Goal: Transaction & Acquisition: Purchase product/service

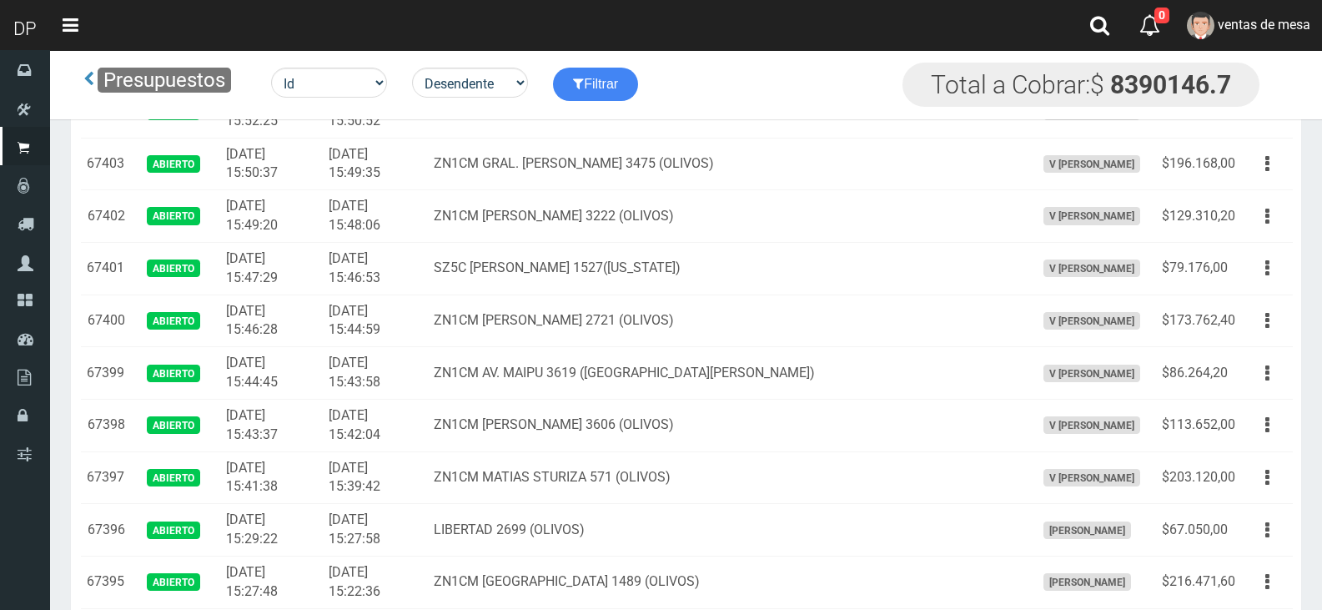
scroll to position [167, 0]
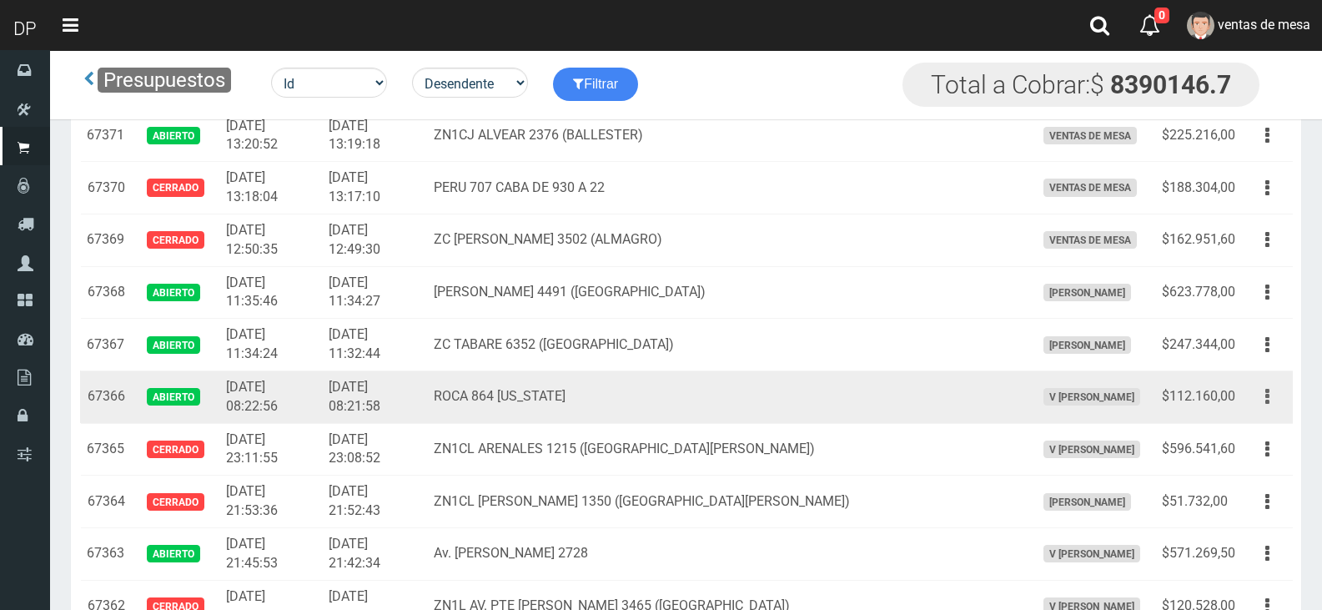
scroll to position [1964, 0]
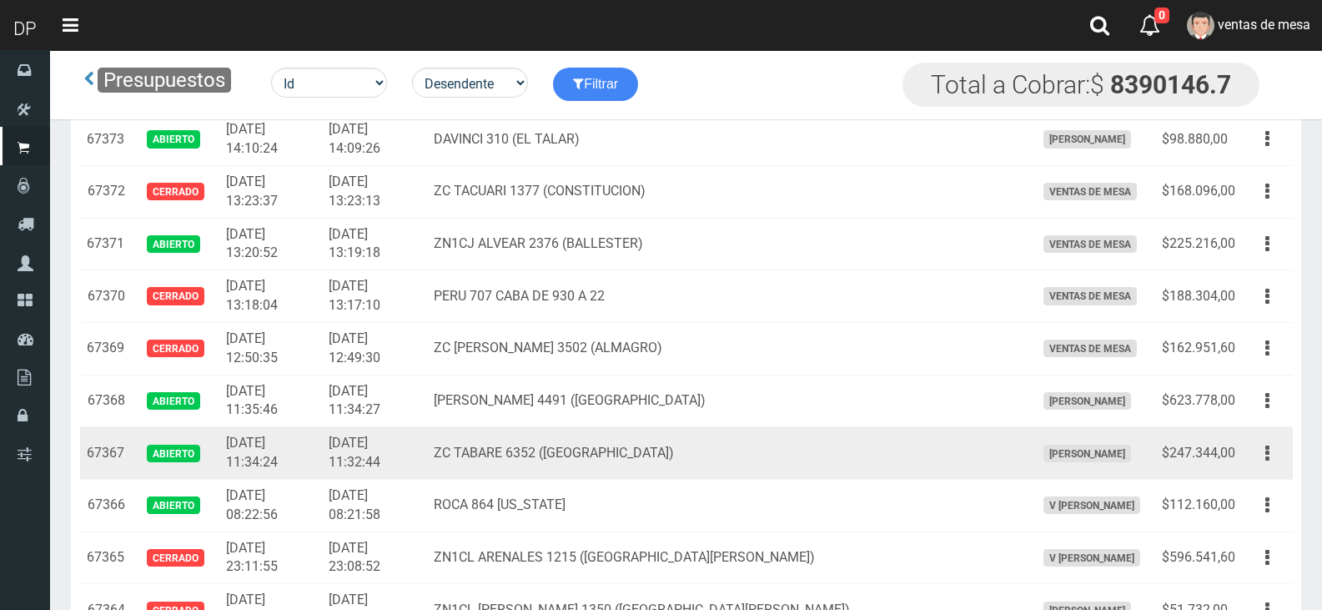
click at [1226, 444] on td "$247.344,00" at bounding box center [1198, 453] width 87 height 53
click at [1253, 449] on button "button" at bounding box center [1268, 453] width 38 height 29
drag, startPoint x: 1276, startPoint y: 454, endPoint x: 1262, endPoint y: 472, distance: 23.2
click at [1273, 455] on button "button" at bounding box center [1268, 453] width 38 height 29
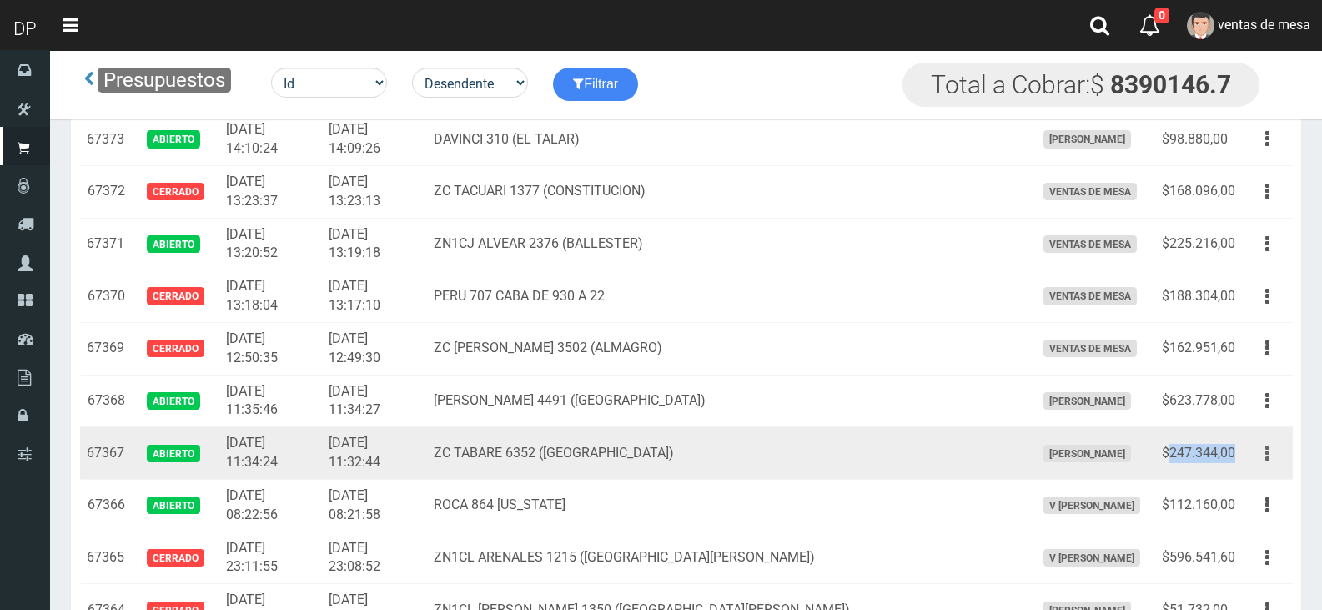
click at [1260, 466] on button "button" at bounding box center [1268, 453] width 38 height 29
click at [1208, 447] on td "$247.344,00" at bounding box center [1198, 453] width 87 height 53
click at [1214, 454] on td "$247.344,00" at bounding box center [1198, 453] width 87 height 53
click at [1275, 455] on button "button" at bounding box center [1268, 453] width 38 height 29
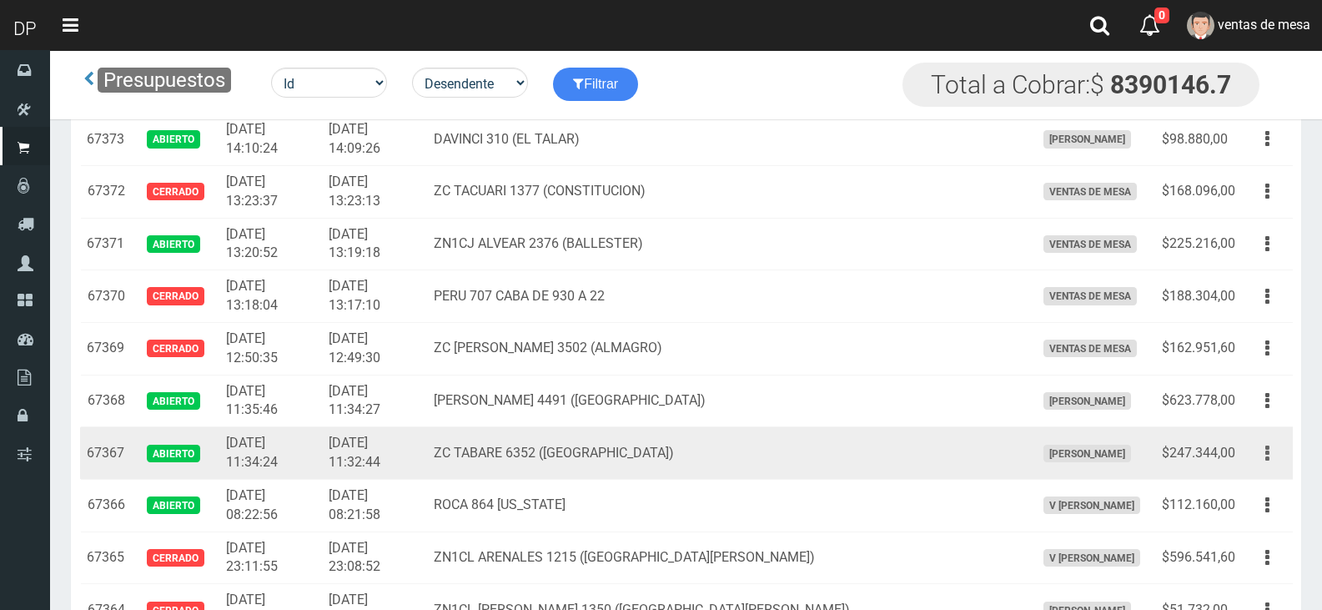
click at [1256, 454] on button "button" at bounding box center [1268, 453] width 38 height 29
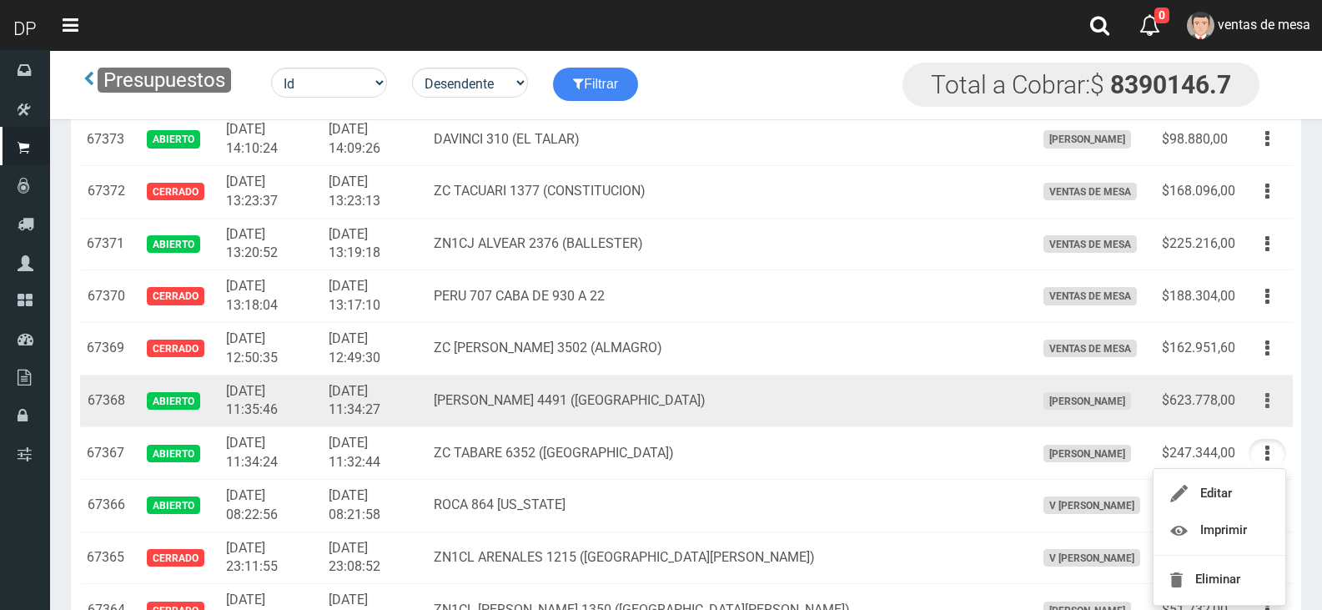
drag, startPoint x: 1275, startPoint y: 391, endPoint x: 1273, endPoint y: 408, distance: 16.8
click at [1275, 391] on button "button" at bounding box center [1268, 400] width 38 height 29
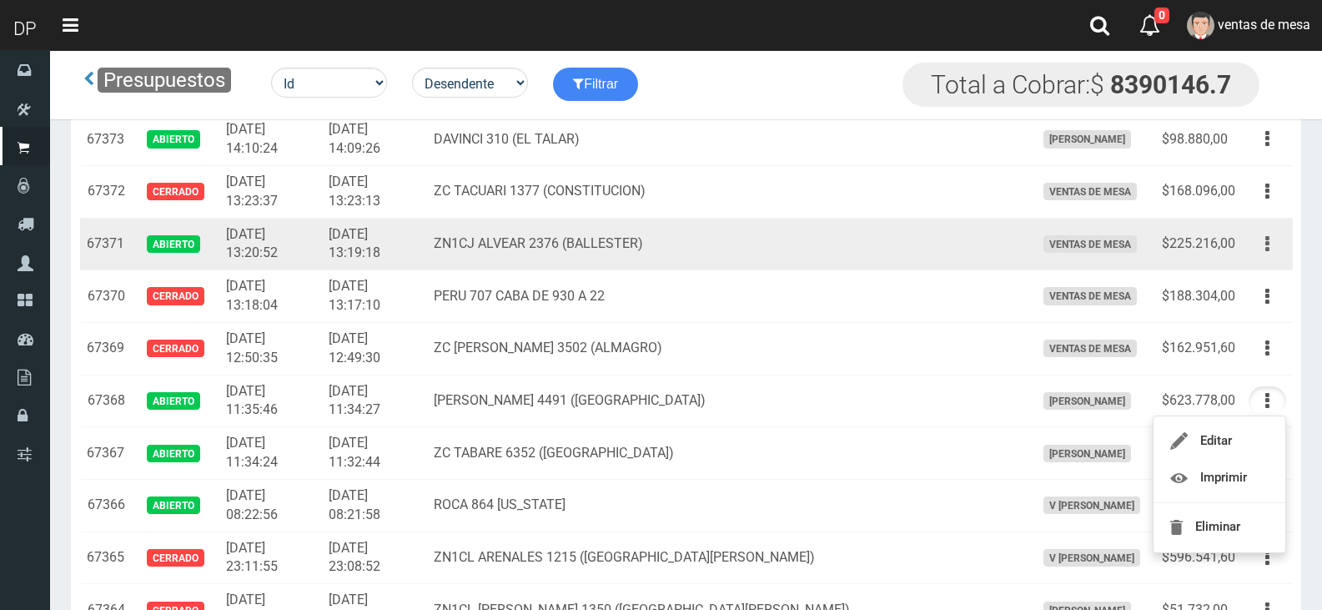
click at [1258, 236] on button "button" at bounding box center [1268, 243] width 38 height 29
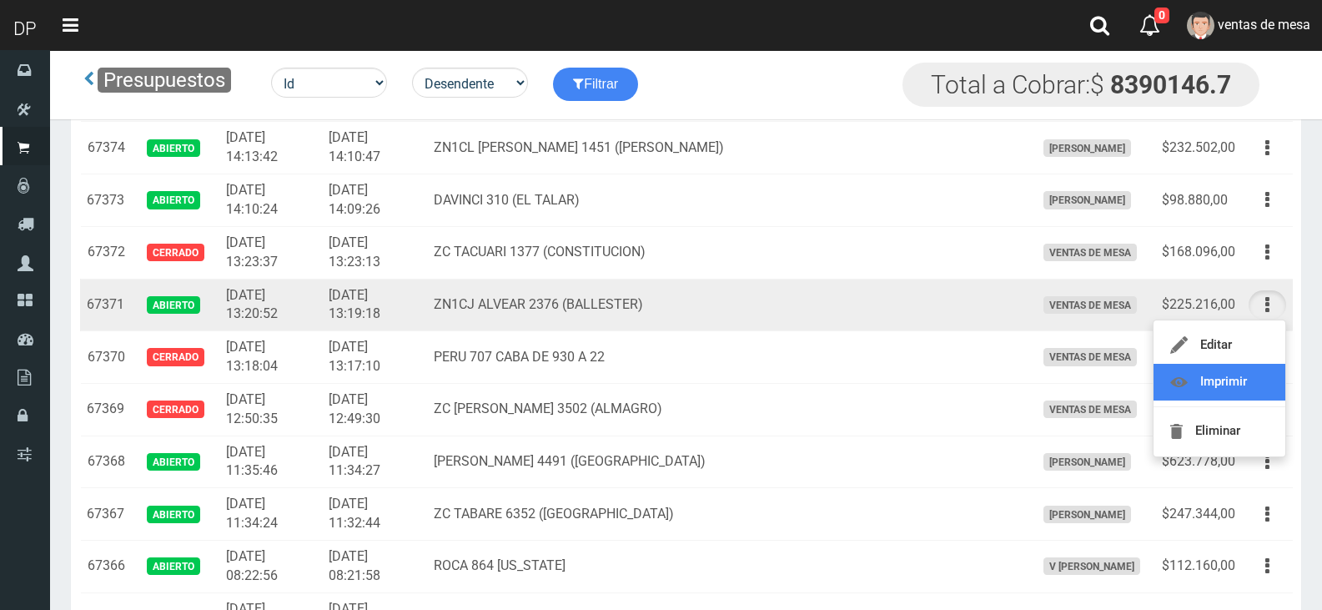
scroll to position [1880, 0]
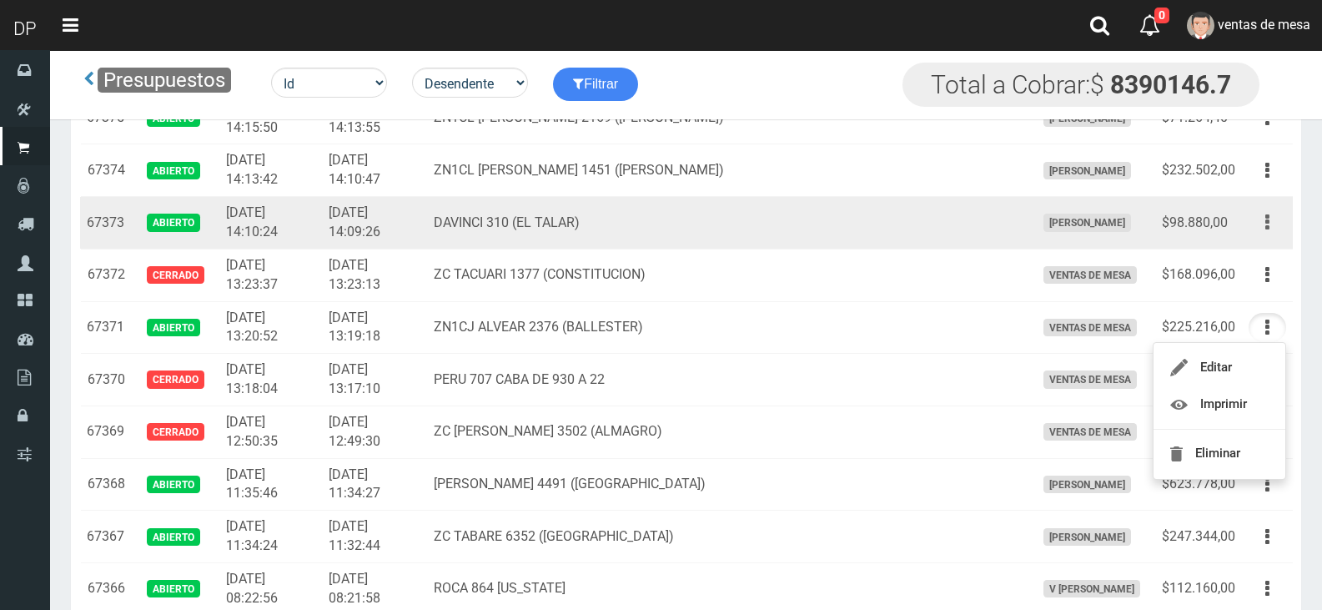
click at [1281, 229] on button "button" at bounding box center [1268, 222] width 38 height 29
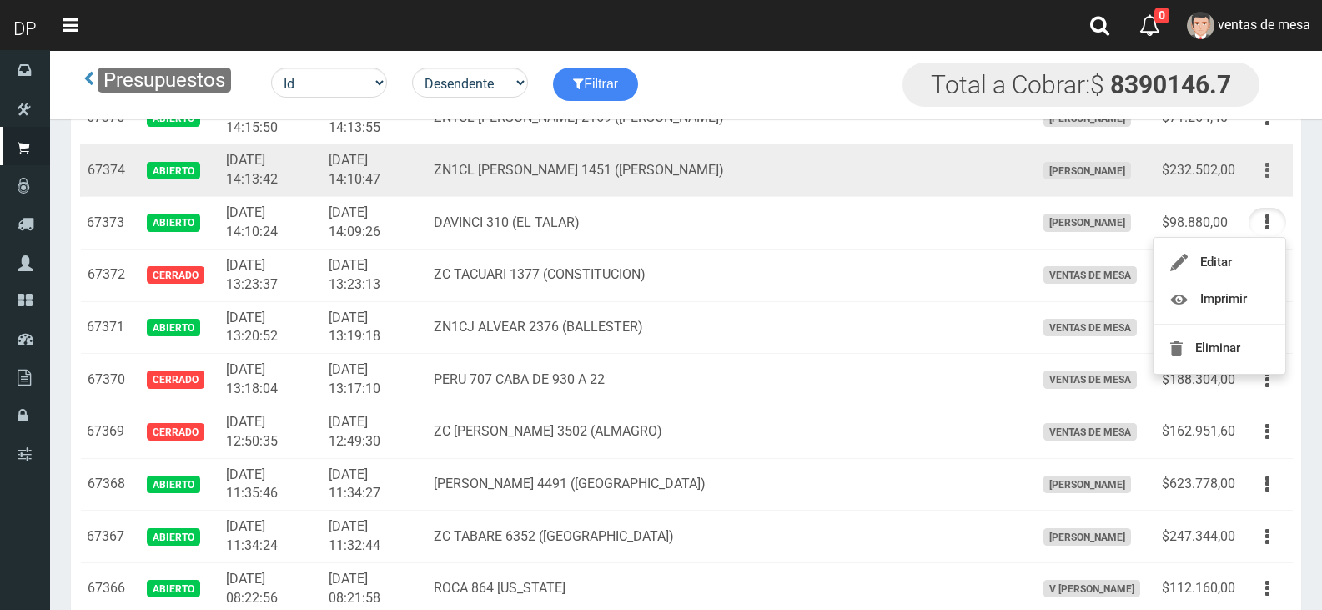
click at [1270, 171] on button "button" at bounding box center [1268, 170] width 38 height 29
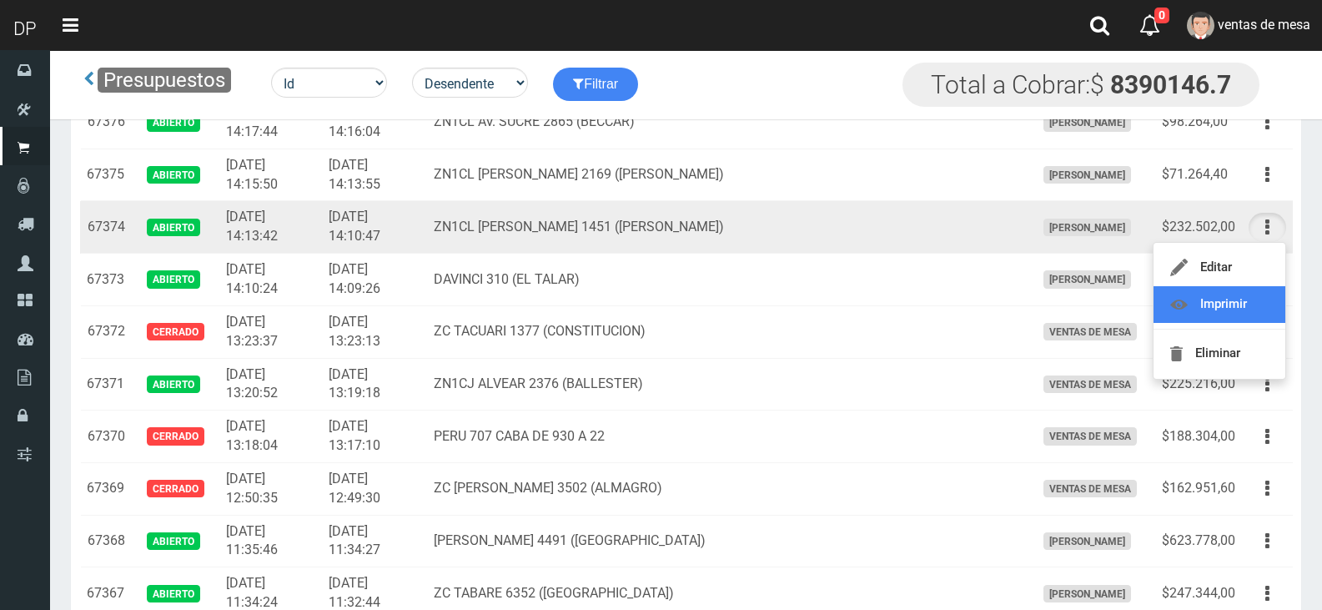
scroll to position [1797, 0]
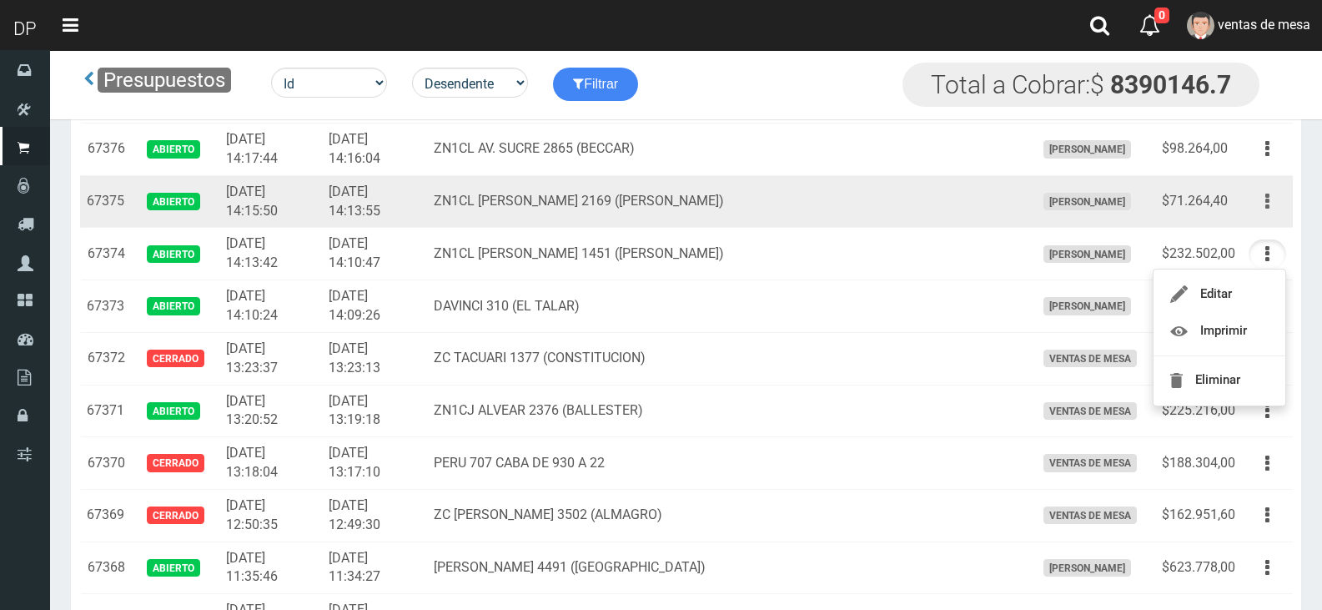
click at [1265, 209] on icon "button" at bounding box center [1267, 201] width 4 height 29
click at [1265, 204] on button "button" at bounding box center [1268, 201] width 38 height 29
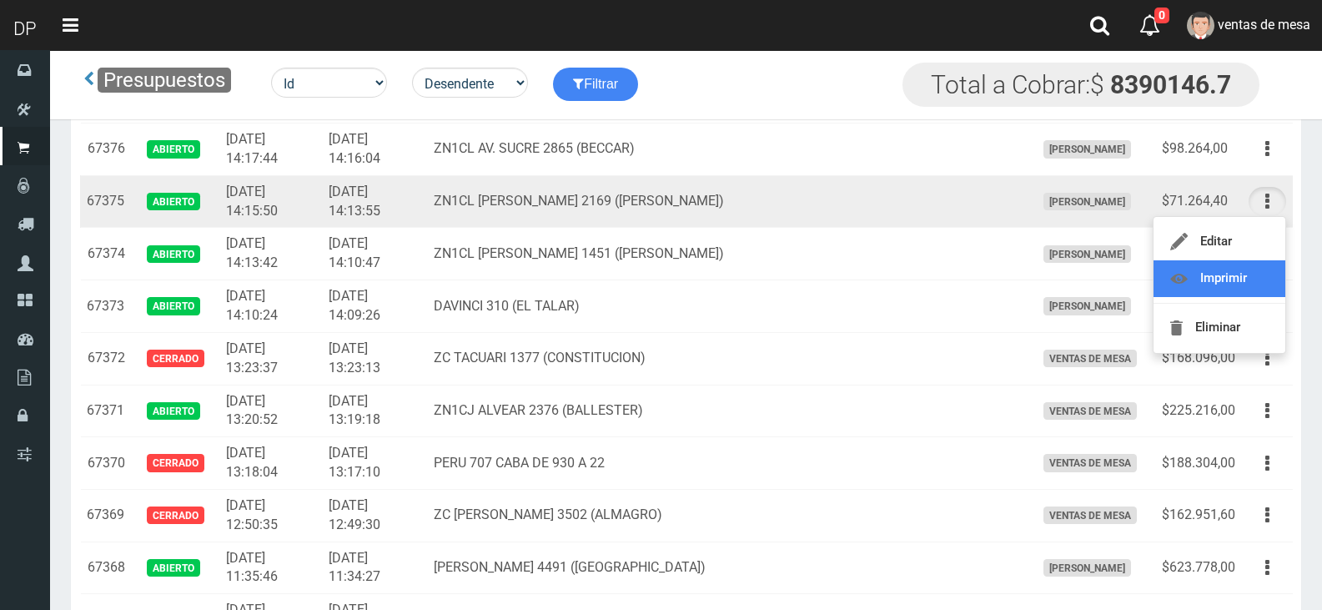
drag, startPoint x: 1246, startPoint y: 266, endPoint x: 1266, endPoint y: 170, distance: 98.0
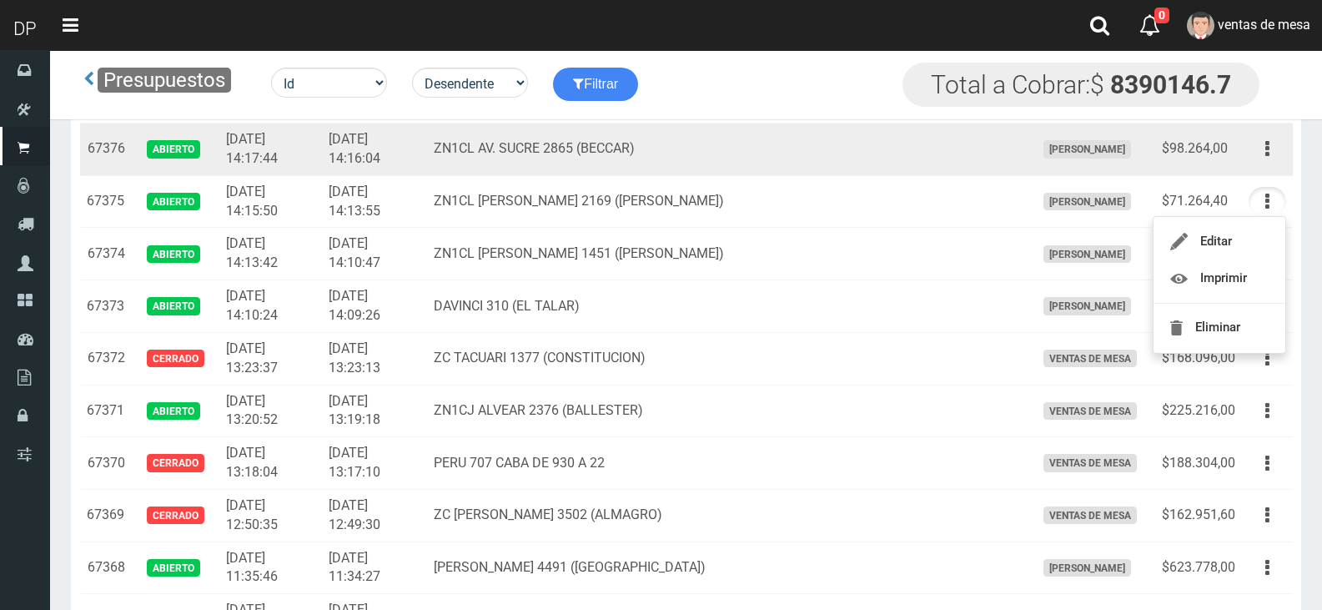
click at [1283, 136] on div "Editar Imprimir Eliminar" at bounding box center [1268, 148] width 38 height 29
drag, startPoint x: 1275, startPoint y: 150, endPoint x: 1270, endPoint y: 158, distance: 9.3
click at [1274, 151] on button "button" at bounding box center [1268, 148] width 38 height 29
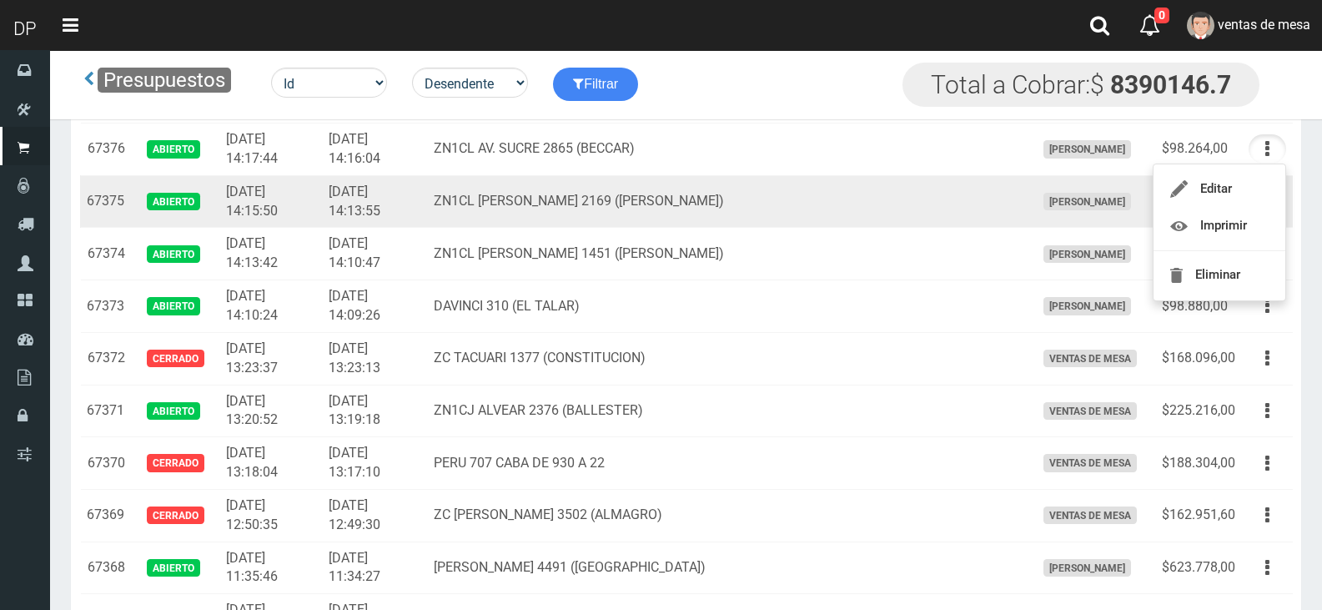
click at [712, 195] on td "ZN1CL MARCOS SASTRE 2169 (RINCÓN)" at bounding box center [727, 201] width 601 height 53
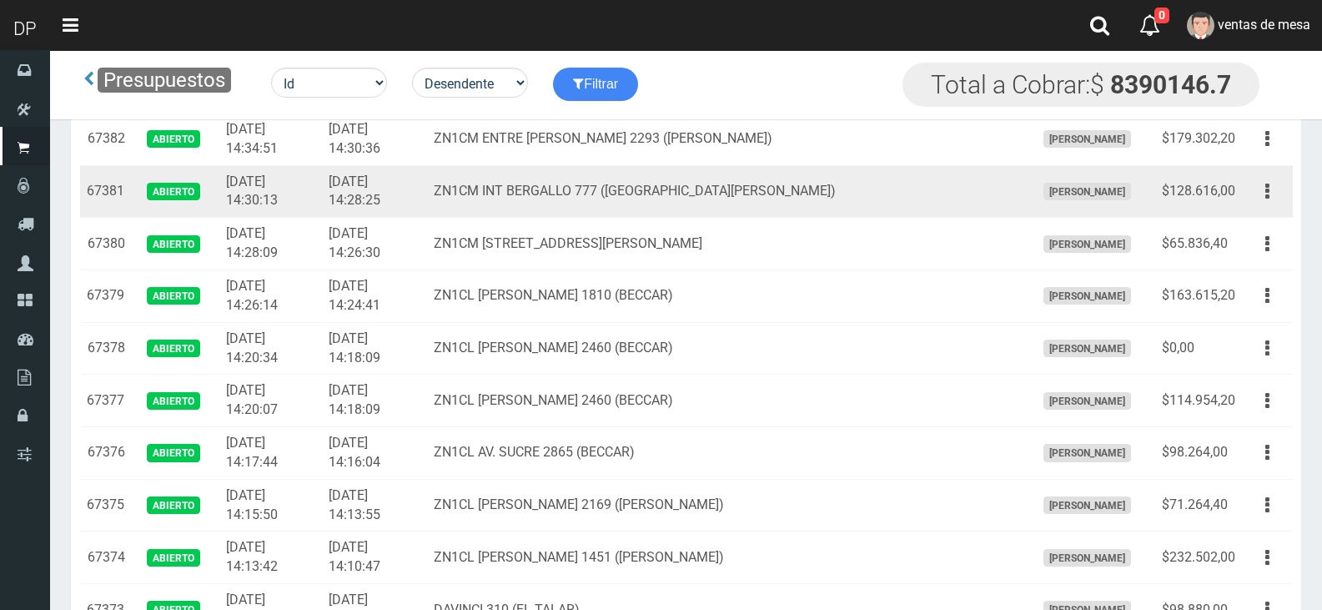
scroll to position [1463, 0]
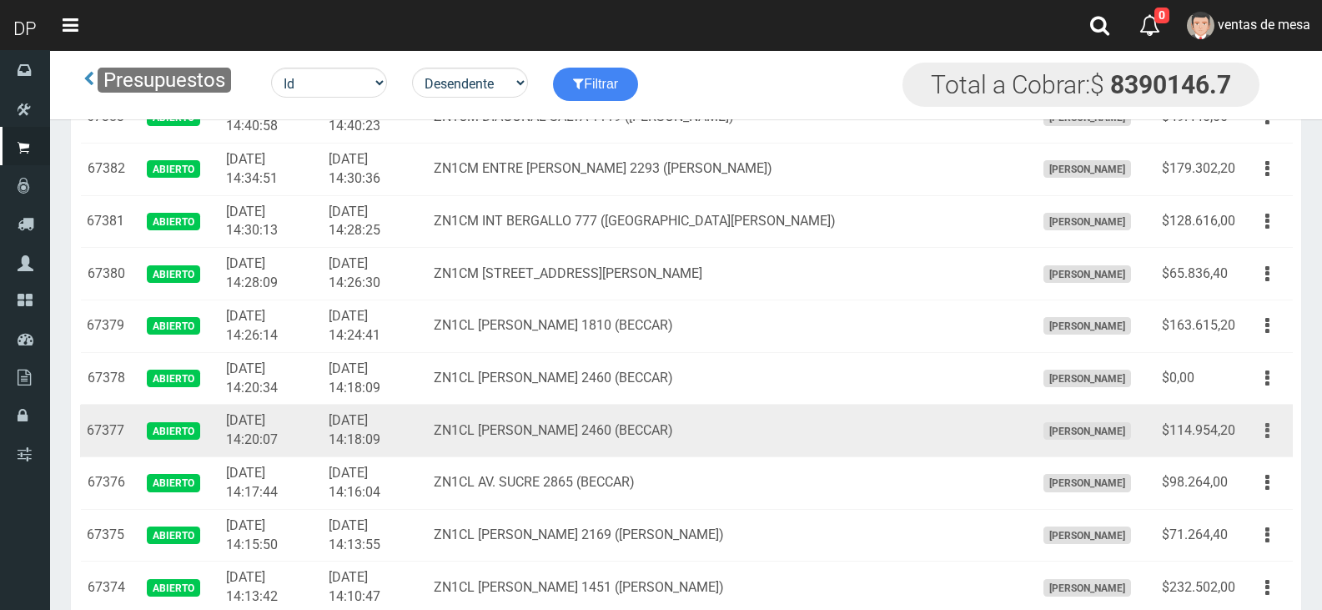
click at [1275, 440] on button "button" at bounding box center [1268, 430] width 38 height 29
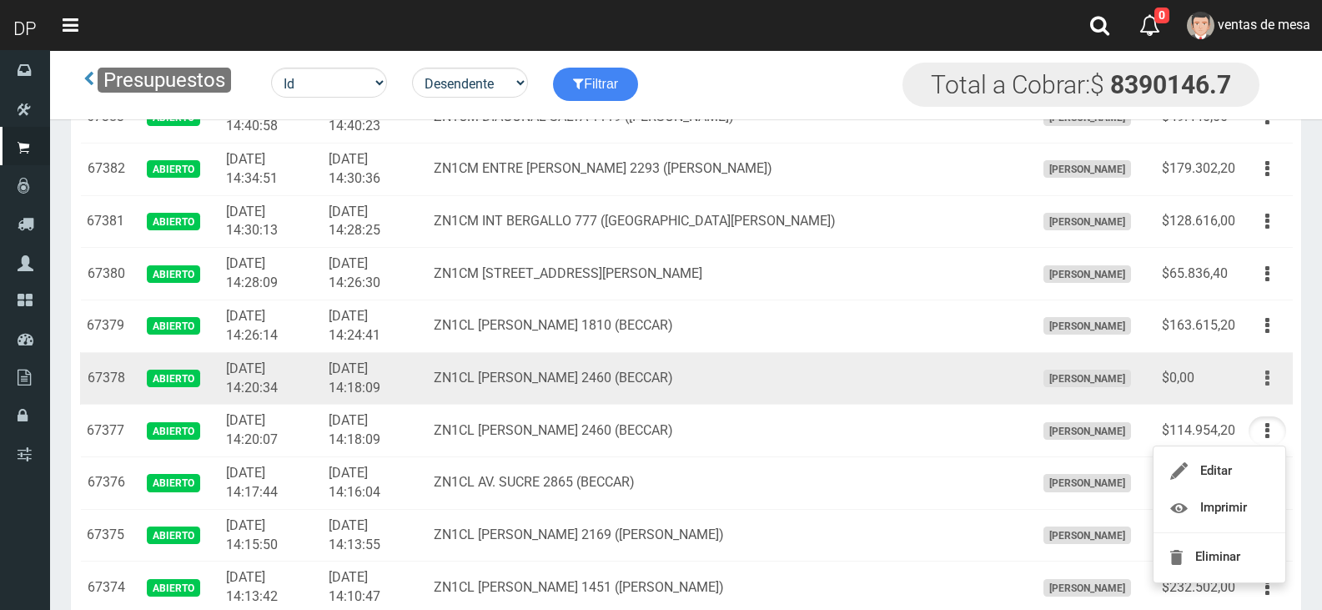
click at [1274, 381] on button "button" at bounding box center [1268, 378] width 38 height 29
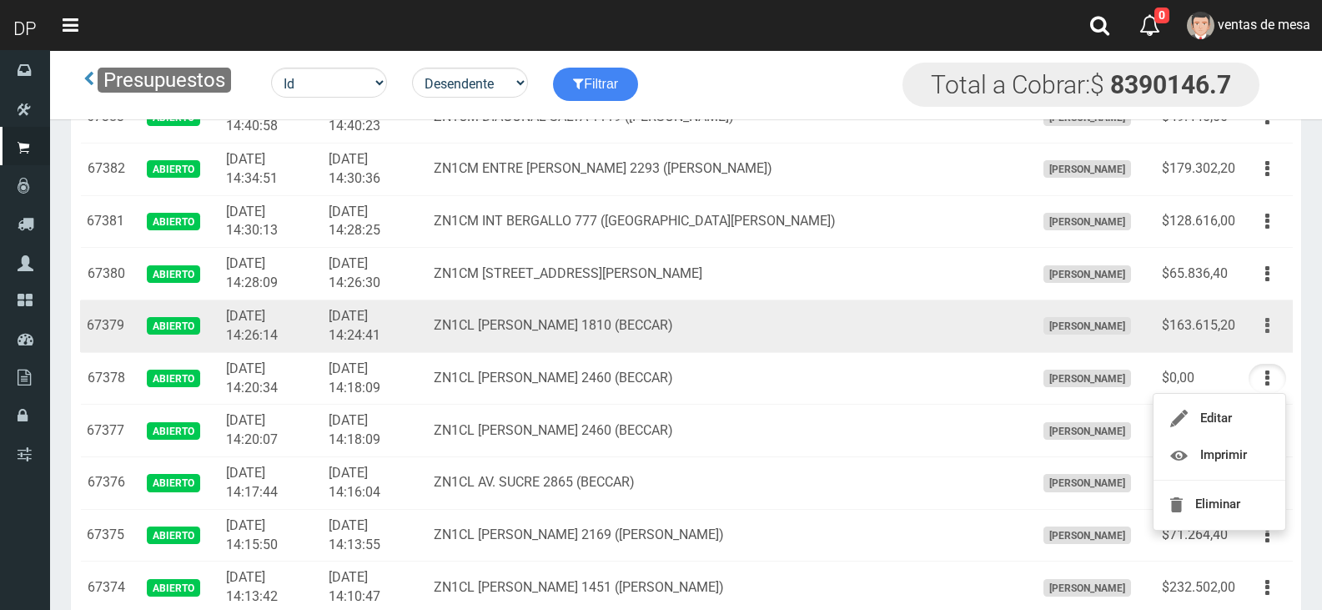
click at [1264, 338] on button "button" at bounding box center [1268, 325] width 38 height 29
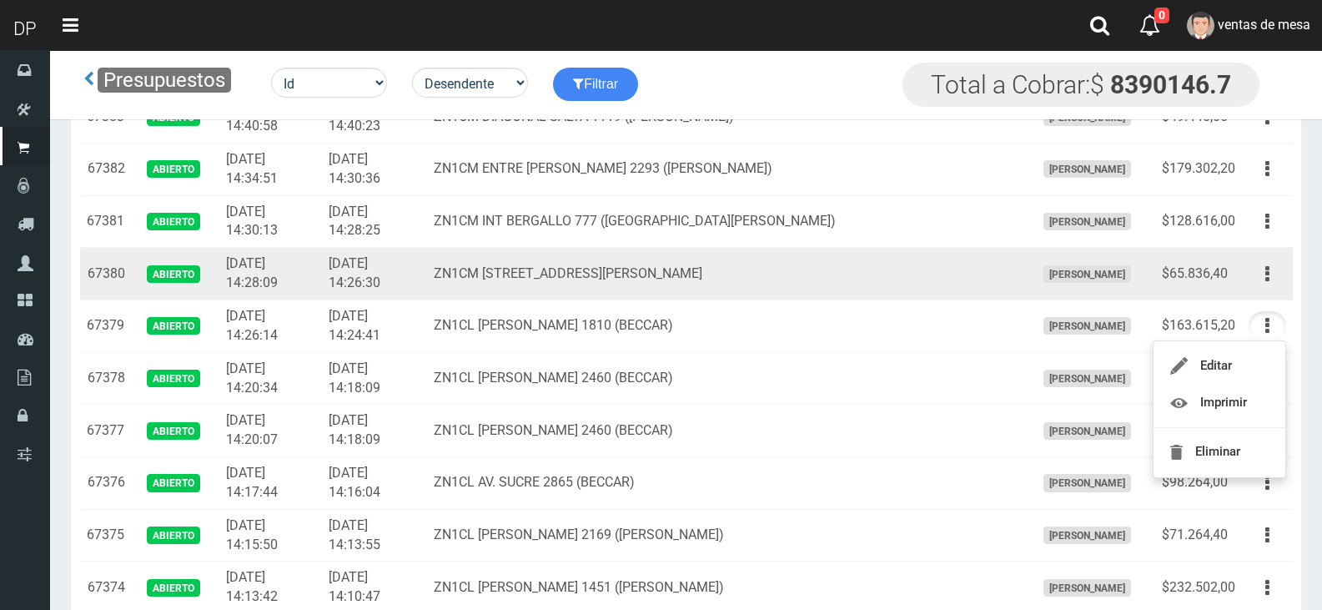
drag, startPoint x: 1279, startPoint y: 276, endPoint x: 1253, endPoint y: 351, distance: 79.4
click at [1276, 276] on button "button" at bounding box center [1268, 273] width 38 height 29
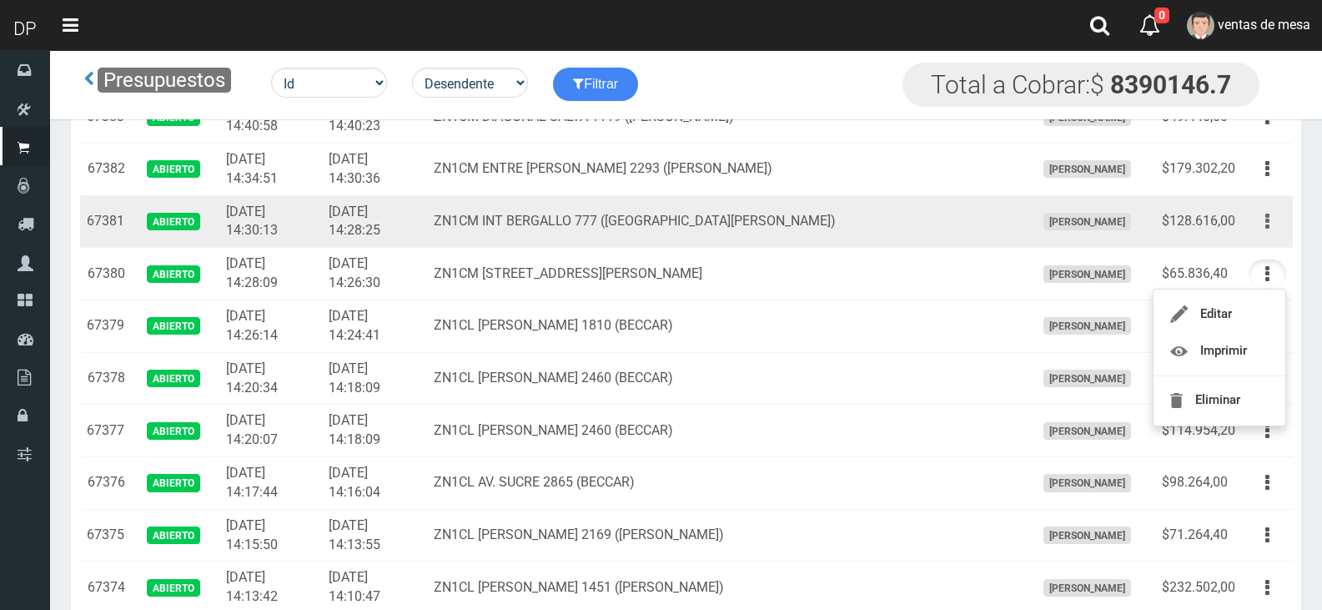
click at [1268, 218] on icon "button" at bounding box center [1267, 221] width 4 height 29
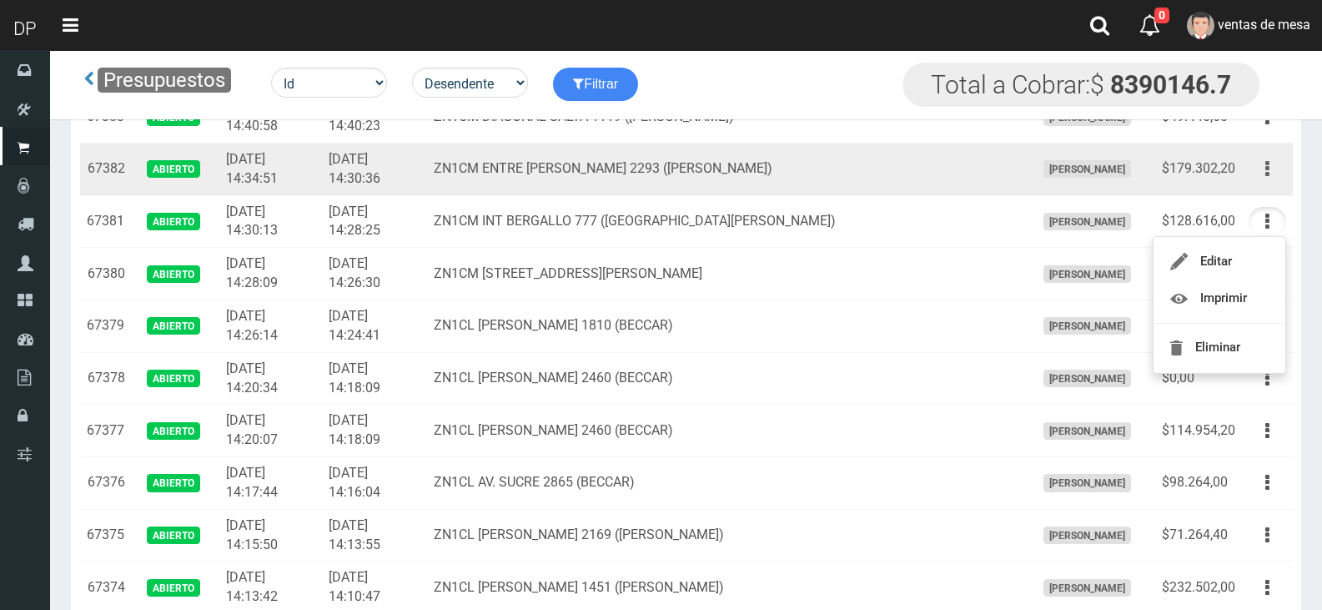
click at [1277, 170] on button "button" at bounding box center [1268, 168] width 38 height 29
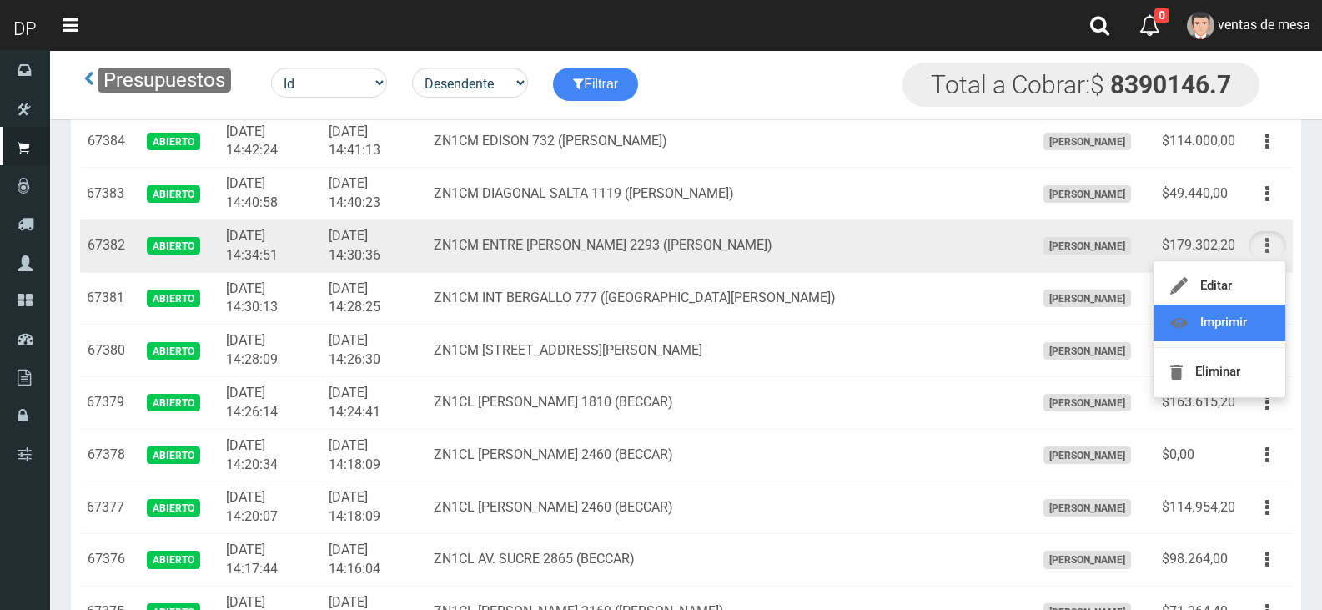
scroll to position [1380, 0]
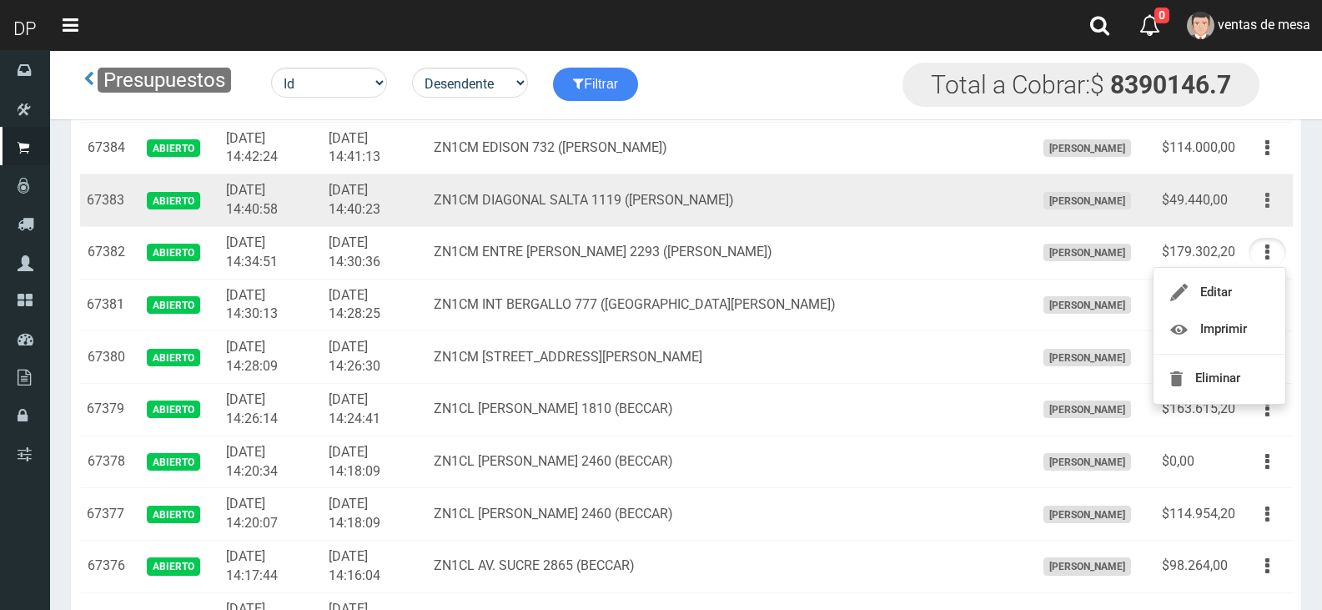
click at [1261, 201] on button "button" at bounding box center [1268, 200] width 38 height 29
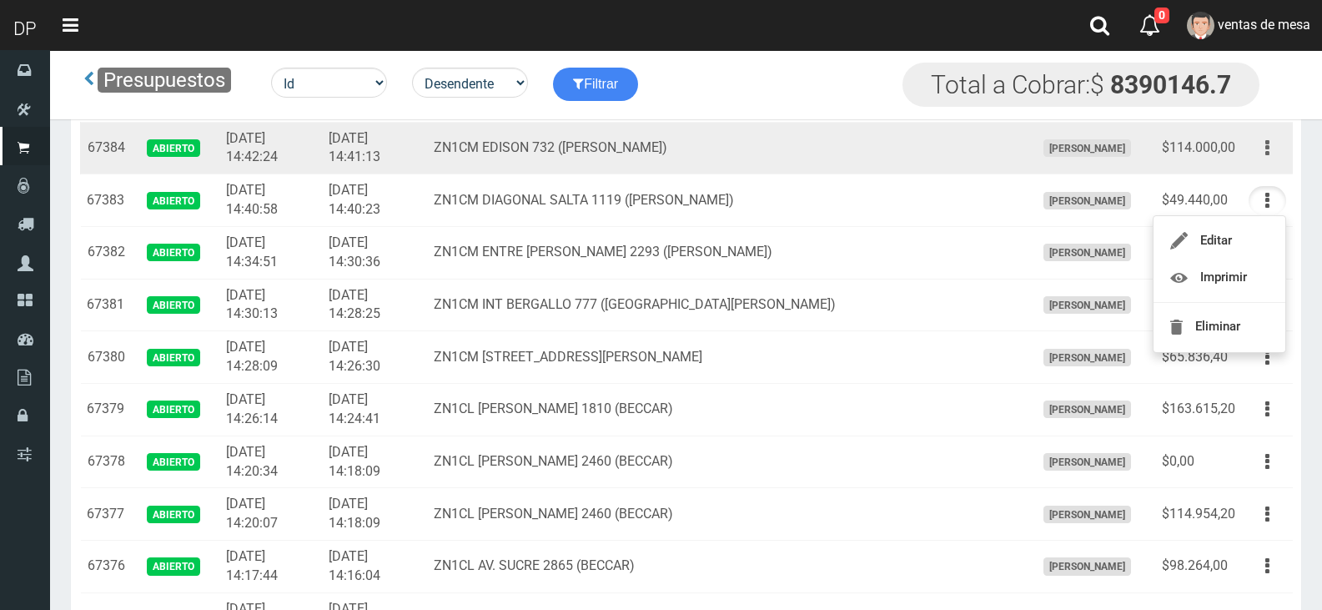
click at [1272, 153] on button "button" at bounding box center [1268, 147] width 38 height 29
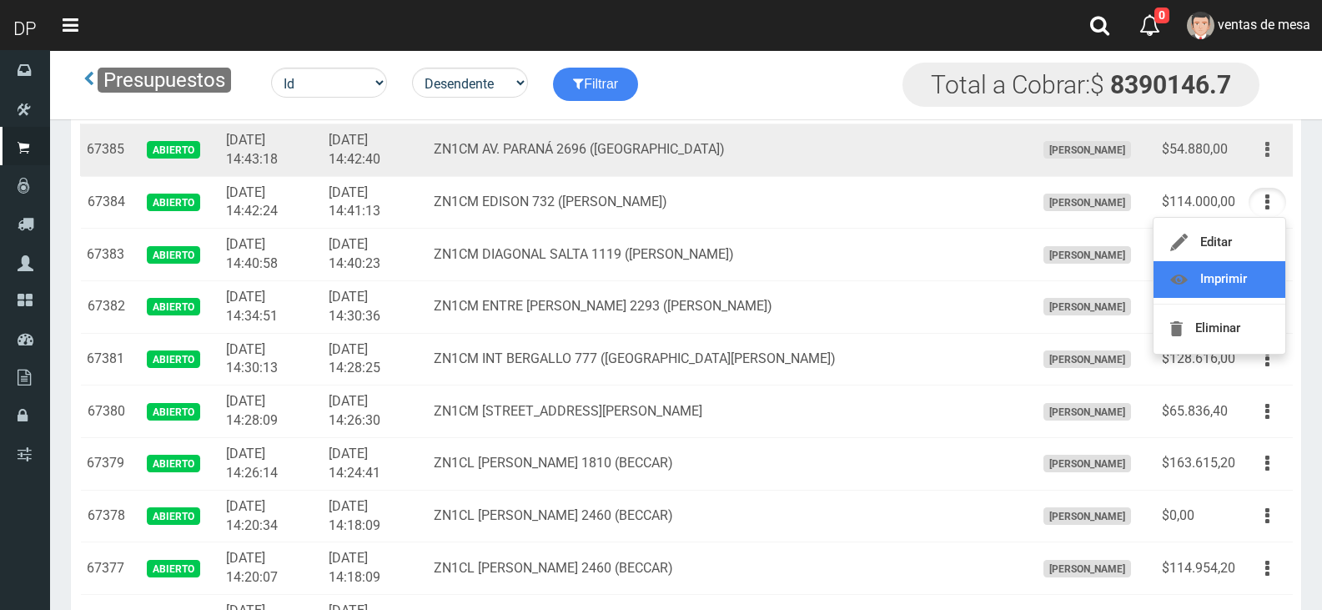
scroll to position [1296, 0]
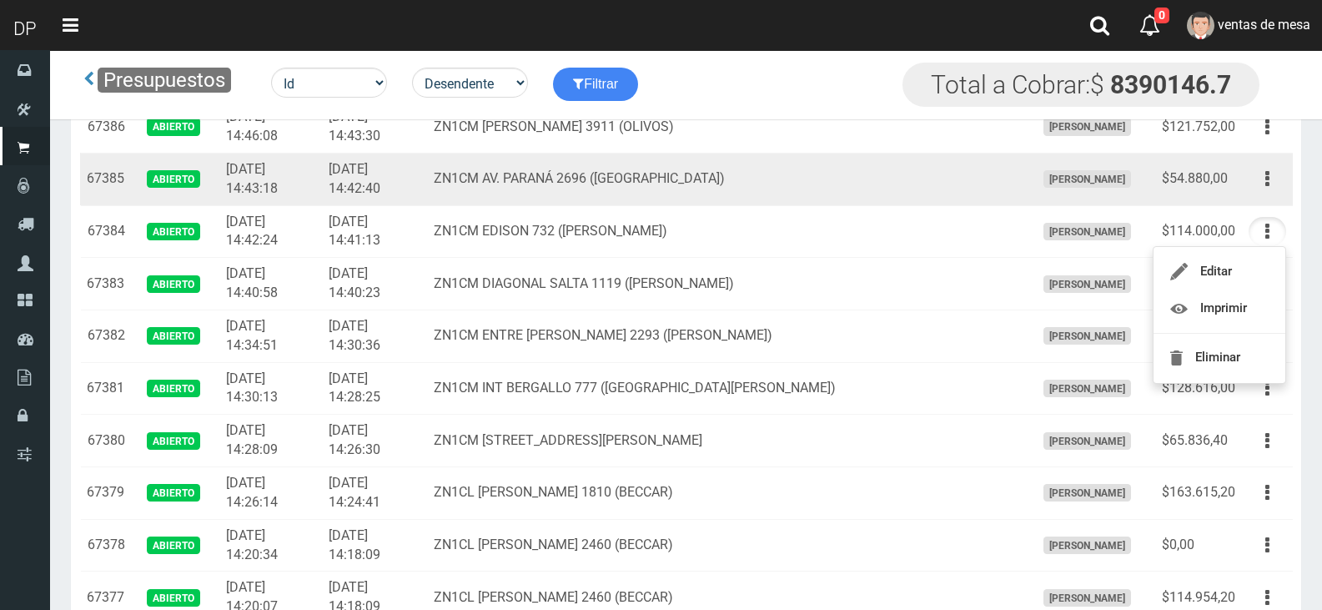
drag, startPoint x: 1280, startPoint y: 166, endPoint x: 1260, endPoint y: 225, distance: 62.3
click at [1278, 166] on button "button" at bounding box center [1268, 178] width 38 height 29
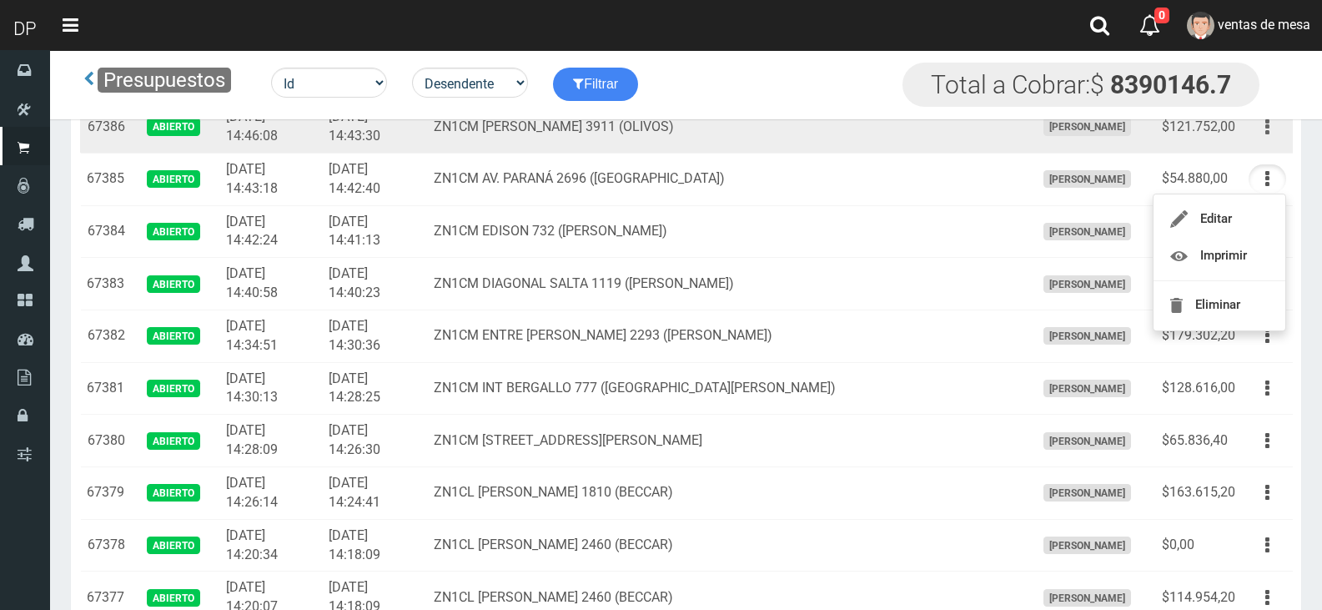
click at [1267, 134] on icon "button" at bounding box center [1267, 127] width 4 height 29
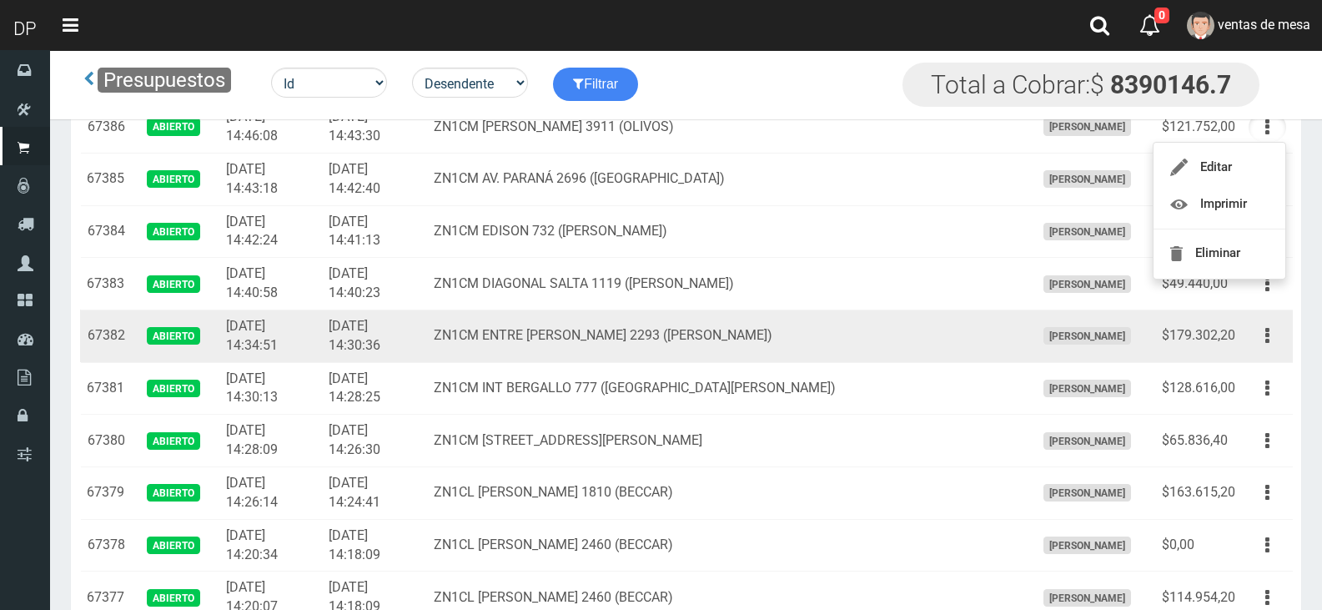
click at [862, 323] on td "ZN1CM ENTRE RIOS 2293 (MARTINEZ)" at bounding box center [727, 335] width 601 height 53
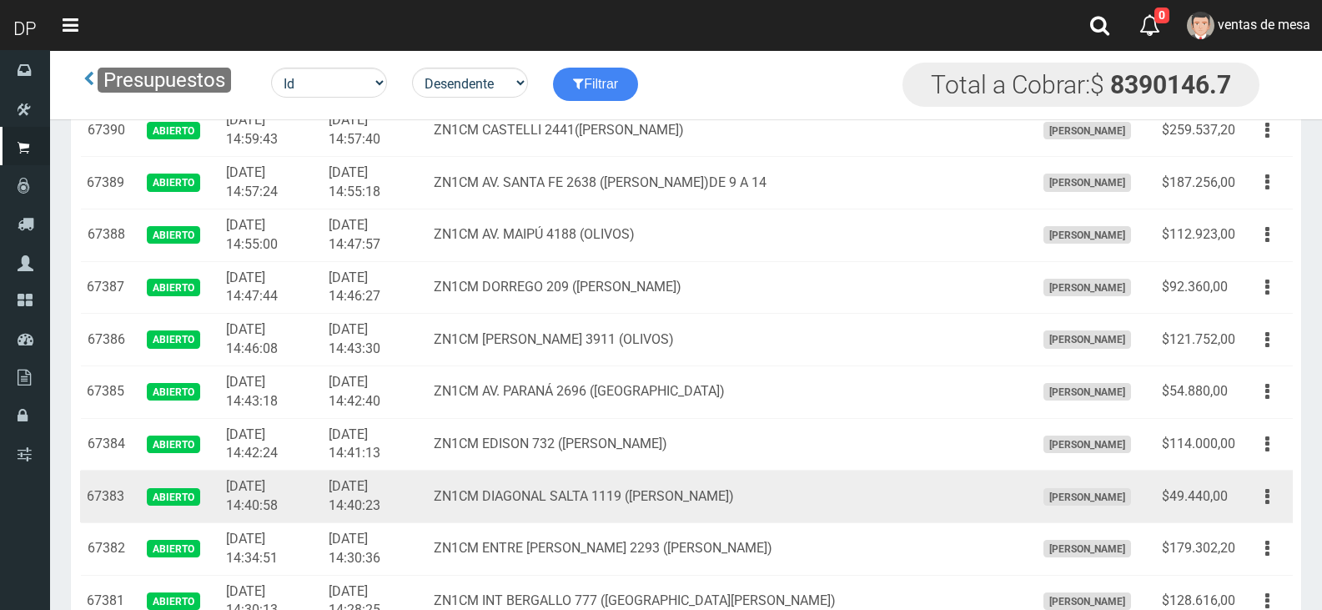
scroll to position [1046, 0]
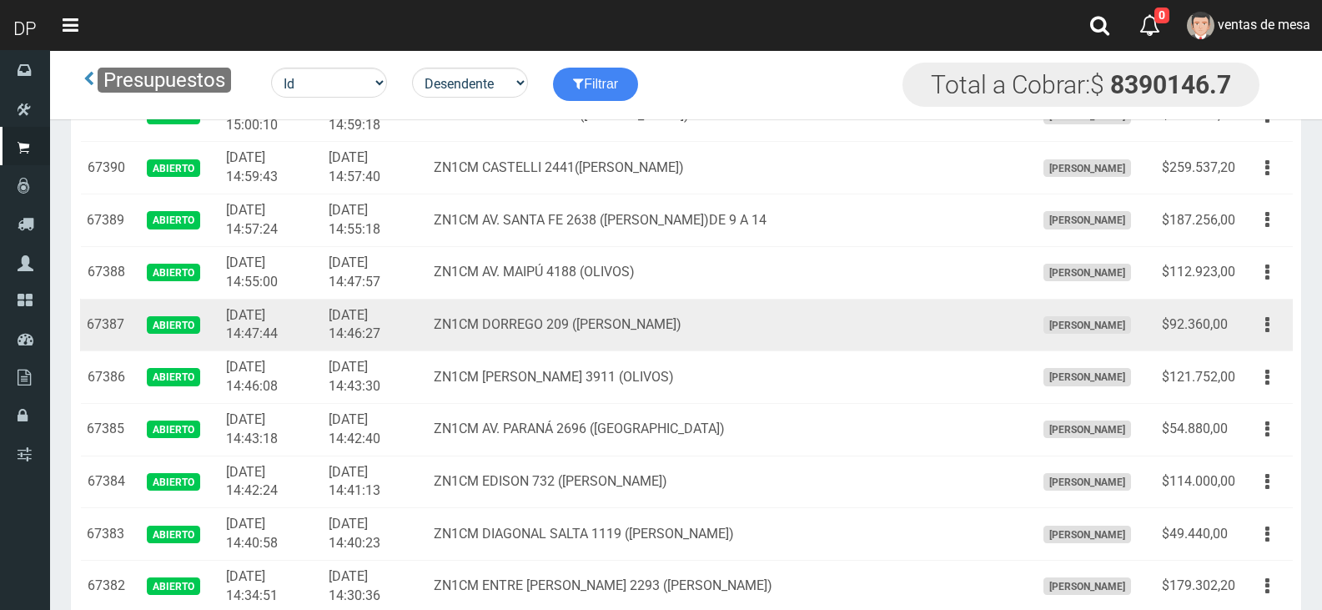
click at [881, 348] on td "ZN1CM DORREGO 209 (MARTINEZ)" at bounding box center [727, 325] width 601 height 53
click at [1248, 318] on td "Editar Imprimir Eliminar" at bounding box center [1267, 325] width 51 height 53
click at [1259, 320] on button "button" at bounding box center [1268, 324] width 38 height 29
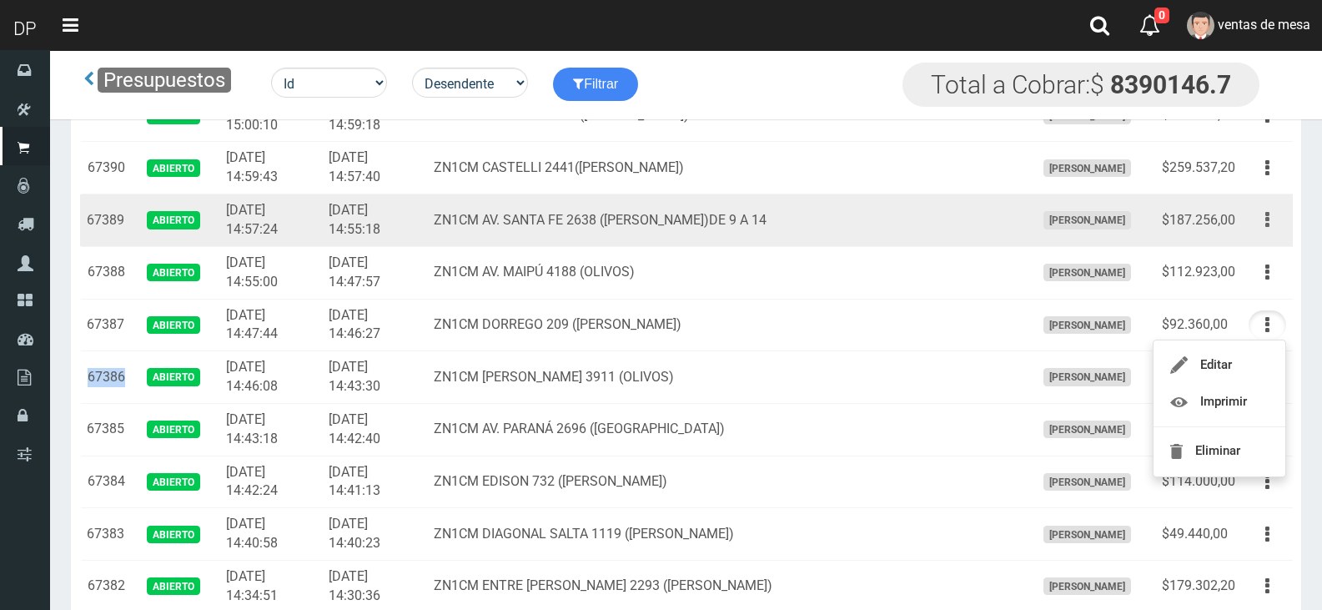
click at [1258, 228] on button "button" at bounding box center [1268, 219] width 38 height 29
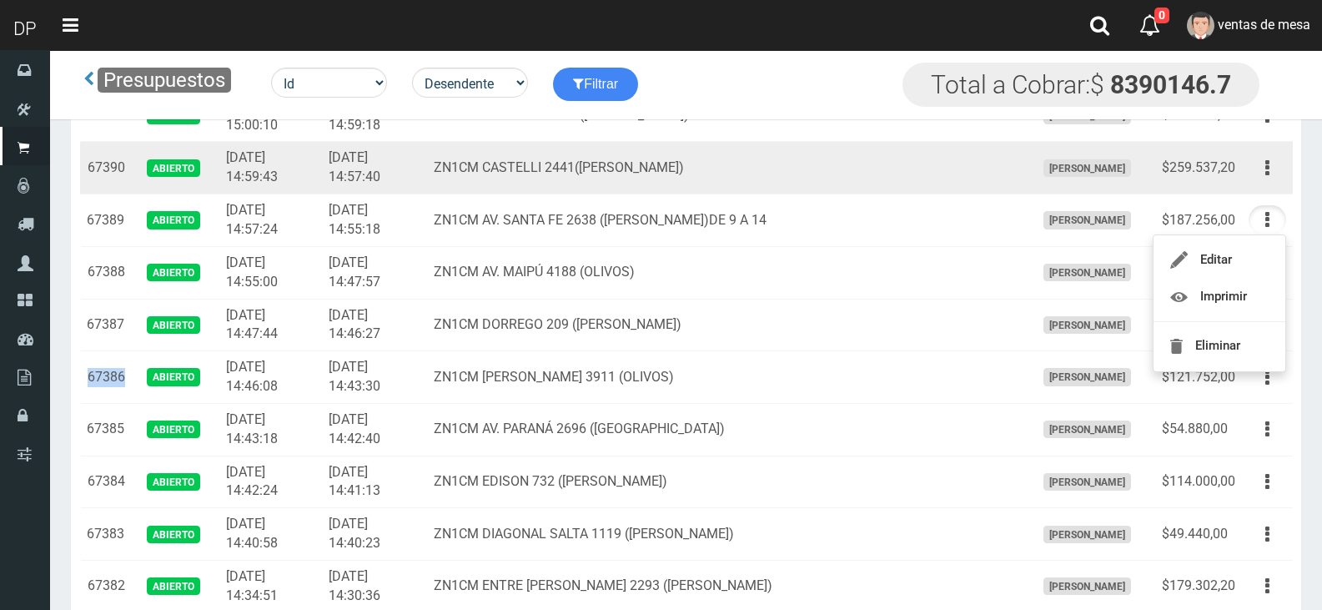
click at [1154, 193] on td "FABRIZIO DURE" at bounding box center [1091, 168] width 127 height 53
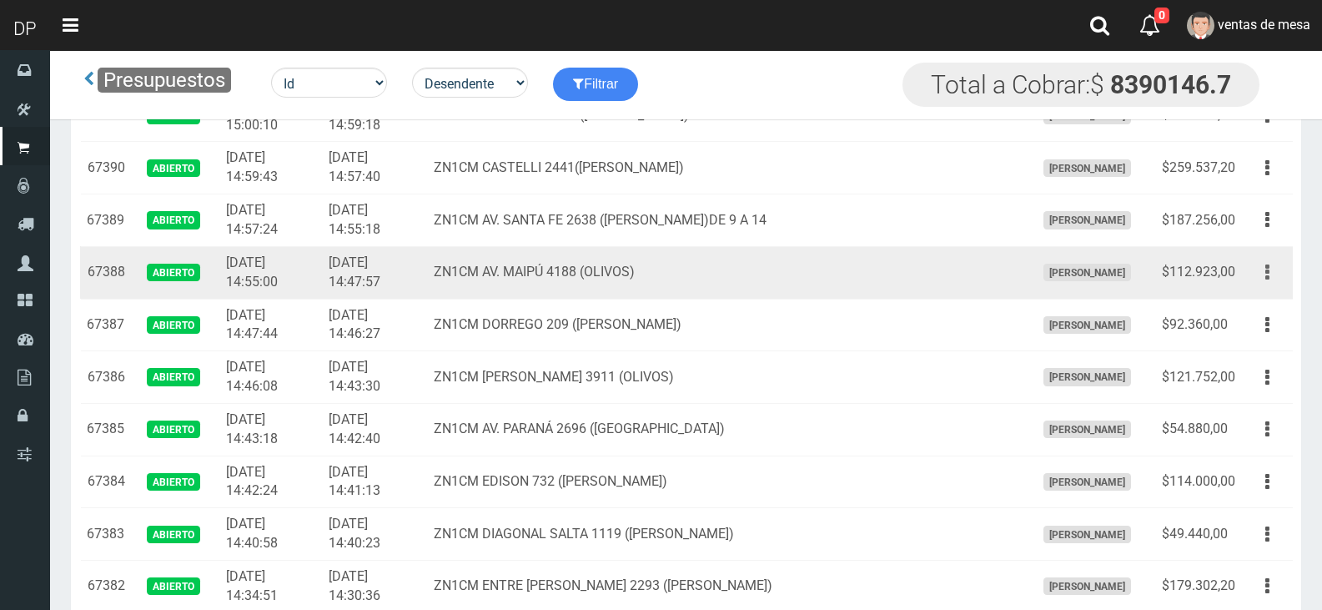
click at [1268, 277] on icon "button" at bounding box center [1267, 272] width 4 height 29
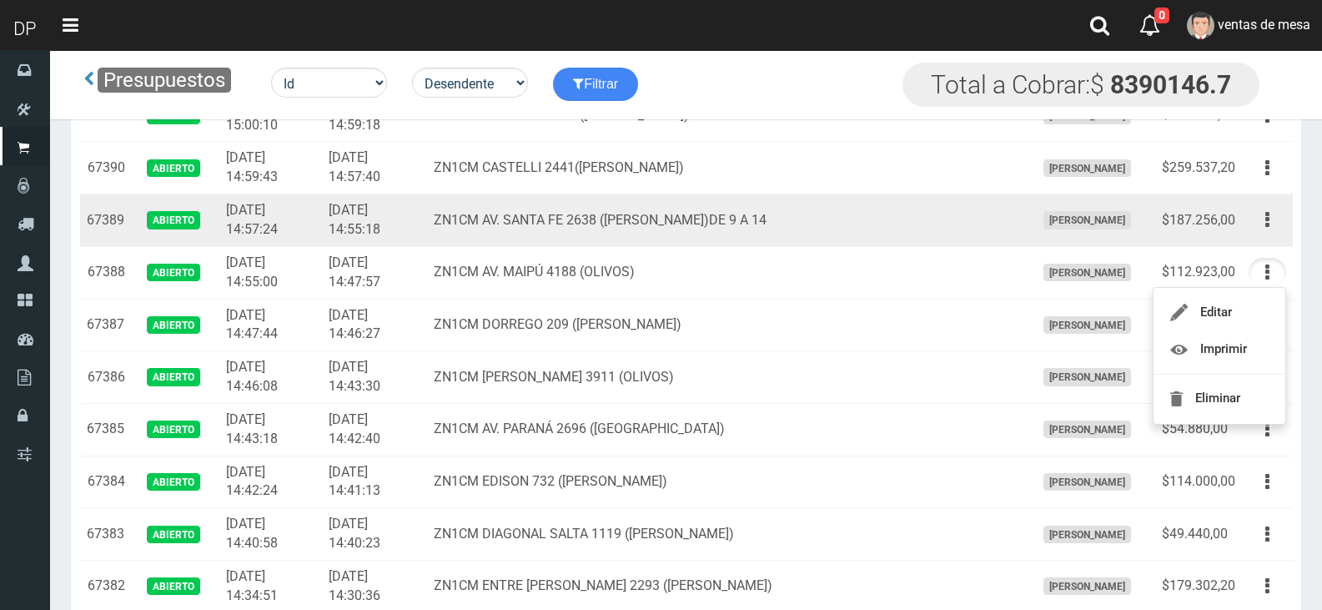
click at [1257, 201] on td "Editar Imprimir Eliminar" at bounding box center [1267, 220] width 51 height 53
drag, startPoint x: 1265, startPoint y: 230, endPoint x: 1256, endPoint y: 302, distance: 72.2
click at [1265, 232] on button "button" at bounding box center [1268, 219] width 38 height 29
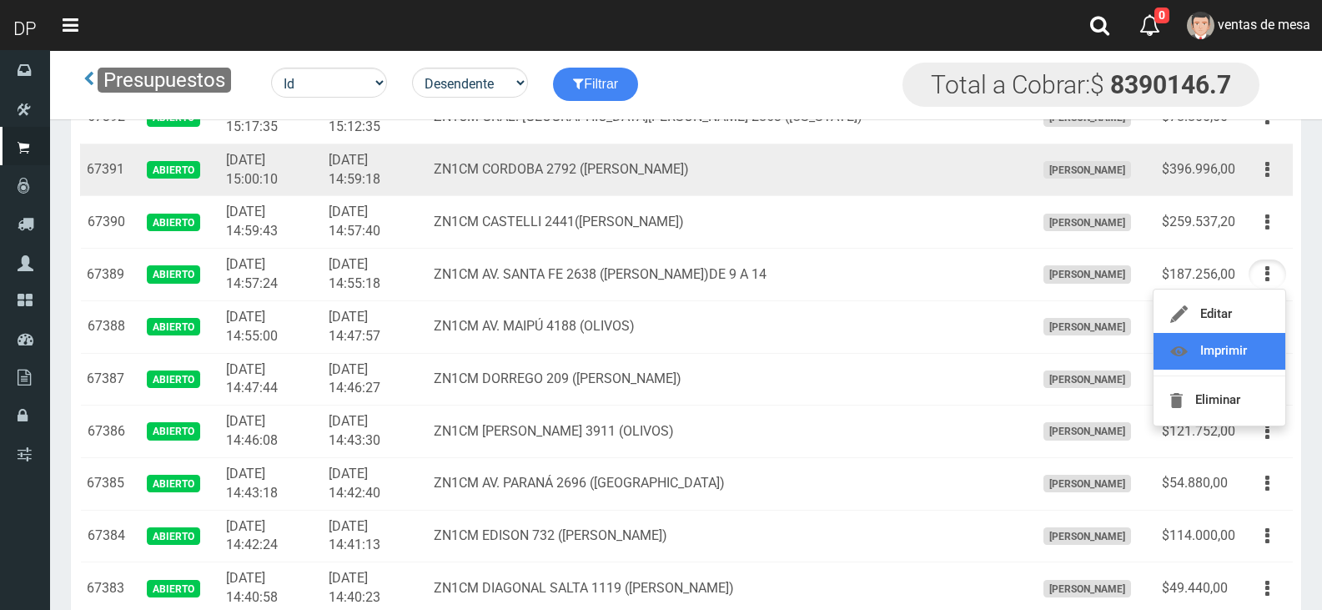
scroll to position [963, 0]
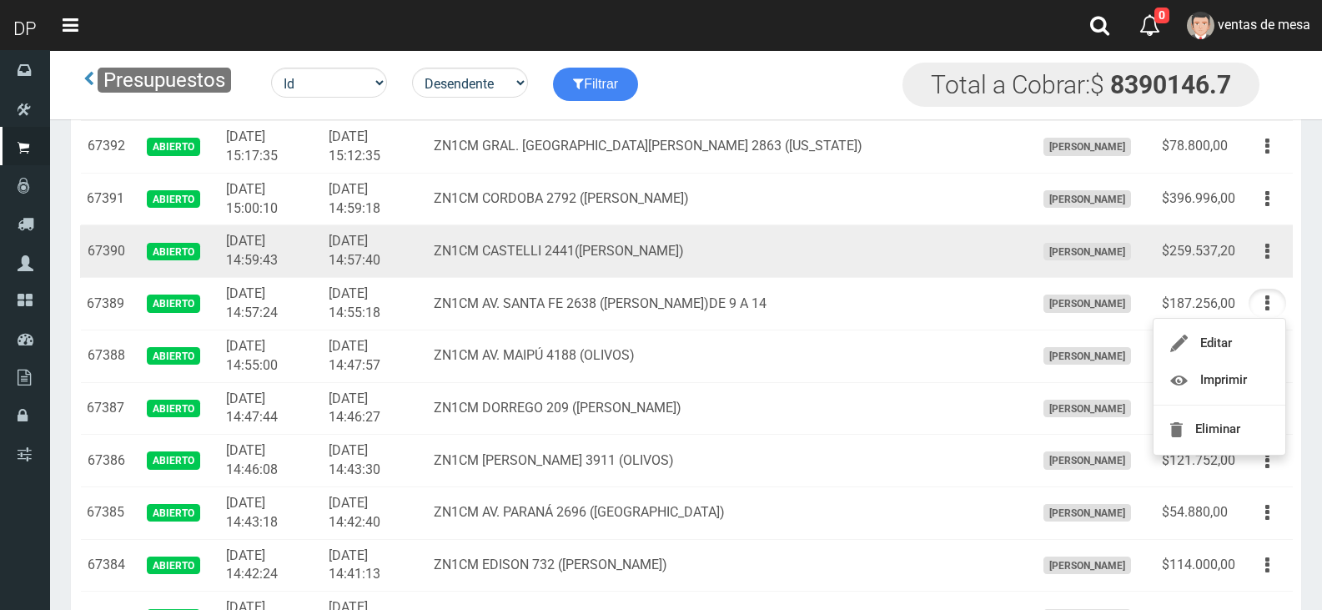
drag, startPoint x: 1255, startPoint y: 239, endPoint x: 1255, endPoint y: 293, distance: 53.4
click at [1255, 241] on button "button" at bounding box center [1268, 251] width 38 height 29
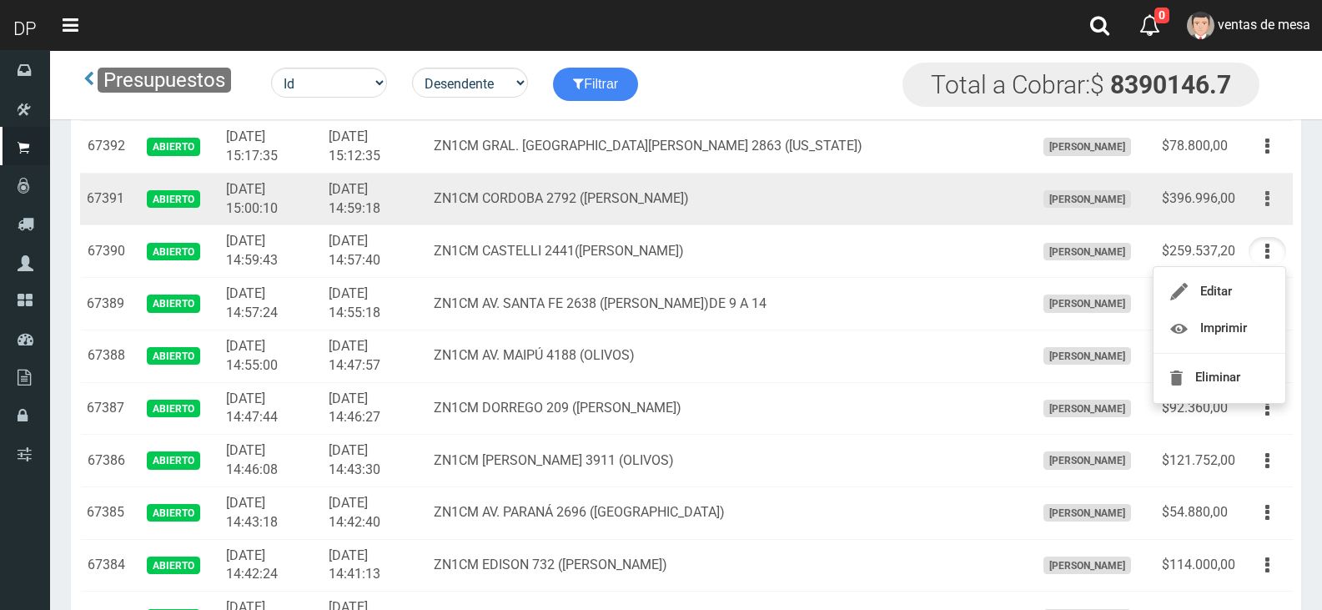
drag, startPoint x: 1263, startPoint y: 199, endPoint x: 1264, endPoint y: 213, distance: 14.2
click at [1263, 199] on button "button" at bounding box center [1268, 198] width 38 height 29
click at [1263, 195] on button "button" at bounding box center [1268, 198] width 38 height 29
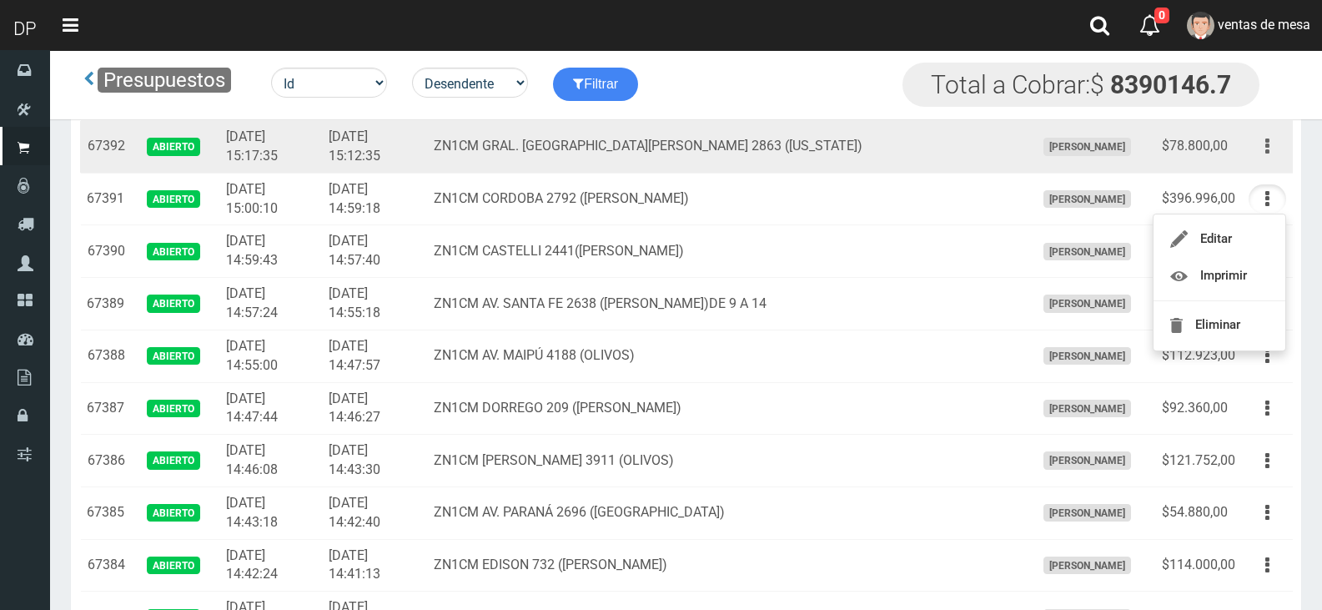
click at [1269, 158] on icon "button" at bounding box center [1267, 146] width 4 height 29
click at [1268, 153] on button "button" at bounding box center [1268, 146] width 38 height 29
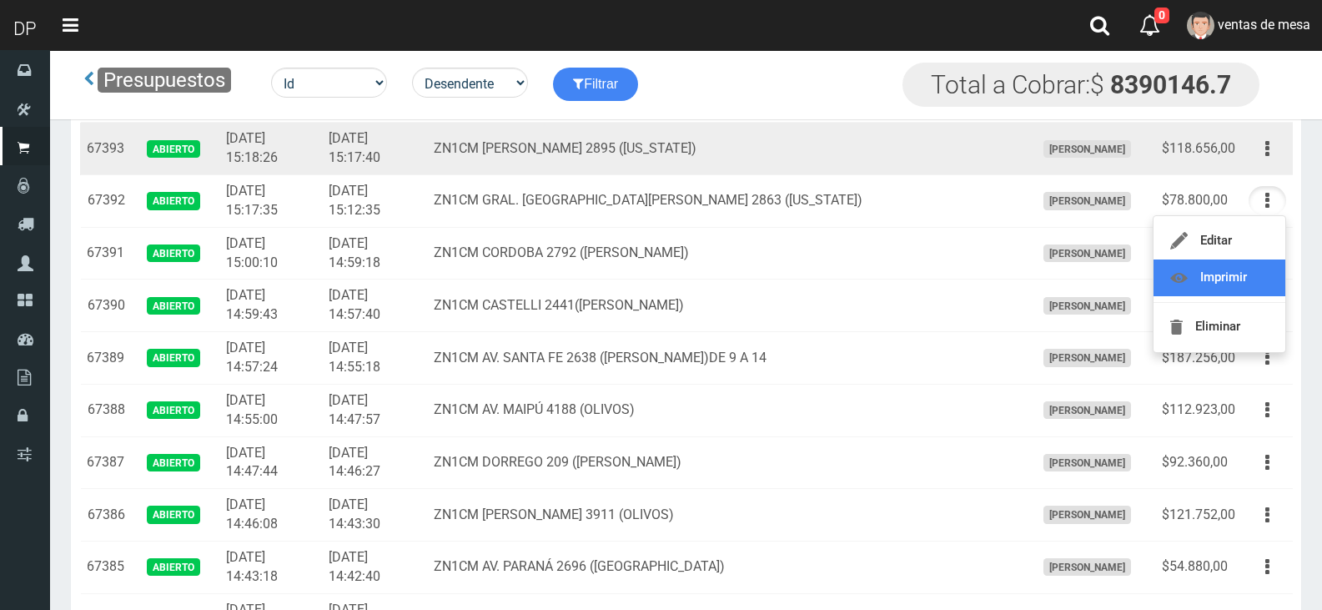
scroll to position [879, 0]
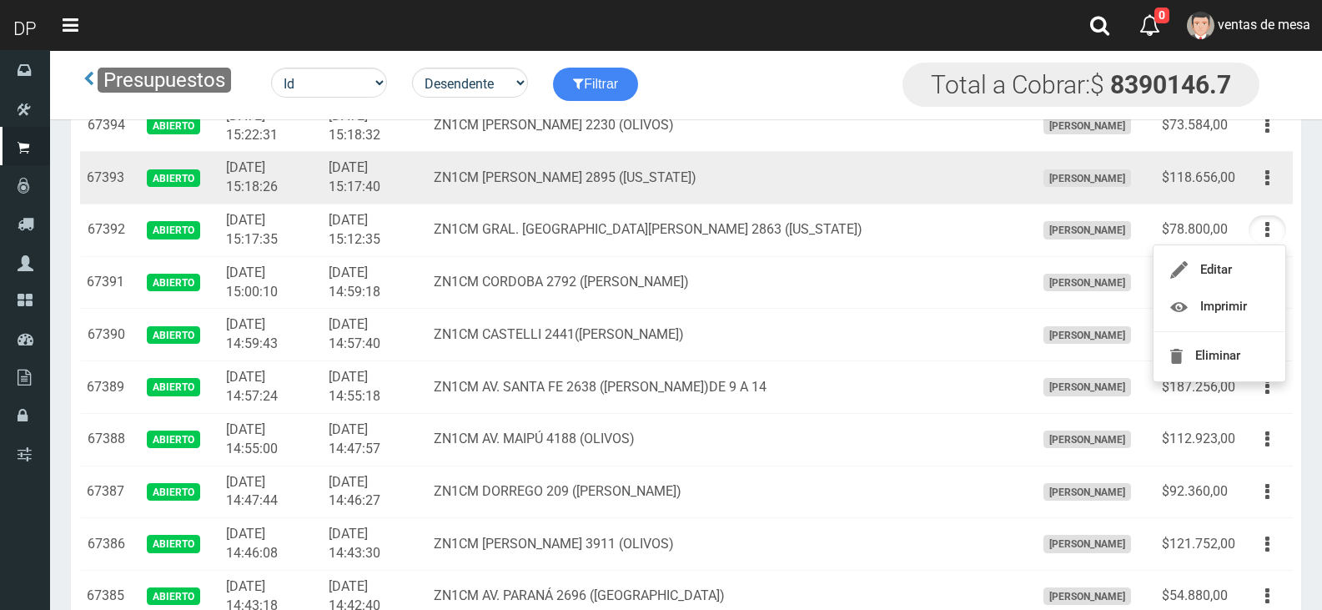
click at [1280, 184] on button "button" at bounding box center [1268, 177] width 38 height 29
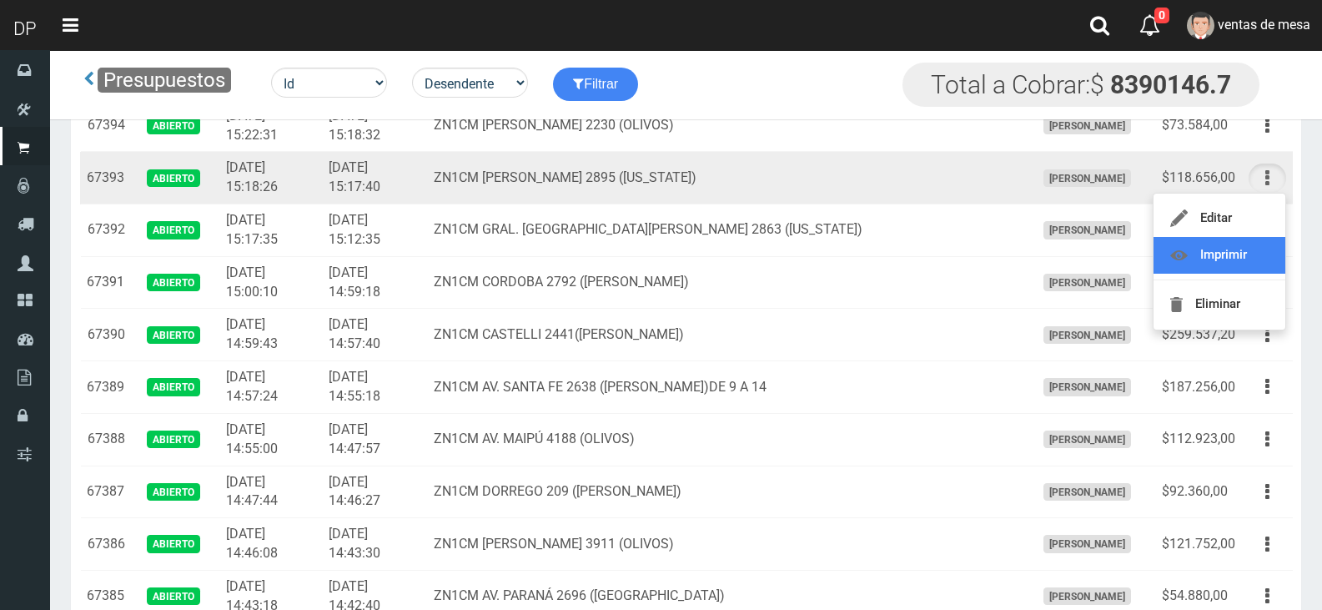
drag, startPoint x: 1257, startPoint y: 249, endPoint x: 1256, endPoint y: 187, distance: 62.6
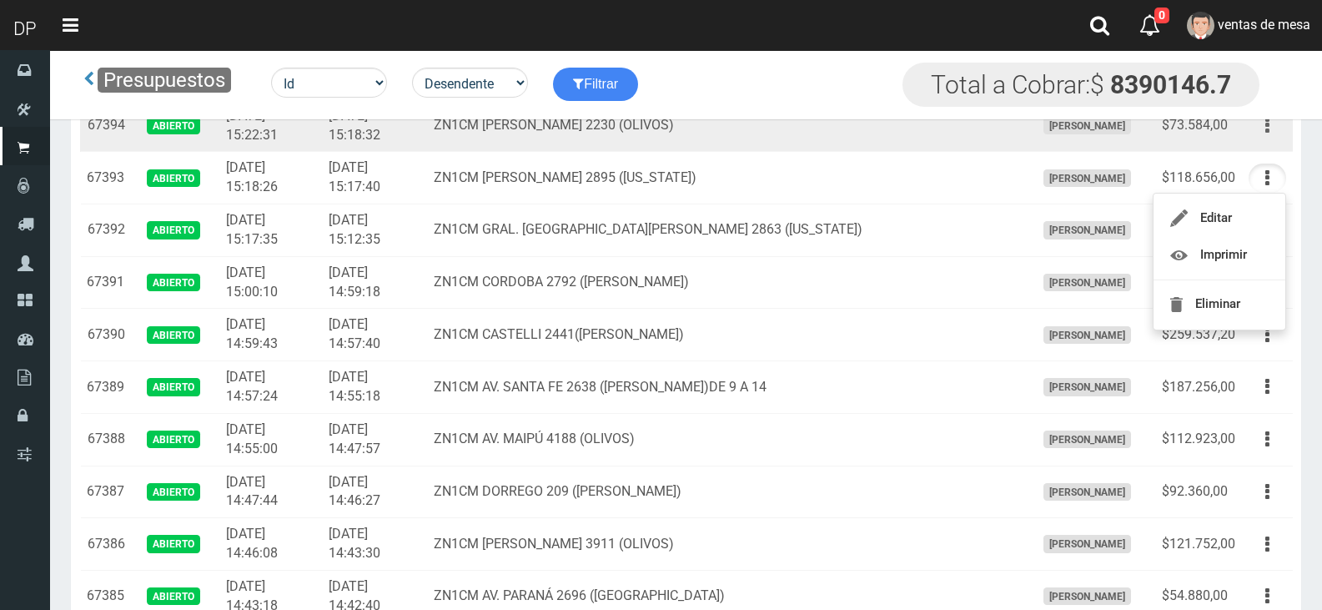
click at [1272, 128] on button "button" at bounding box center [1268, 125] width 38 height 29
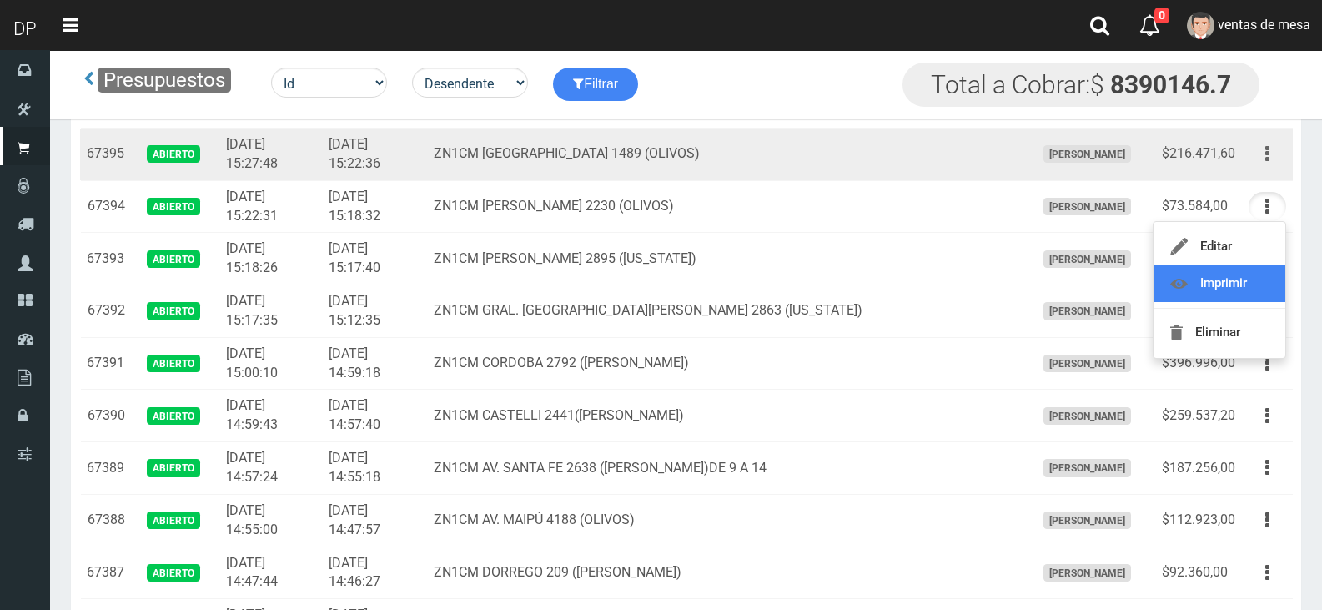
scroll to position [796, 0]
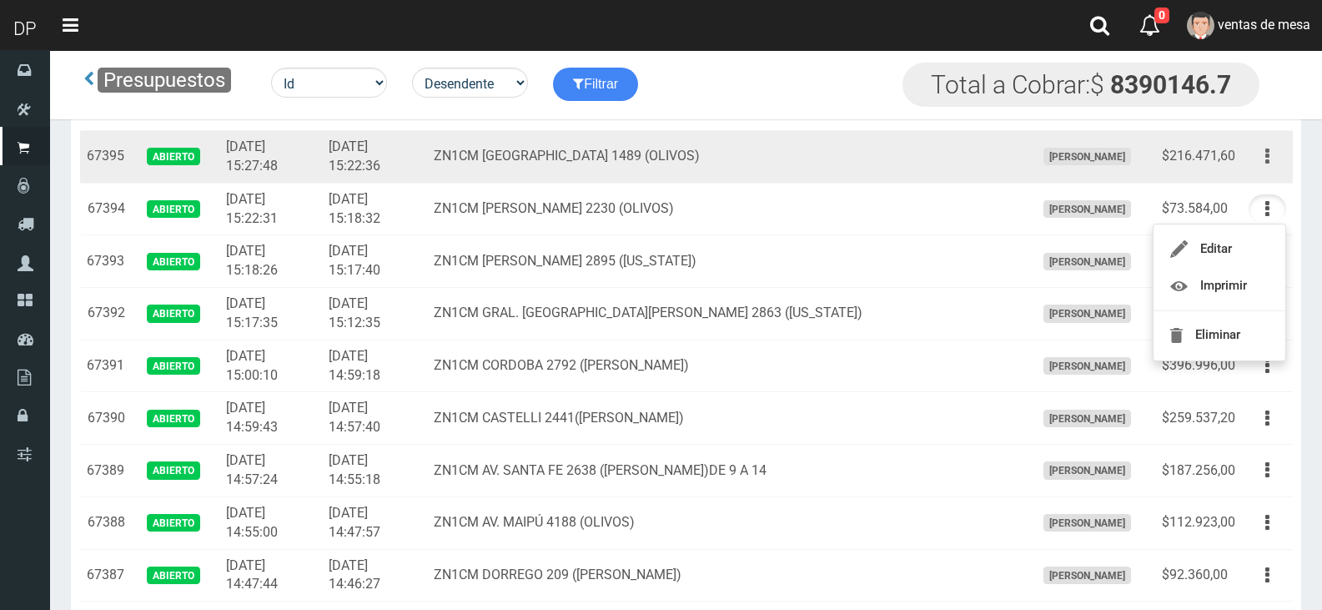
click at [1277, 161] on button "button" at bounding box center [1268, 156] width 38 height 29
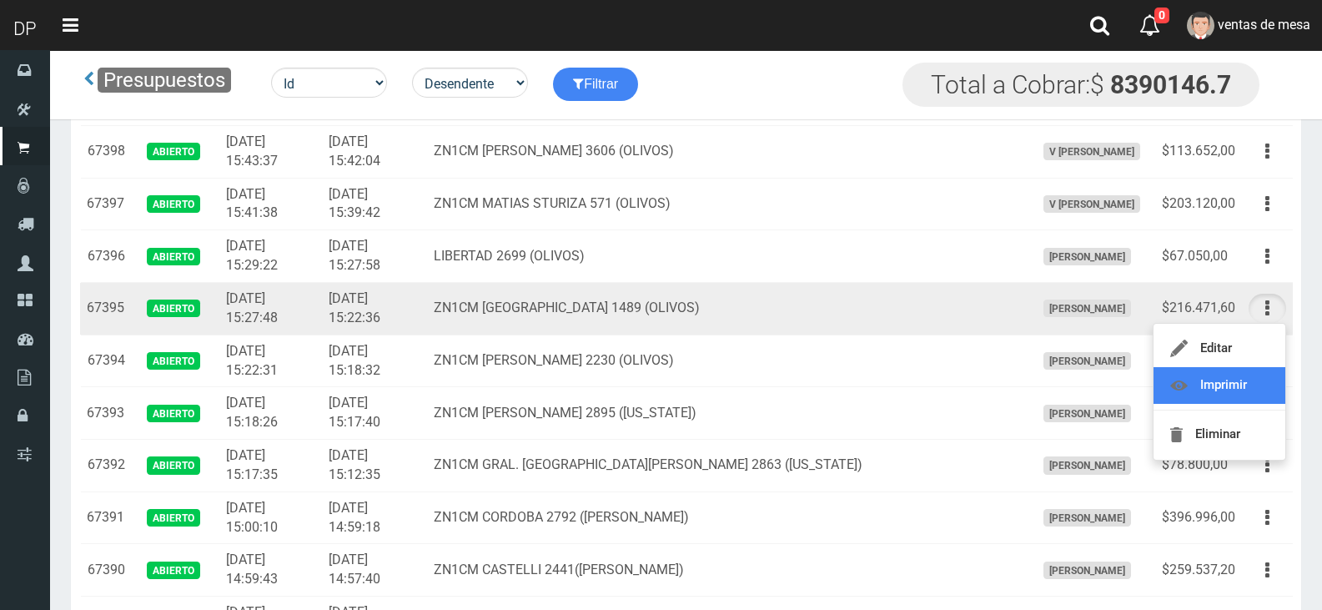
scroll to position [629, 0]
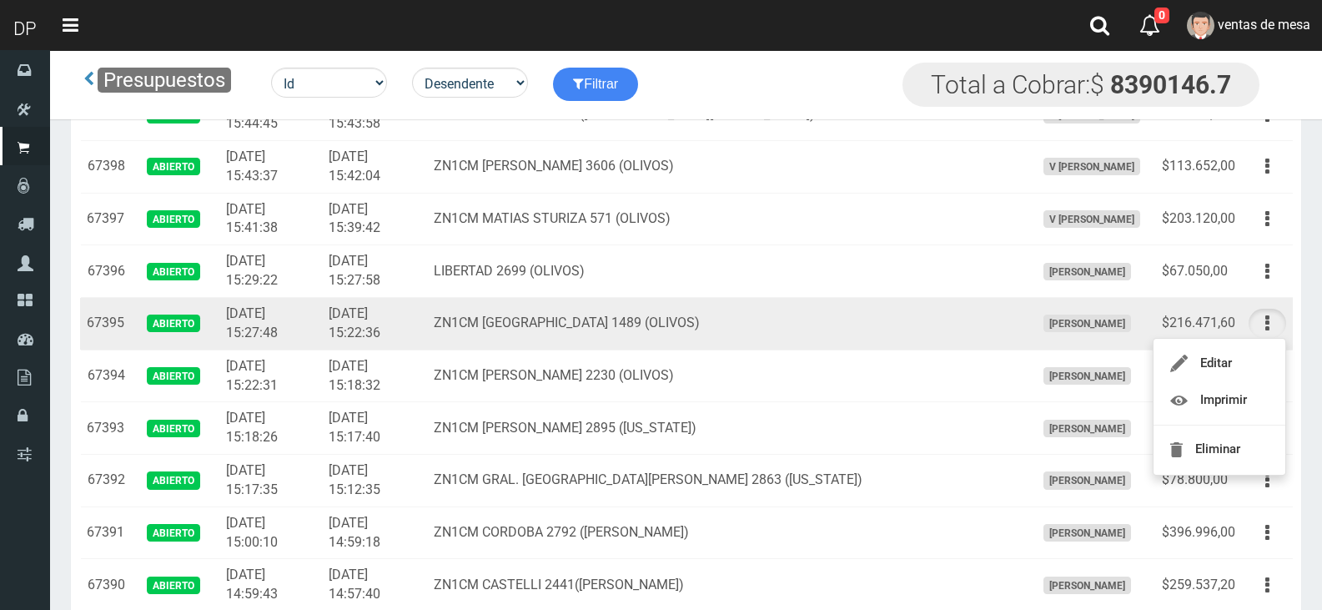
click at [954, 315] on td "ZN1CM CORRIENTES 1489 (OLIVOS)" at bounding box center [727, 324] width 601 height 53
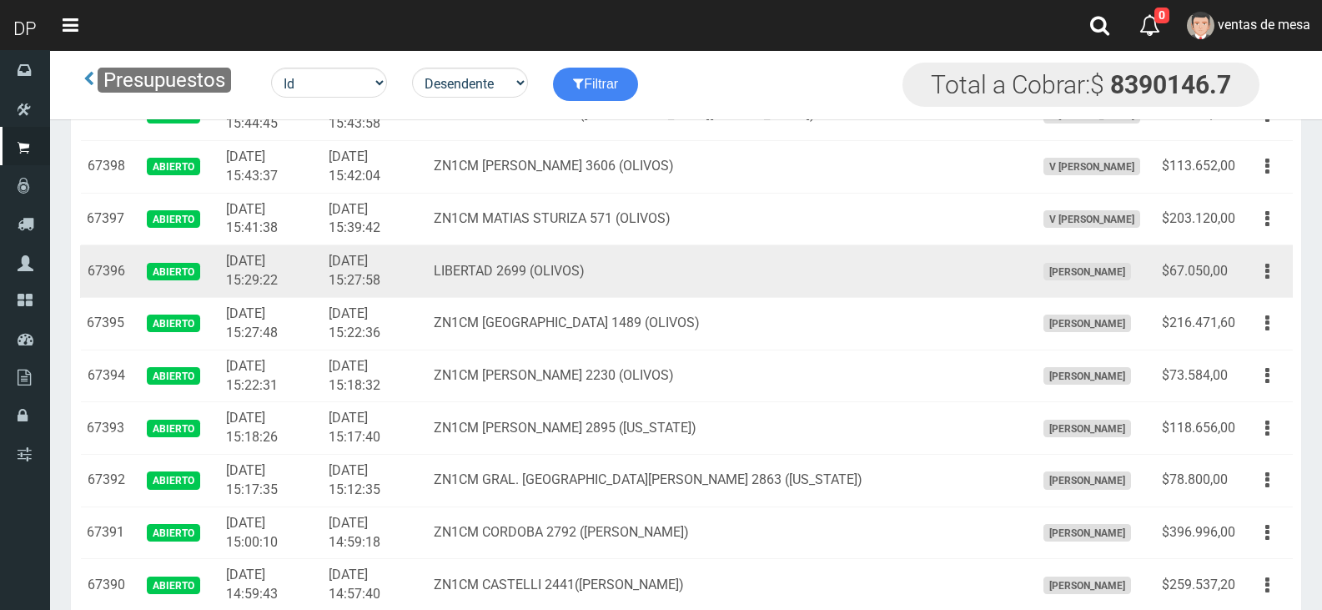
drag, startPoint x: 1272, startPoint y: 269, endPoint x: 1254, endPoint y: 295, distance: 32.4
click at [1271, 269] on button "button" at bounding box center [1268, 271] width 38 height 29
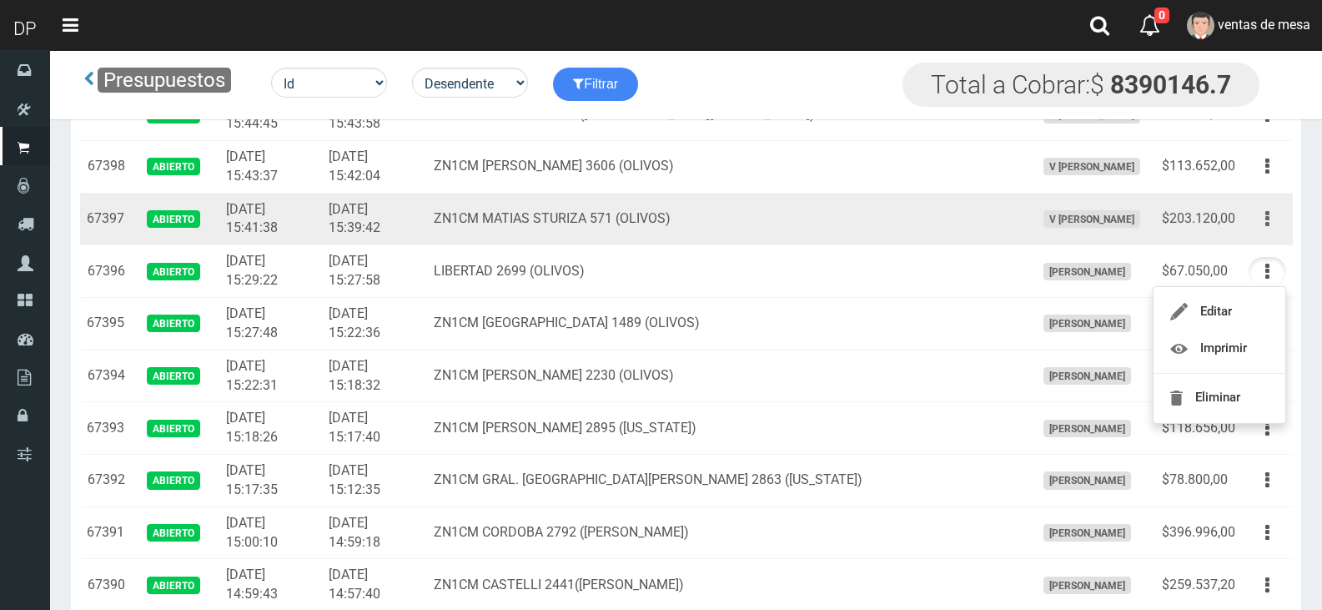
click at [1271, 212] on button "button" at bounding box center [1268, 218] width 38 height 29
click at [1272, 222] on button "button" at bounding box center [1268, 218] width 38 height 29
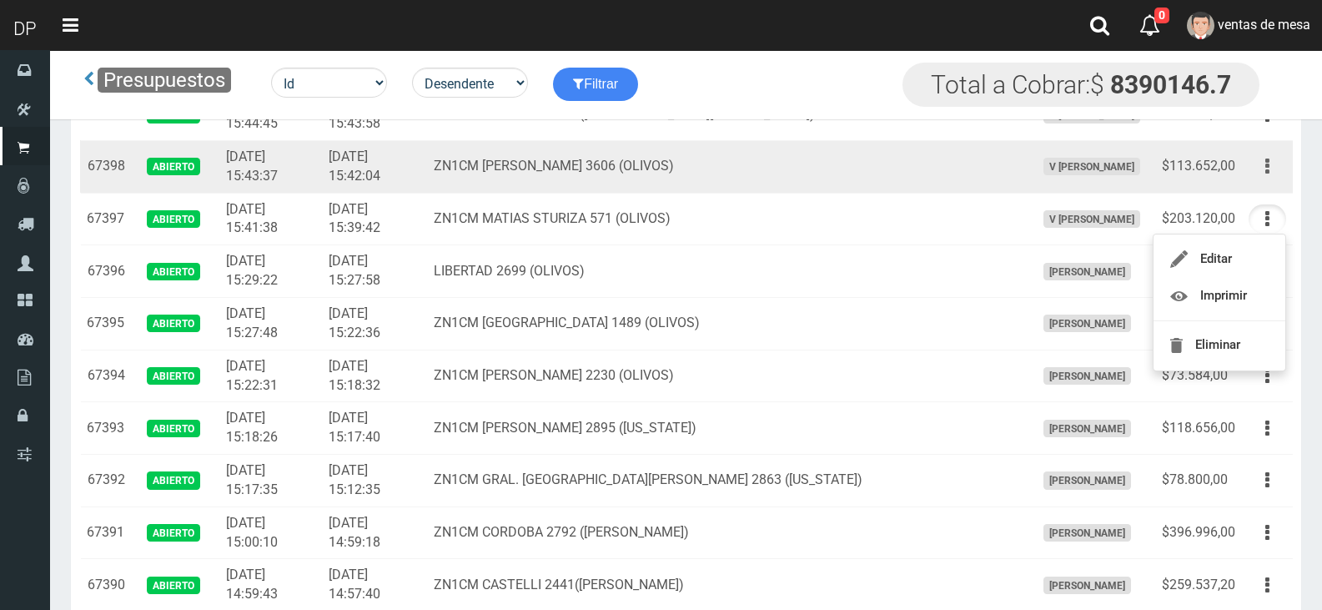
click at [1268, 153] on icon "button" at bounding box center [1267, 166] width 4 height 29
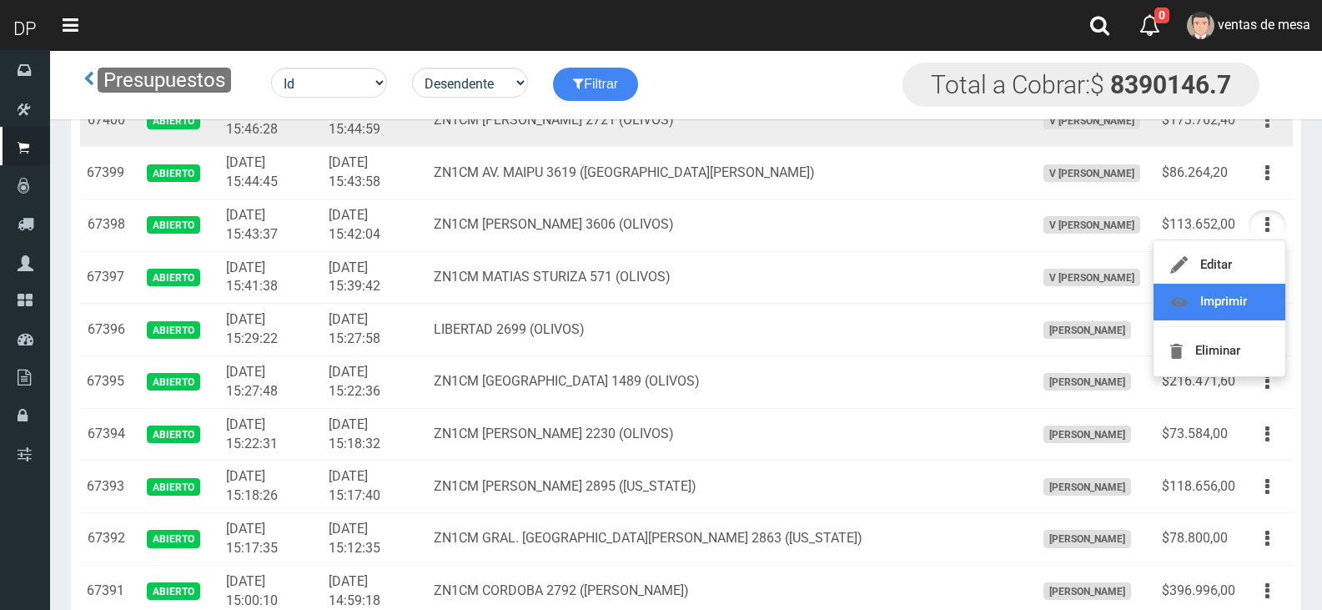
scroll to position [462, 0]
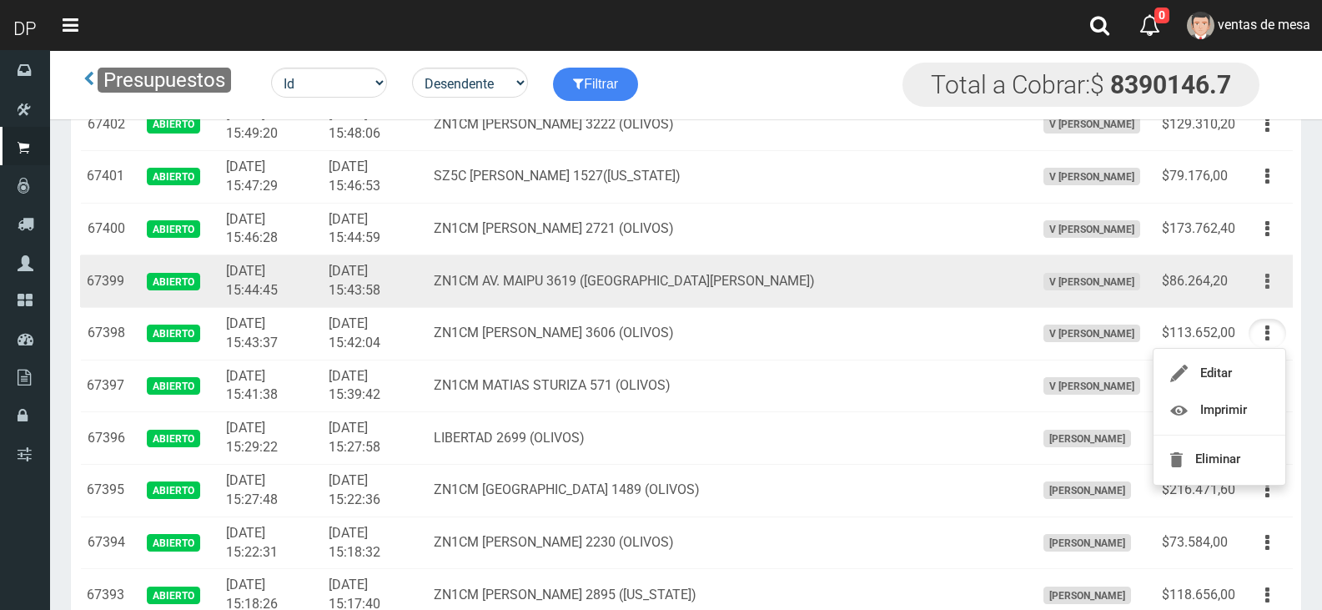
click at [1264, 272] on button "button" at bounding box center [1268, 281] width 38 height 29
drag, startPoint x: 1264, startPoint y: 272, endPoint x: 1261, endPoint y: 291, distance: 19.3
click at [1264, 272] on button "button" at bounding box center [1268, 281] width 38 height 29
click at [1264, 286] on button "button" at bounding box center [1268, 281] width 38 height 29
click at [1273, 277] on button "button" at bounding box center [1268, 281] width 38 height 29
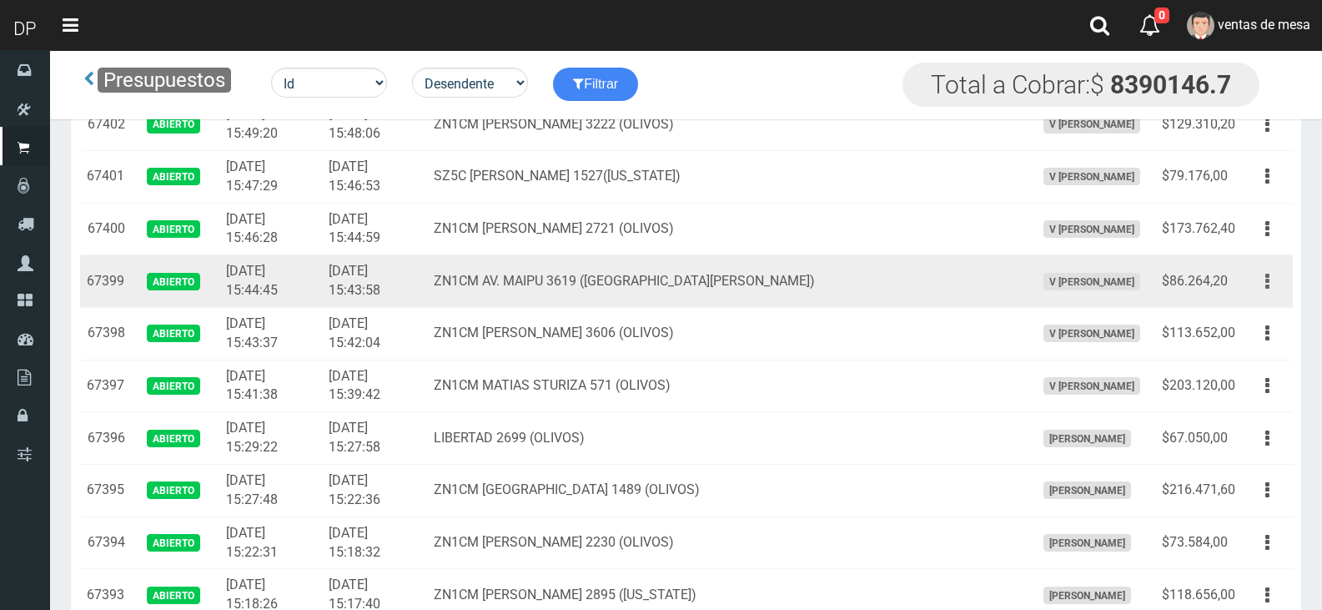
click at [1273, 277] on button "button" at bounding box center [1268, 281] width 38 height 29
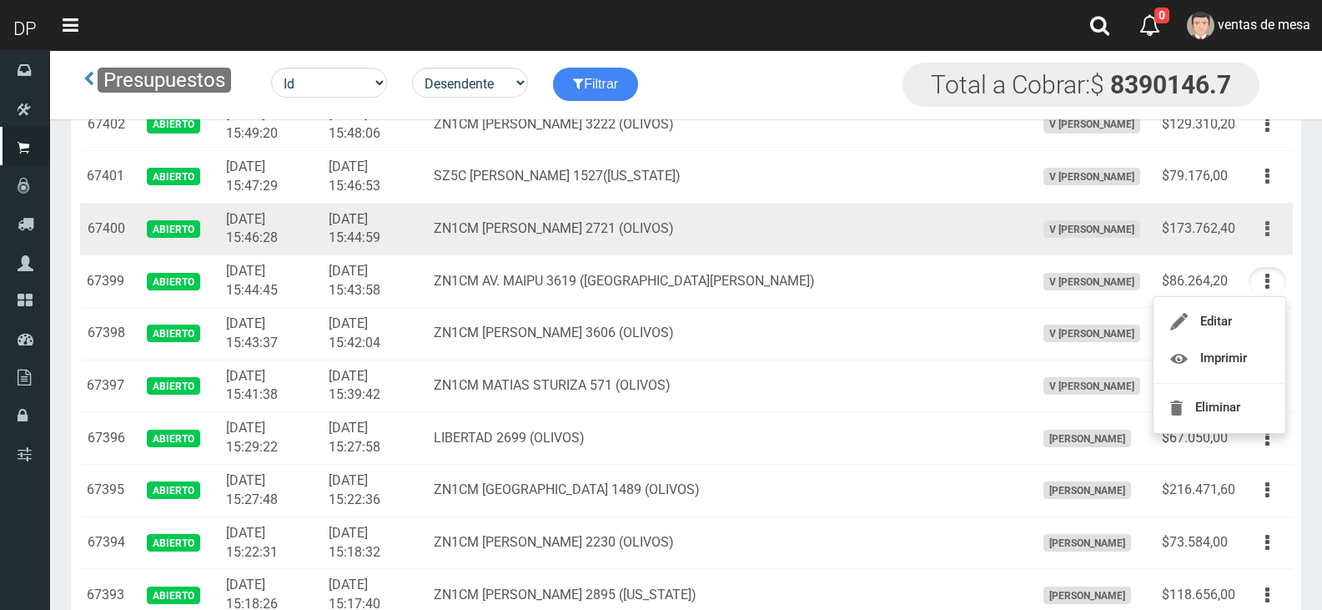
click at [1274, 235] on button "button" at bounding box center [1268, 228] width 38 height 29
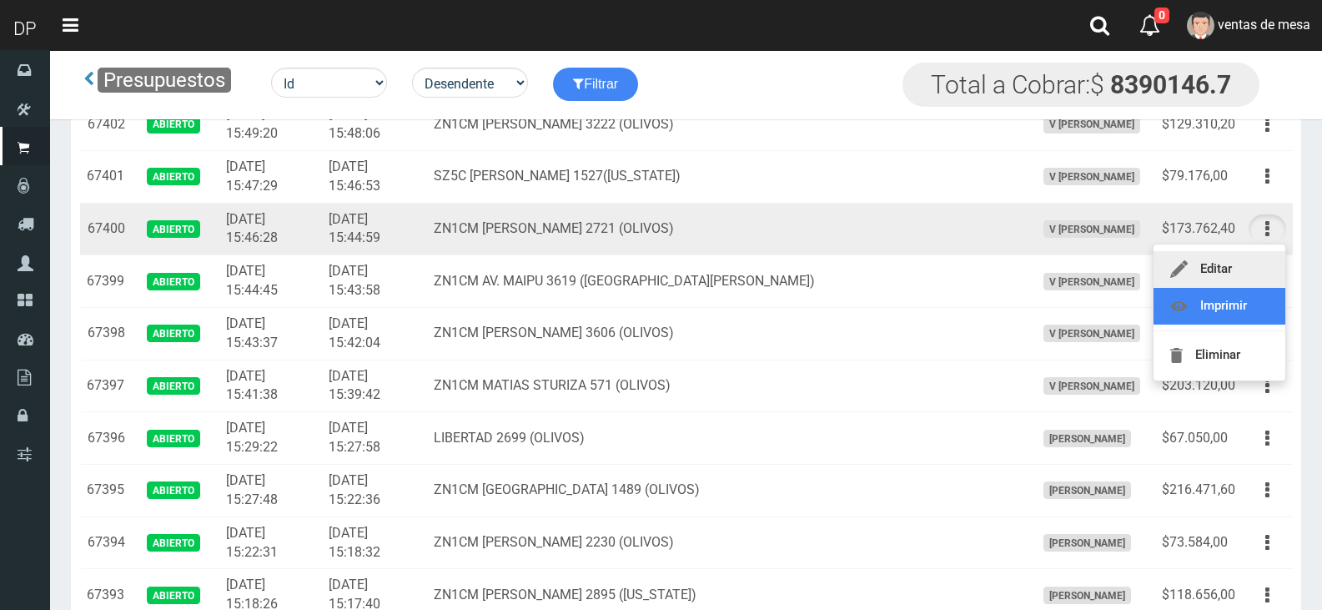
drag, startPoint x: 1261, startPoint y: 294, endPoint x: 1272, endPoint y: 258, distance: 37.5
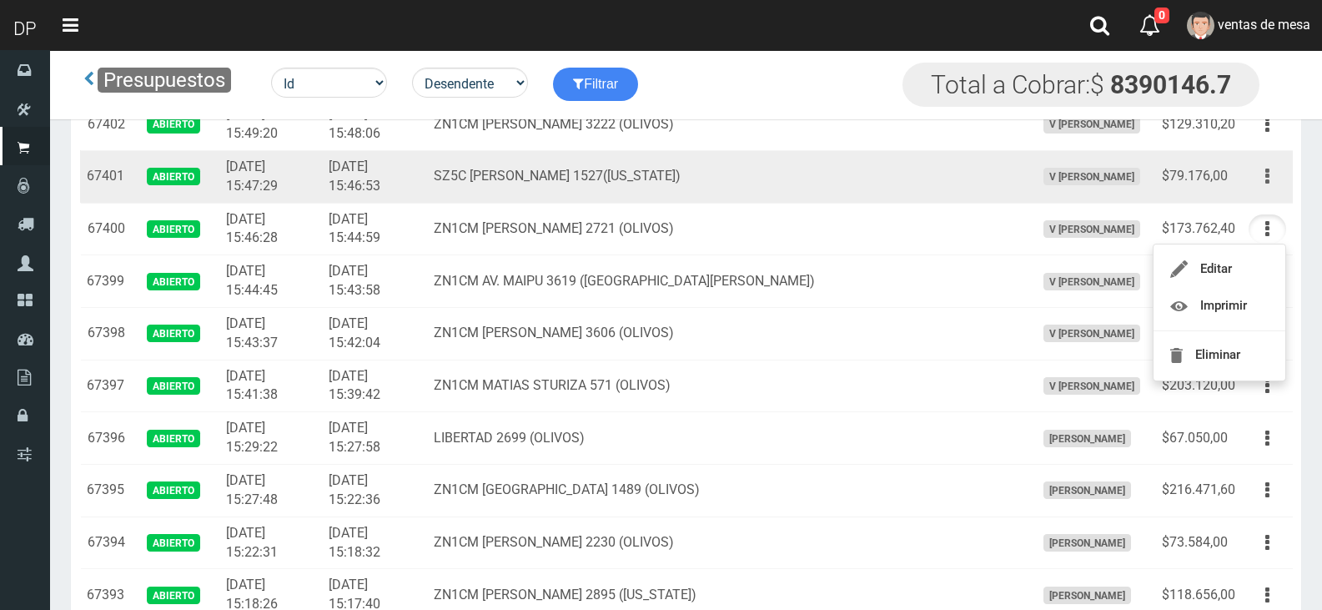
click at [1265, 191] on icon "button" at bounding box center [1267, 176] width 4 height 29
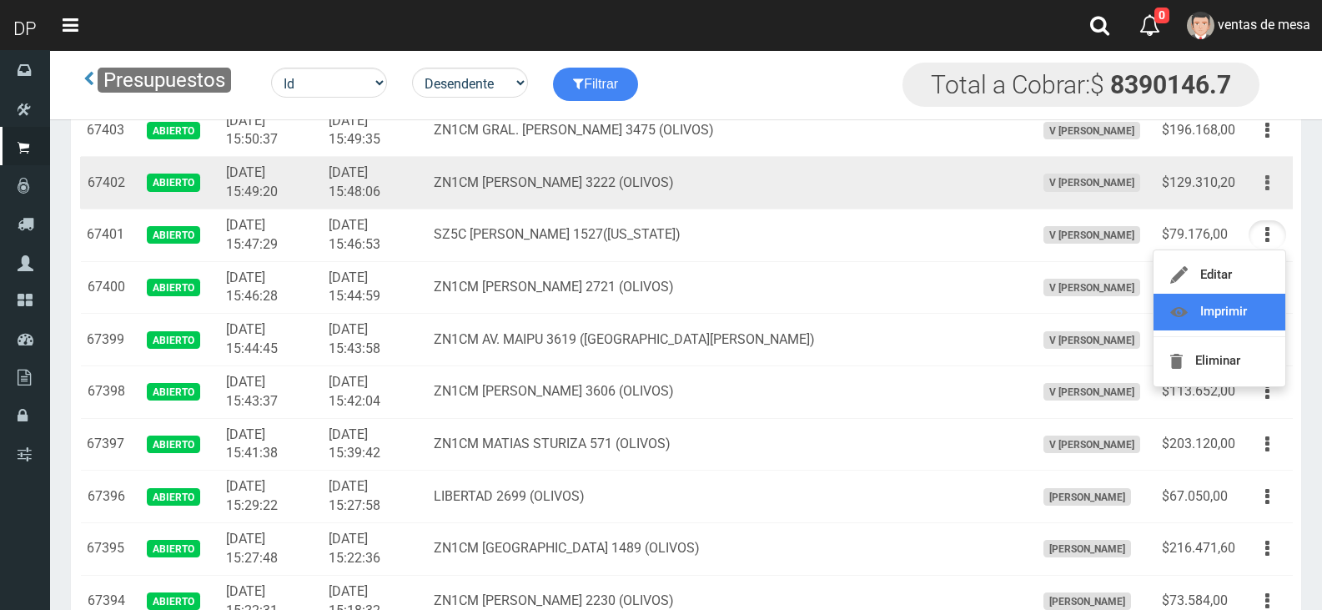
scroll to position [379, 0]
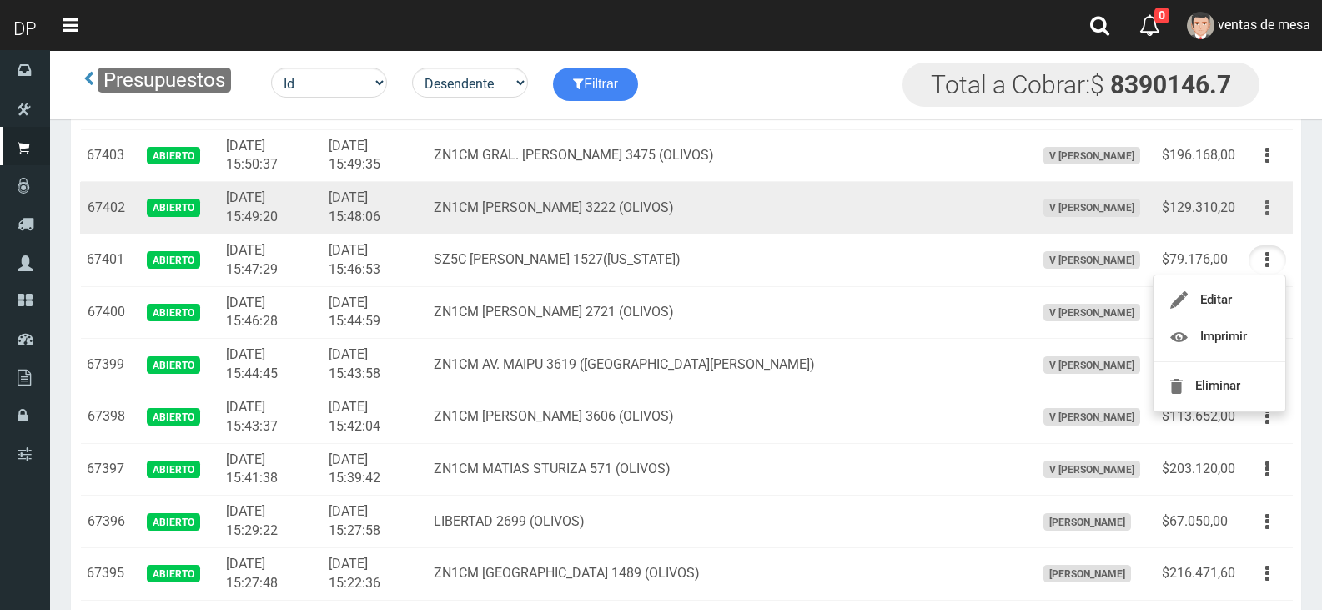
click at [1265, 198] on button "button" at bounding box center [1268, 208] width 38 height 29
click at [1273, 207] on button "button" at bounding box center [1268, 208] width 38 height 29
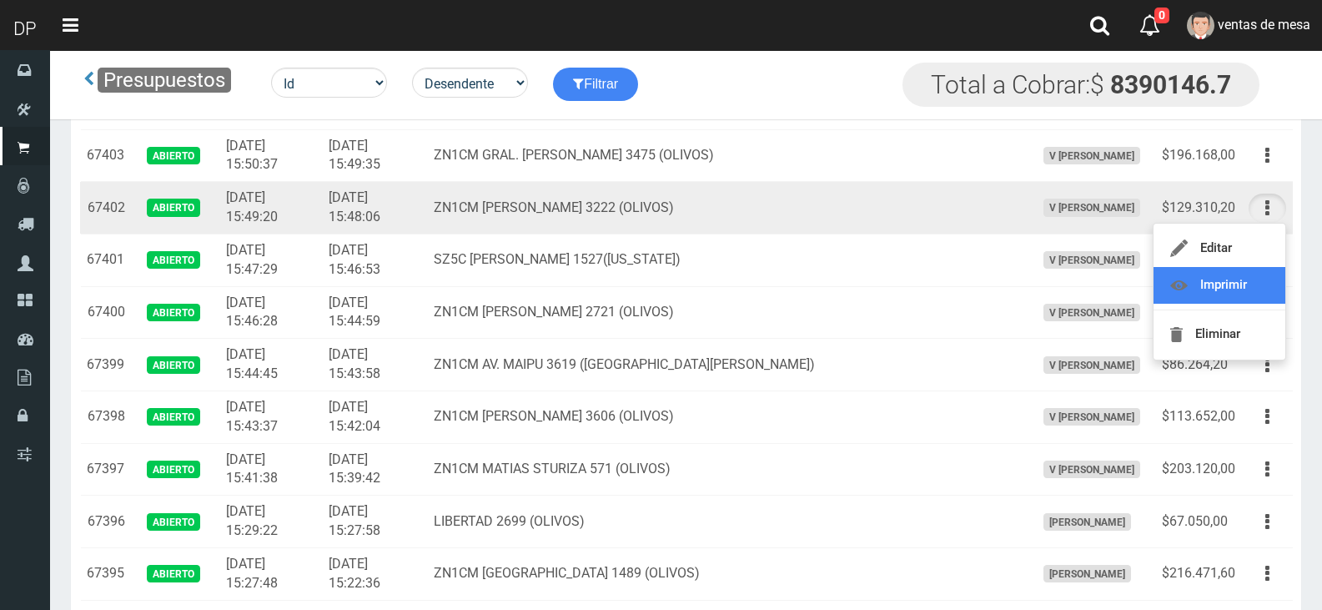
drag, startPoint x: 1257, startPoint y: 281, endPoint x: 1269, endPoint y: 275, distance: 13.1
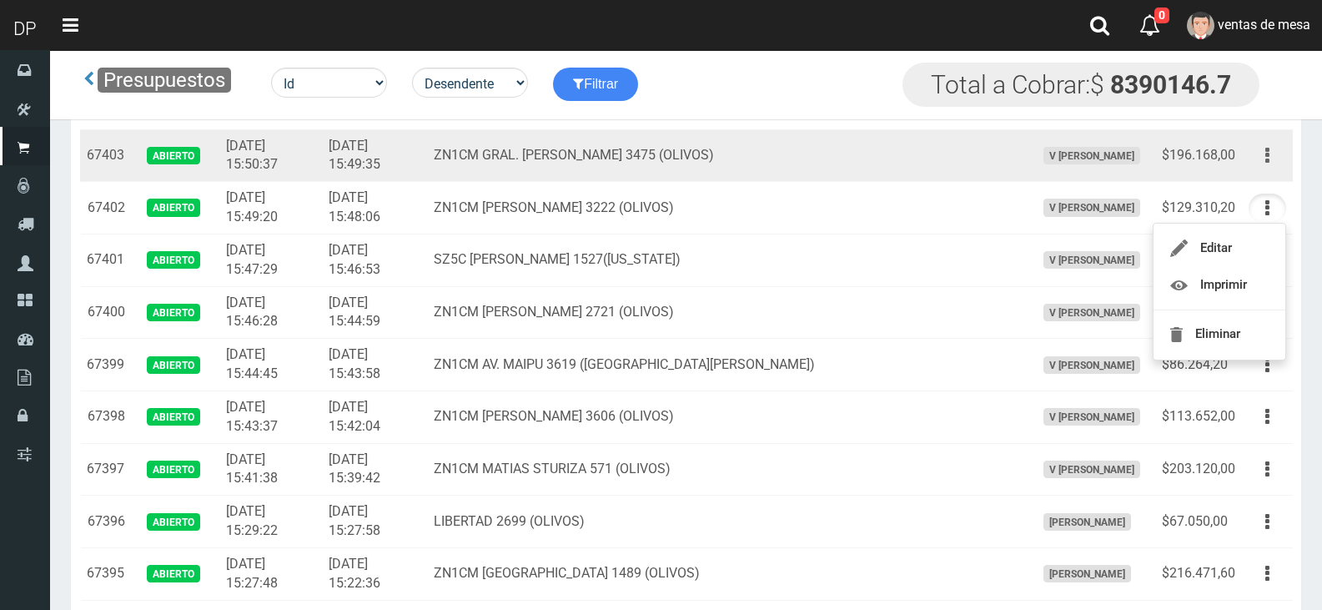
click at [1266, 164] on icon "button" at bounding box center [1267, 155] width 4 height 29
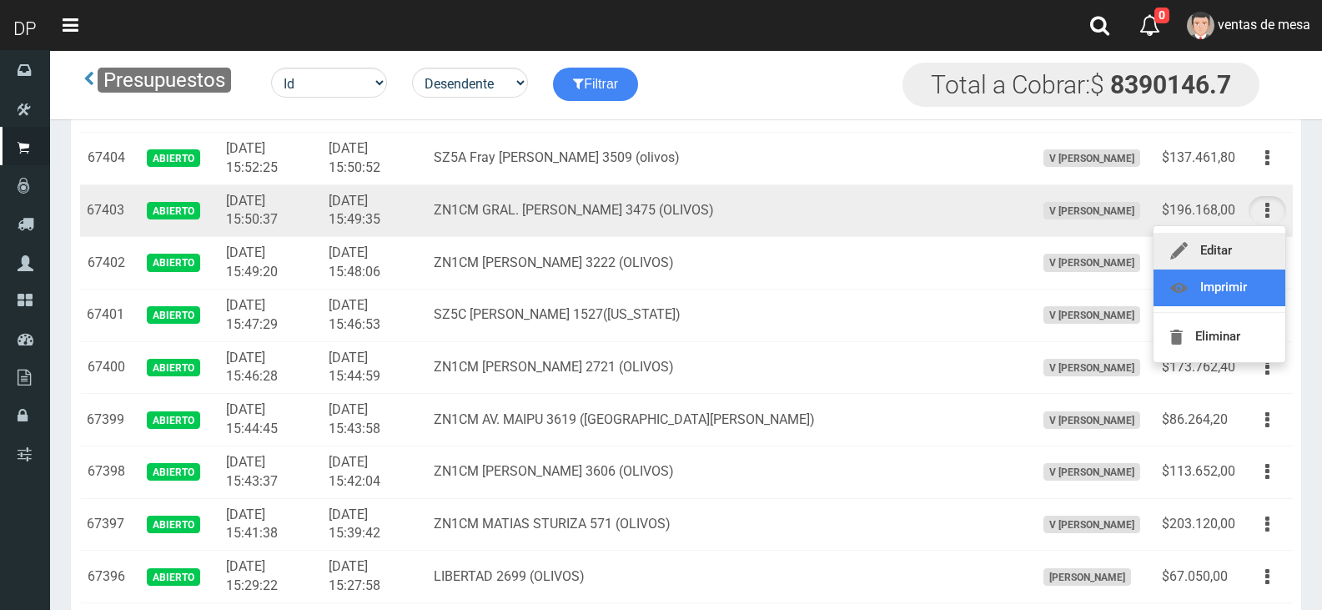
scroll to position [295, 0]
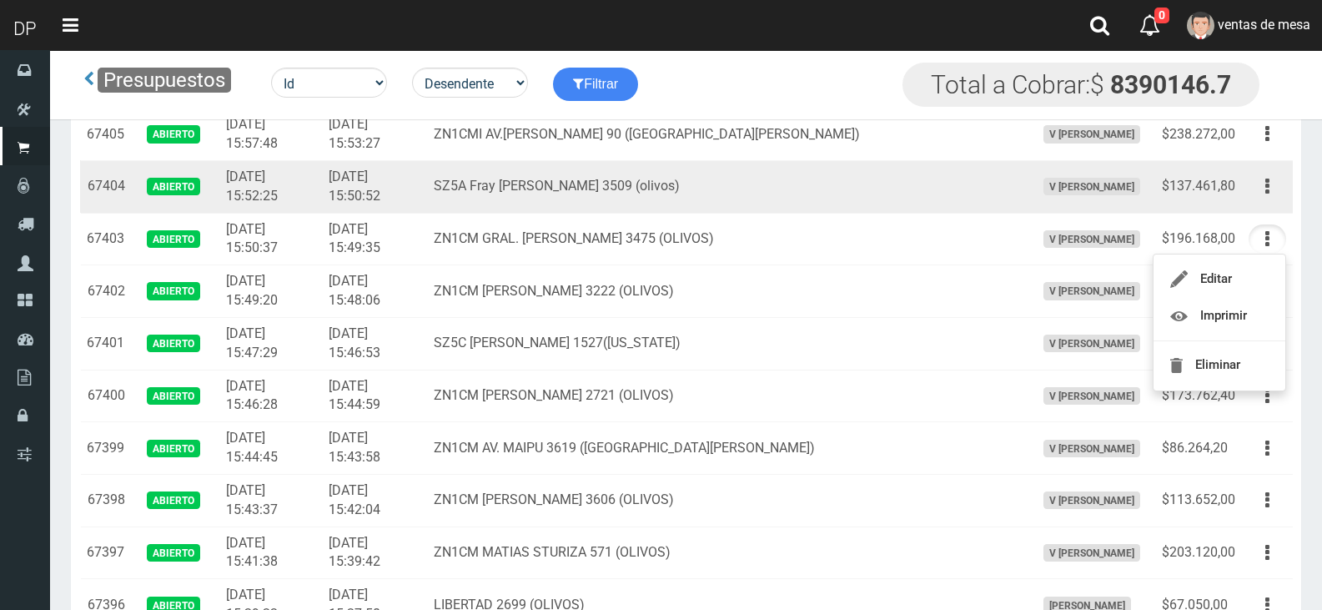
click at [1270, 204] on td "Editar Imprimir Eliminar" at bounding box center [1267, 186] width 51 height 53
click at [1265, 193] on icon "button" at bounding box center [1267, 186] width 4 height 29
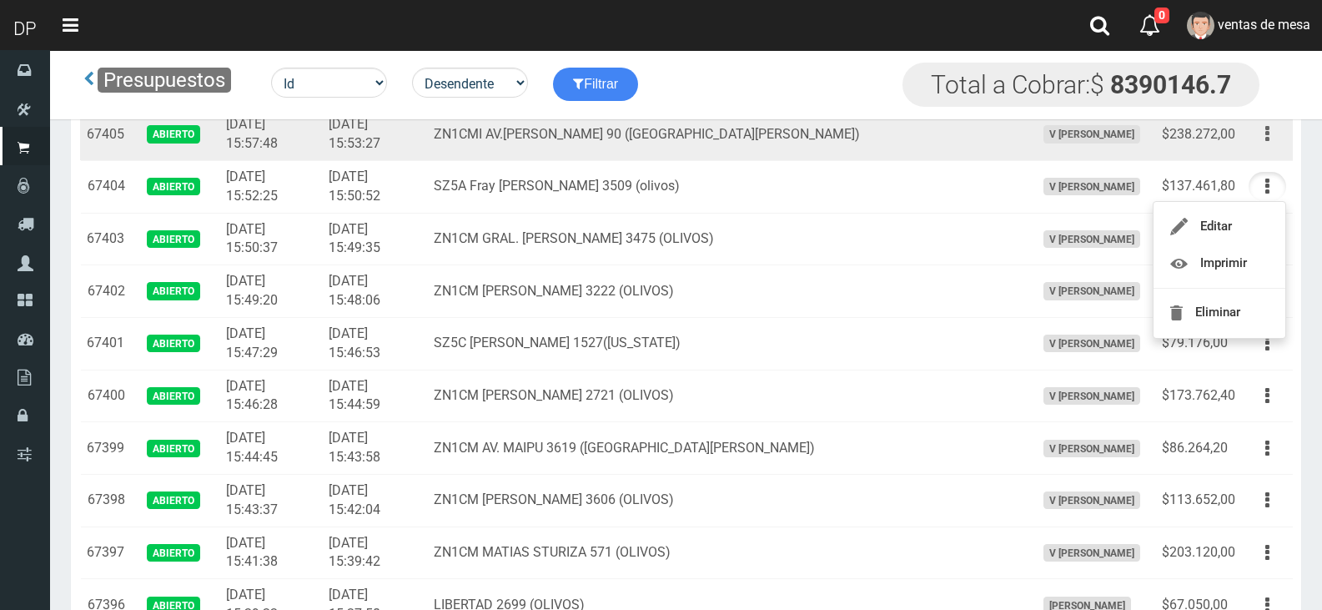
click at [1265, 142] on button "button" at bounding box center [1268, 133] width 38 height 29
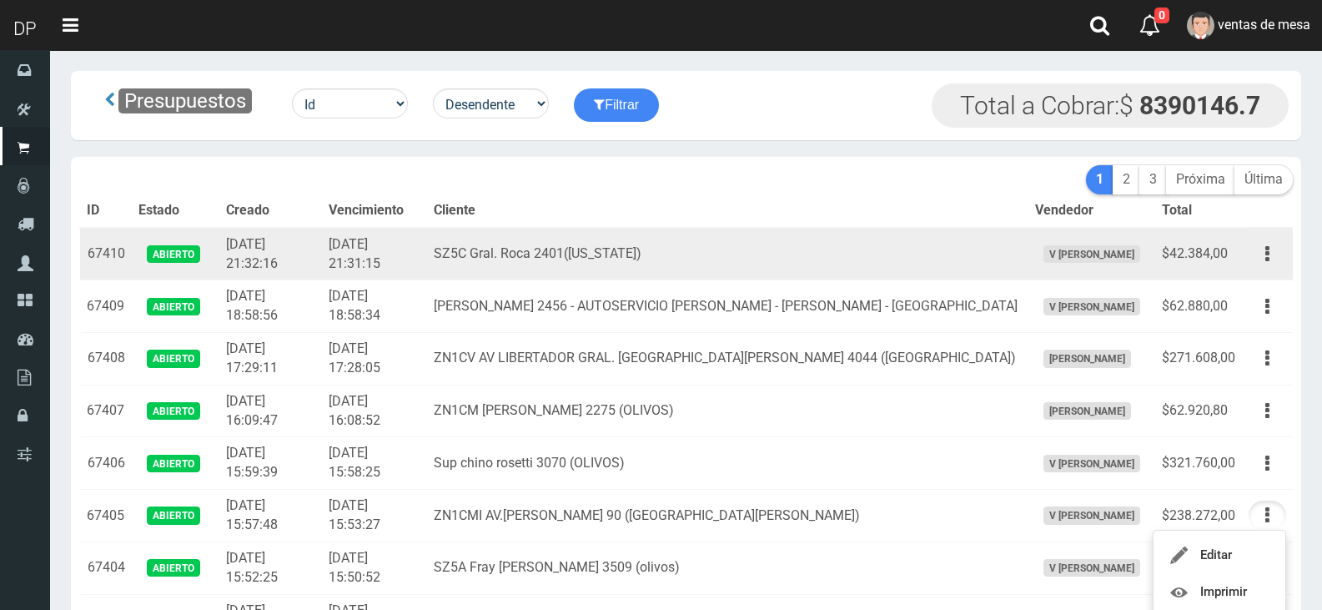
scroll to position [5, 0]
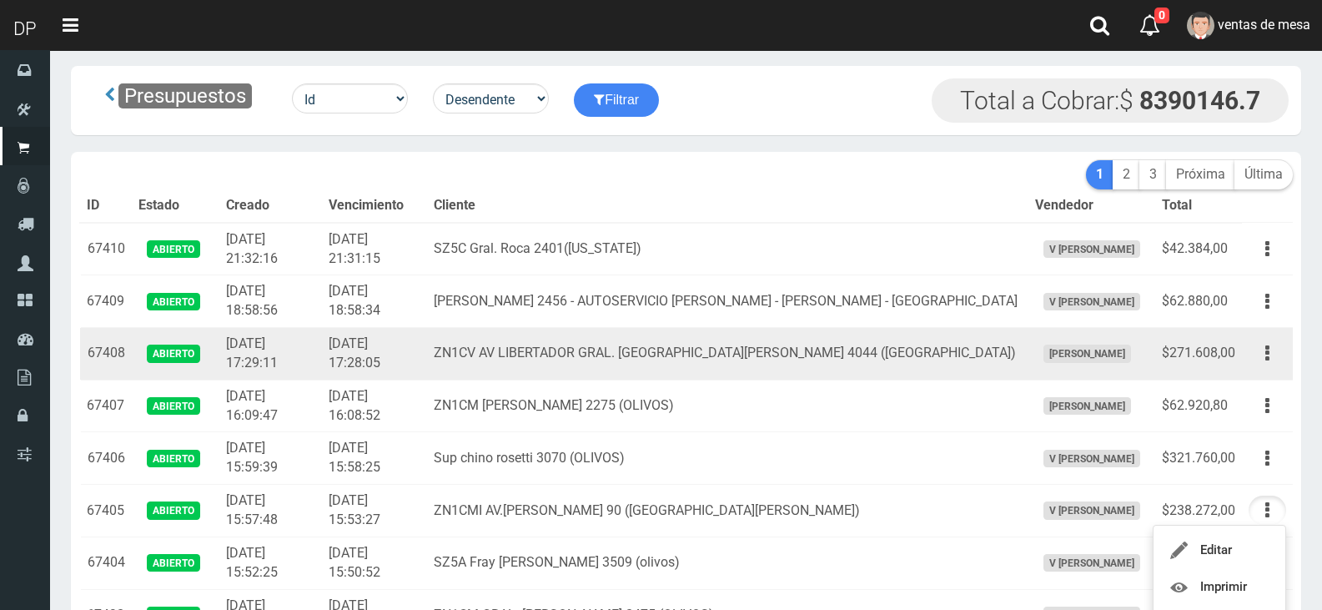
click at [913, 357] on td "ZN1CV AV LIBERTADOR GRAL. [GEOGRAPHIC_DATA][PERSON_NAME] 4044 ([GEOGRAPHIC_DATA…" at bounding box center [727, 354] width 601 height 53
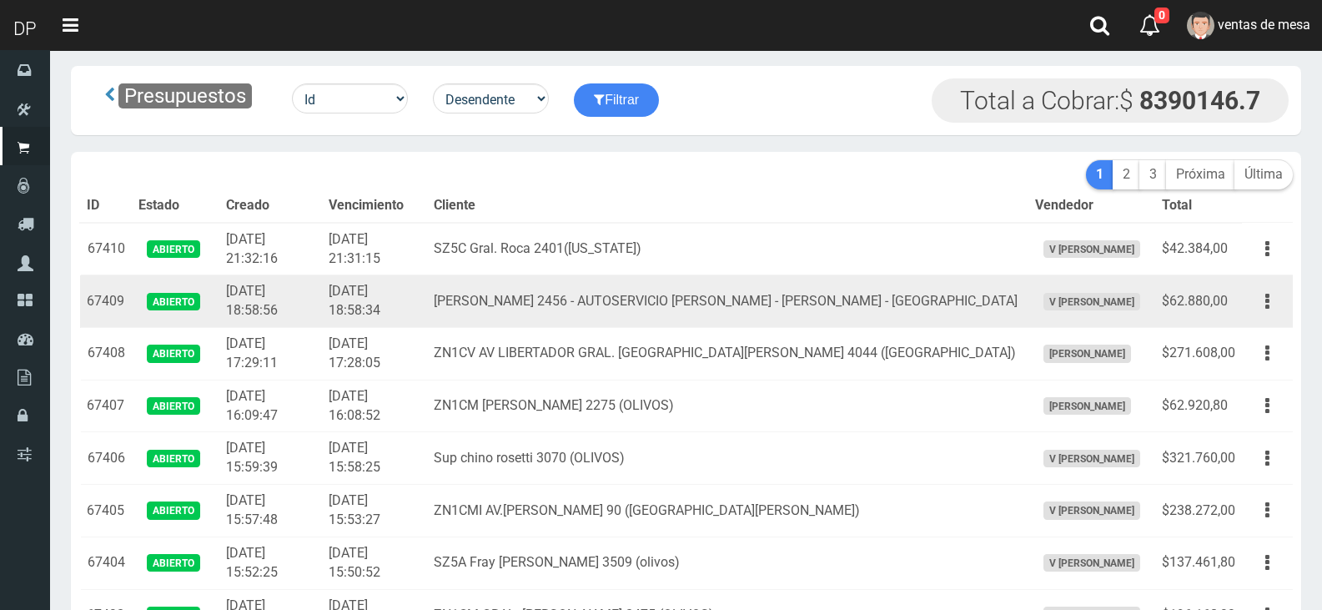
click at [803, 311] on td "[PERSON_NAME] 2456 - AUTOSERVICIO [PERSON_NAME] - [PERSON_NAME] - [GEOGRAPHIC_D…" at bounding box center [727, 301] width 601 height 53
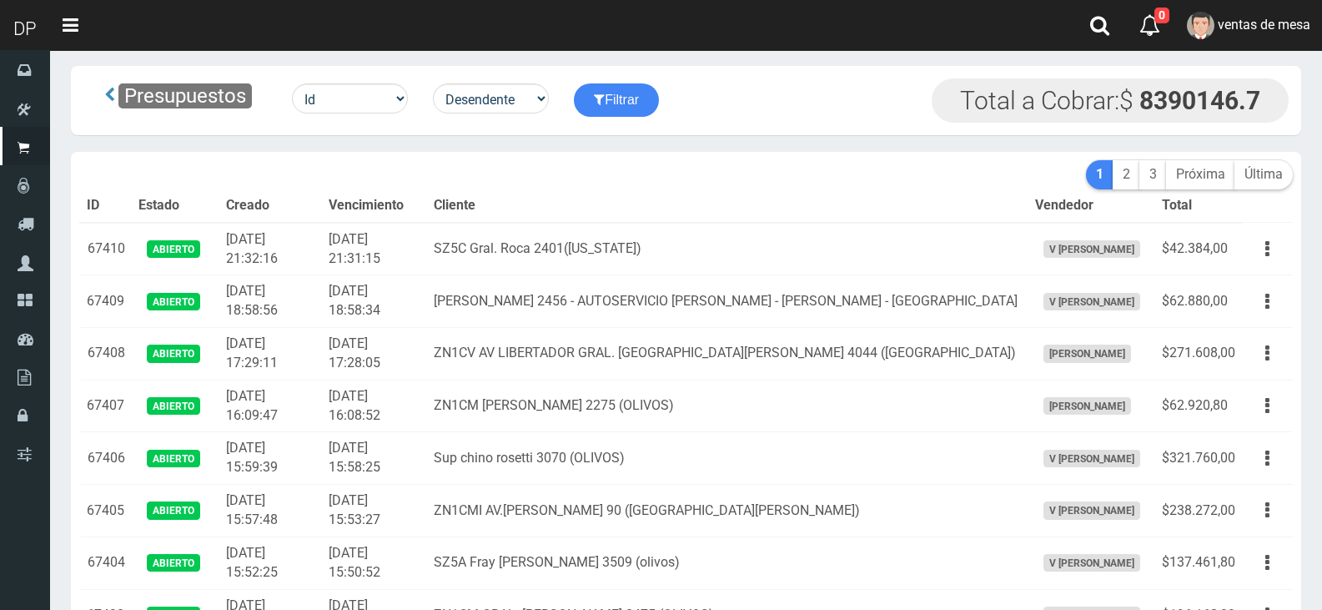
click at [1076, 214] on th "Vendedor" at bounding box center [1091, 205] width 127 height 33
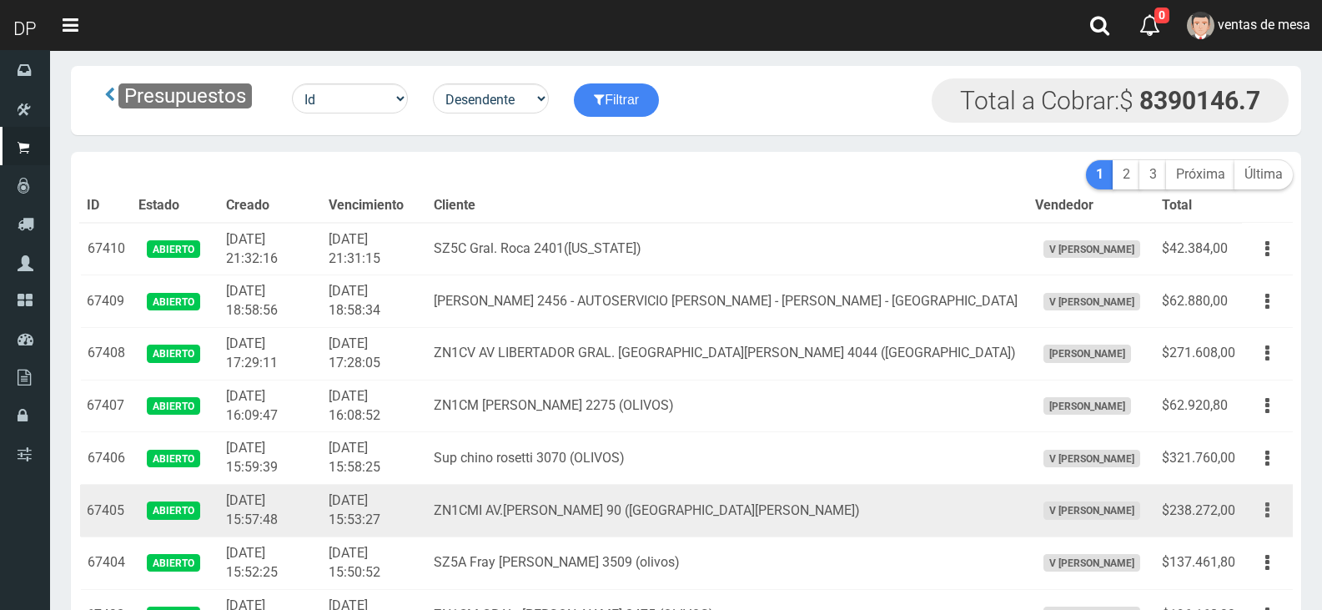
click at [1258, 497] on button "button" at bounding box center [1268, 509] width 38 height 29
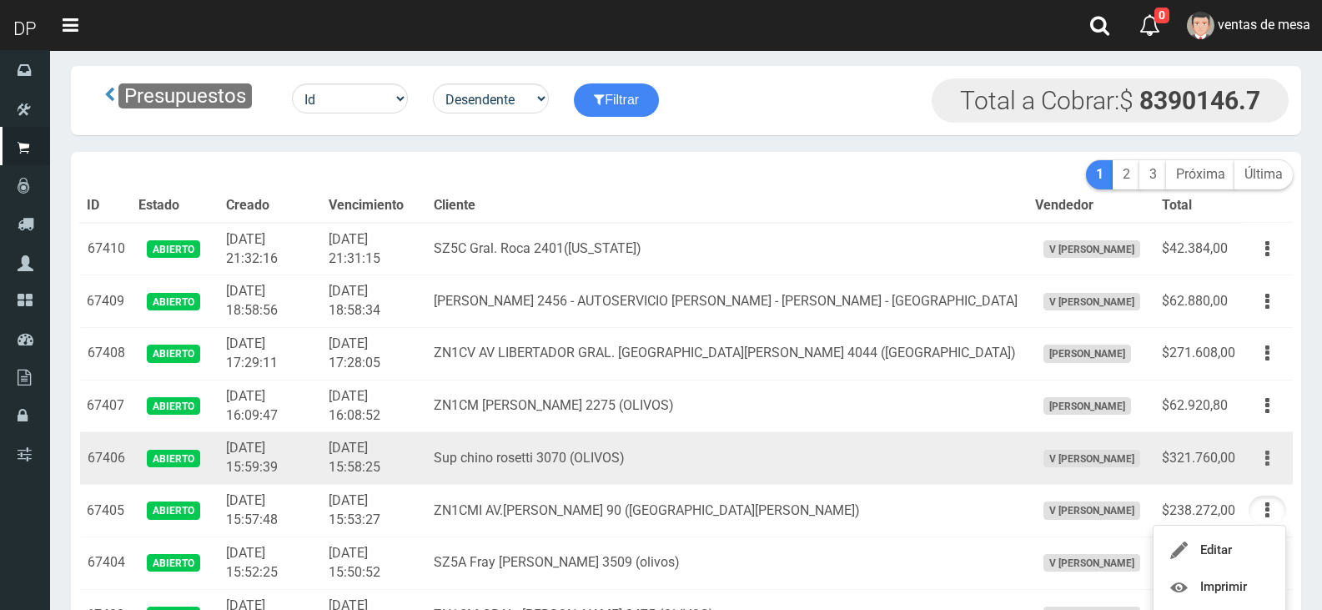
click at [1273, 461] on button "button" at bounding box center [1268, 458] width 38 height 29
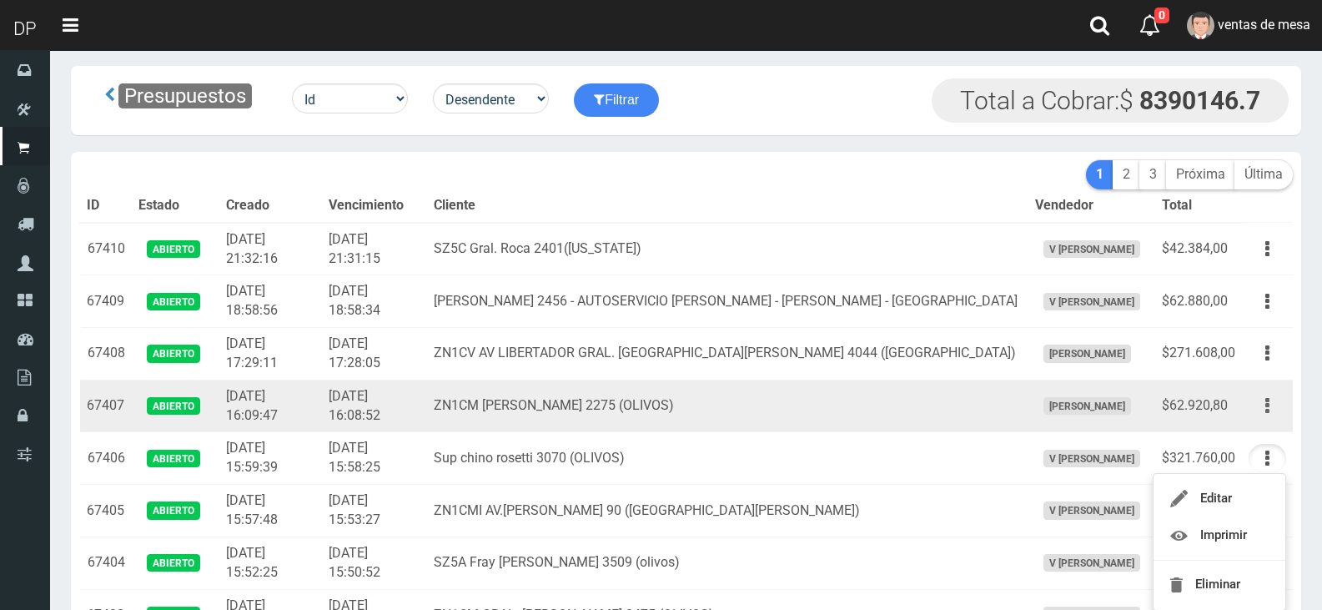
click at [1271, 402] on button "button" at bounding box center [1268, 405] width 38 height 29
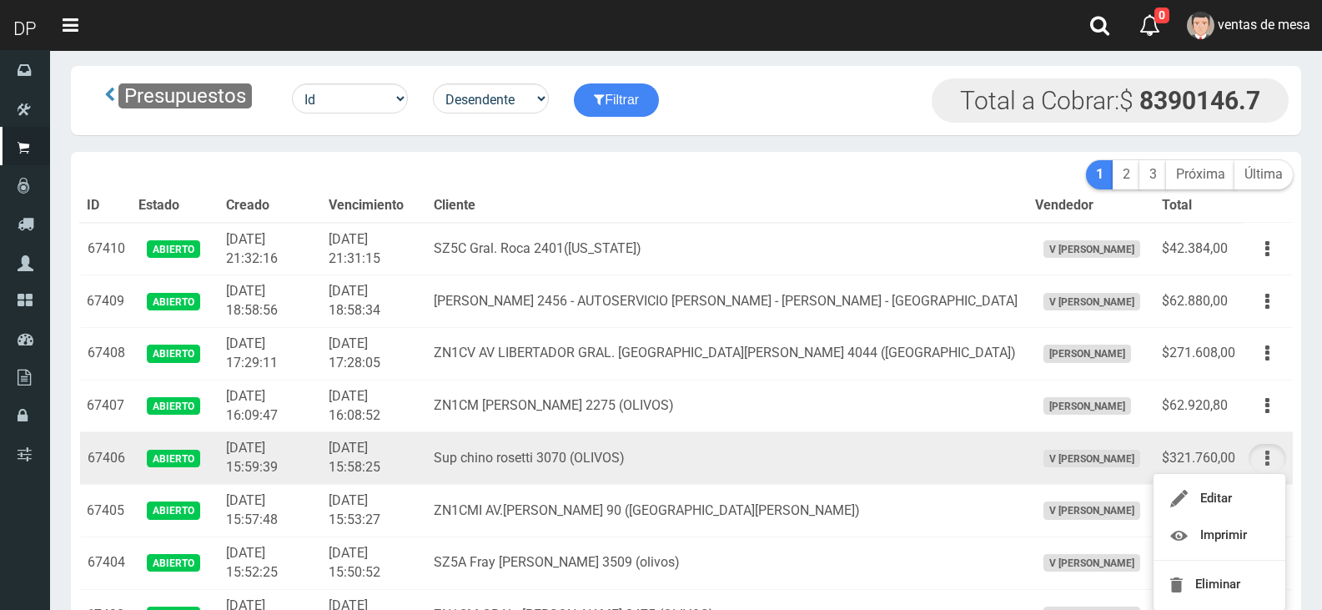
drag, startPoint x: 1271, startPoint y: 402, endPoint x: 1249, endPoint y: 460, distance: 61.8
click at [1270, 402] on button "button" at bounding box center [1268, 405] width 38 height 29
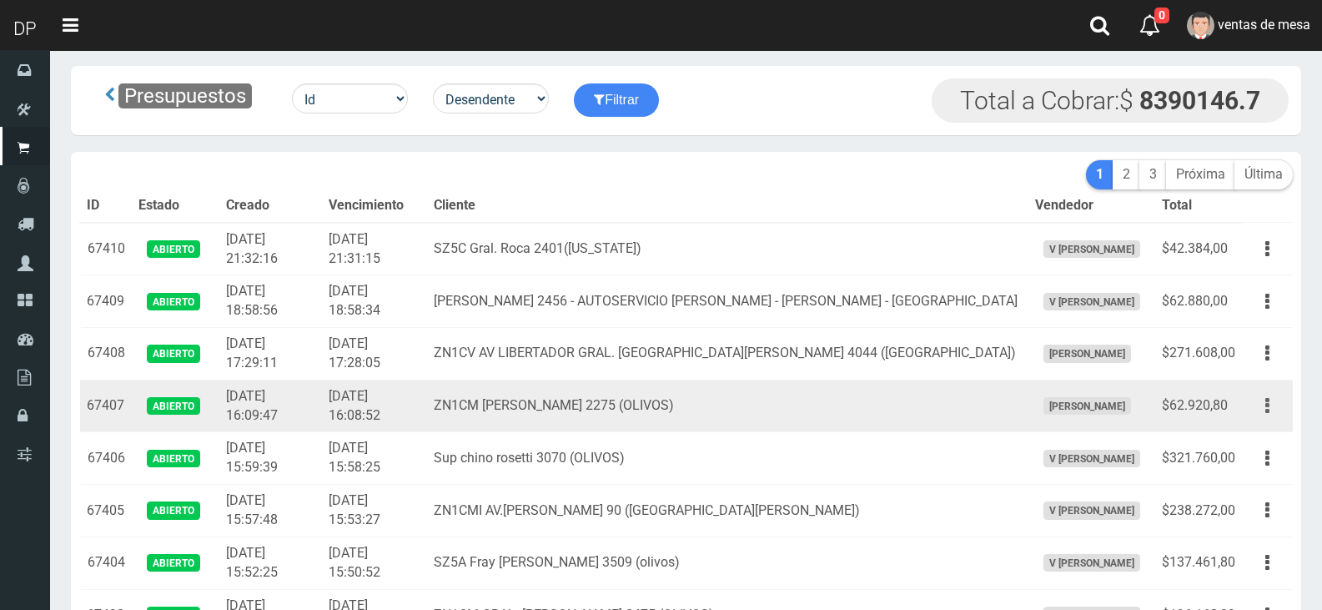
click at [1272, 398] on button "button" at bounding box center [1268, 405] width 38 height 29
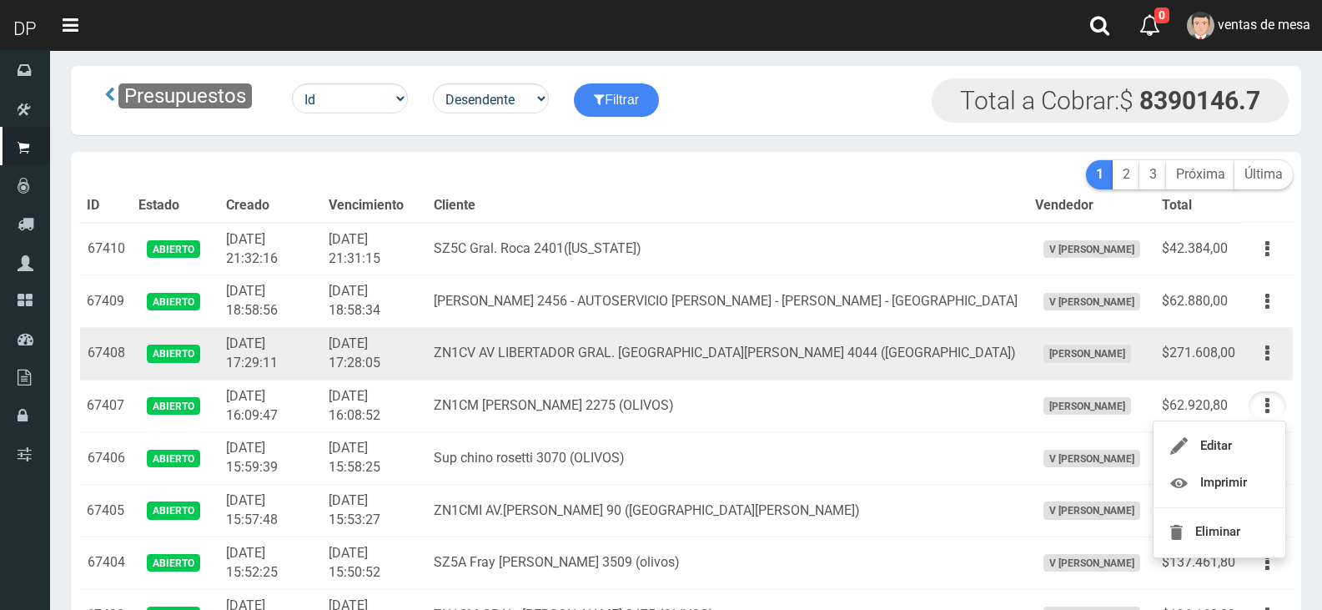
click at [1267, 353] on icon "button" at bounding box center [1267, 353] width 4 height 29
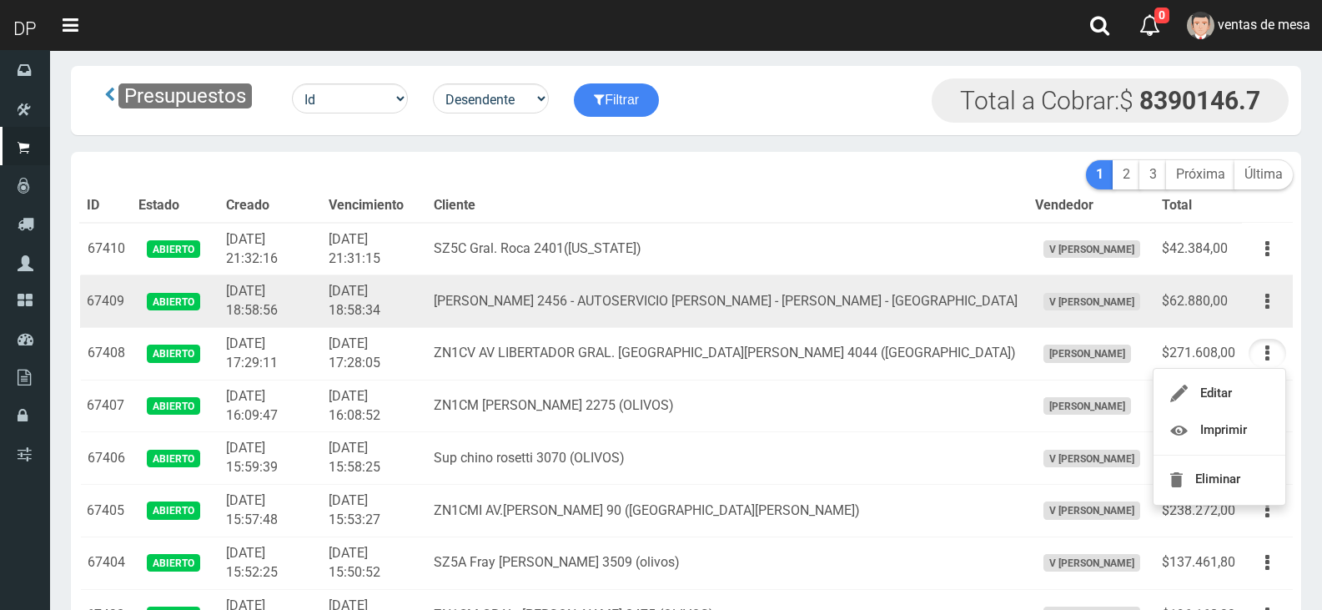
click at [1251, 319] on td "Editar Imprimir Eliminar" at bounding box center [1267, 301] width 51 height 53
click at [1259, 304] on button "button" at bounding box center [1268, 301] width 38 height 29
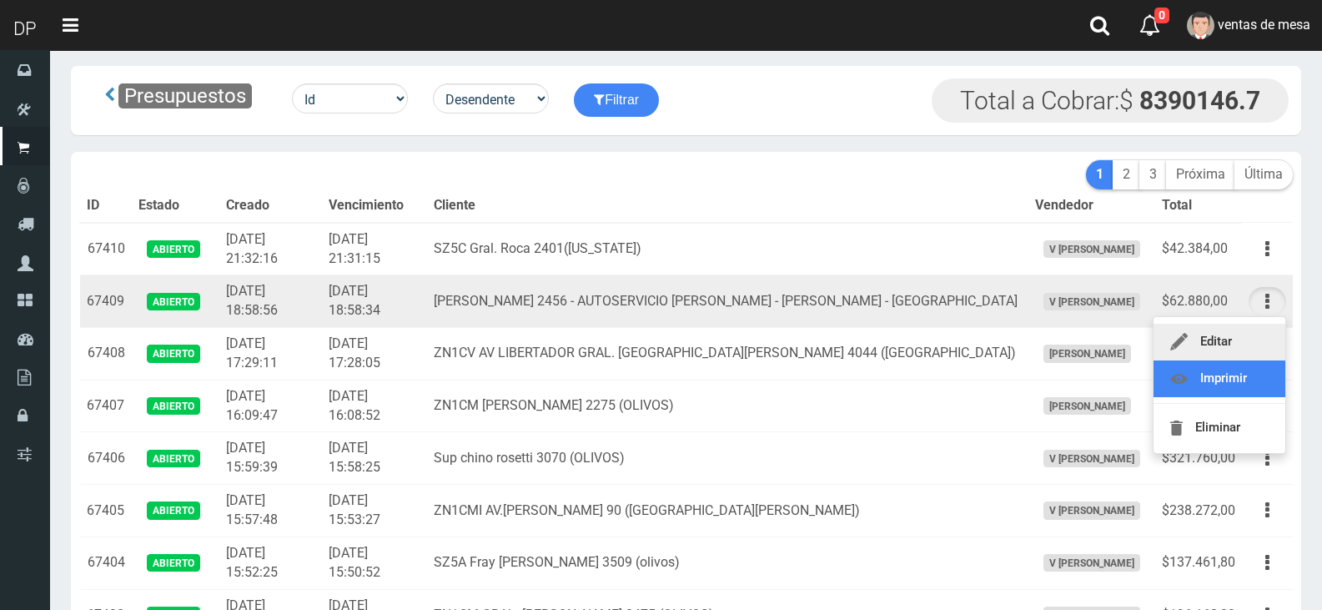
drag, startPoint x: 1250, startPoint y: 371, endPoint x: 1263, endPoint y: 350, distance: 24.3
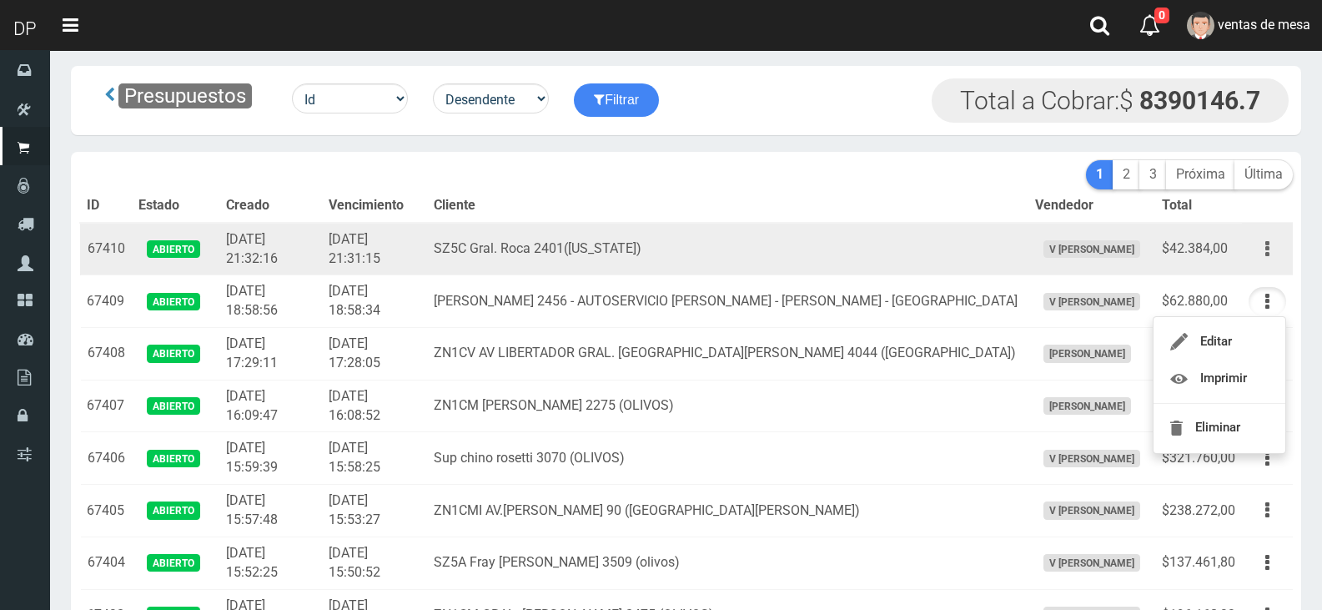
click at [1270, 261] on button "button" at bounding box center [1268, 248] width 38 height 29
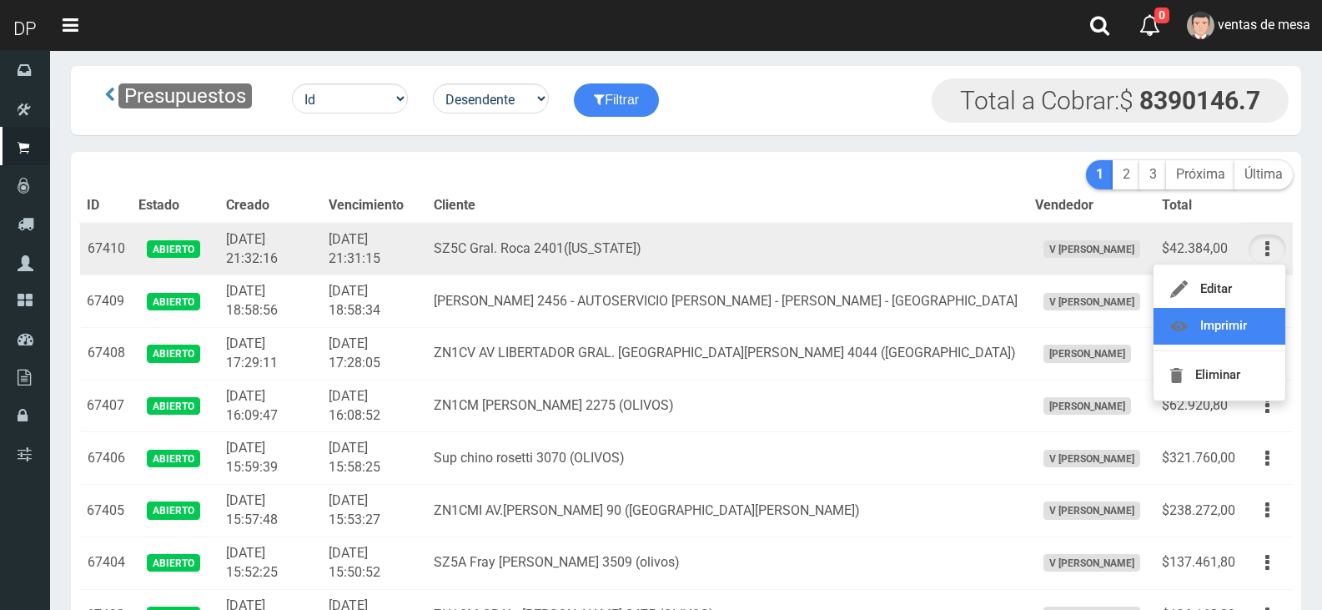
drag, startPoint x: 1259, startPoint y: 319, endPoint x: 1245, endPoint y: 334, distance: 20.1
click at [606, 221] on th "Cliente" at bounding box center [727, 205] width 601 height 33
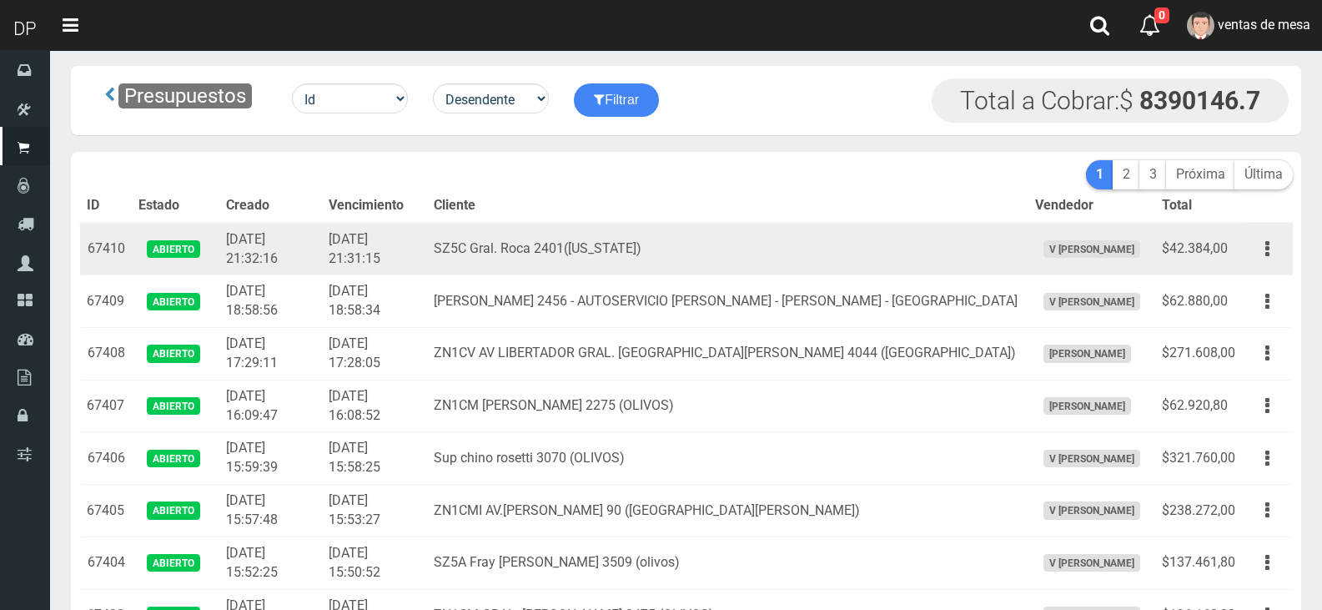
drag, startPoint x: 294, startPoint y: 196, endPoint x: 273, endPoint y: 264, distance: 70.7
click at [295, 201] on th "Creado" at bounding box center [270, 205] width 102 height 33
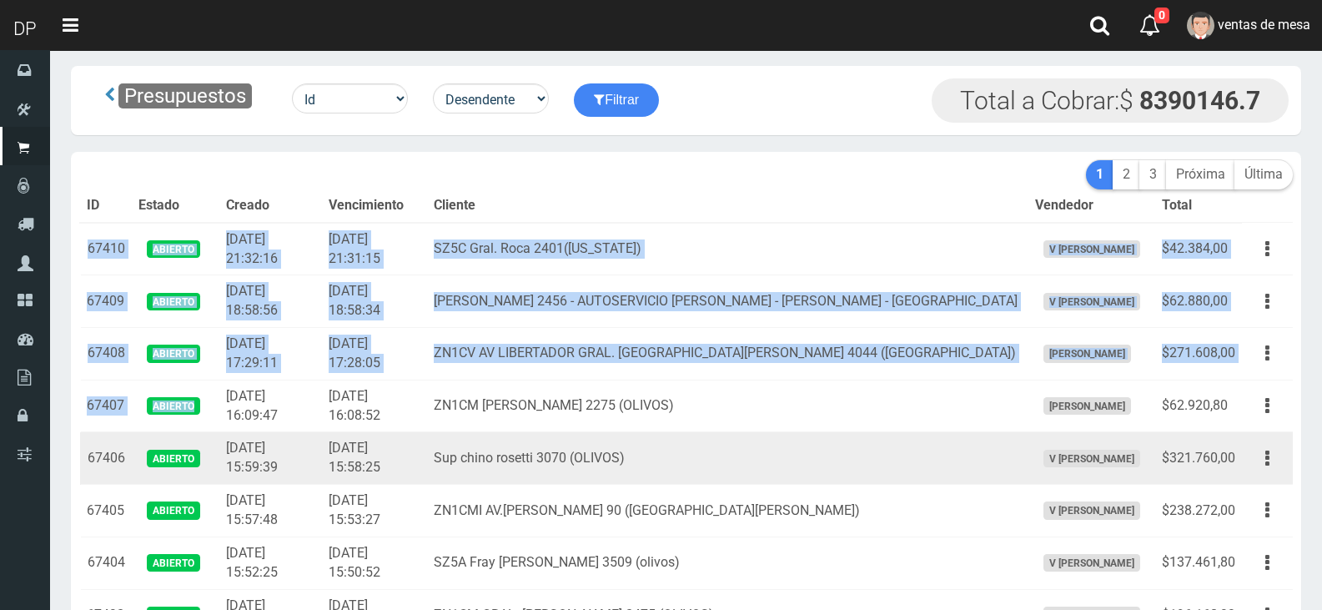
drag, startPoint x: 86, startPoint y: 241, endPoint x: 237, endPoint y: 465, distance: 270.4
click at [233, 465] on td "[DATE] 15:59:39" at bounding box center [270, 458] width 102 height 53
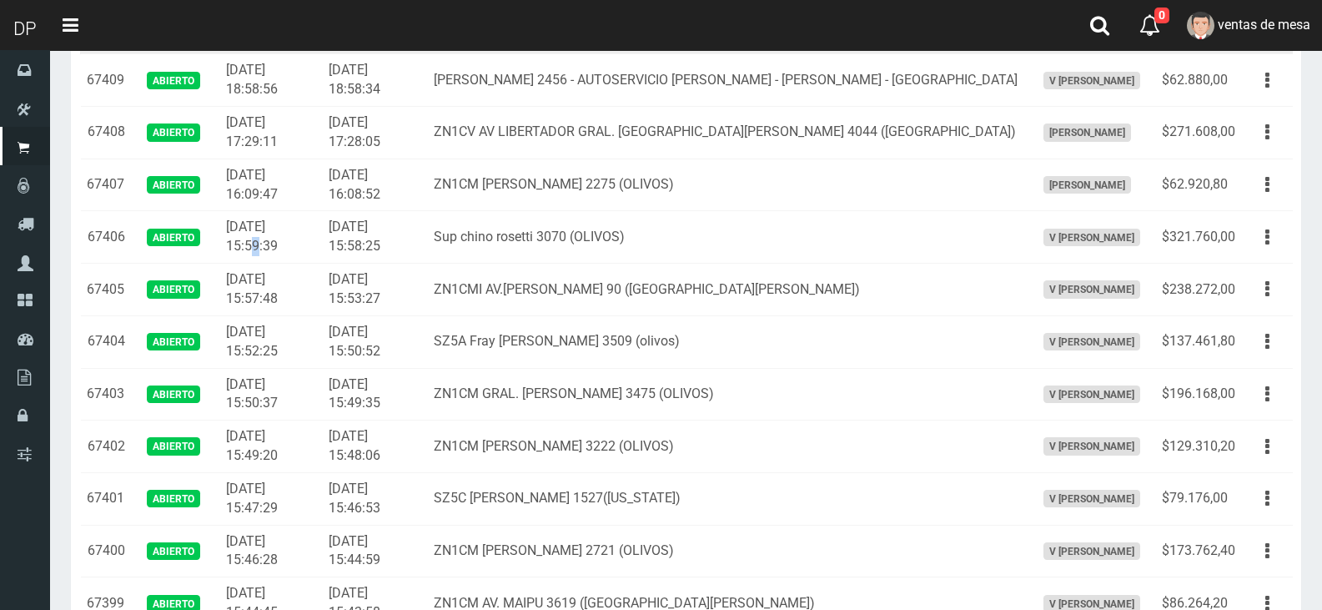
scroll to position [0, 0]
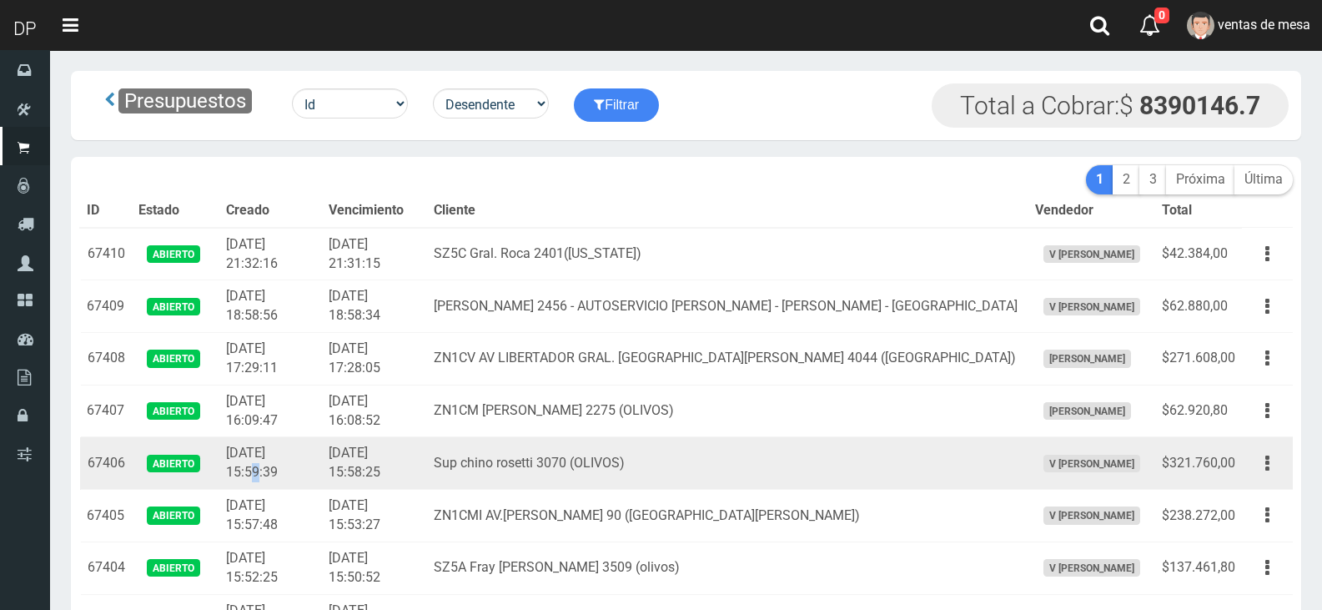
drag, startPoint x: 82, startPoint y: 255, endPoint x: 264, endPoint y: 461, distance: 274.8
click at [262, 470] on td "[DATE] 15:59:39" at bounding box center [270, 463] width 102 height 53
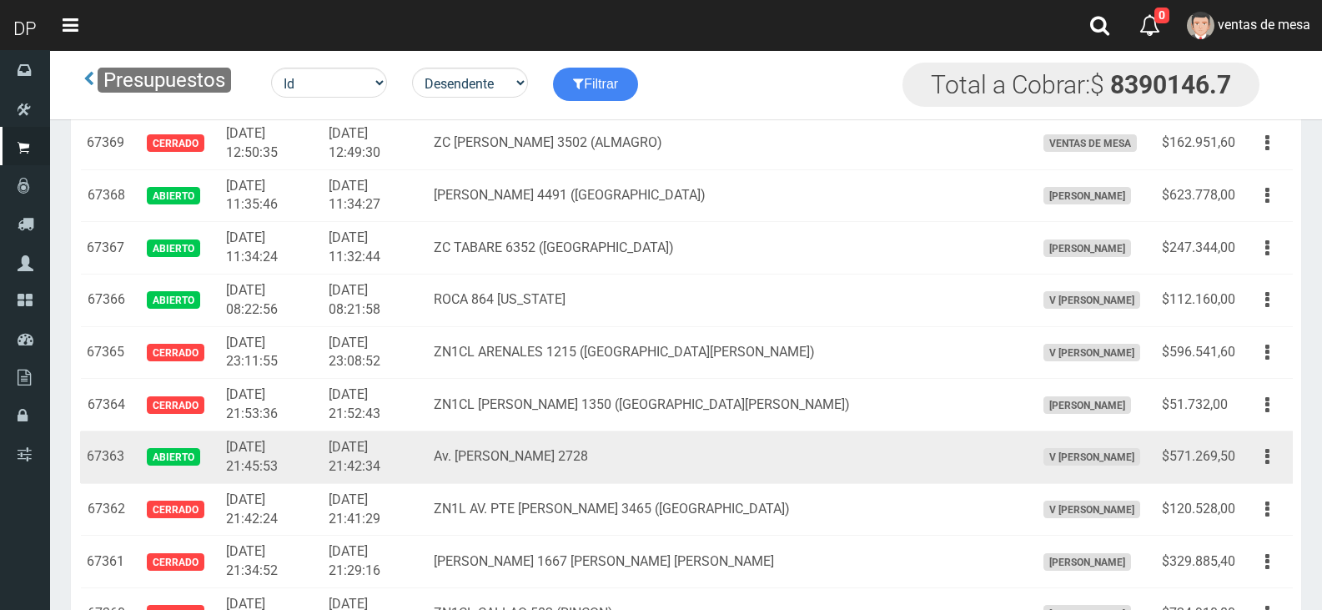
click at [731, 455] on td "Av. [PERSON_NAME] 2728" at bounding box center [727, 457] width 601 height 53
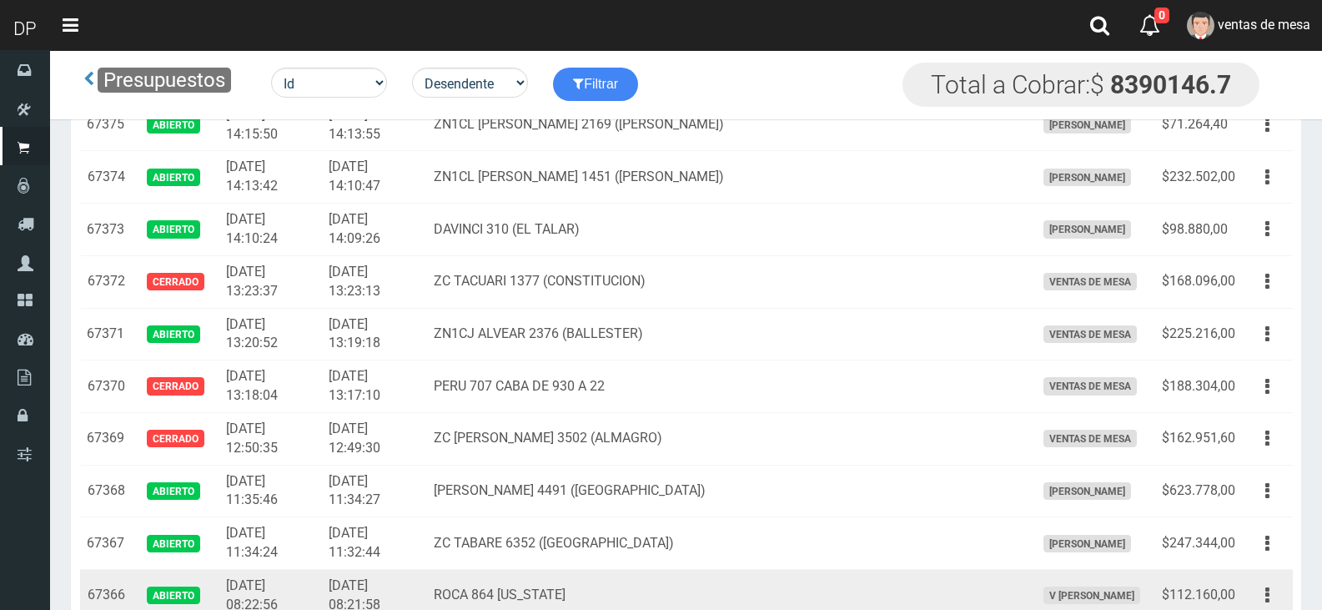
scroll to position [2002, 0]
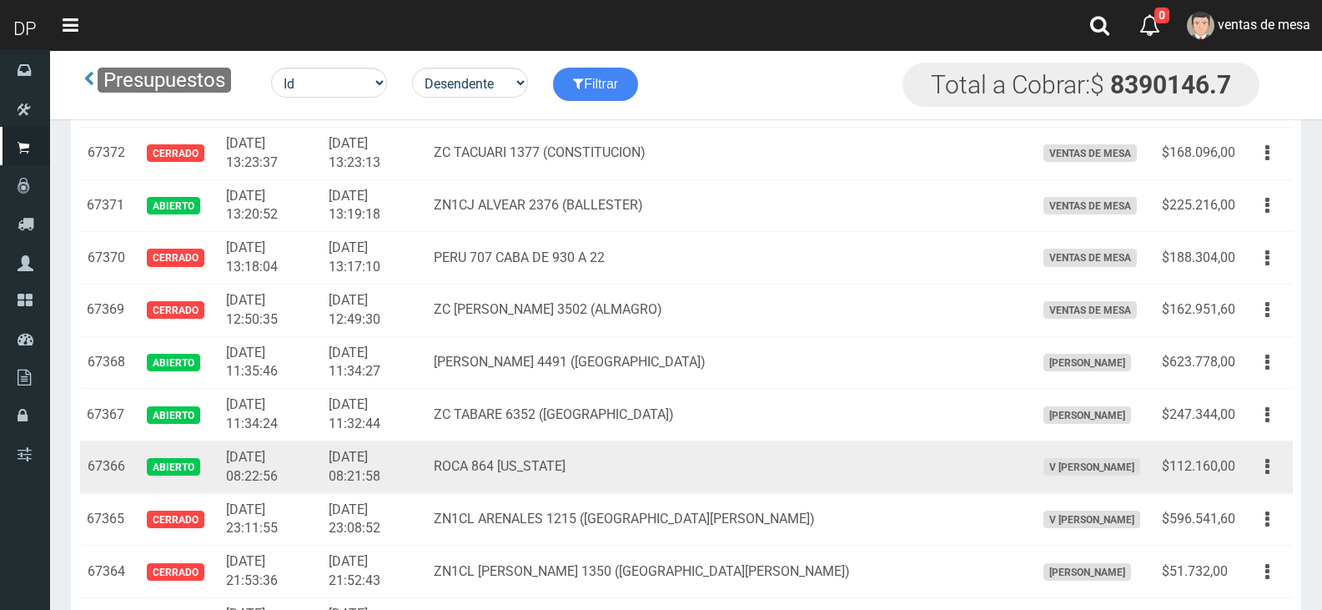
click at [730, 469] on td "ROCA 864 [US_STATE]" at bounding box center [727, 466] width 601 height 53
click at [731, 469] on td "ROCA 864 [US_STATE]" at bounding box center [727, 466] width 601 height 53
drag, startPoint x: 1238, startPoint y: 465, endPoint x: 1214, endPoint y: 457, distance: 25.3
click at [1237, 465] on td "$112.160,00" at bounding box center [1198, 466] width 87 height 53
click at [1231, 465] on td "$112.160,00" at bounding box center [1198, 466] width 87 height 53
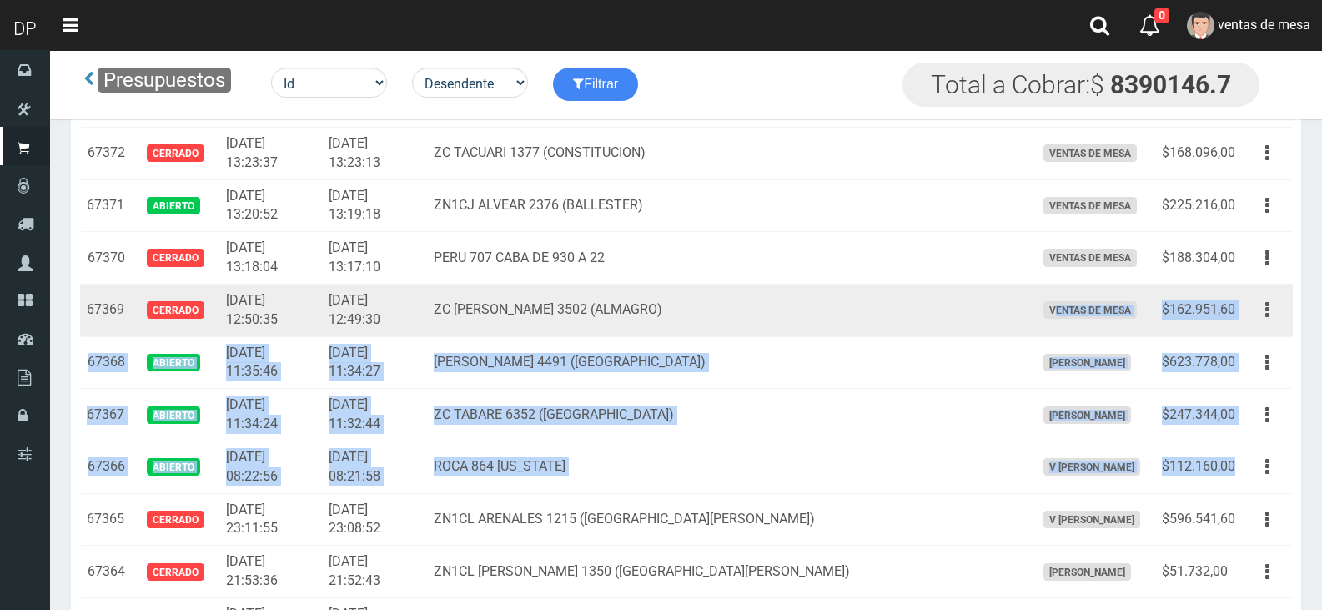
drag, startPoint x: 1214, startPoint y: 457, endPoint x: 1009, endPoint y: 308, distance: 253.1
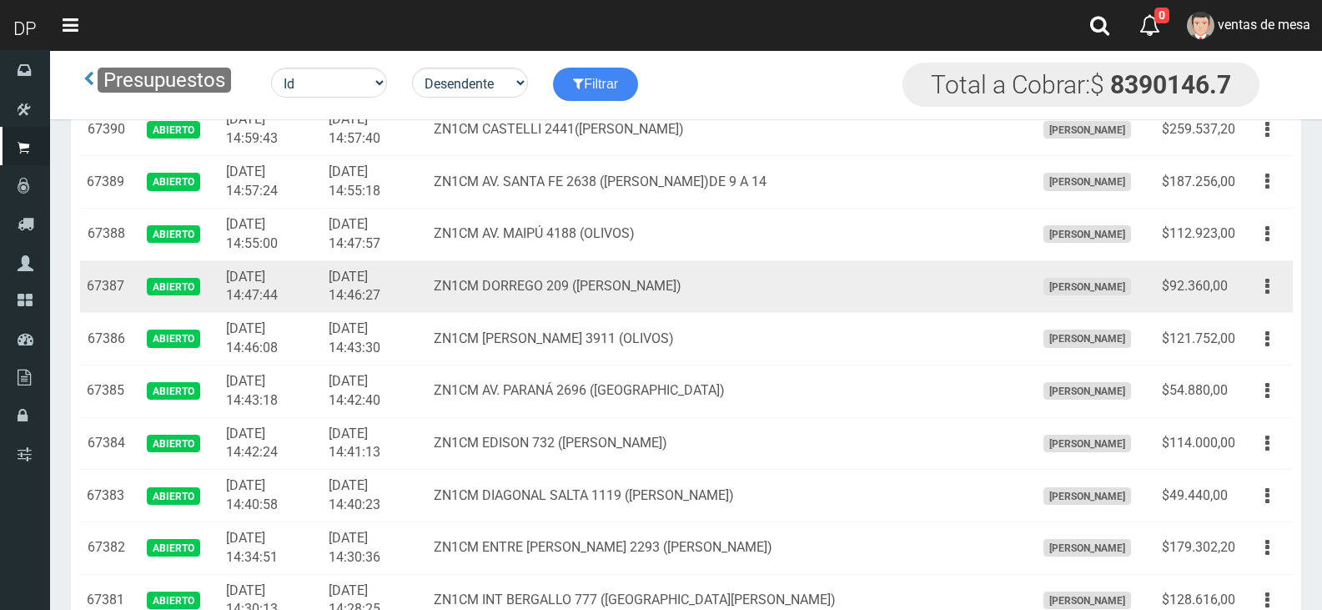
click at [427, 292] on td "[DATE] 14:46:27" at bounding box center [374, 286] width 105 height 53
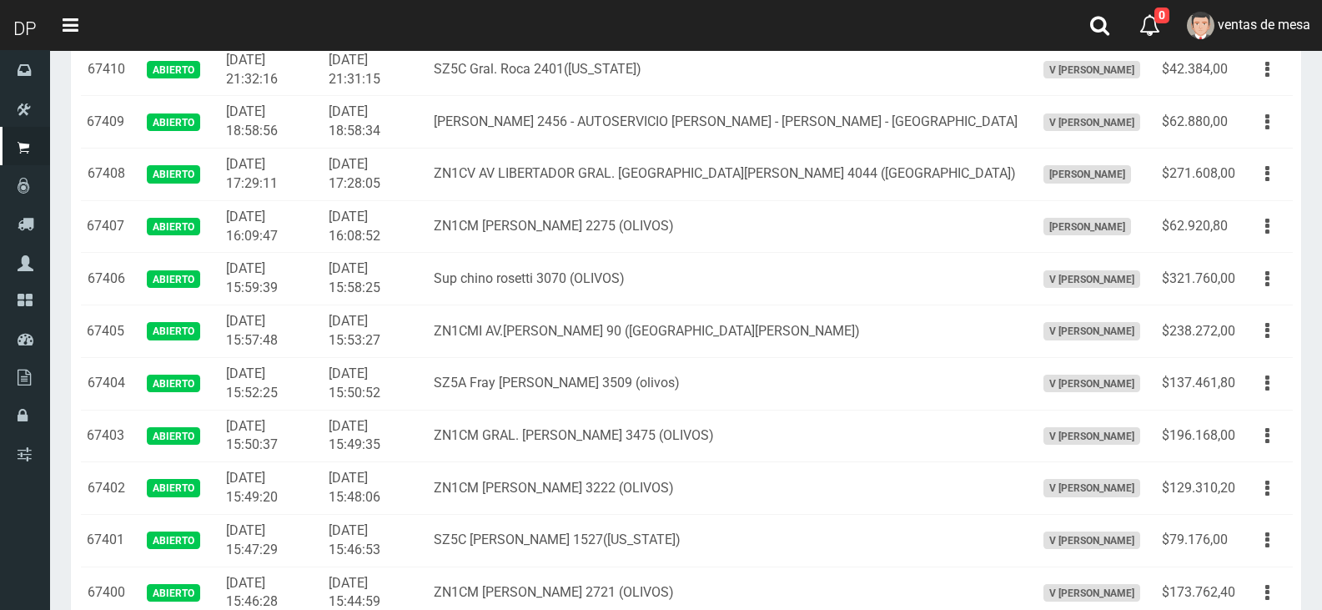
scroll to position [0, 0]
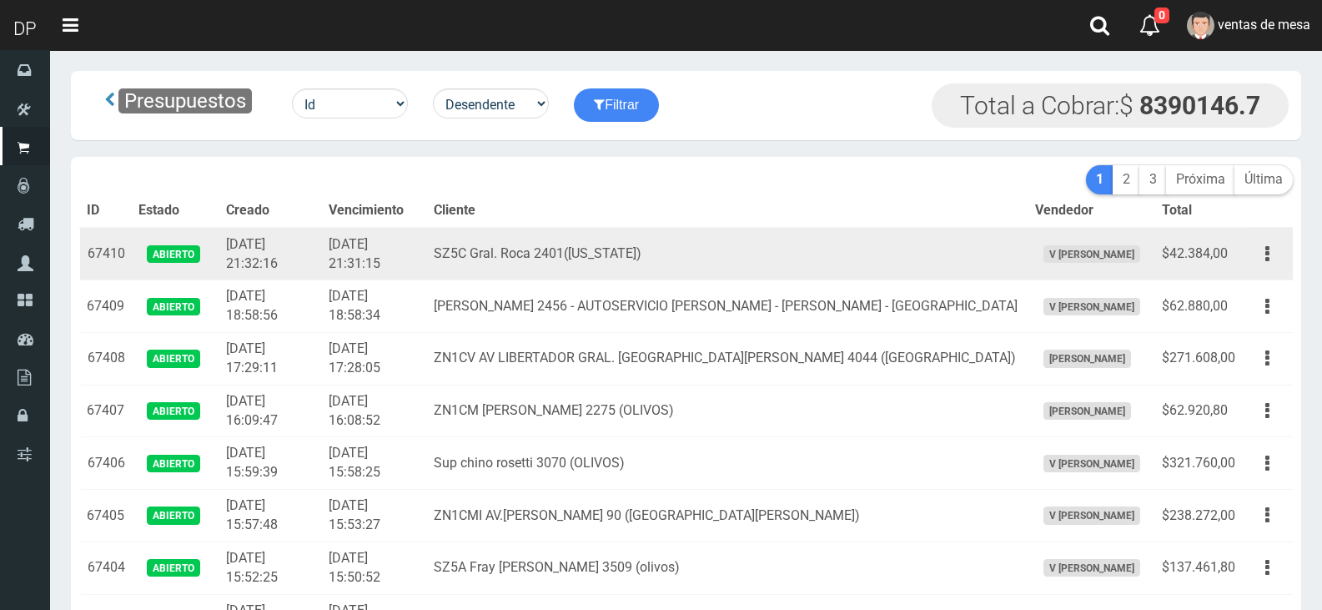
click at [96, 253] on td "67410" at bounding box center [106, 254] width 52 height 53
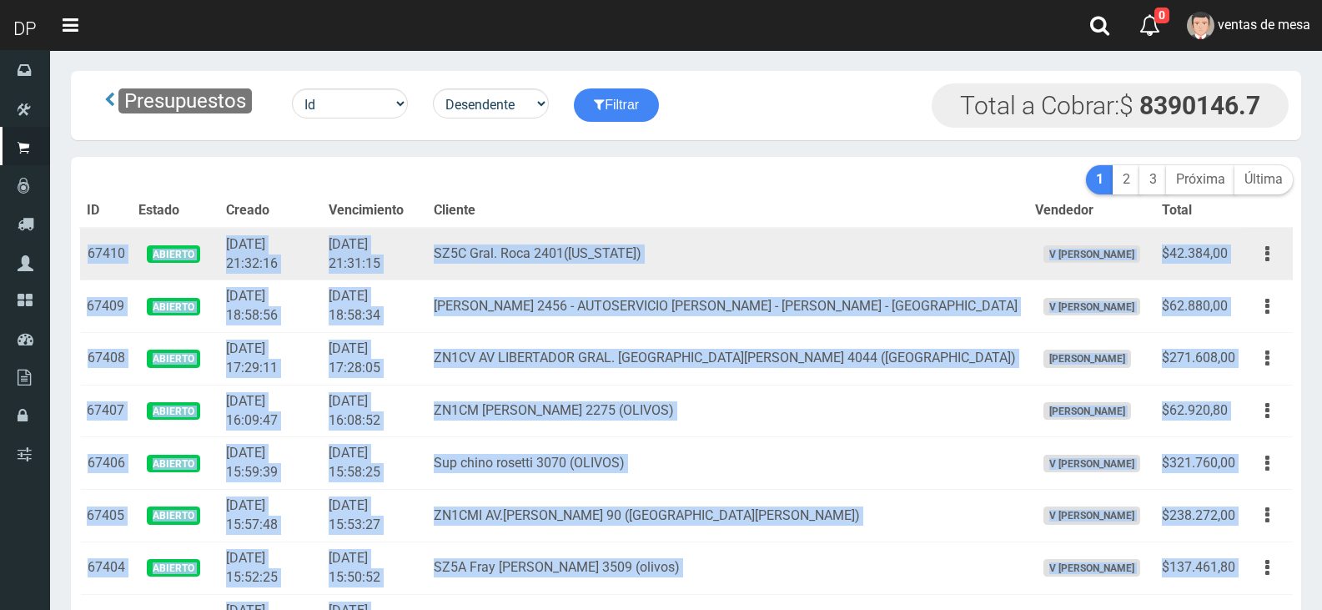
click at [83, 248] on td "67410" at bounding box center [106, 254] width 52 height 53
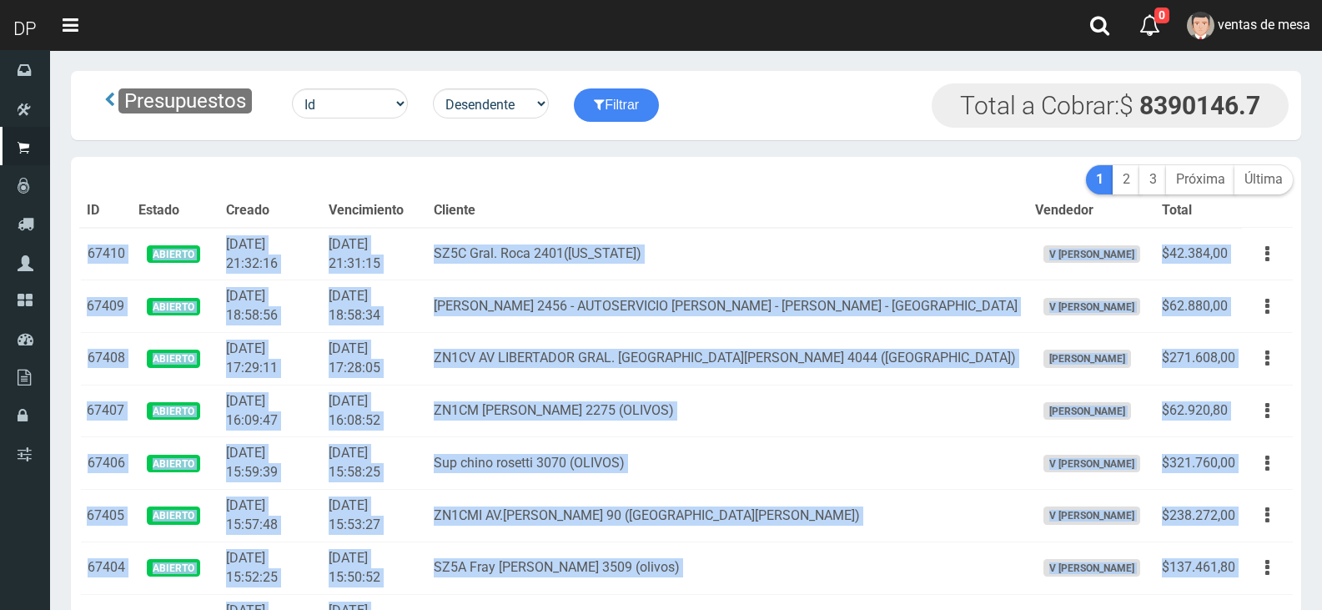
copy tbody "67410 Abierto 2025-10-07 21:32:16 2025-10-07 21:31:15 SZ5C Gral. Roca 2401(Flor…"
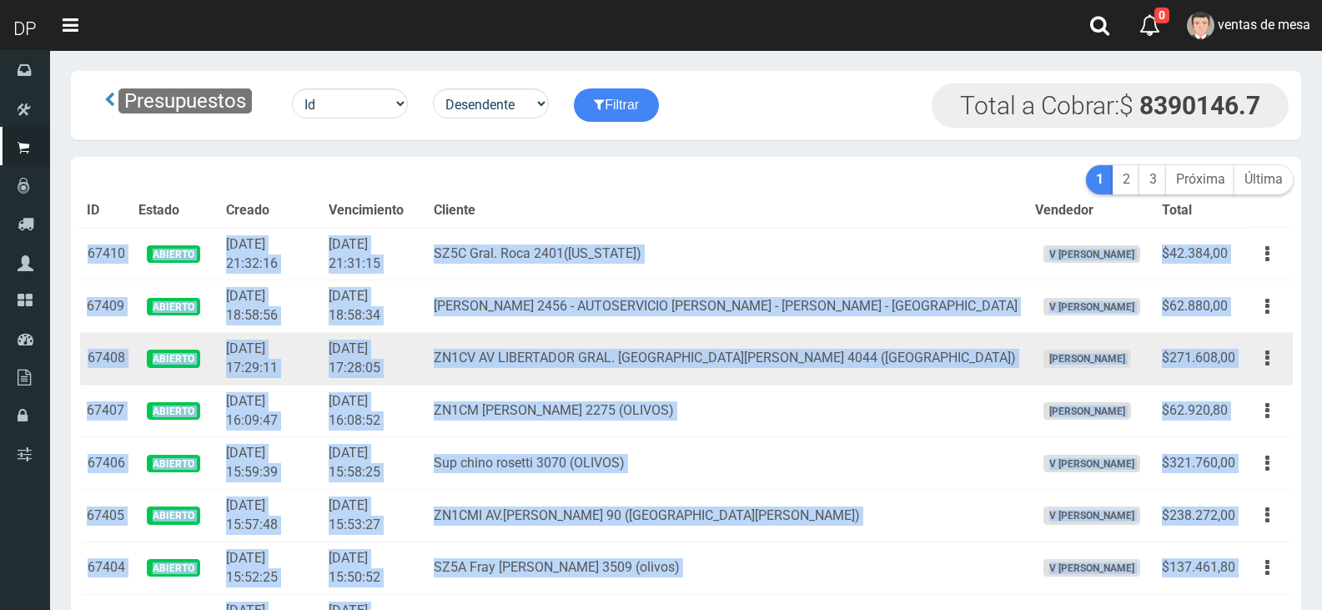
click at [631, 334] on td "ZN1CV AV LIBERTADOR GRAL. [GEOGRAPHIC_DATA][PERSON_NAME] 4044 ([GEOGRAPHIC_DATA…" at bounding box center [727, 359] width 601 height 53
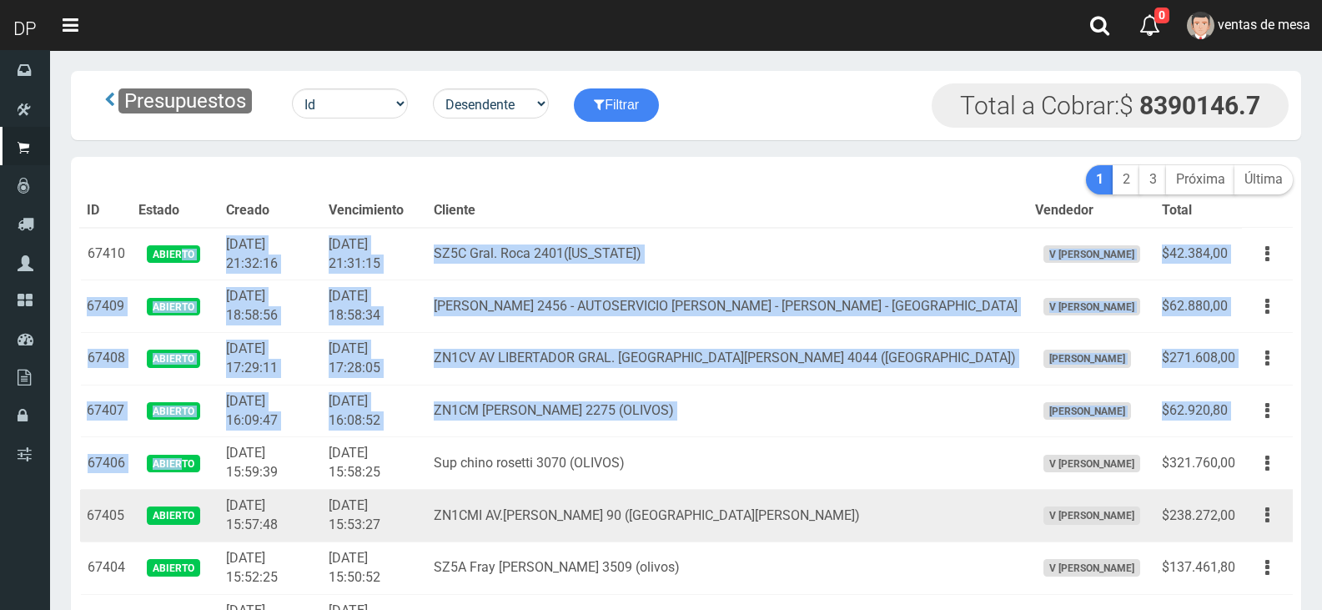
drag, startPoint x: 181, startPoint y: 274, endPoint x: 177, endPoint y: 493, distance: 218.6
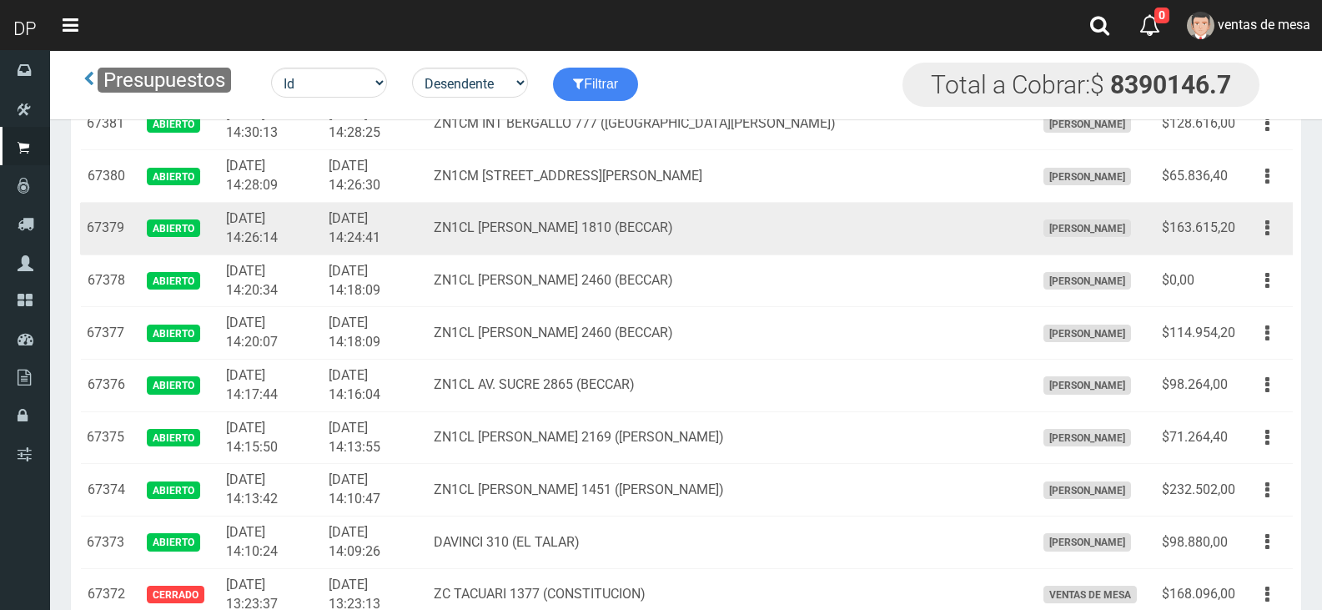
scroll to position [2002, 0]
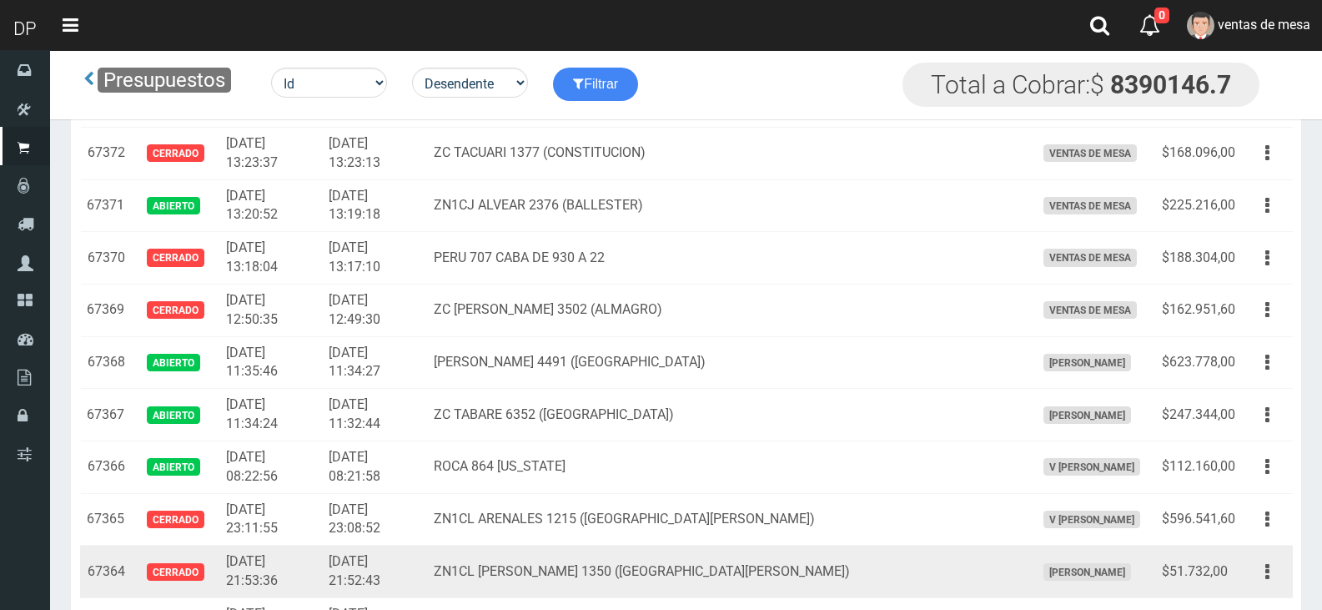
click at [196, 563] on span "Cerrado" at bounding box center [176, 572] width 58 height 18
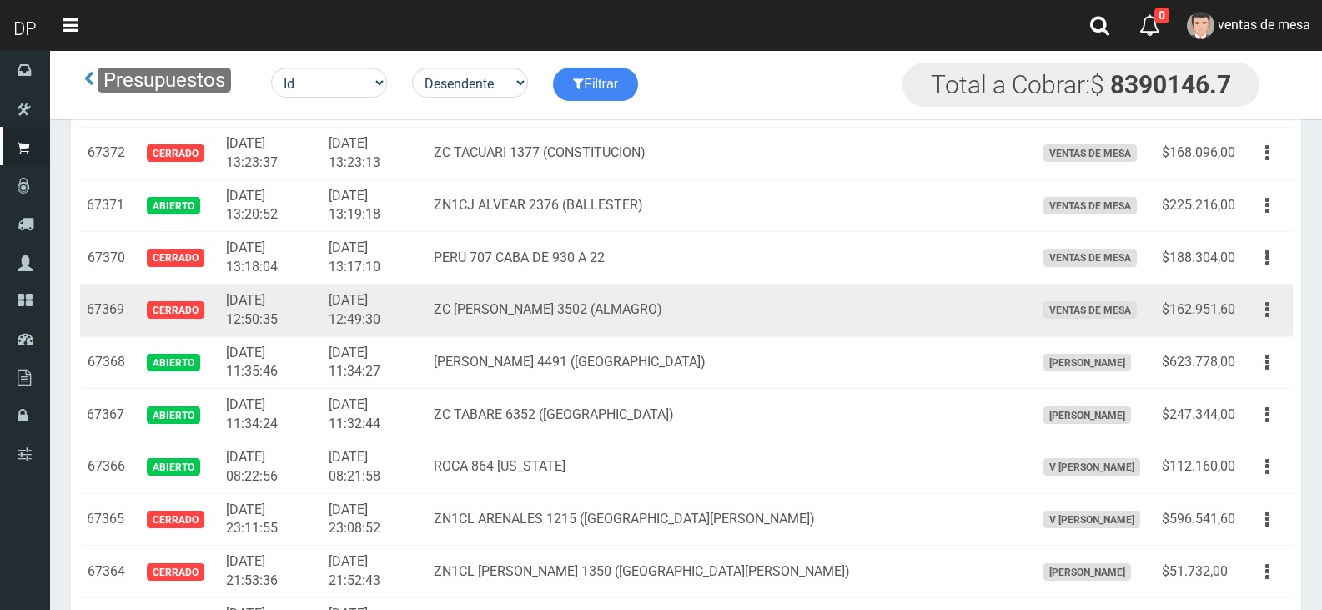
click at [427, 329] on td "[DATE] 12:49:30" at bounding box center [374, 310] width 105 height 53
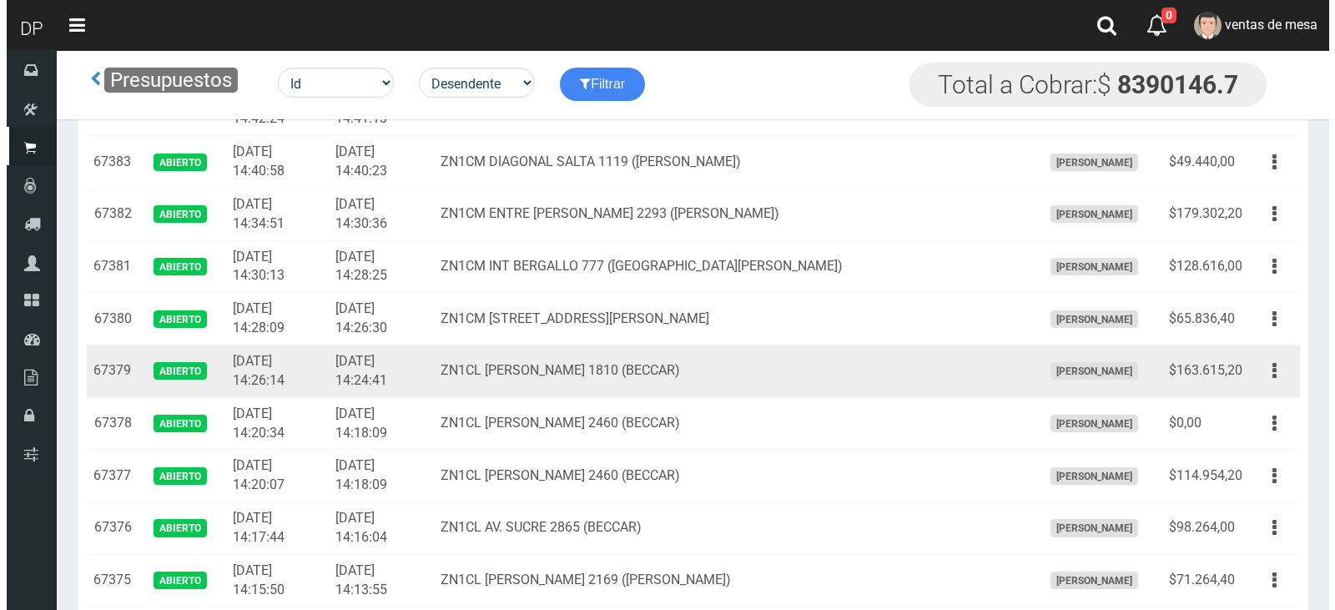
scroll to position [1585, 0]
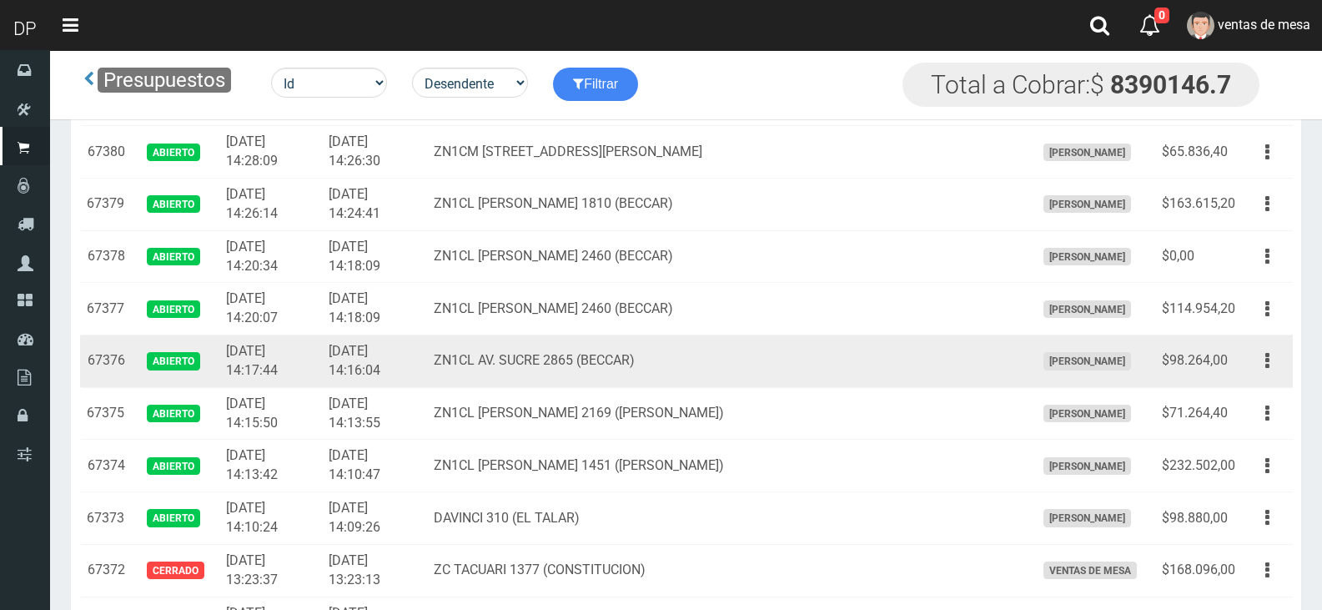
click at [244, 366] on td "[DATE] 14:17:44" at bounding box center [270, 361] width 102 height 53
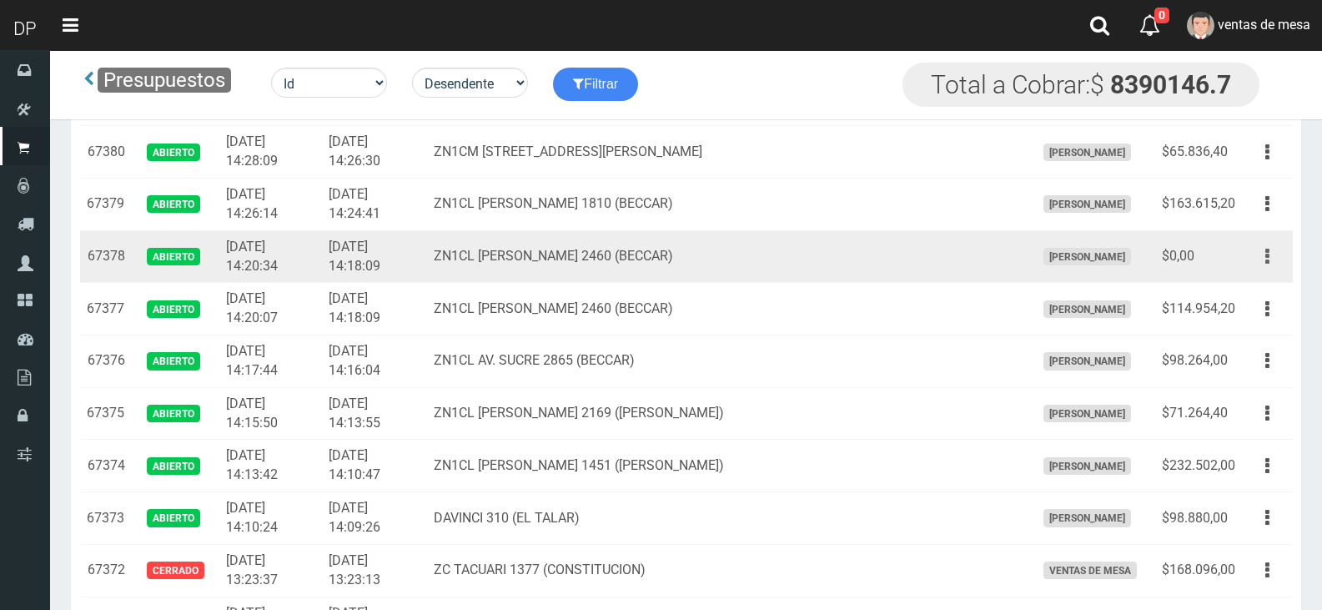
click at [1270, 264] on button "button" at bounding box center [1268, 256] width 38 height 29
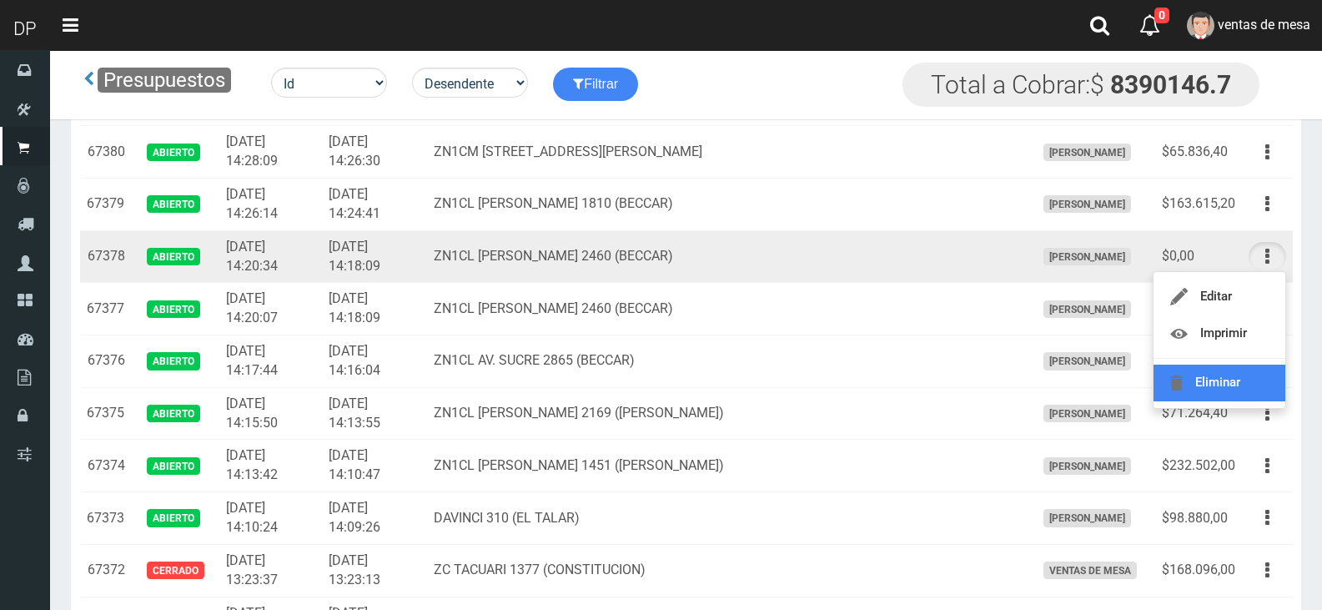
click at [1230, 375] on link "Eliminar" at bounding box center [1220, 383] width 132 height 37
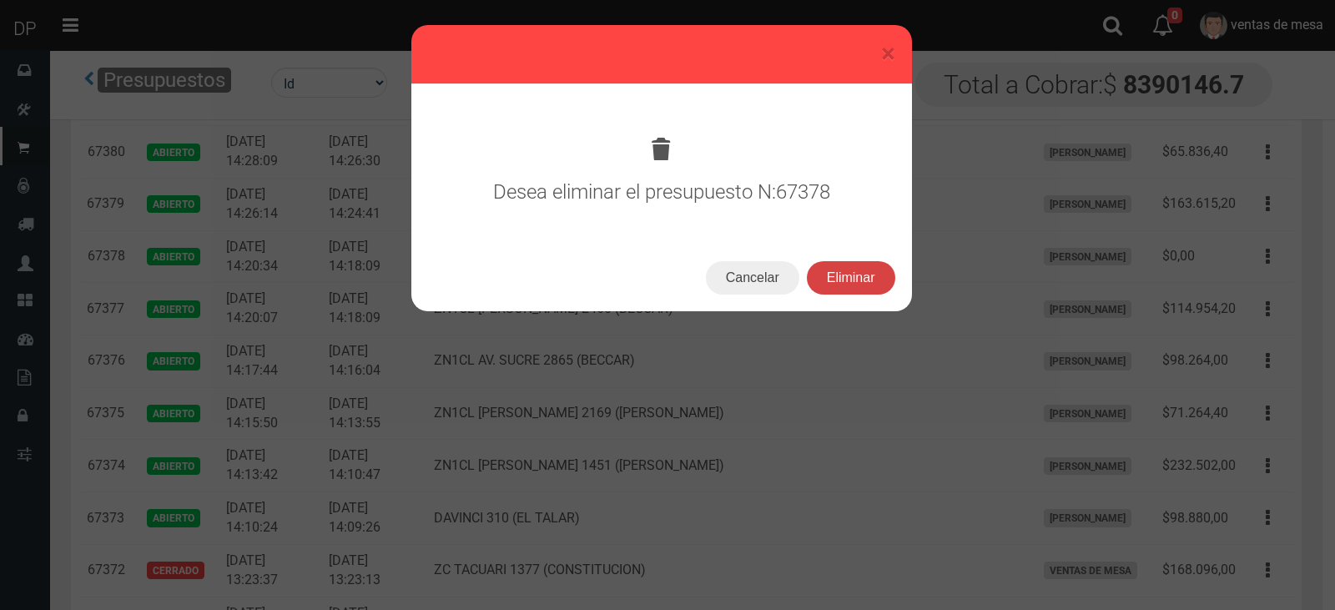
click at [870, 269] on button "Eliminar" at bounding box center [851, 277] width 88 height 33
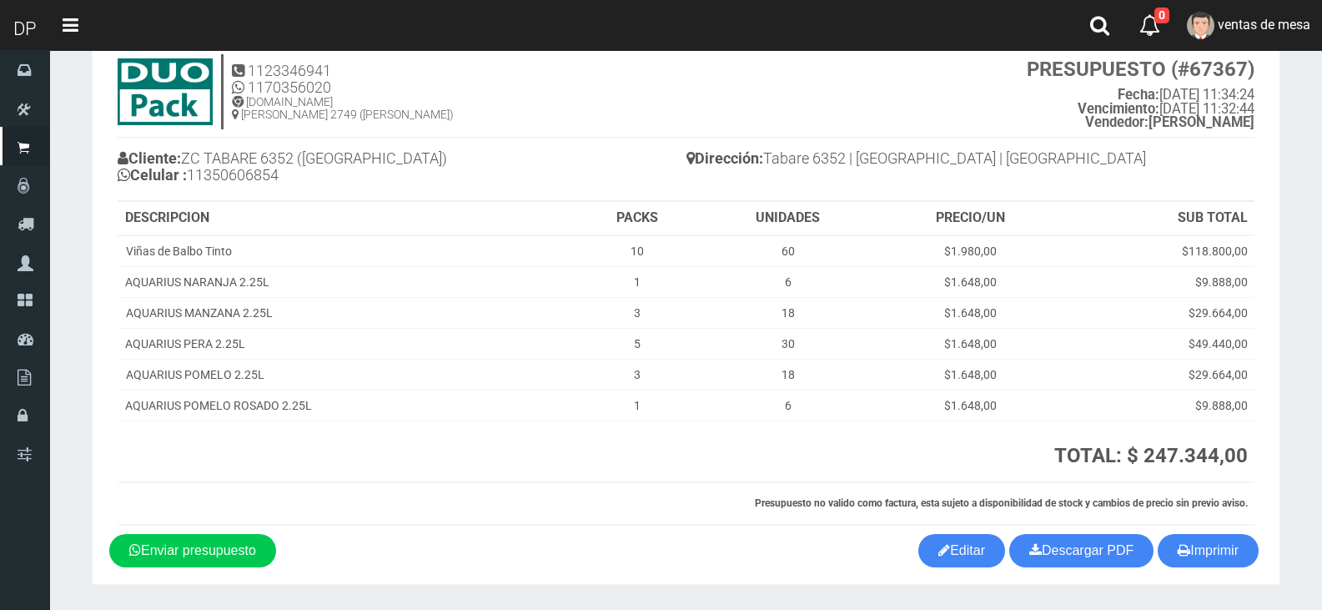
scroll to position [100, 0]
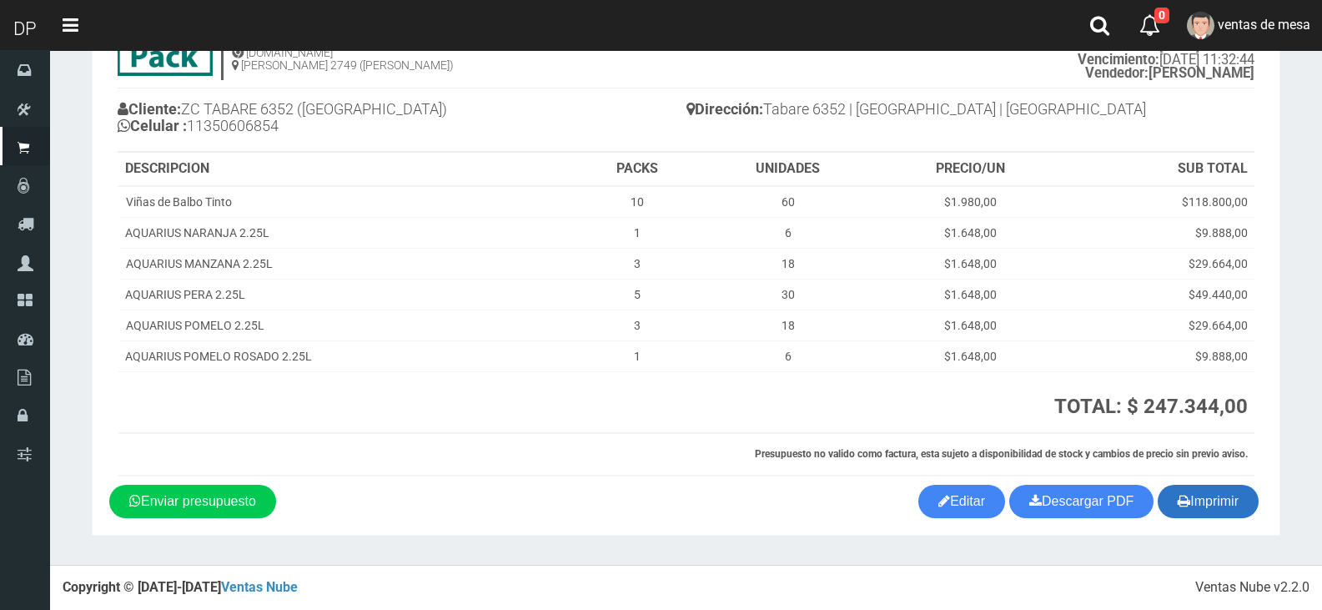
click at [1211, 503] on button "Imprimir" at bounding box center [1208, 501] width 101 height 33
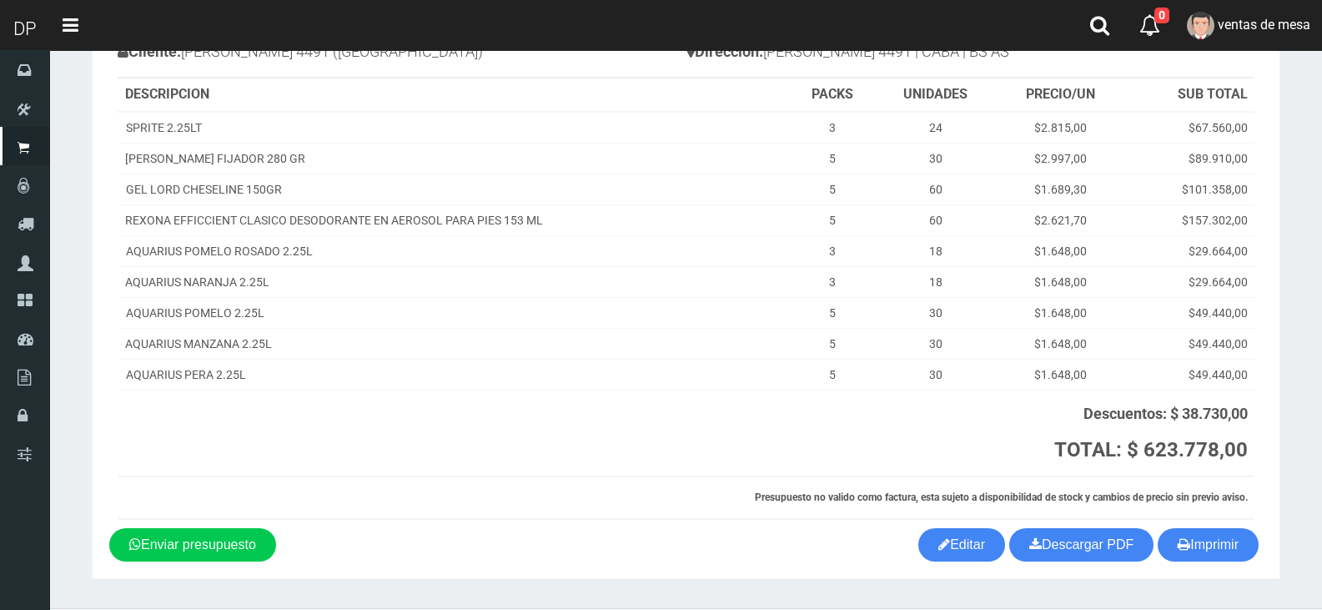
scroll to position [201, 0]
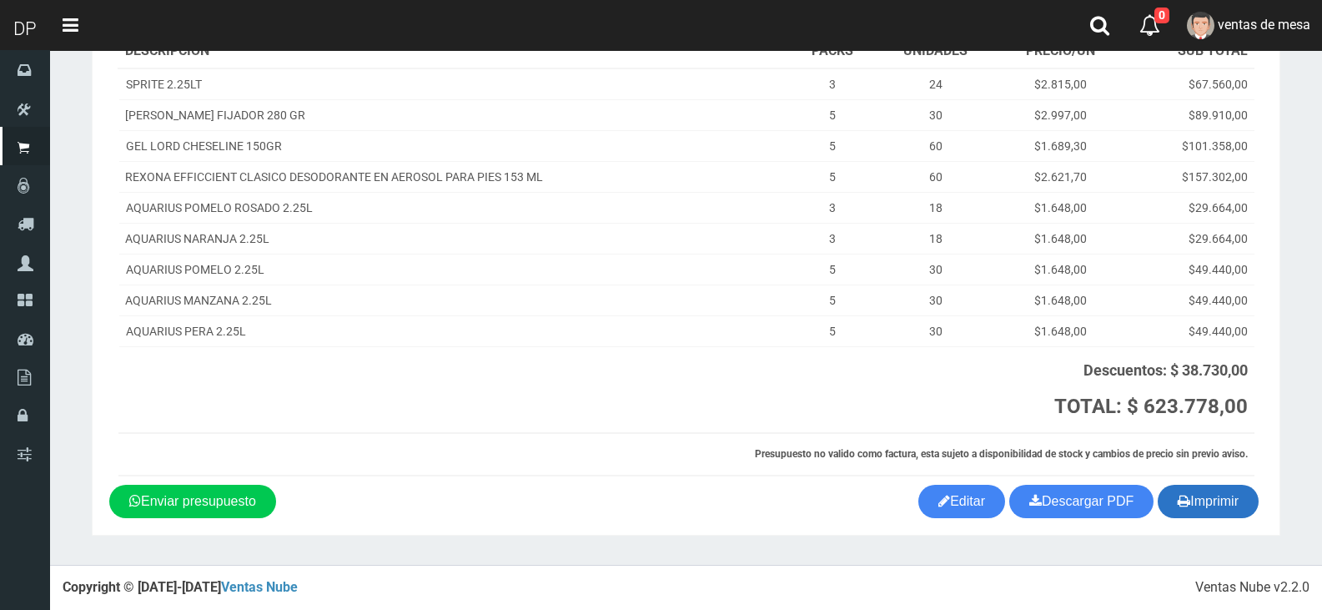
click at [1197, 504] on button "Imprimir" at bounding box center [1208, 501] width 101 height 33
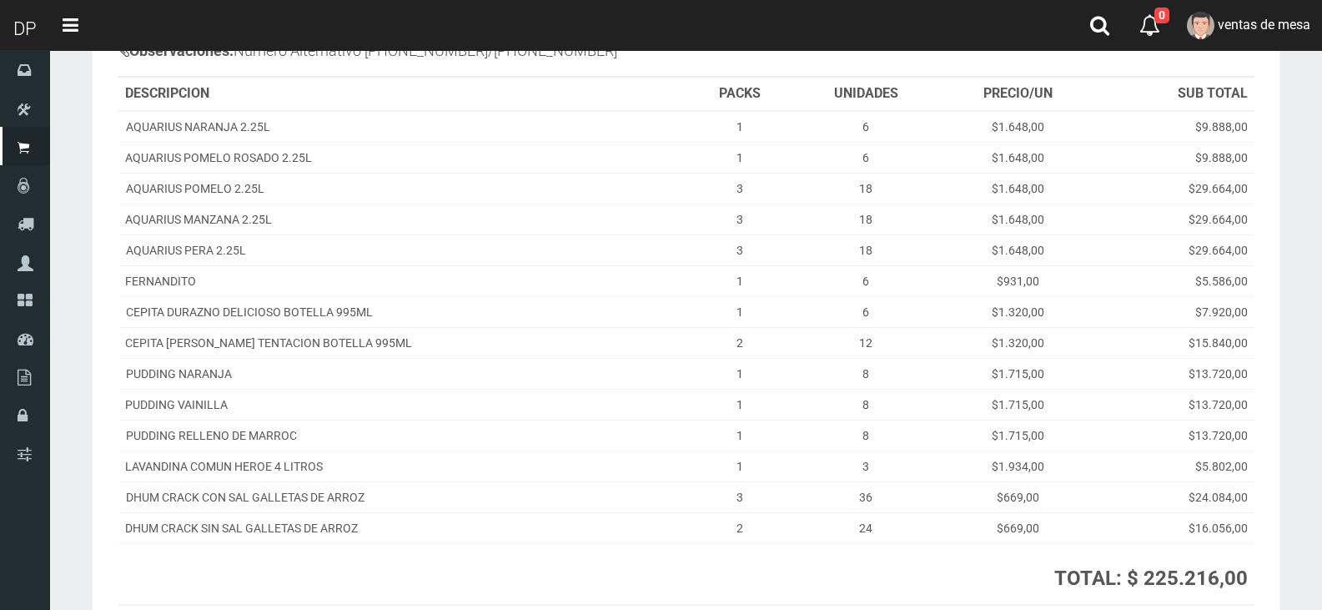
scroll to position [364, 0]
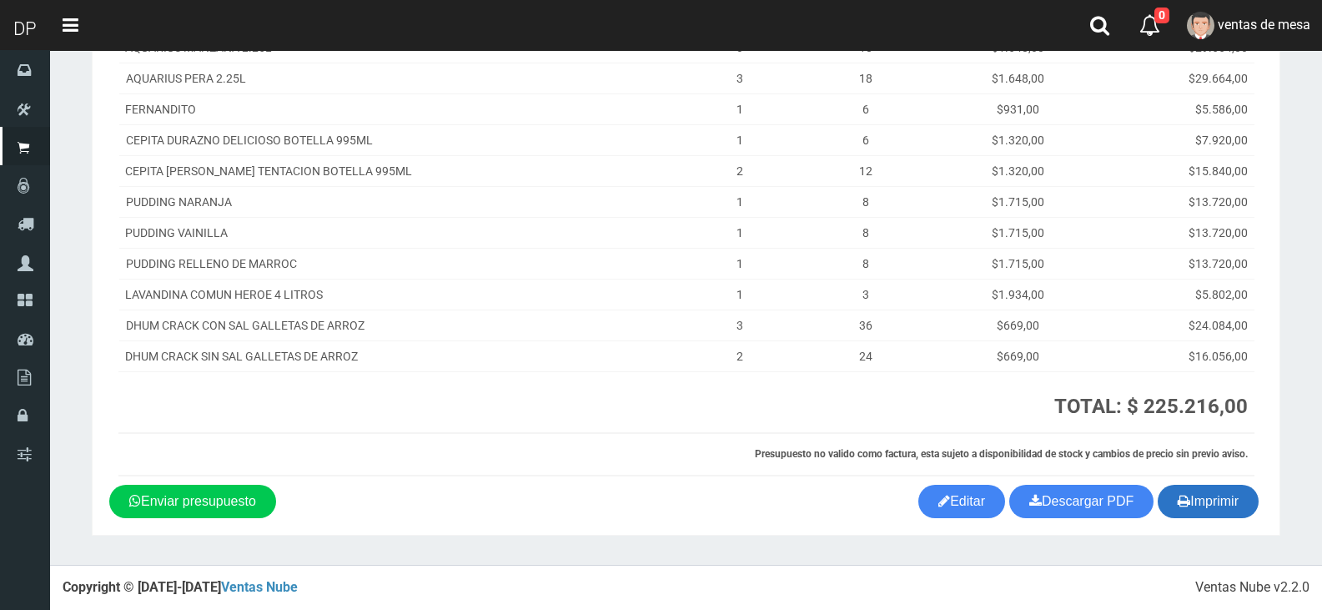
click at [1209, 500] on button "Imprimir" at bounding box center [1208, 501] width 101 height 33
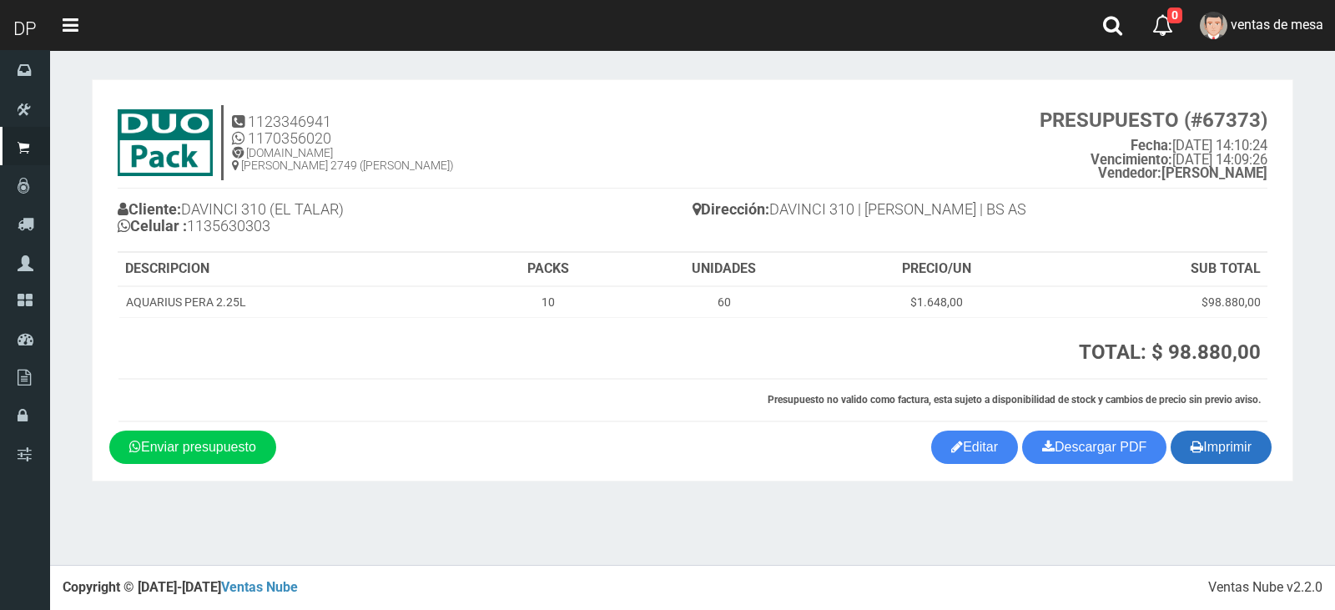
click at [1231, 437] on button "Imprimir" at bounding box center [1220, 446] width 101 height 33
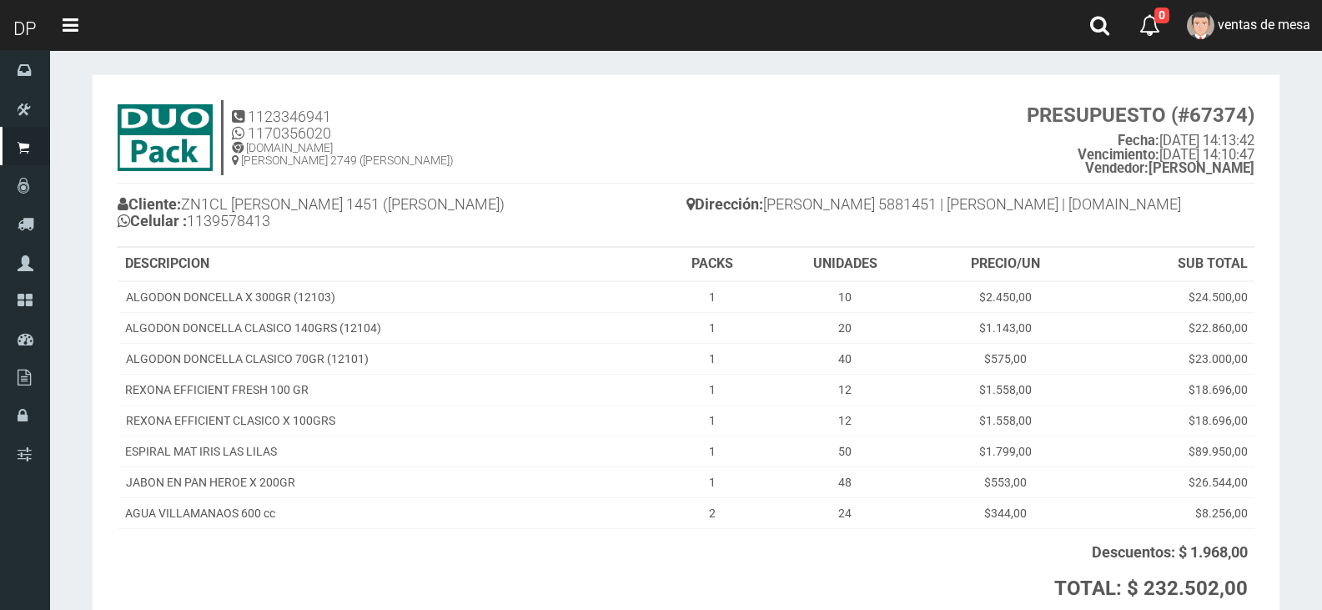
scroll to position [187, 0]
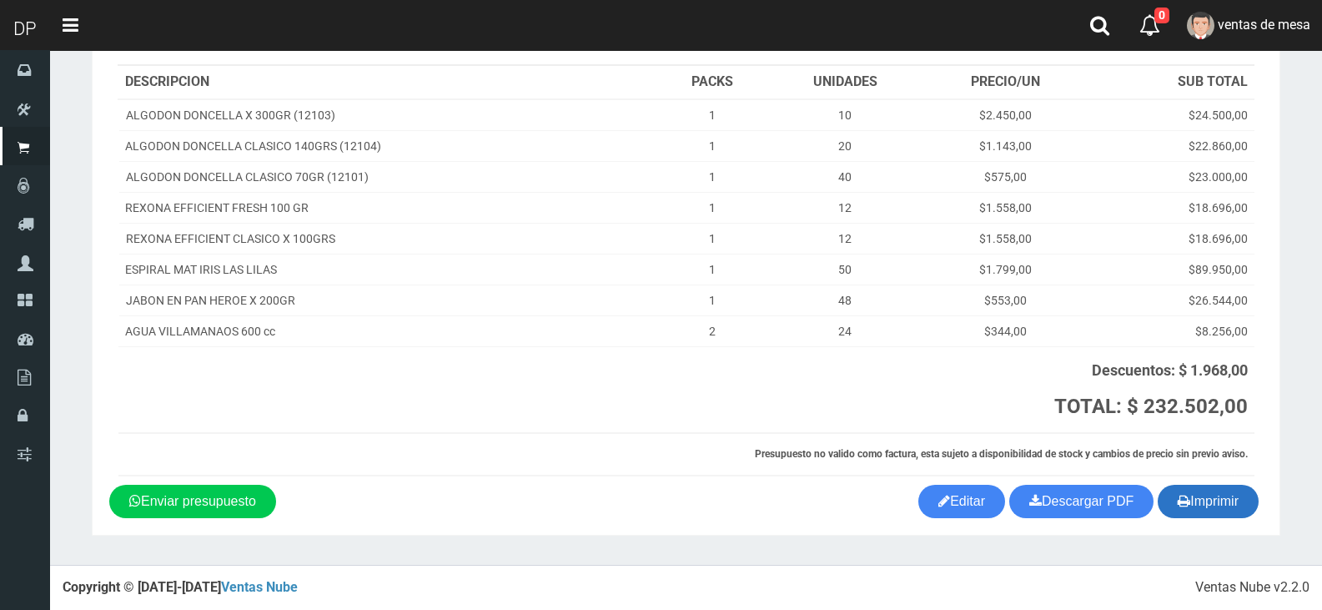
click at [1199, 505] on button "Imprimir" at bounding box center [1208, 501] width 101 height 33
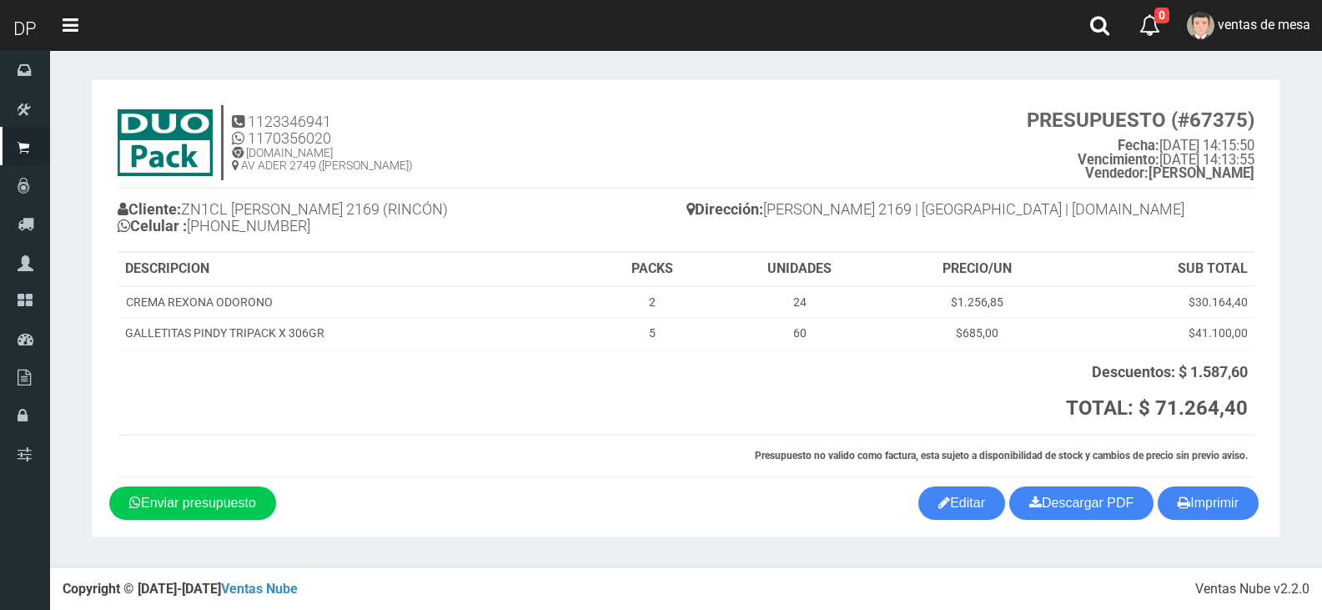
scroll to position [2, 0]
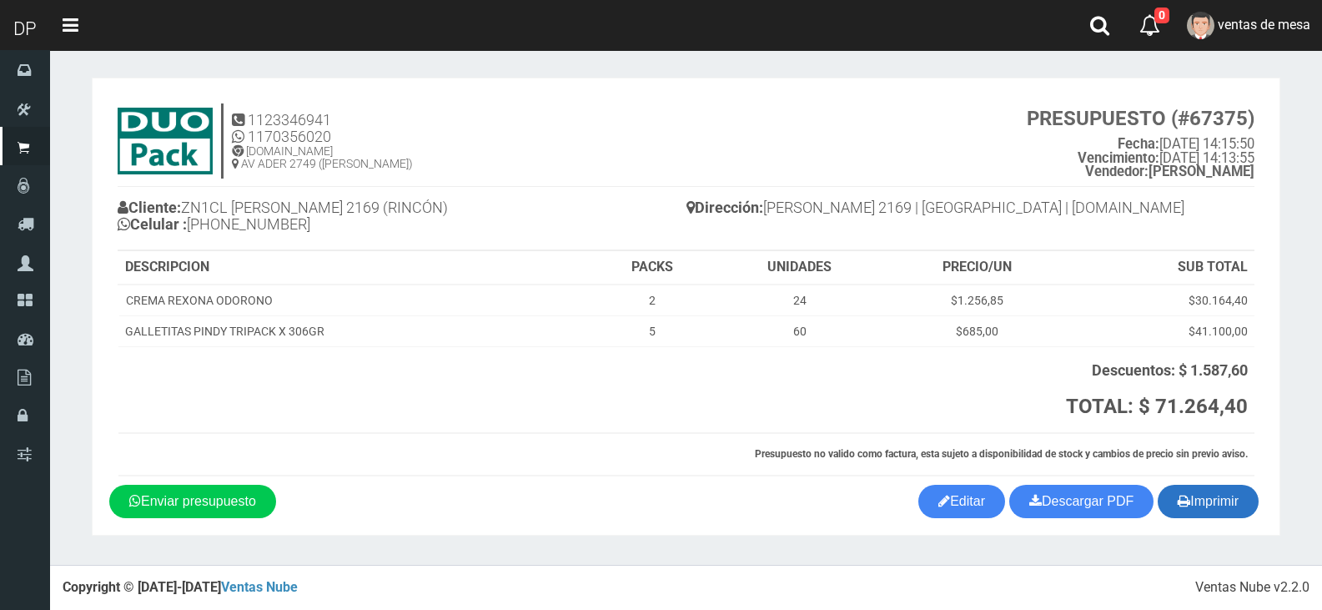
click at [1220, 508] on button "Imprimir" at bounding box center [1208, 501] width 101 height 33
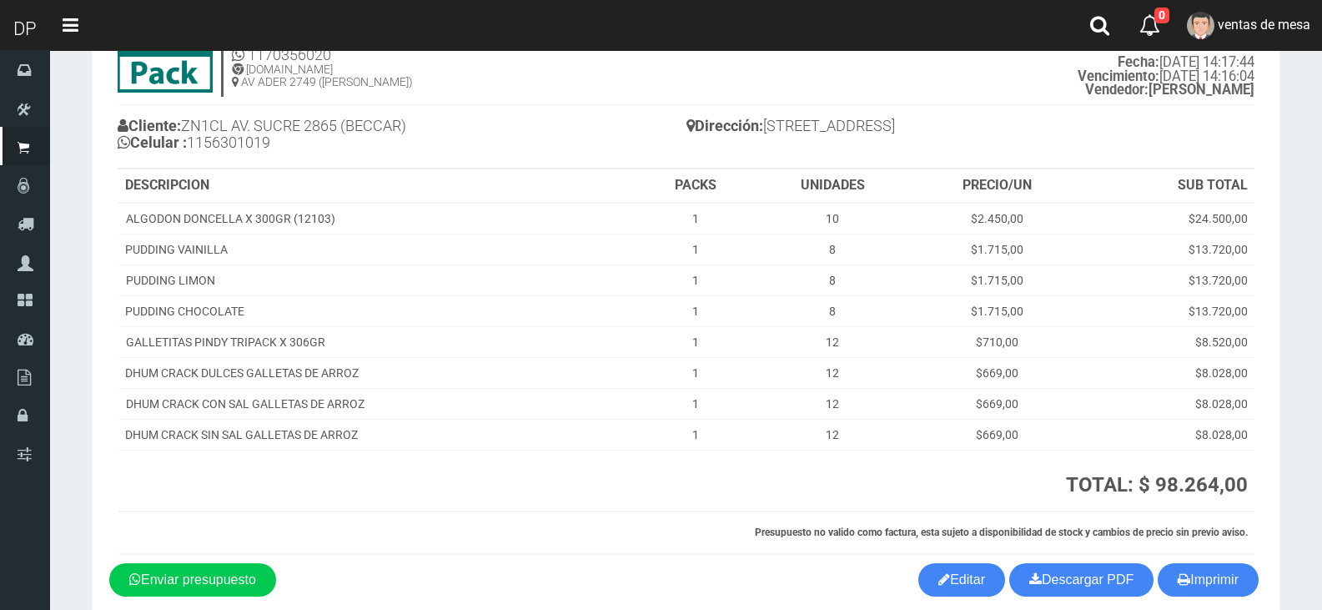
scroll to position [162, 0]
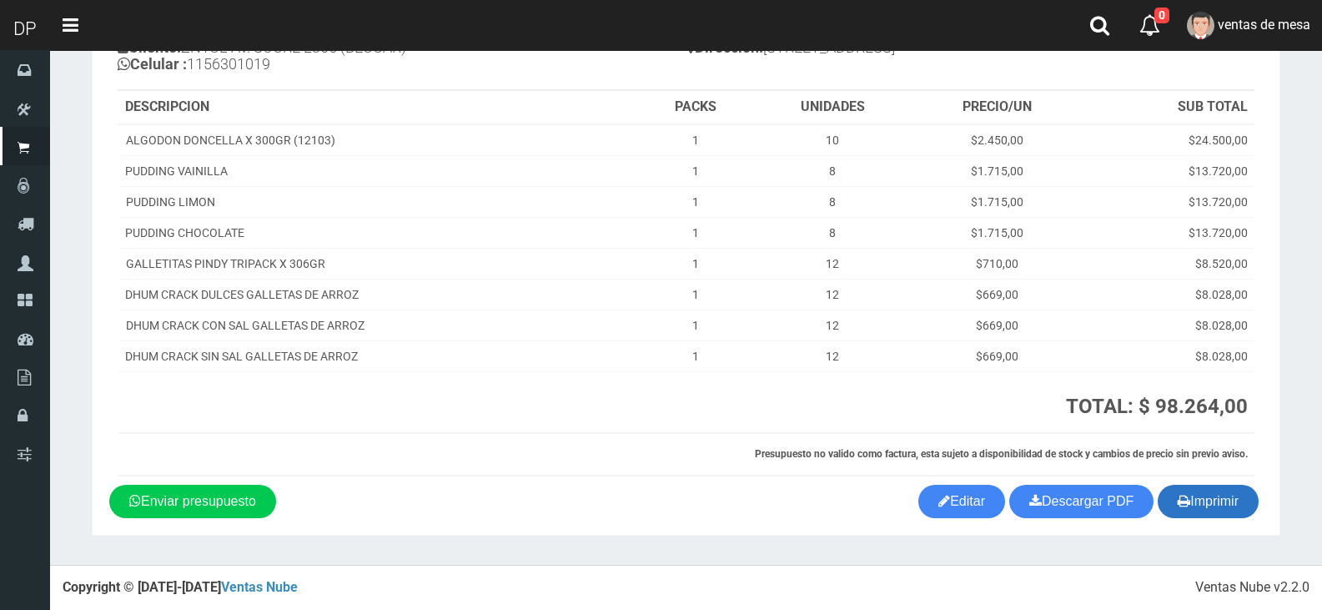
click at [1219, 514] on button "Imprimir" at bounding box center [1208, 501] width 101 height 33
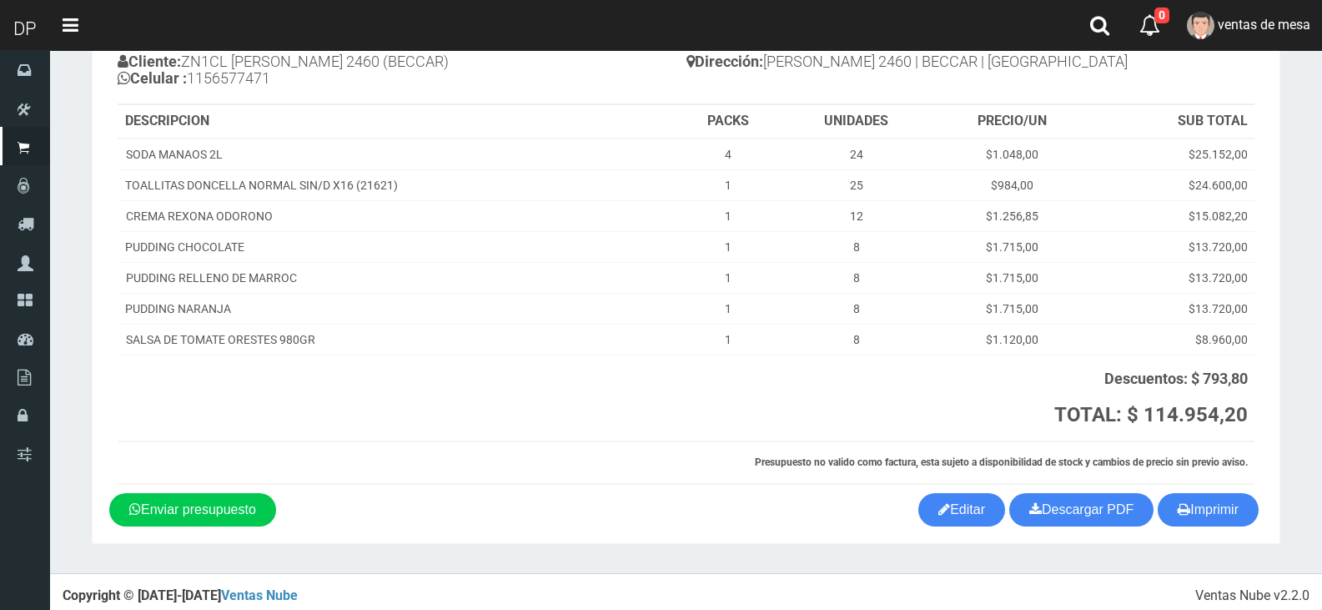
scroll to position [156, 0]
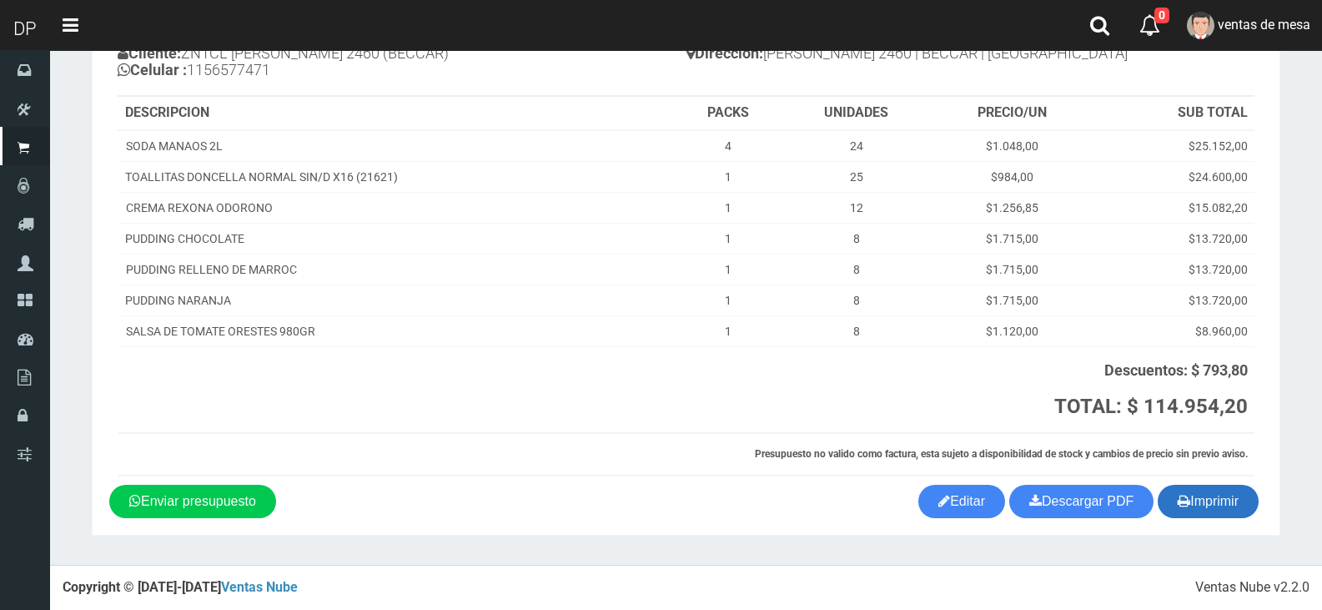
click at [1230, 507] on button "Imprimir" at bounding box center [1208, 501] width 101 height 33
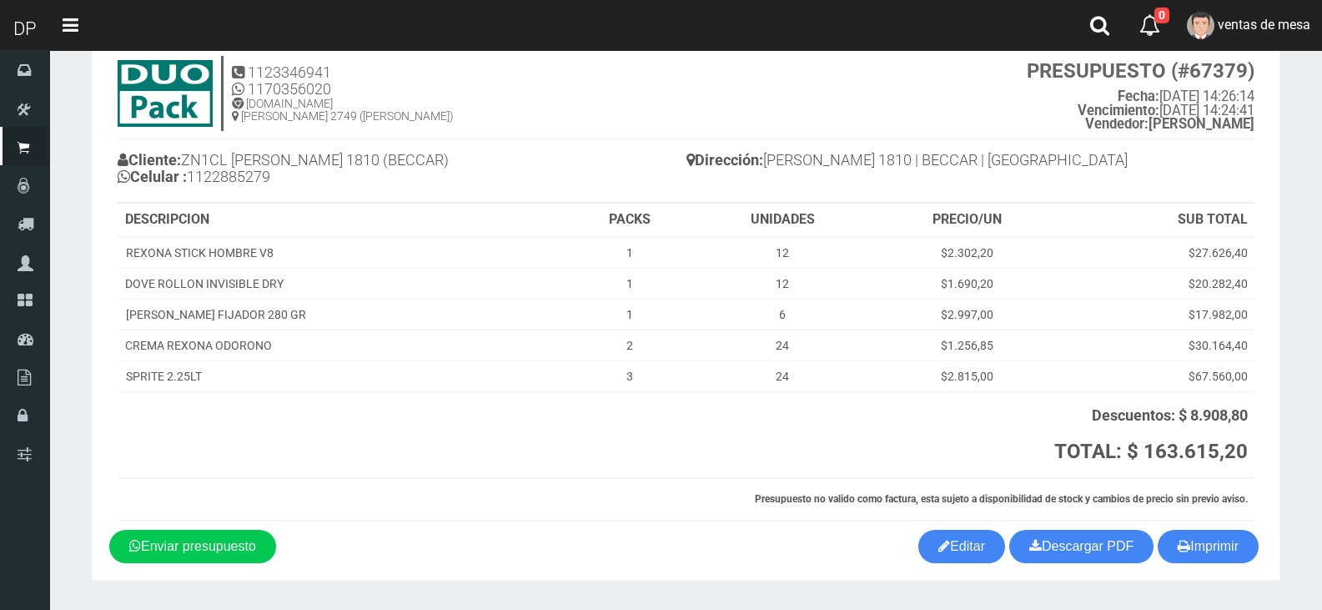
scroll to position [94, 0]
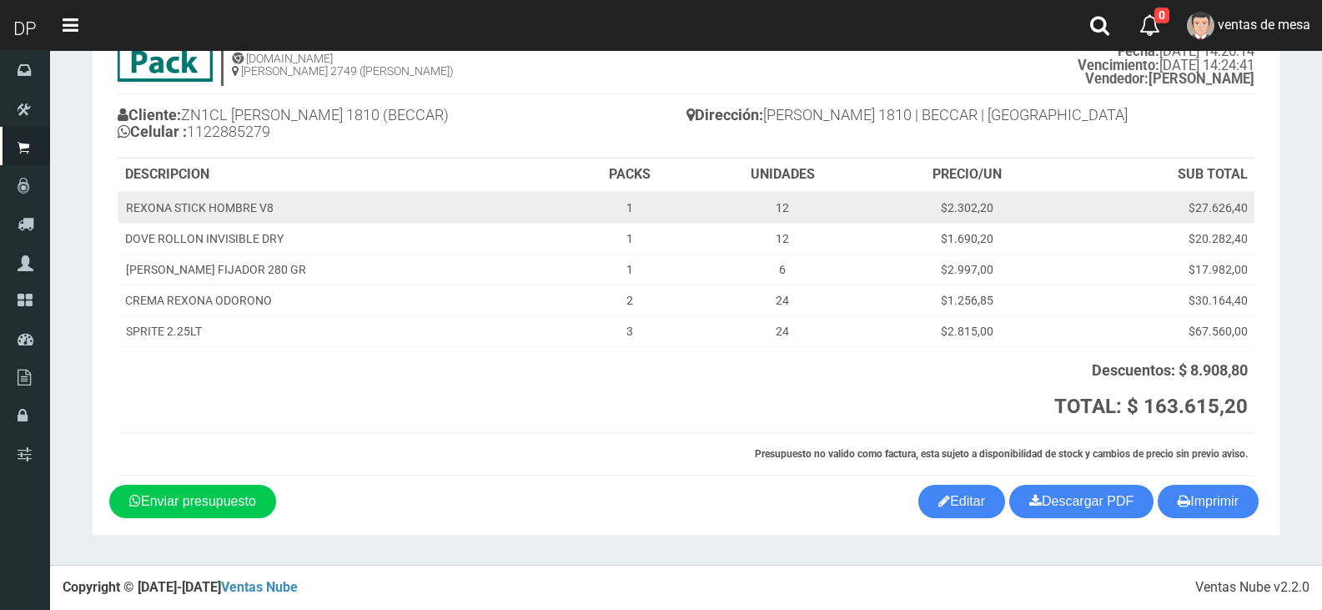
click at [1133, 219] on td "$27.626,40" at bounding box center [1158, 208] width 193 height 32
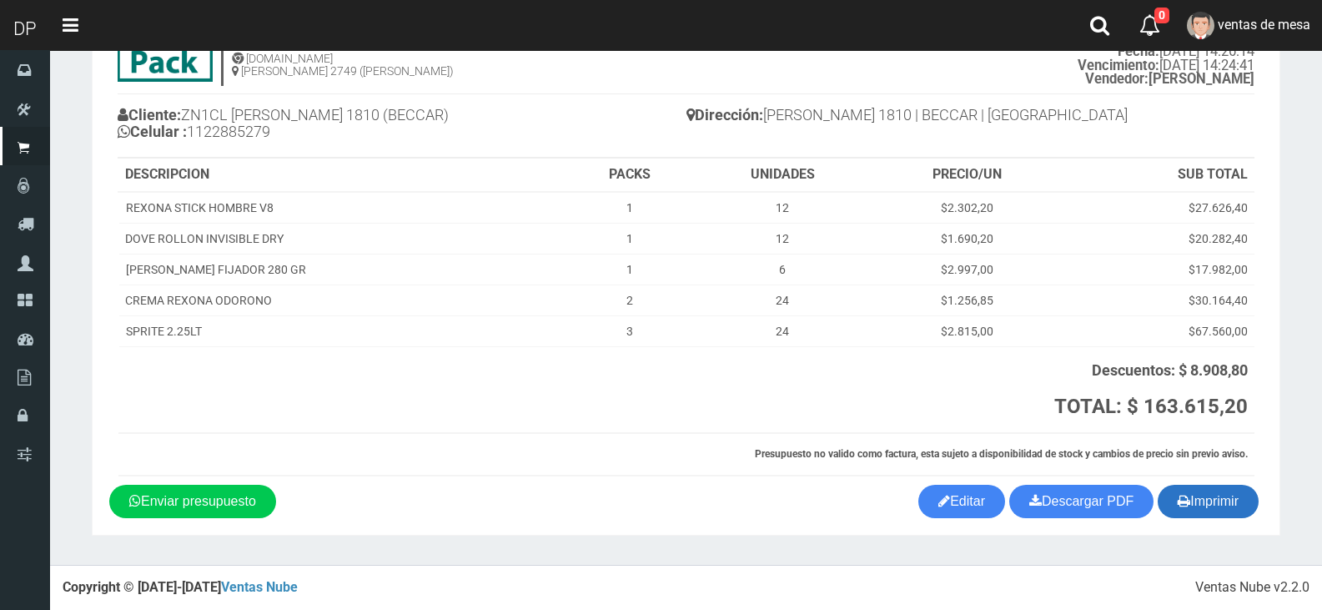
click at [1182, 501] on icon "button" at bounding box center [1184, 500] width 13 height 23
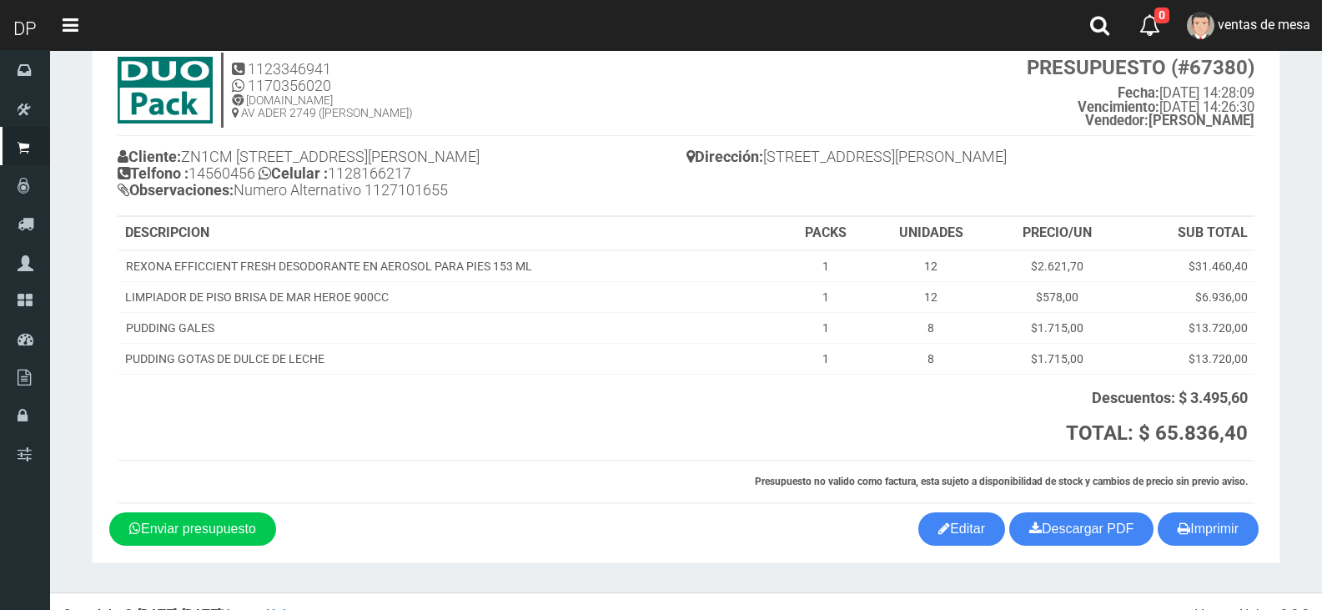
scroll to position [80, 0]
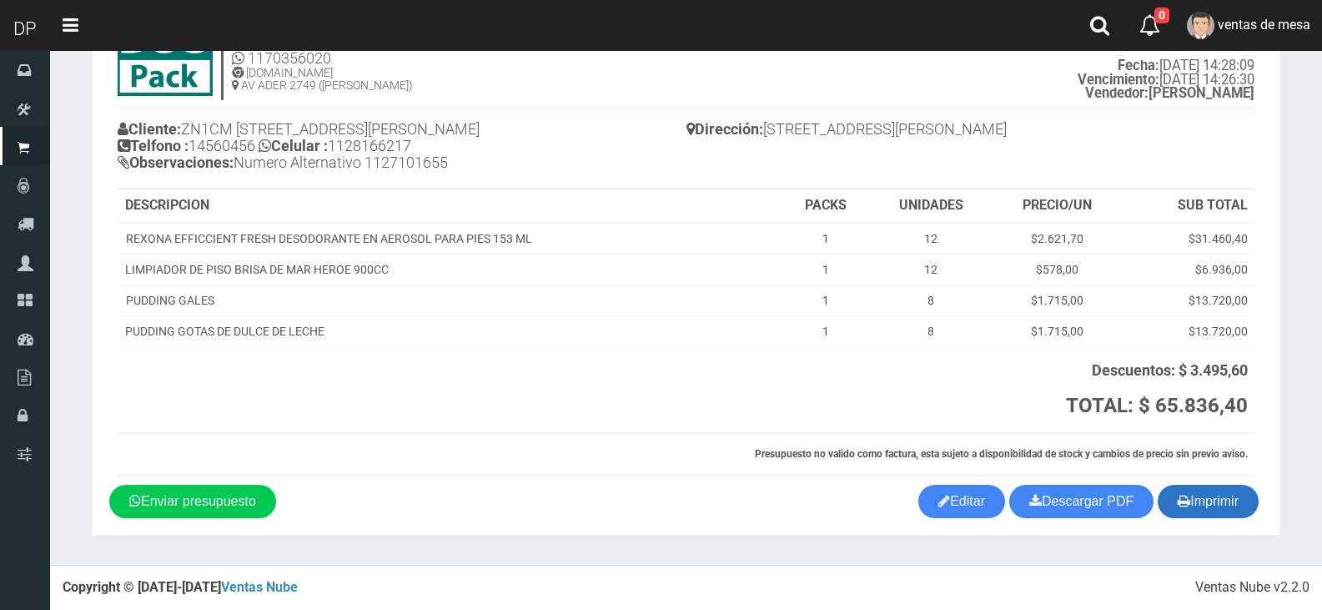
click at [1195, 490] on button "Imprimir" at bounding box center [1208, 501] width 101 height 33
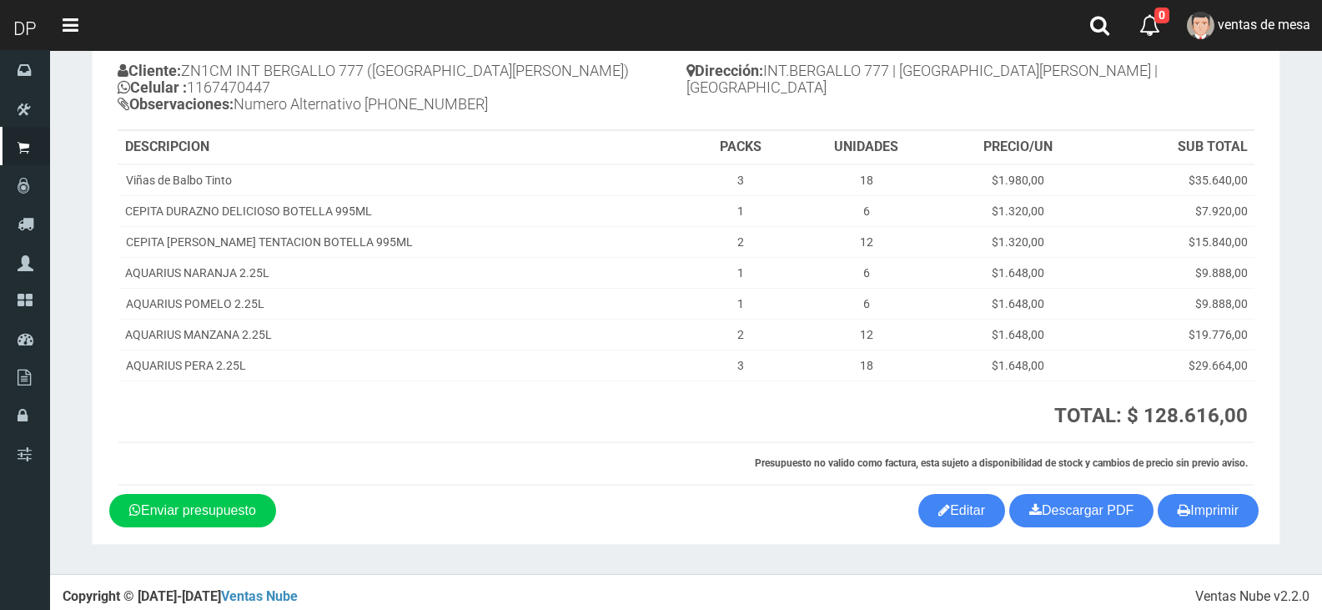
scroll to position [148, 0]
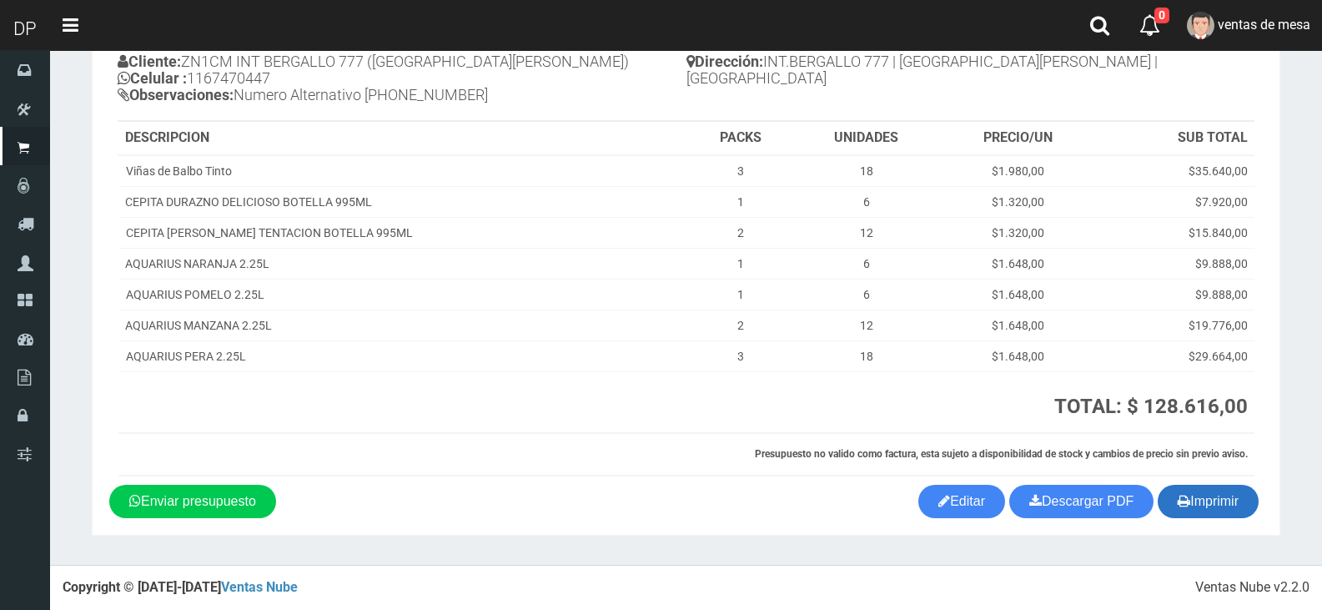
click at [1224, 504] on button "Imprimir" at bounding box center [1208, 501] width 101 height 33
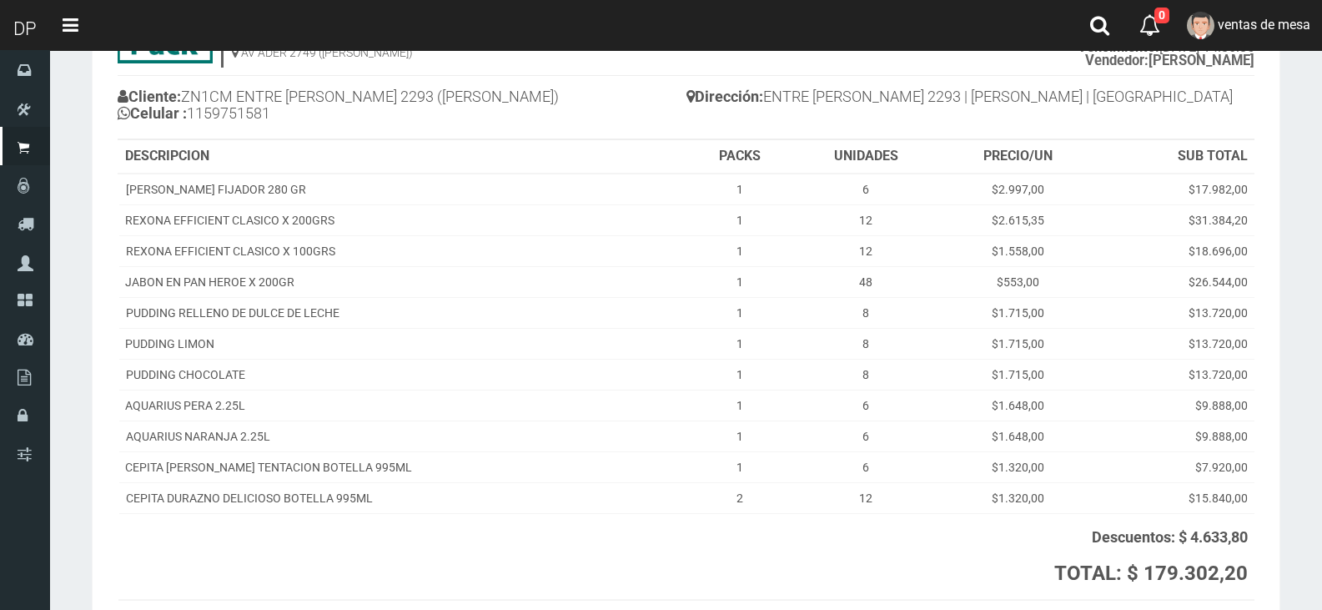
scroll to position [279, 0]
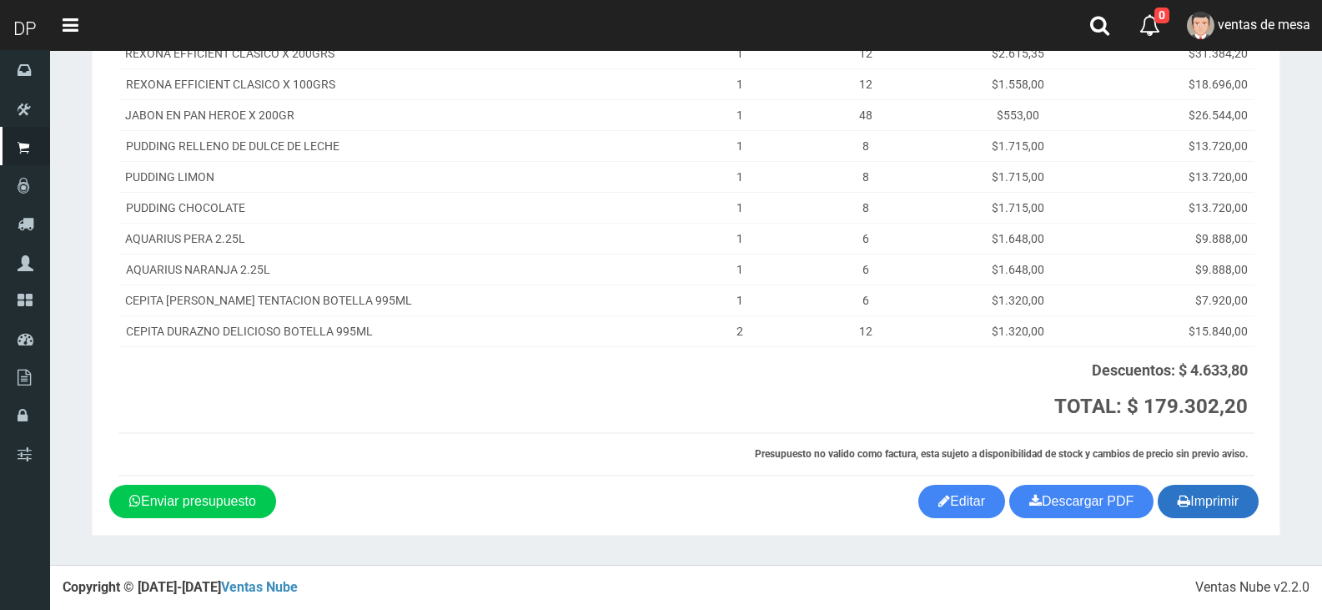
click at [1237, 517] on button "Imprimir" at bounding box center [1208, 501] width 101 height 33
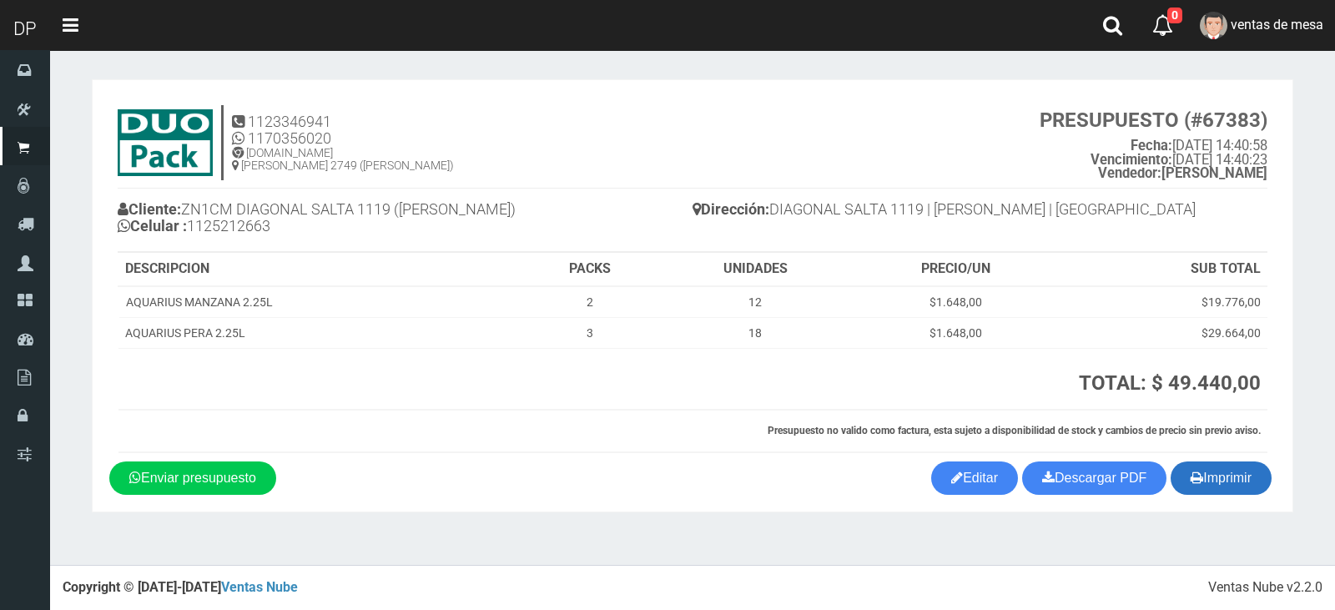
click at [1244, 470] on button "Imprimir" at bounding box center [1220, 477] width 101 height 33
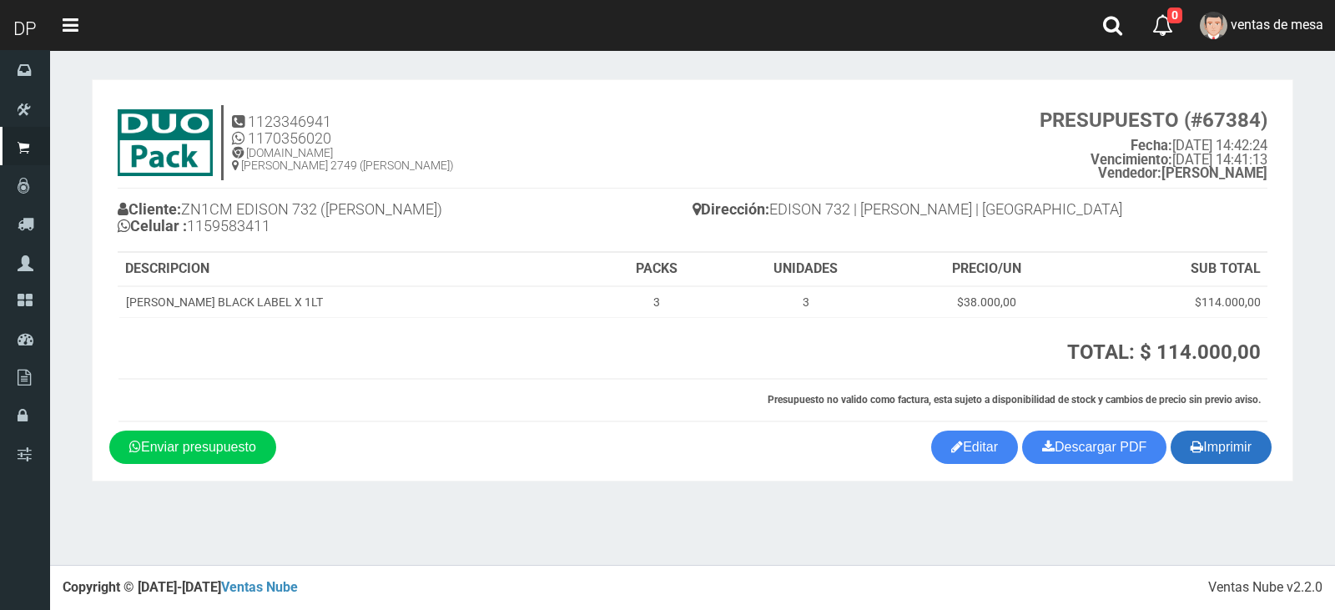
click at [1233, 460] on button "Imprimir" at bounding box center [1220, 446] width 101 height 33
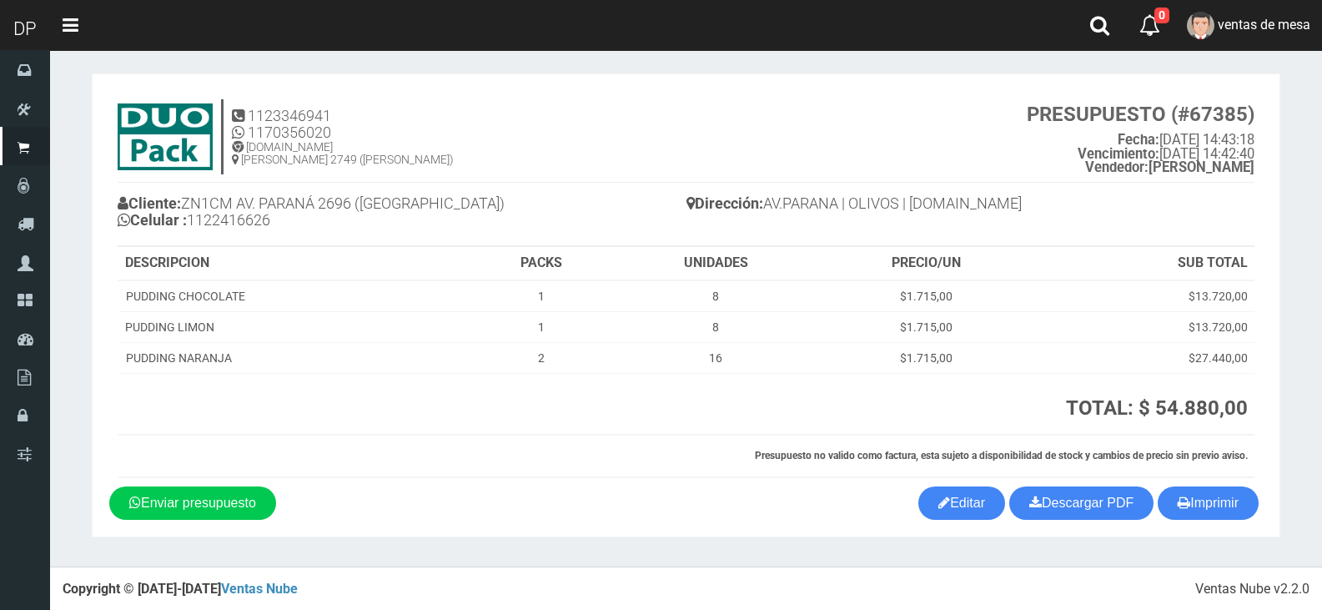
scroll to position [8, 0]
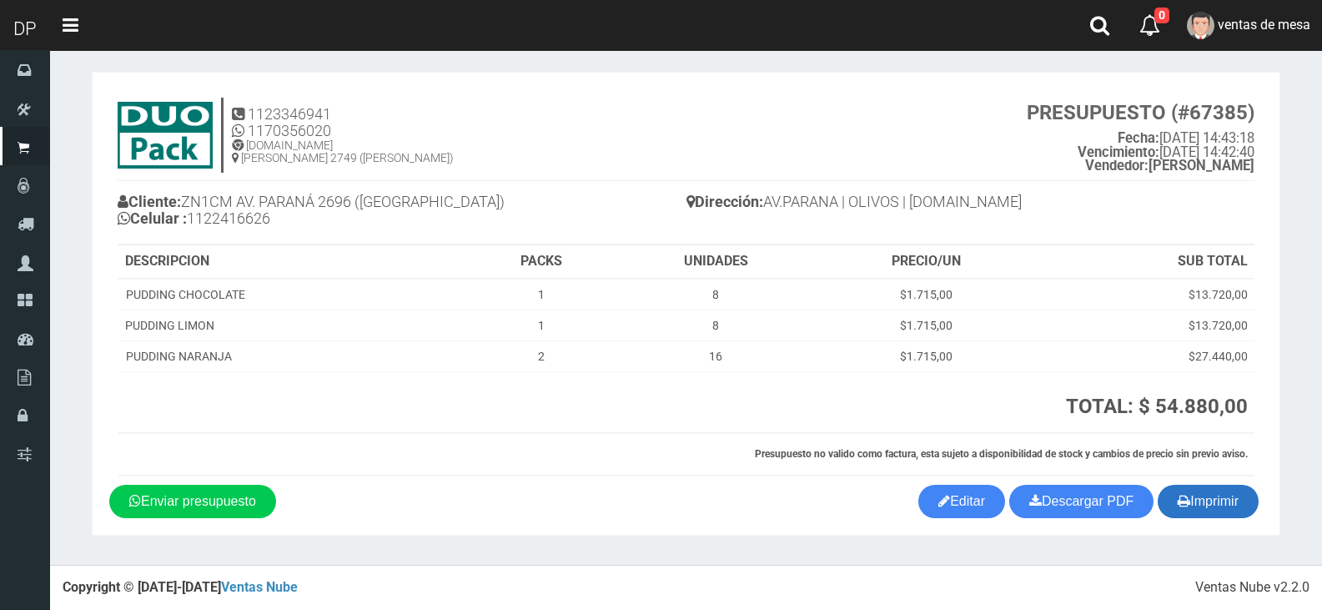
click at [1194, 495] on button "Imprimir" at bounding box center [1208, 501] width 101 height 33
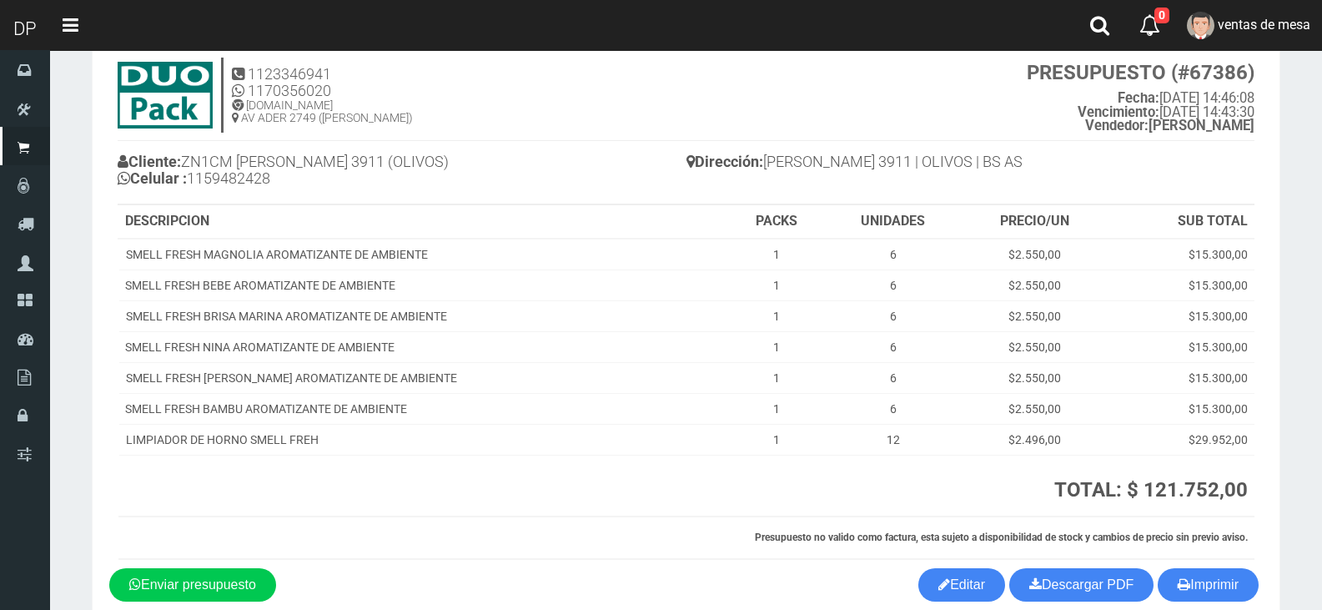
scroll to position [131, 0]
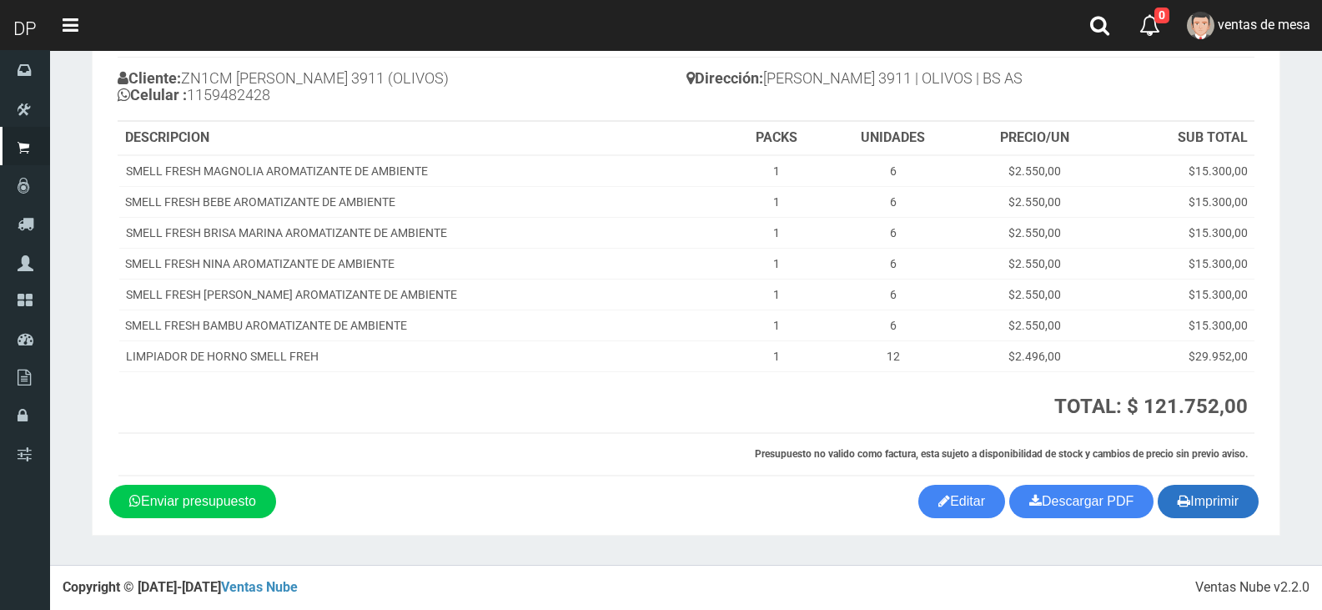
drag, startPoint x: 1172, startPoint y: 495, endPoint x: 1110, endPoint y: 488, distance: 62.2
click at [1173, 495] on button "Imprimir" at bounding box center [1208, 501] width 101 height 33
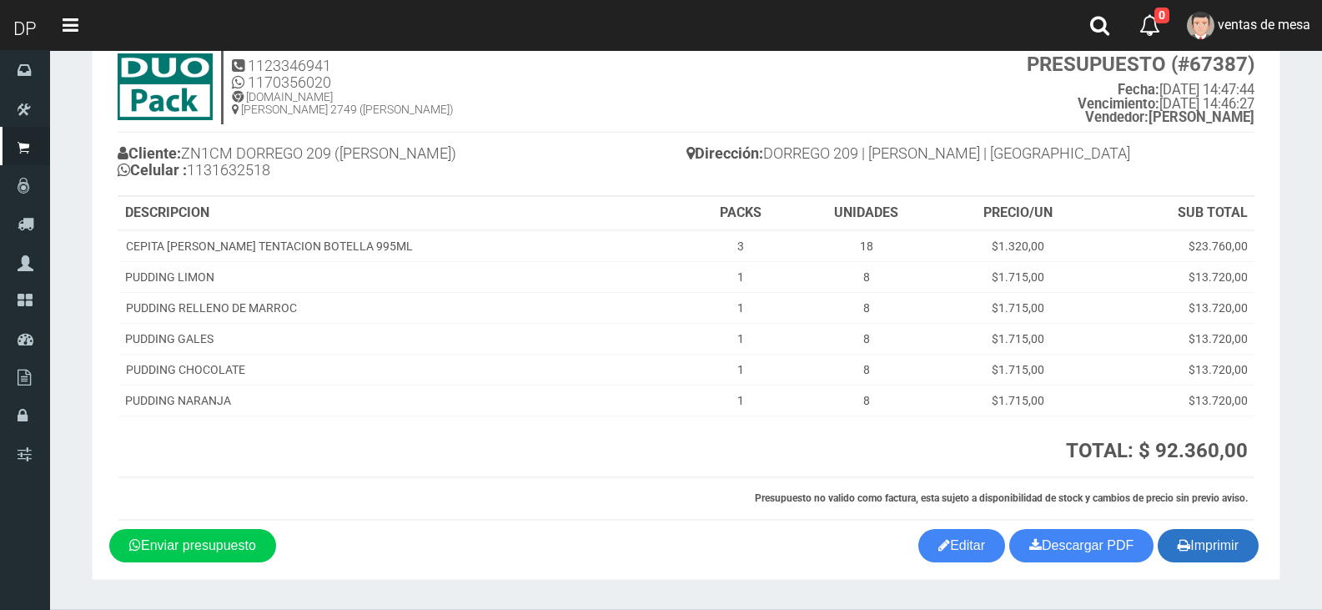
scroll to position [100, 0]
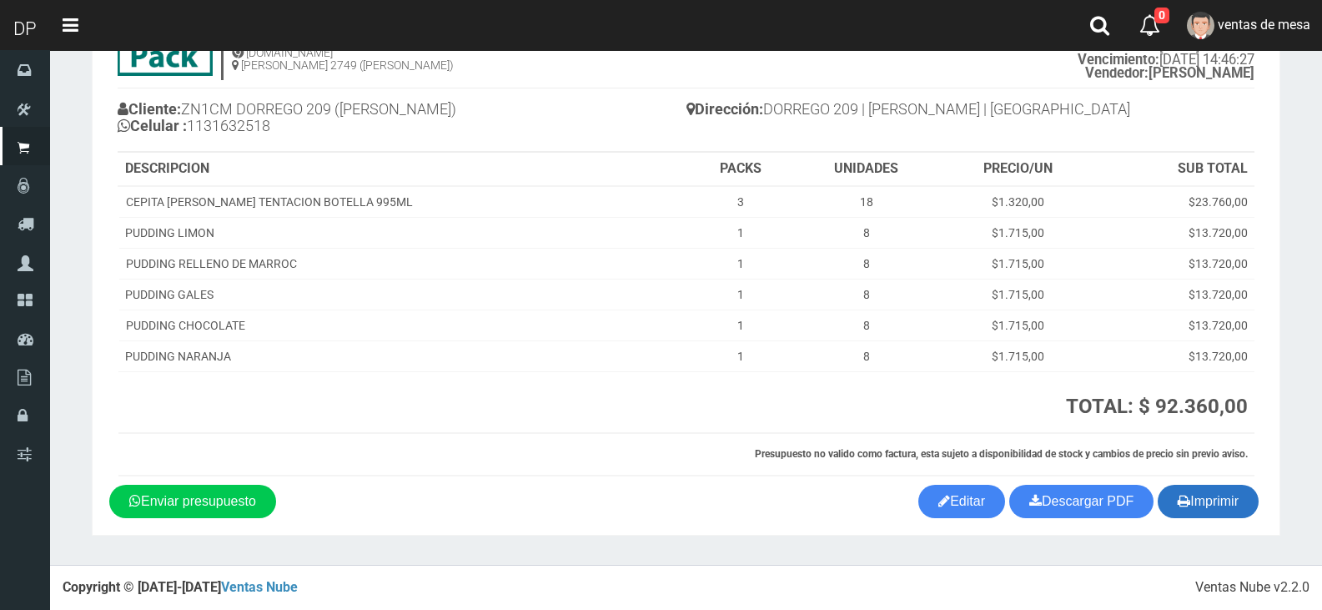
click at [1190, 503] on button "Imprimir" at bounding box center [1208, 501] width 101 height 33
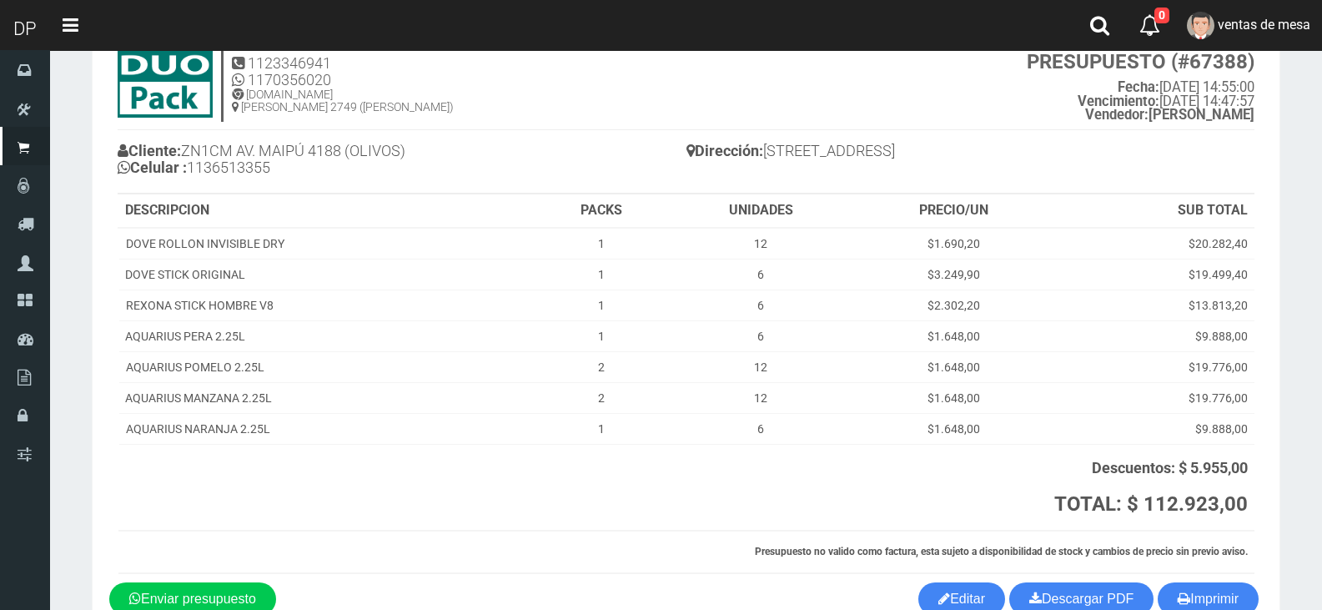
scroll to position [156, 0]
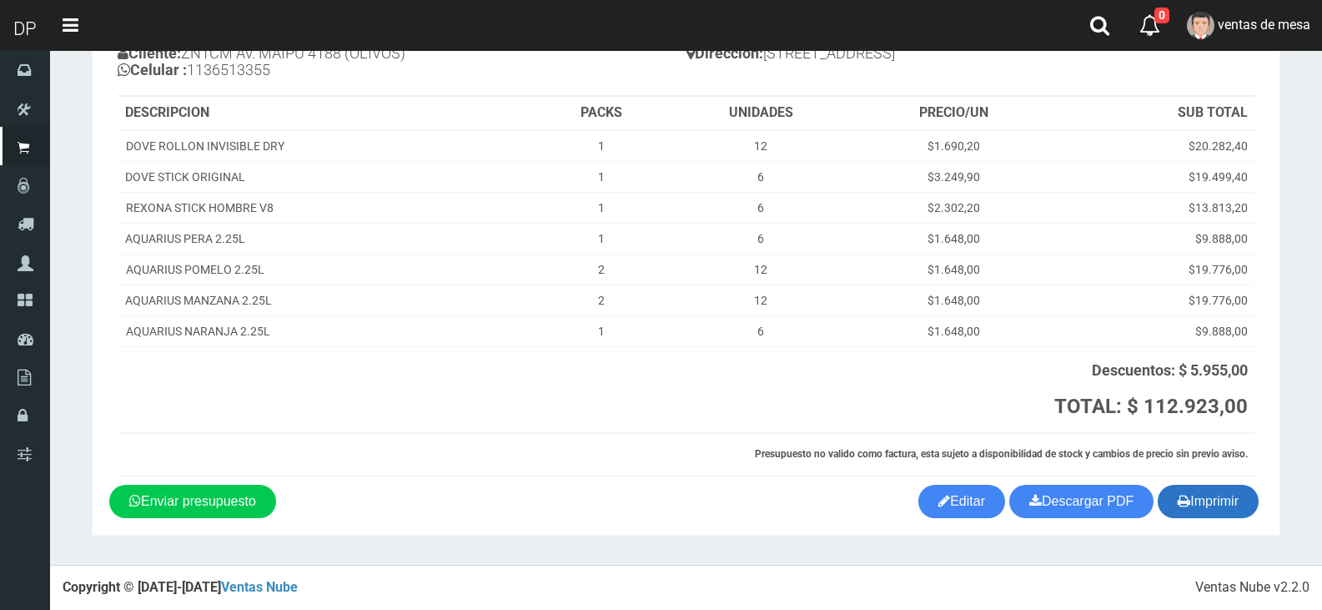
drag, startPoint x: 1217, startPoint y: 505, endPoint x: 1207, endPoint y: 502, distance: 10.6
click at [1217, 508] on button "Imprimir" at bounding box center [1208, 501] width 101 height 33
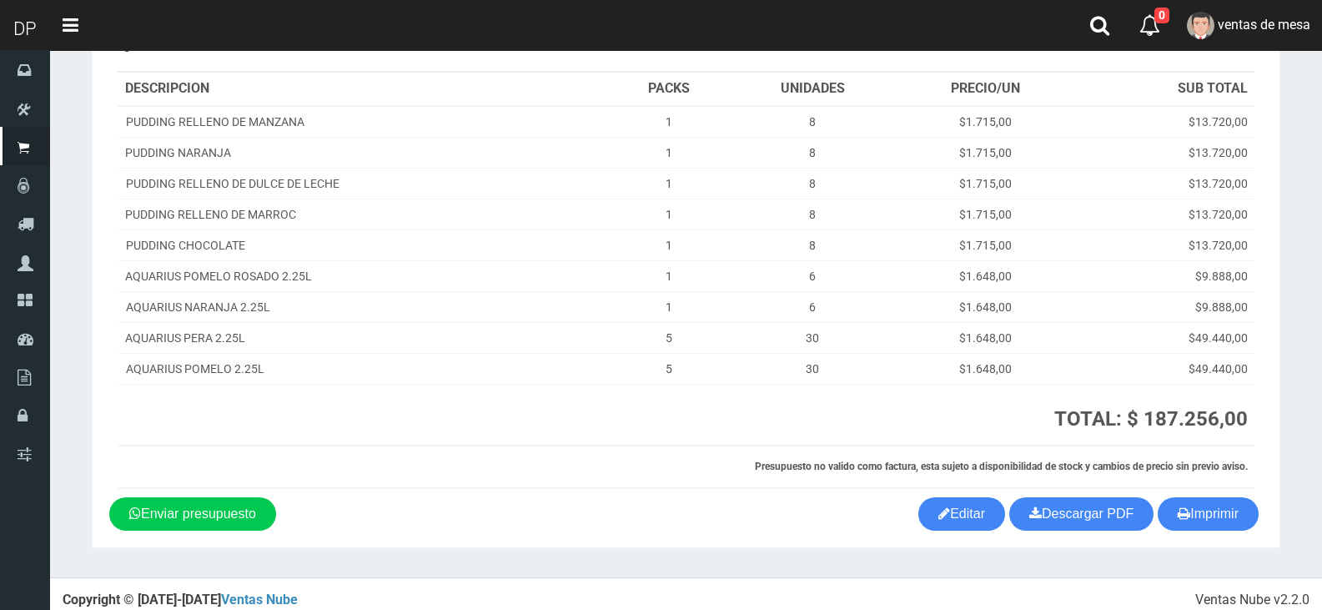
scroll to position [209, 0]
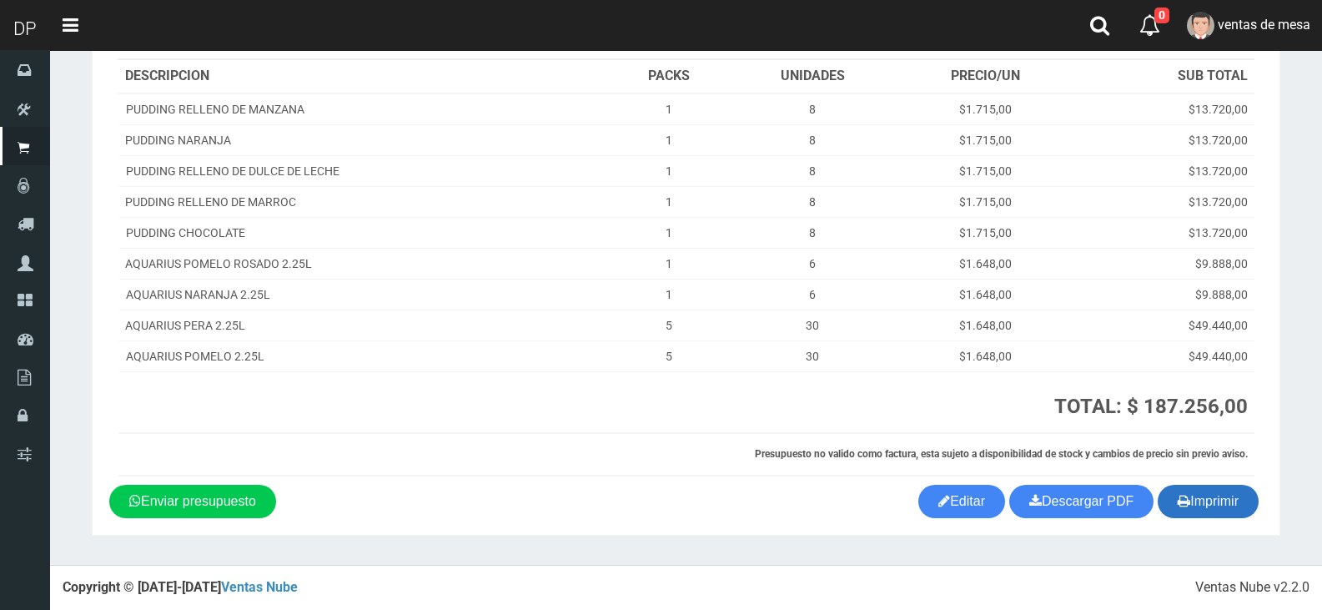
click at [1190, 510] on button "Imprimir" at bounding box center [1208, 501] width 101 height 33
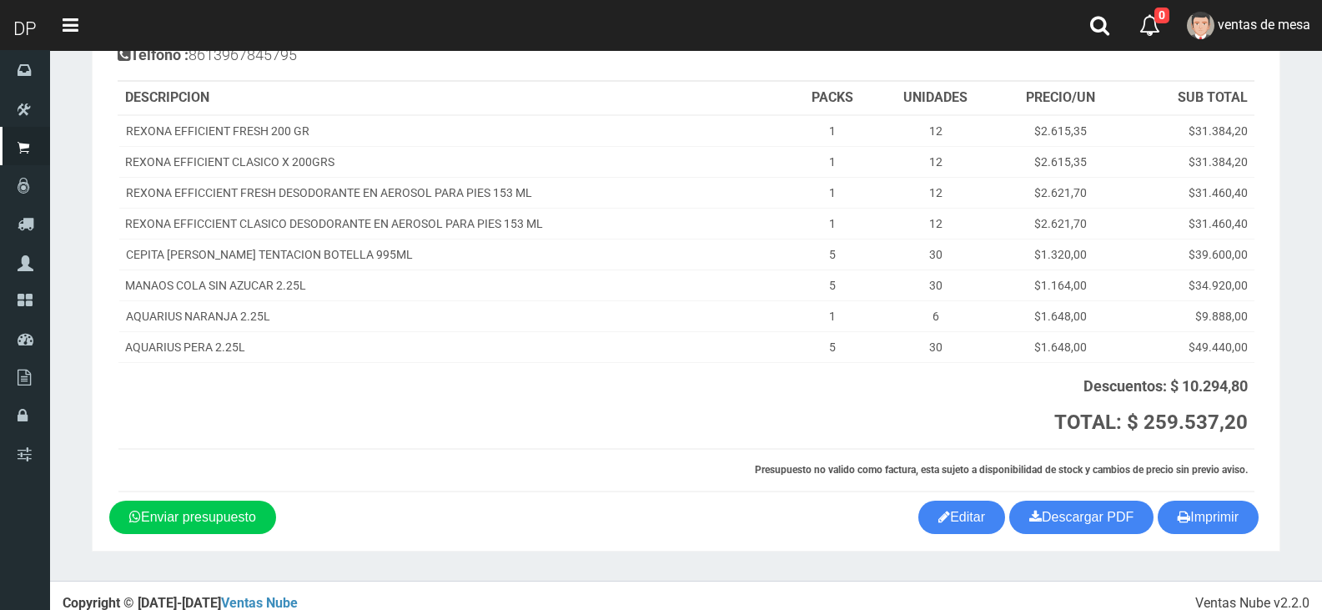
scroll to position [187, 0]
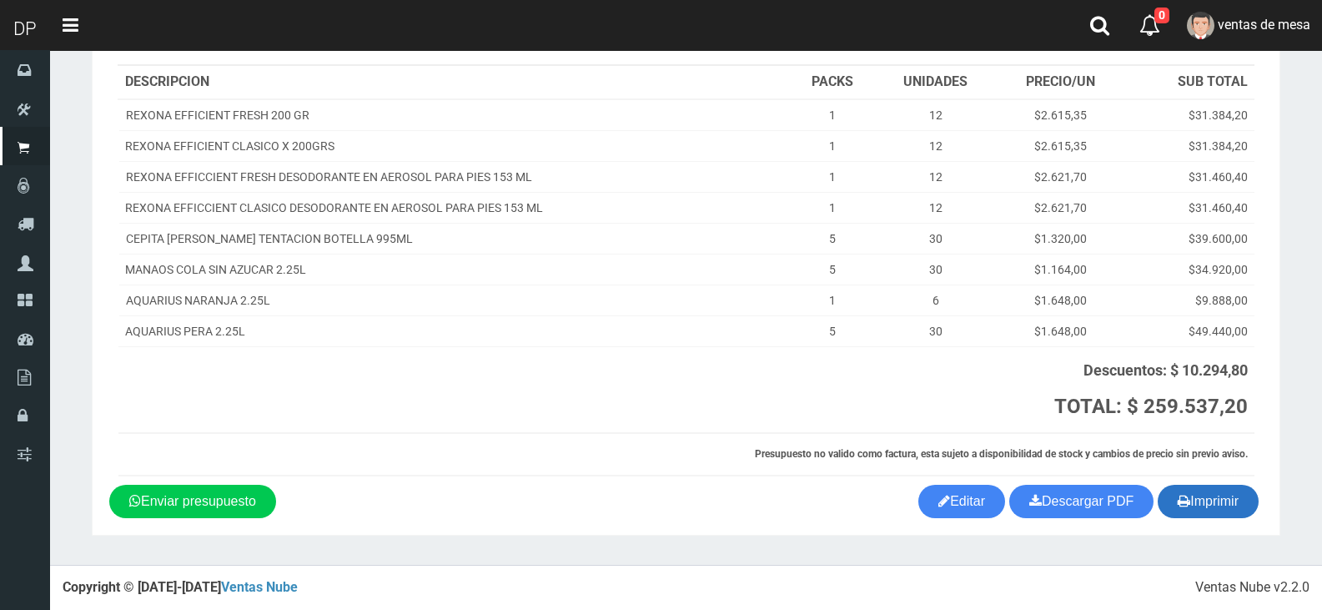
click at [1219, 497] on button "Imprimir" at bounding box center [1208, 501] width 101 height 33
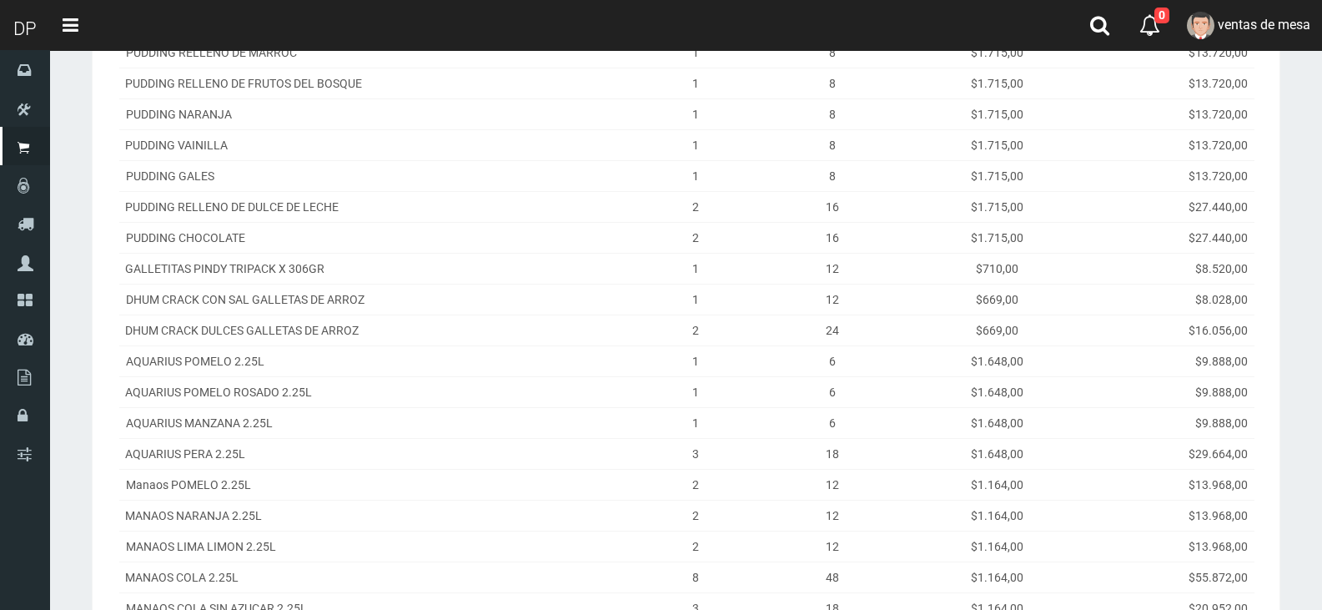
scroll to position [656, 0]
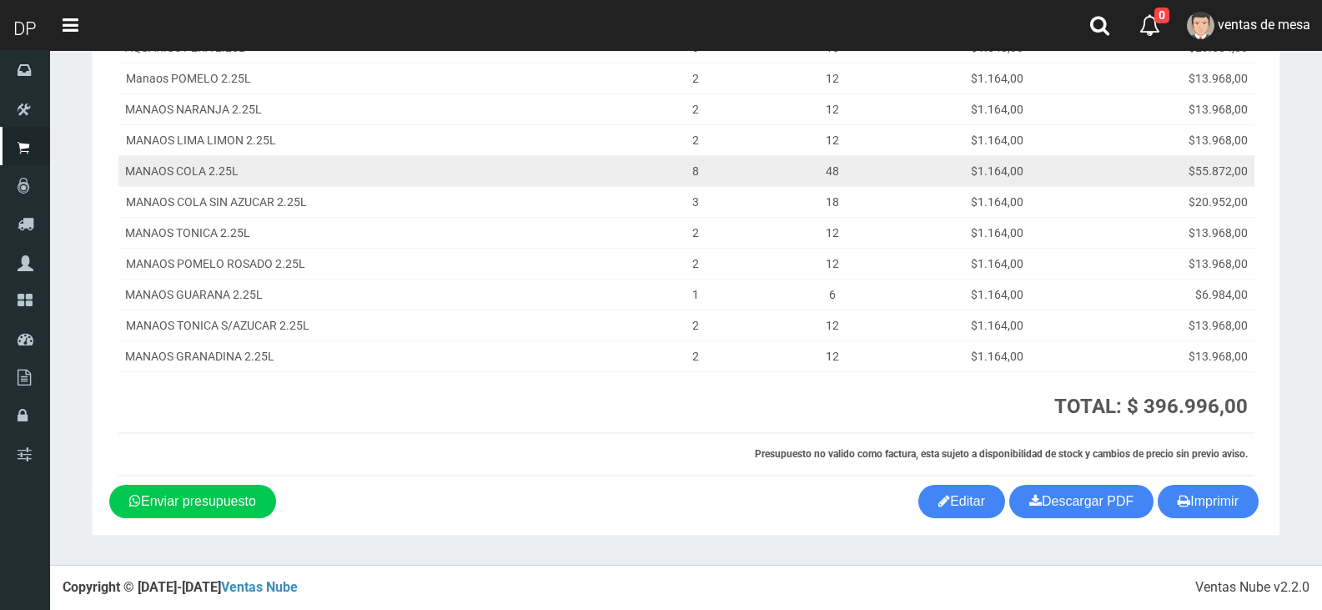
click at [1178, 156] on td "$55.872,00" at bounding box center [1169, 170] width 172 height 31
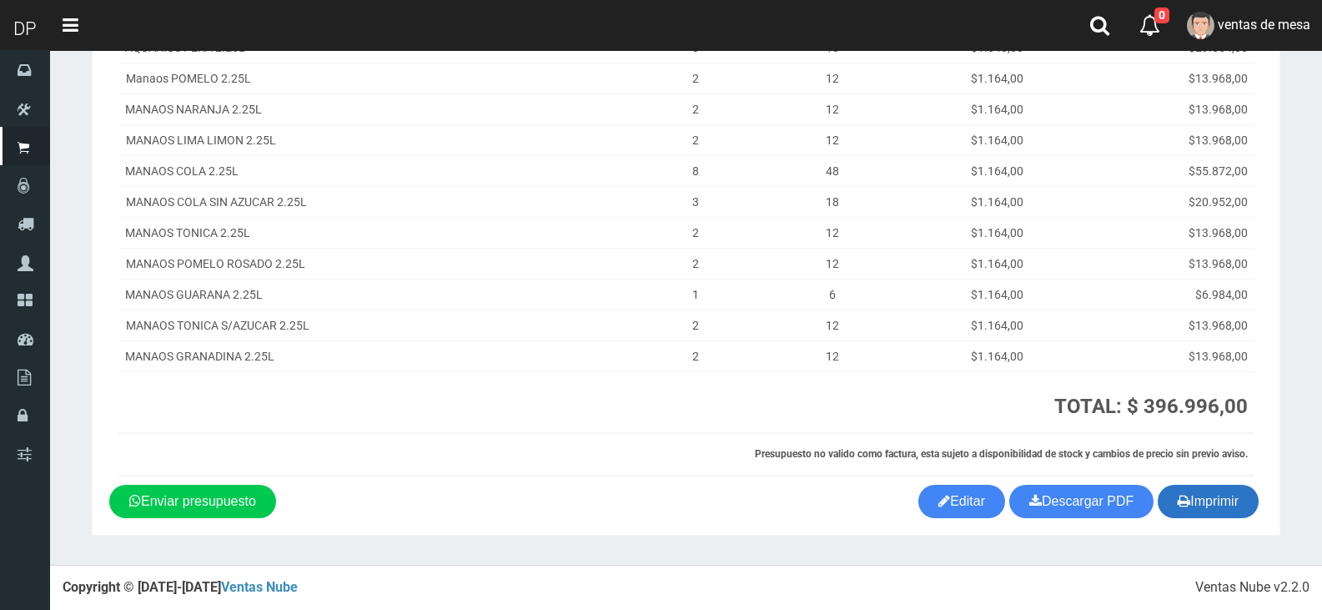
click at [1196, 486] on button "Imprimir" at bounding box center [1208, 501] width 101 height 33
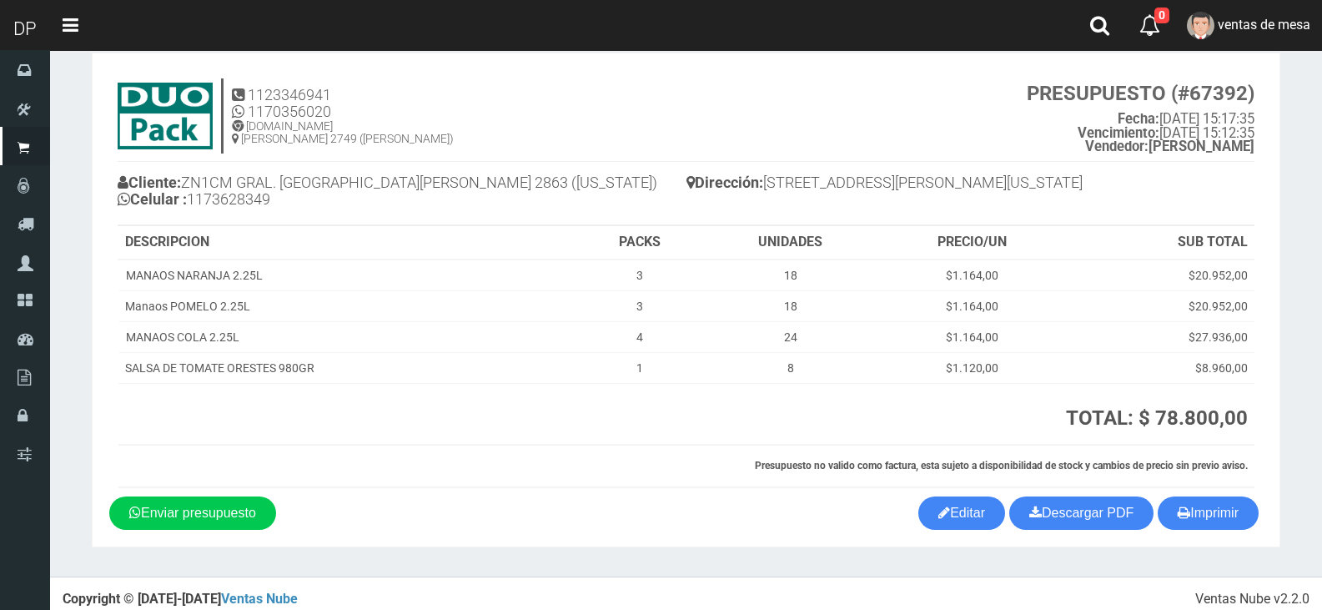
scroll to position [38, 0]
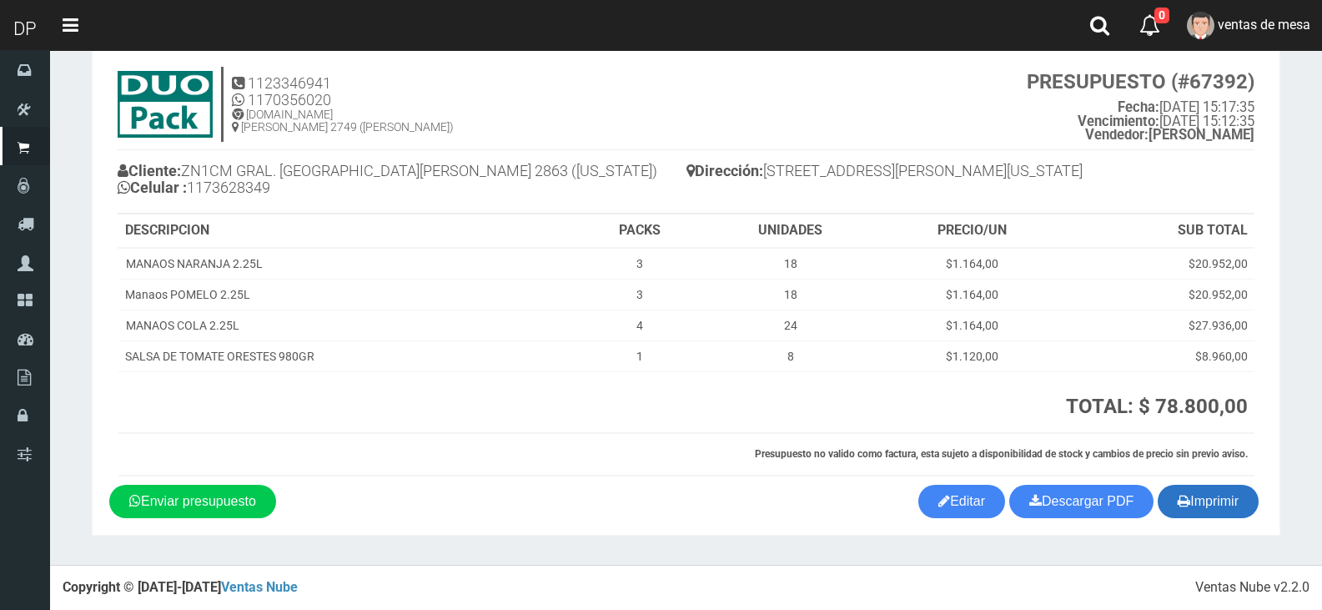
click at [1202, 496] on button "Imprimir" at bounding box center [1208, 501] width 101 height 33
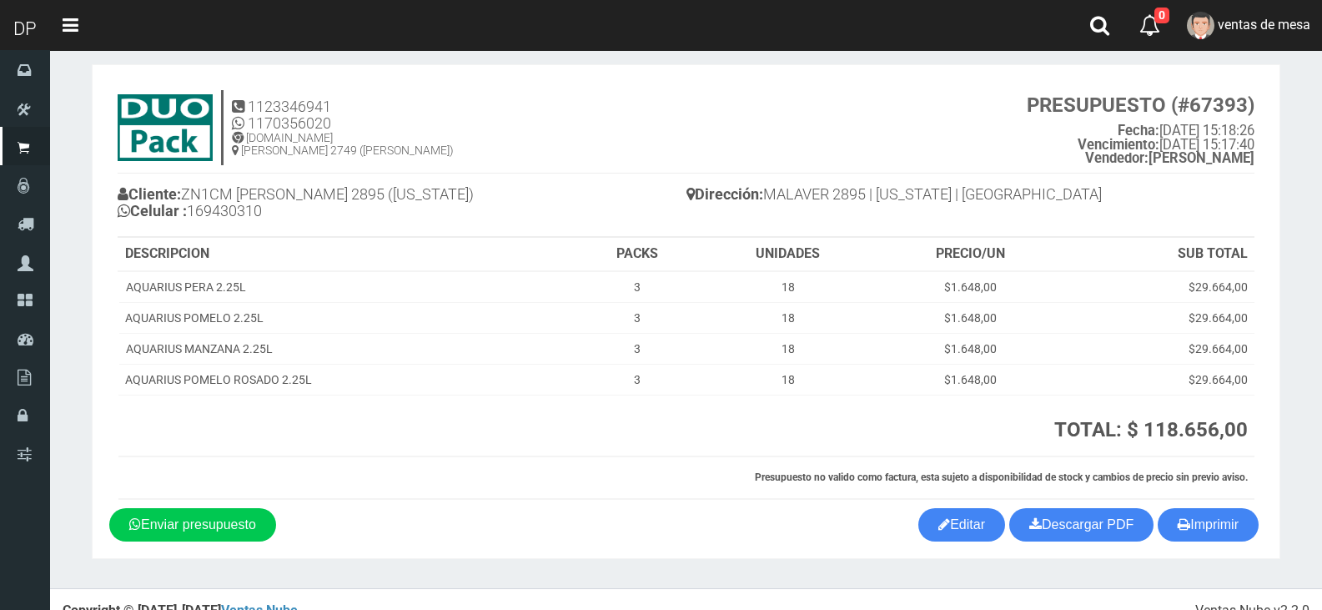
scroll to position [38, 0]
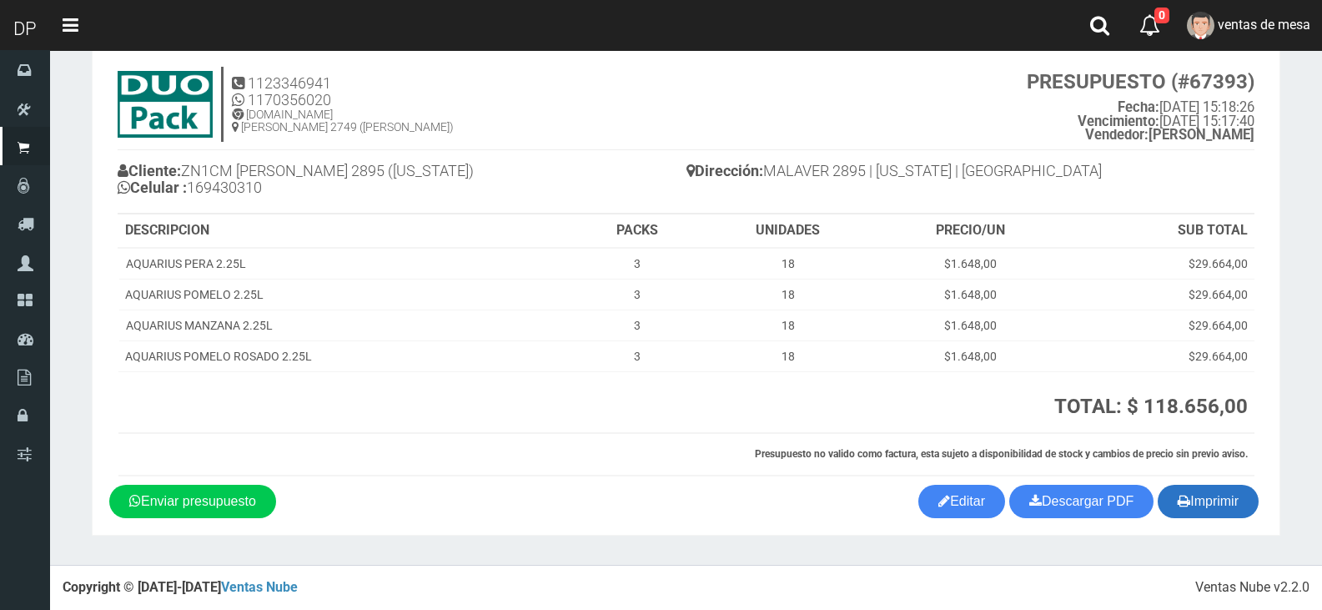
click at [1199, 507] on button "Imprimir" at bounding box center [1208, 501] width 101 height 33
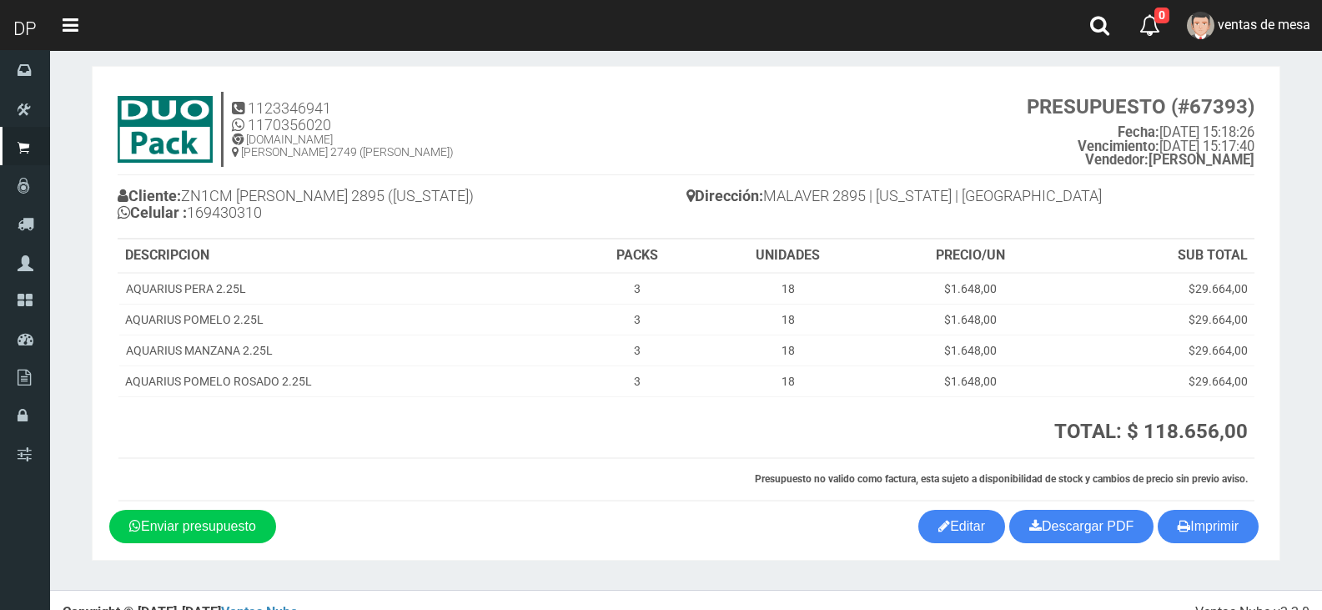
scroll to position [0, 0]
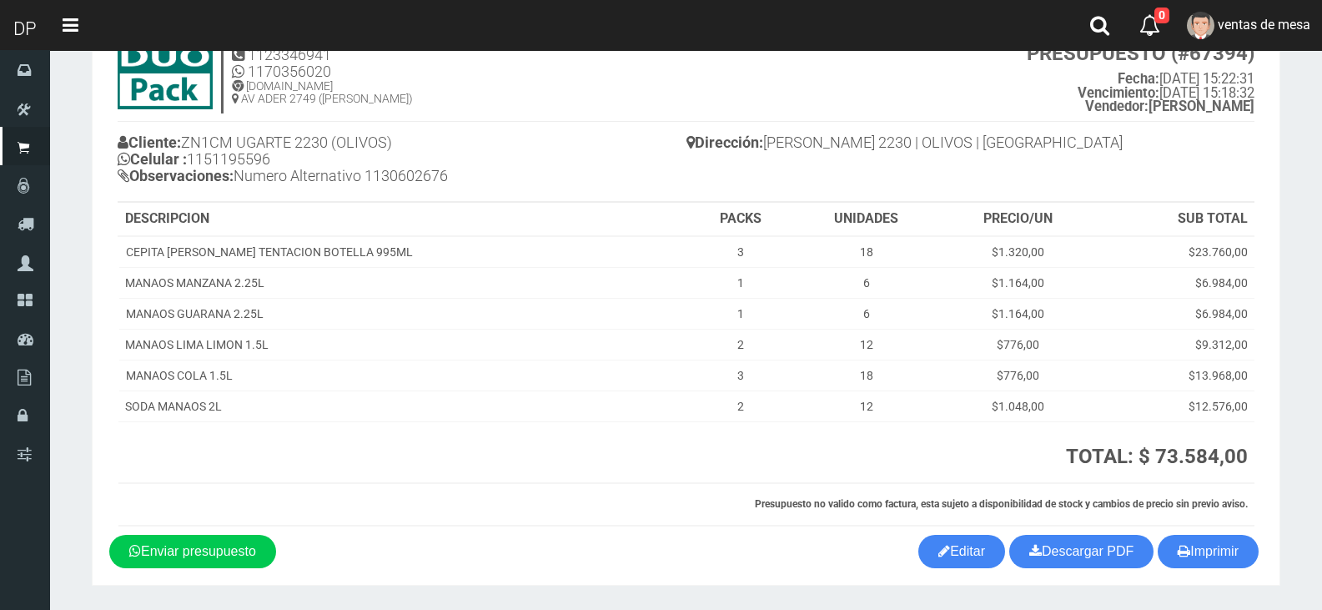
scroll to position [117, 0]
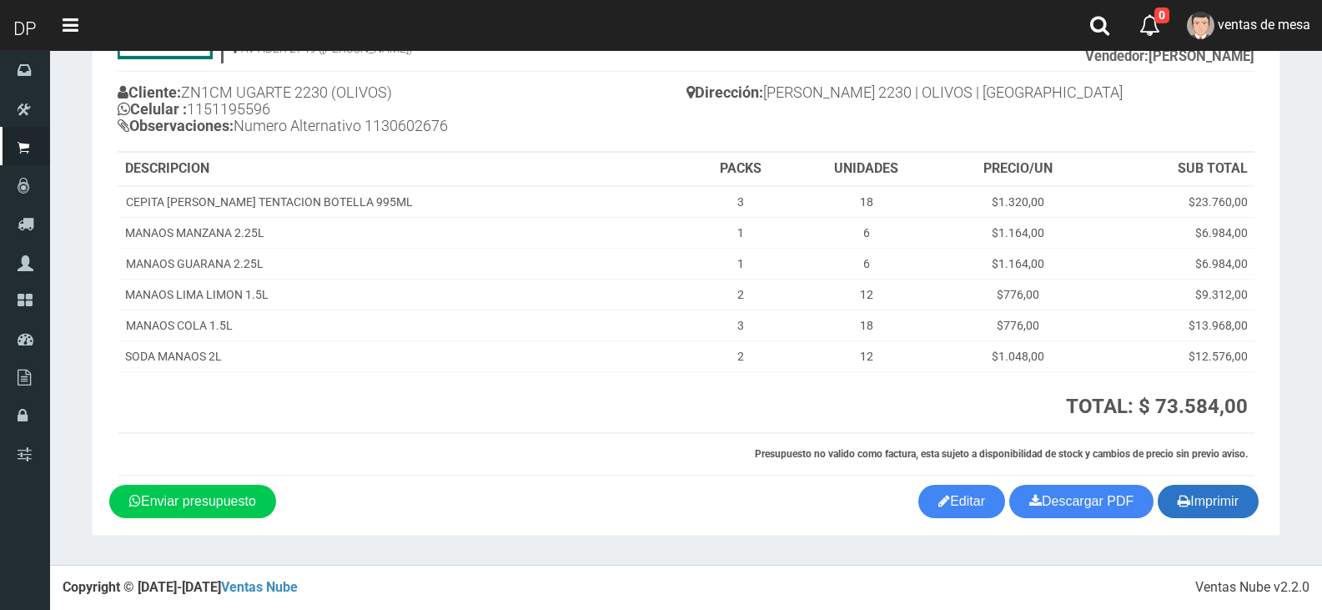
click at [1185, 496] on icon "button" at bounding box center [1184, 500] width 13 height 23
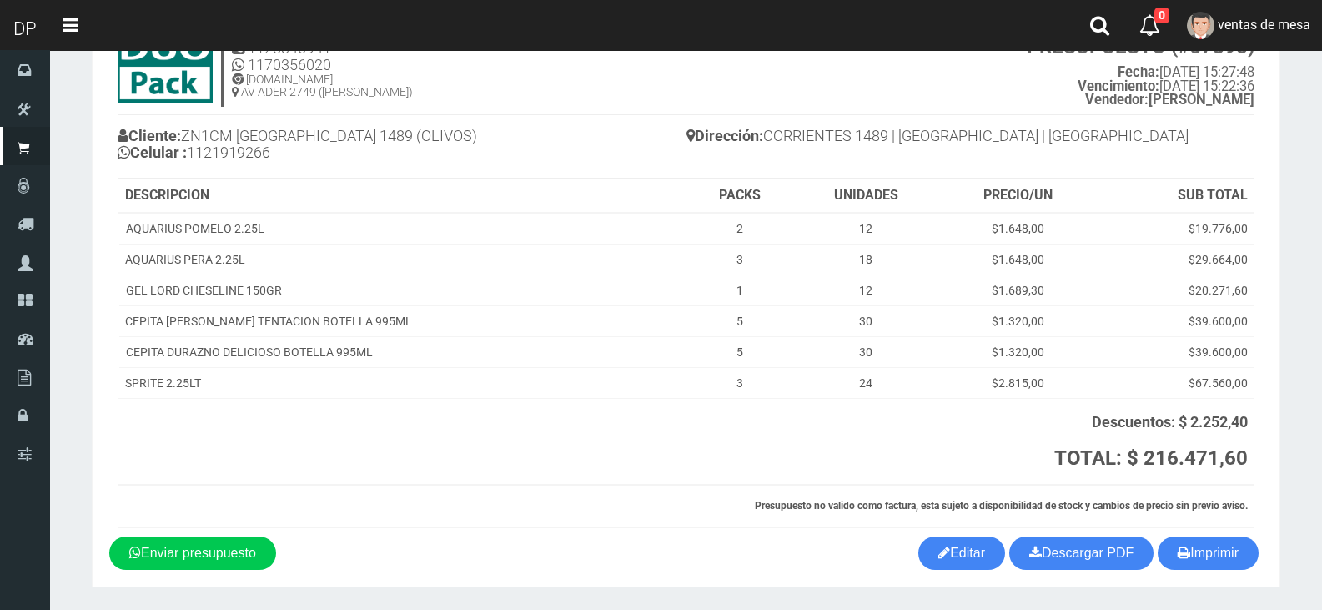
scroll to position [125, 0]
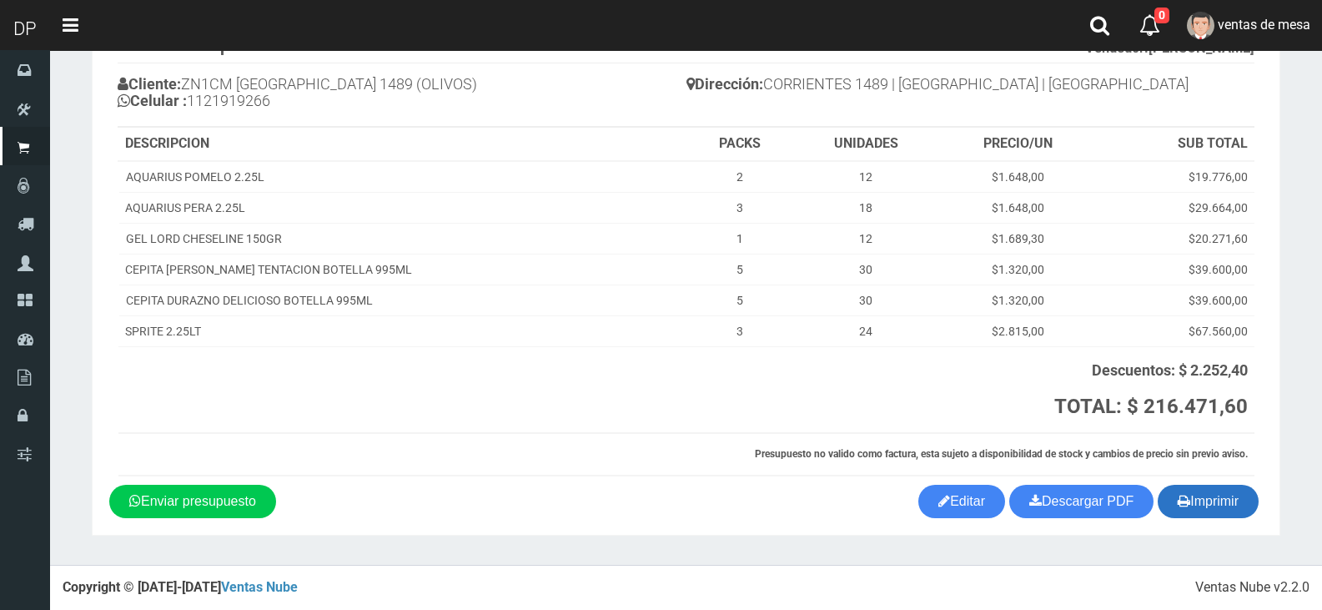
click at [1242, 510] on button "Imprimir" at bounding box center [1208, 501] width 101 height 33
click at [701, 466] on th "Presupuesto no valido como factura, esta sujeto a disponibilidad de stock y cam…" at bounding box center [686, 454] width 1136 height 43
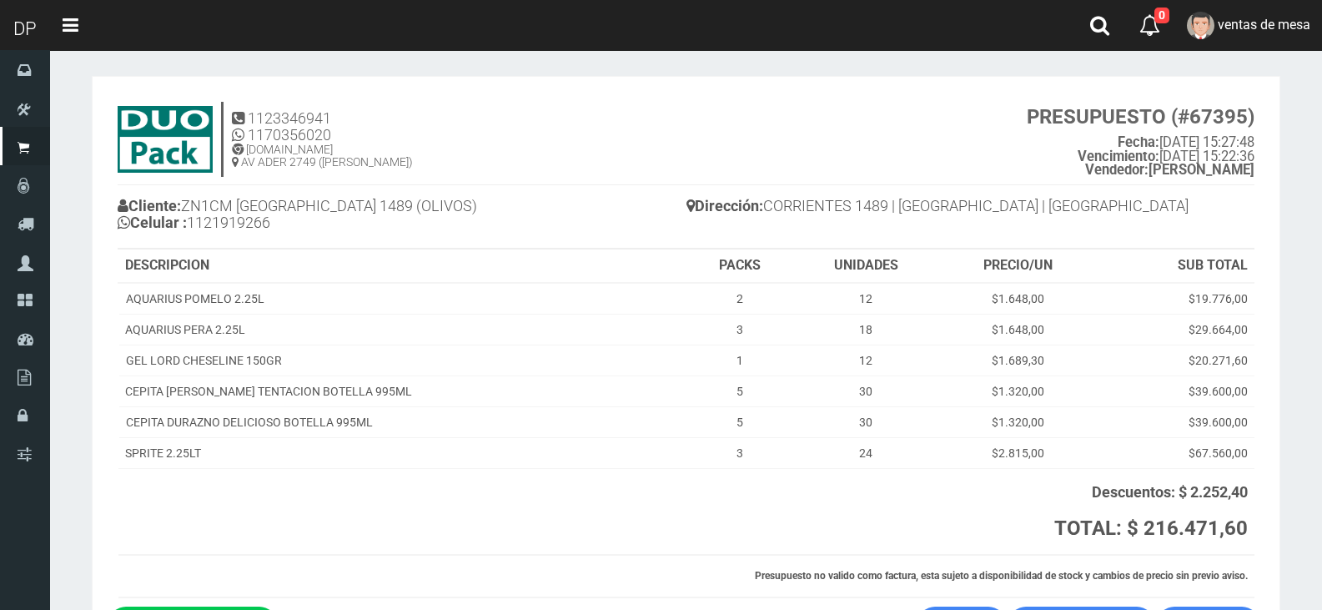
scroll to position [0, 0]
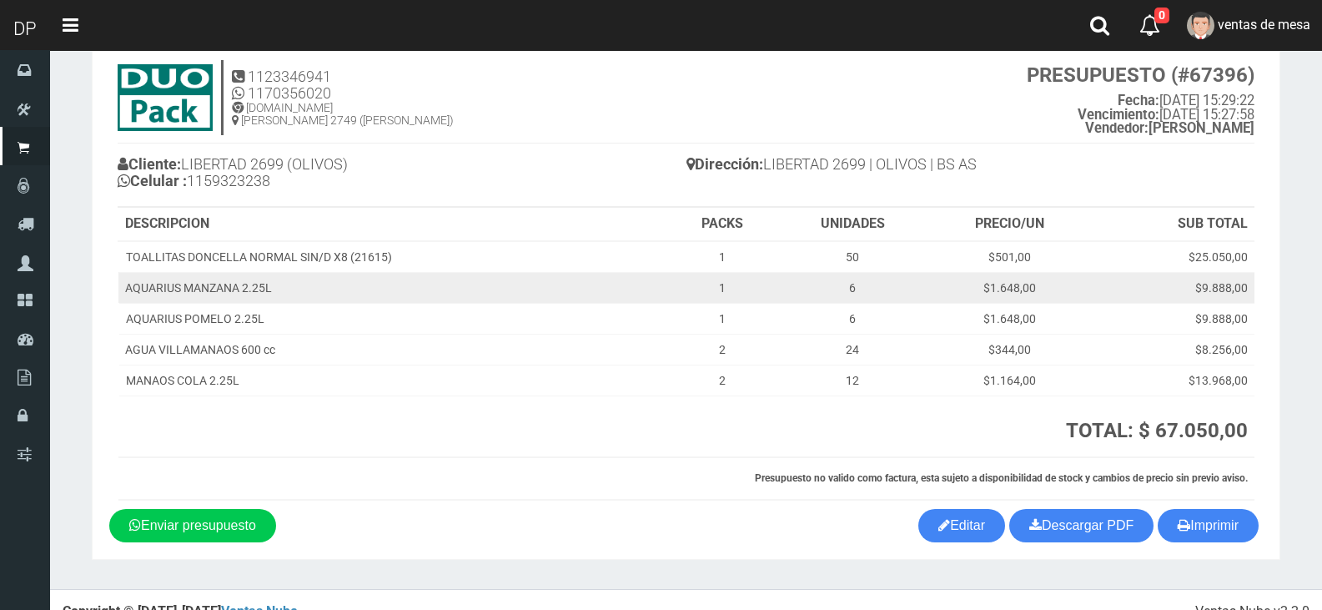
scroll to position [69, 0]
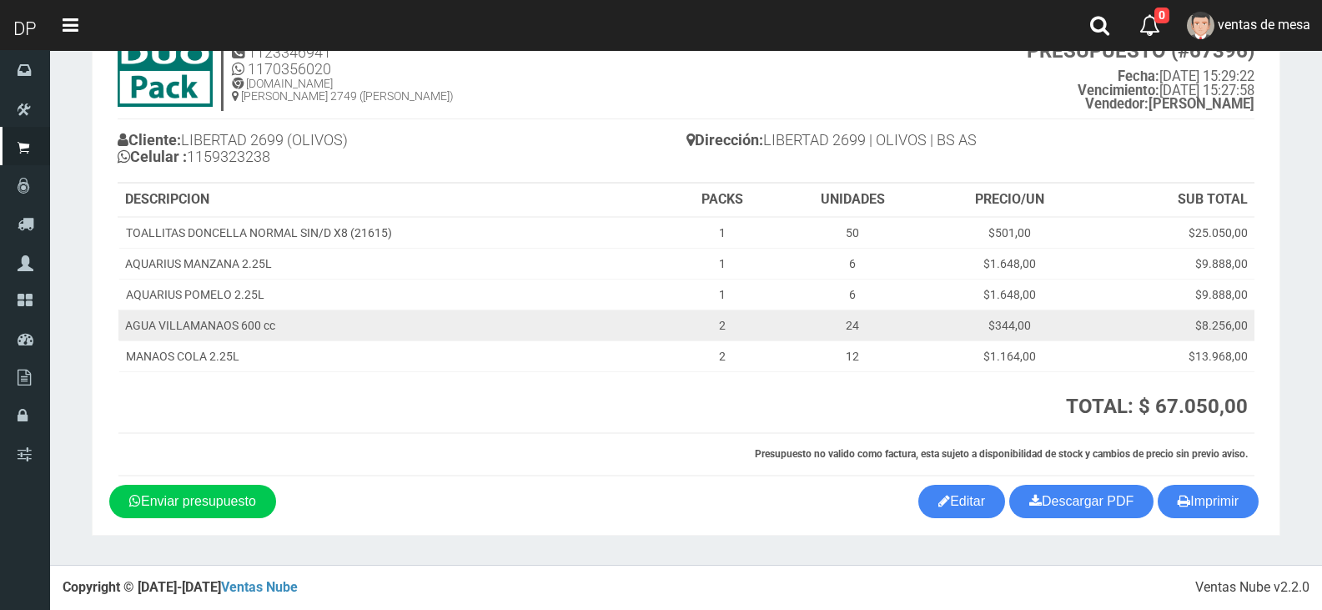
click at [1201, 280] on td "$9.888,00" at bounding box center [1172, 294] width 163 height 31
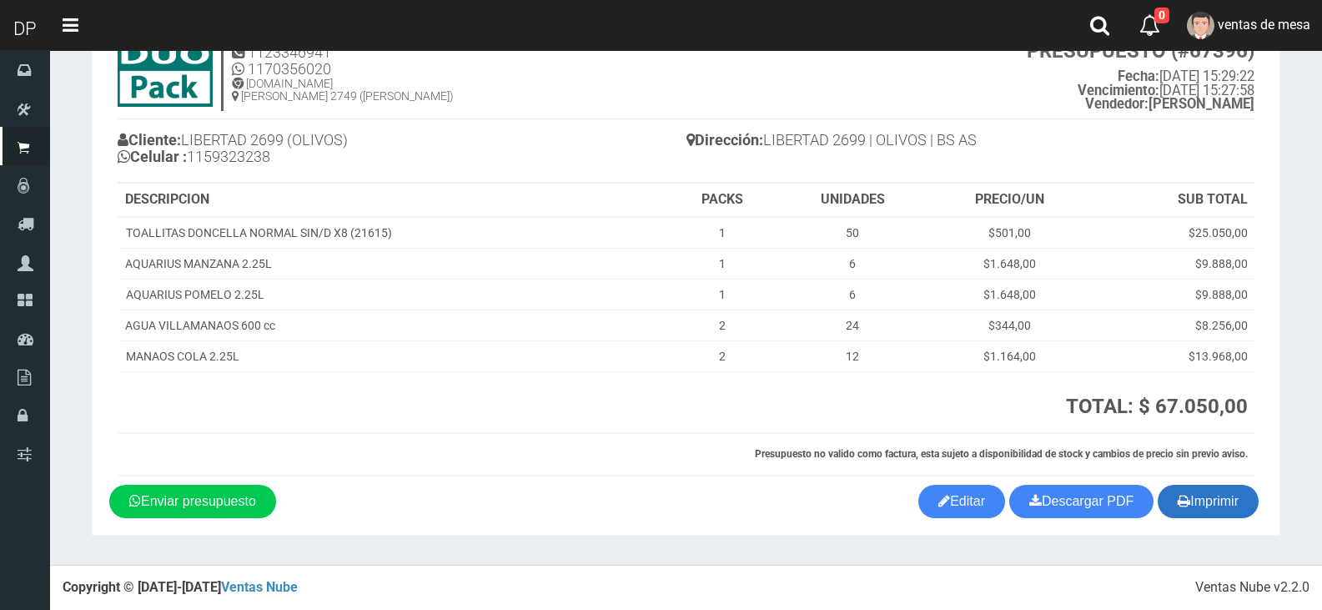
click at [1224, 485] on button "Imprimir" at bounding box center [1208, 501] width 101 height 33
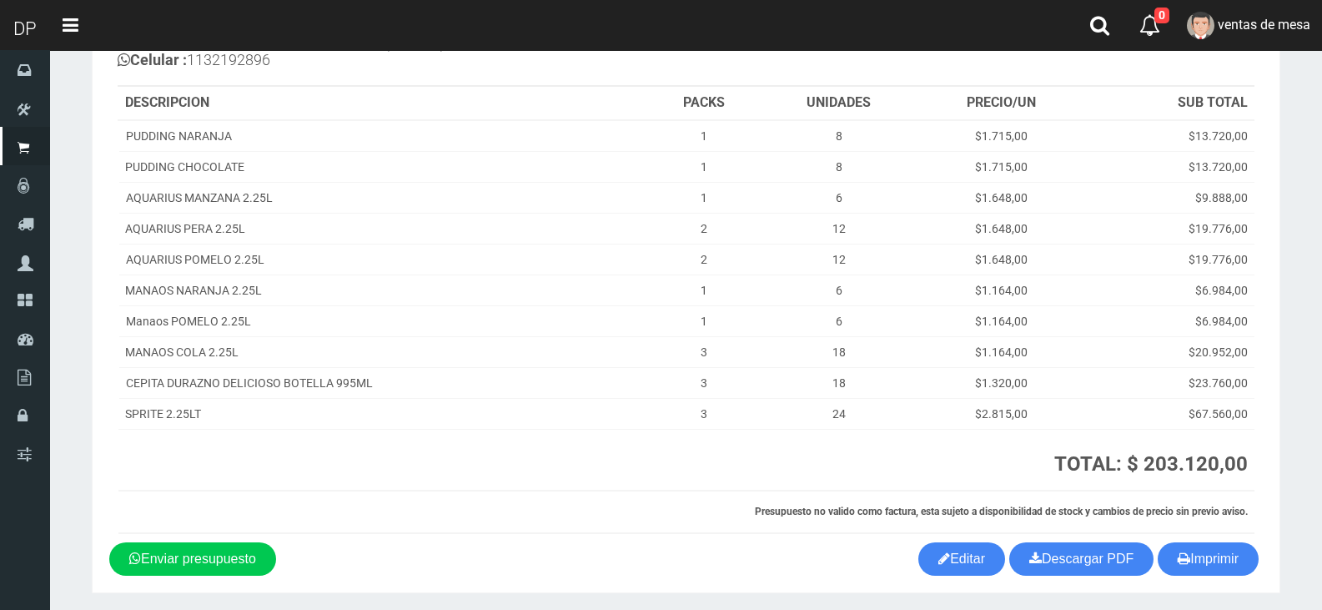
scroll to position [224, 0]
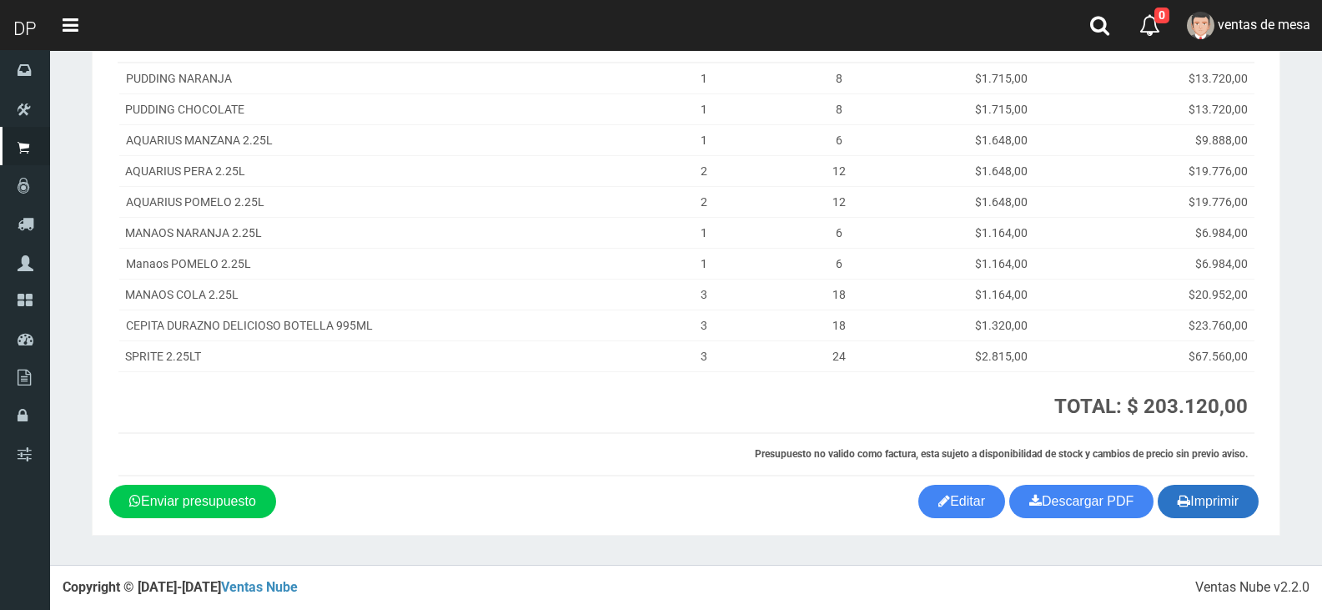
click at [1209, 503] on button "Imprimir" at bounding box center [1208, 501] width 101 height 33
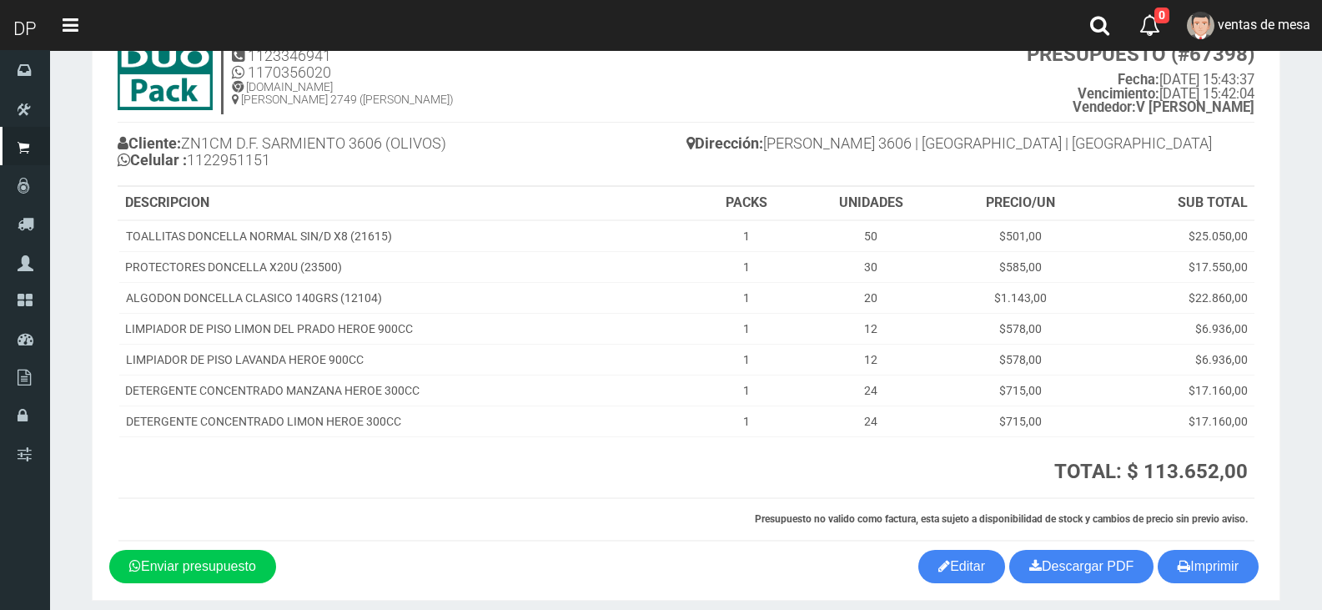
scroll to position [131, 0]
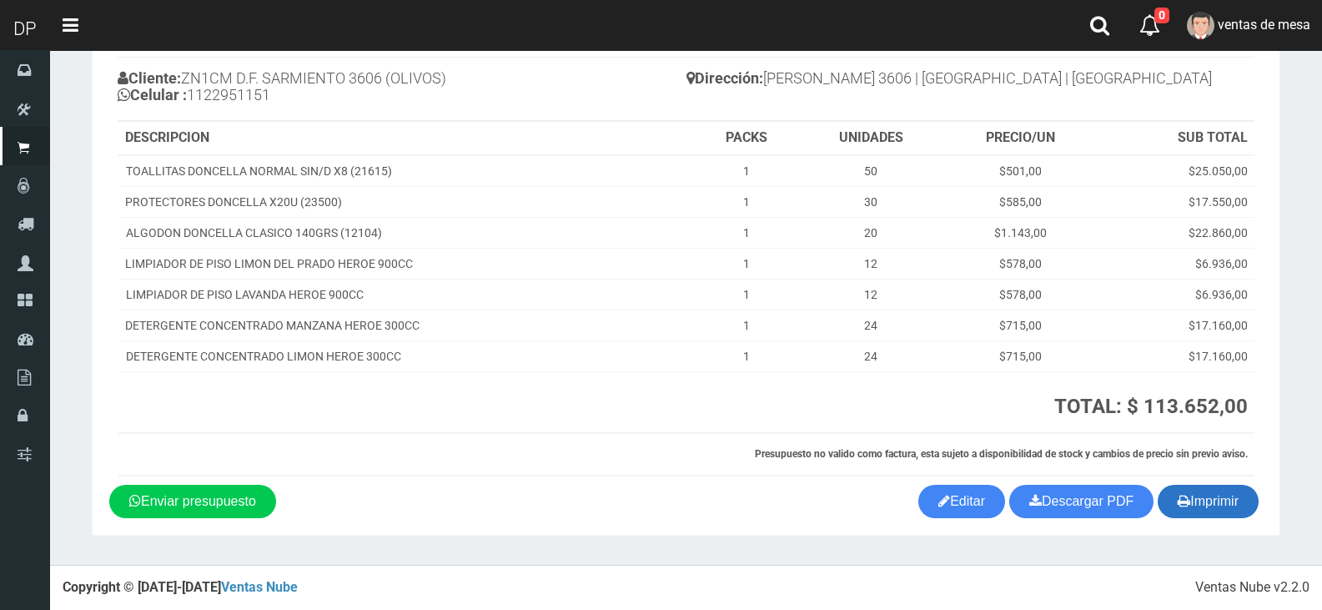
click at [1227, 505] on button "Imprimir" at bounding box center [1208, 501] width 101 height 33
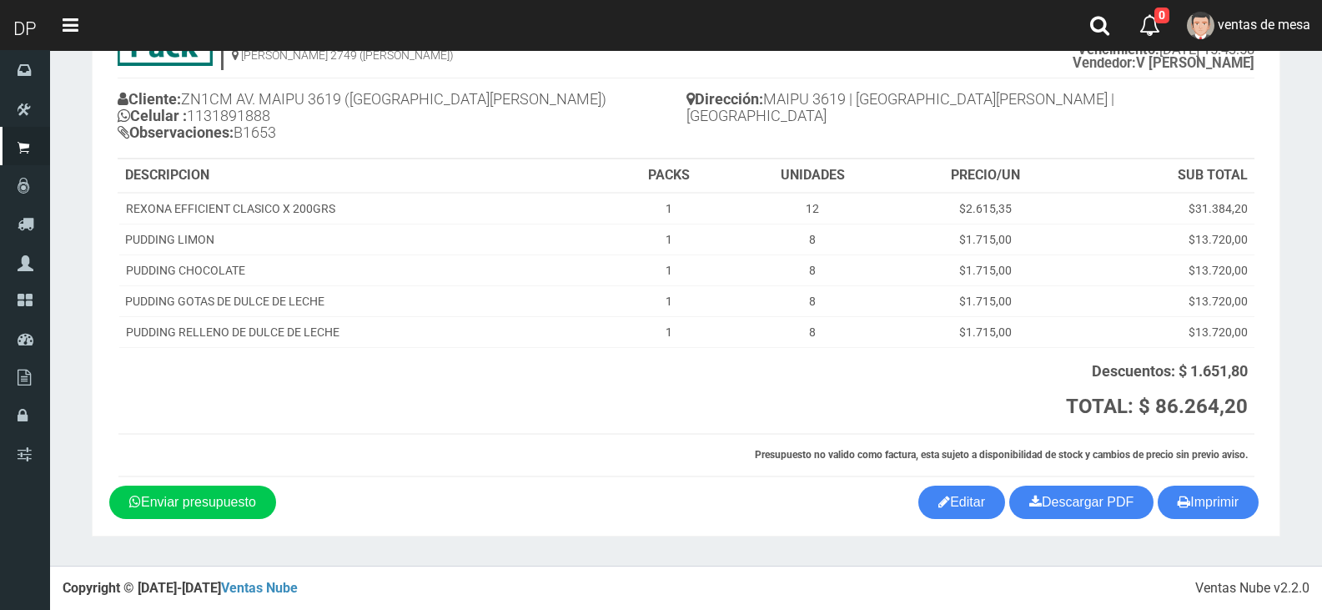
scroll to position [111, 0]
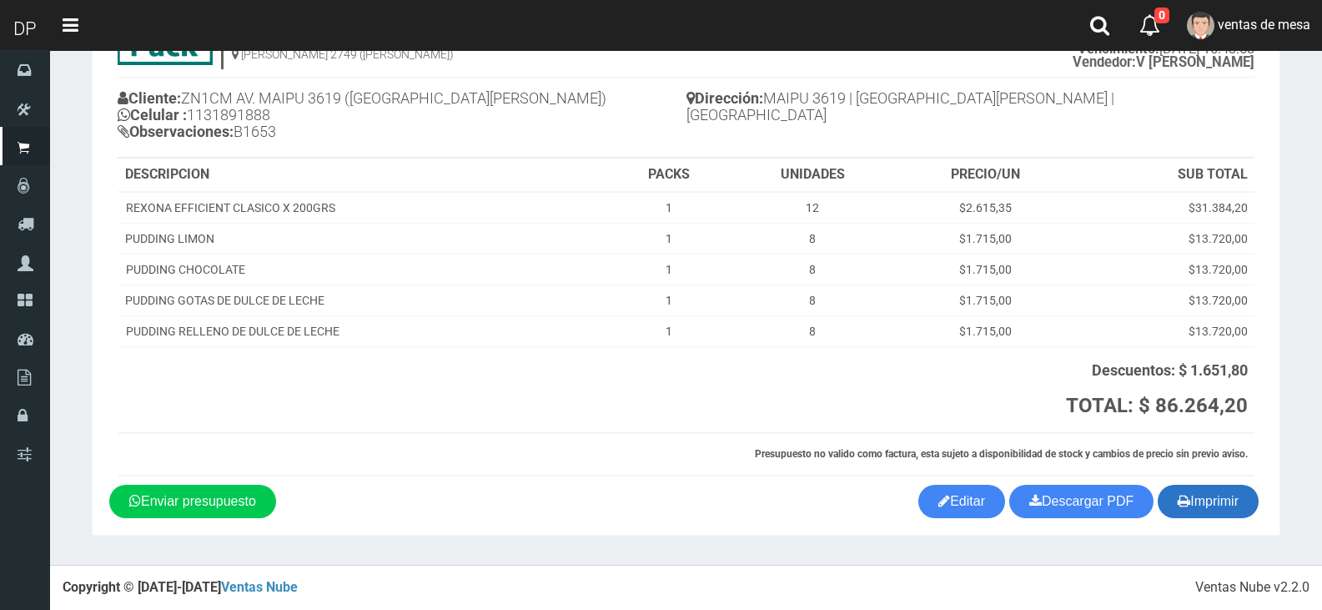
click at [1209, 494] on button "Imprimir" at bounding box center [1208, 501] width 101 height 33
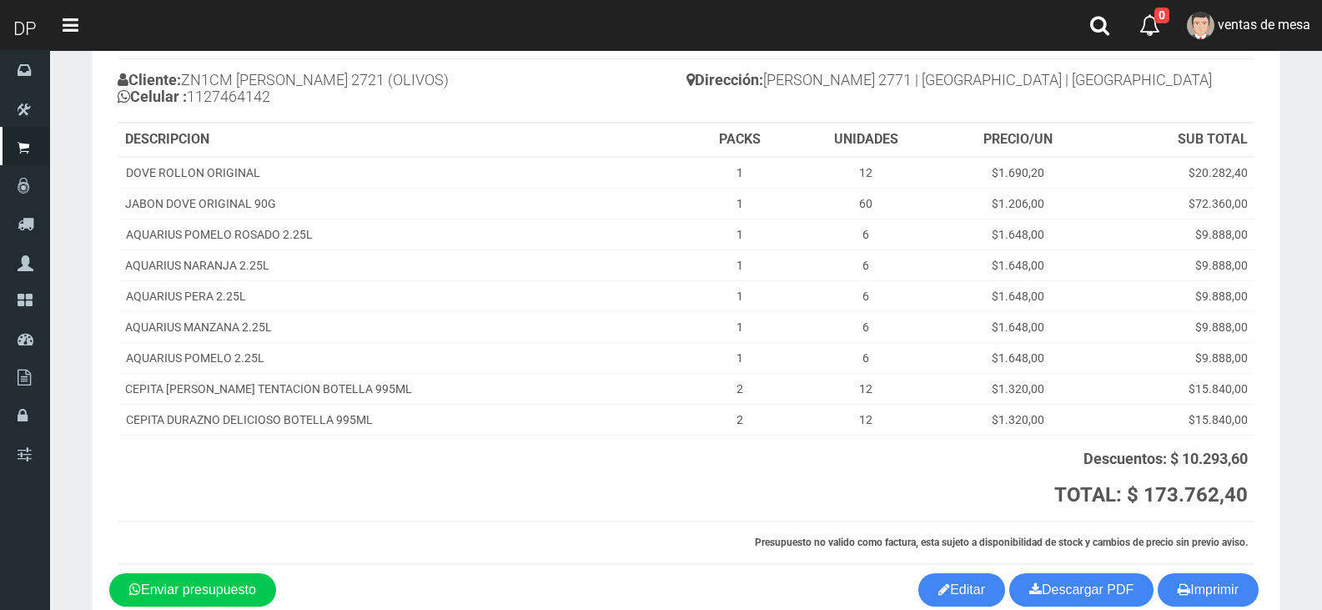
scroll to position [218, 0]
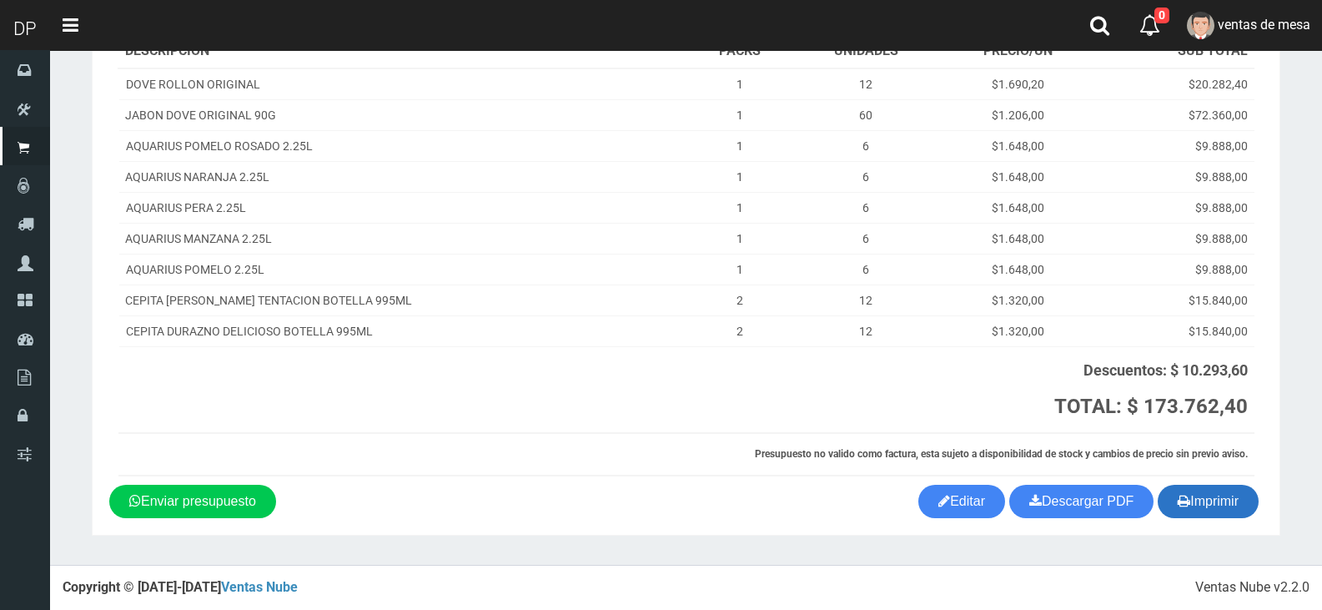
click at [1213, 500] on button "Imprimir" at bounding box center [1208, 501] width 101 height 33
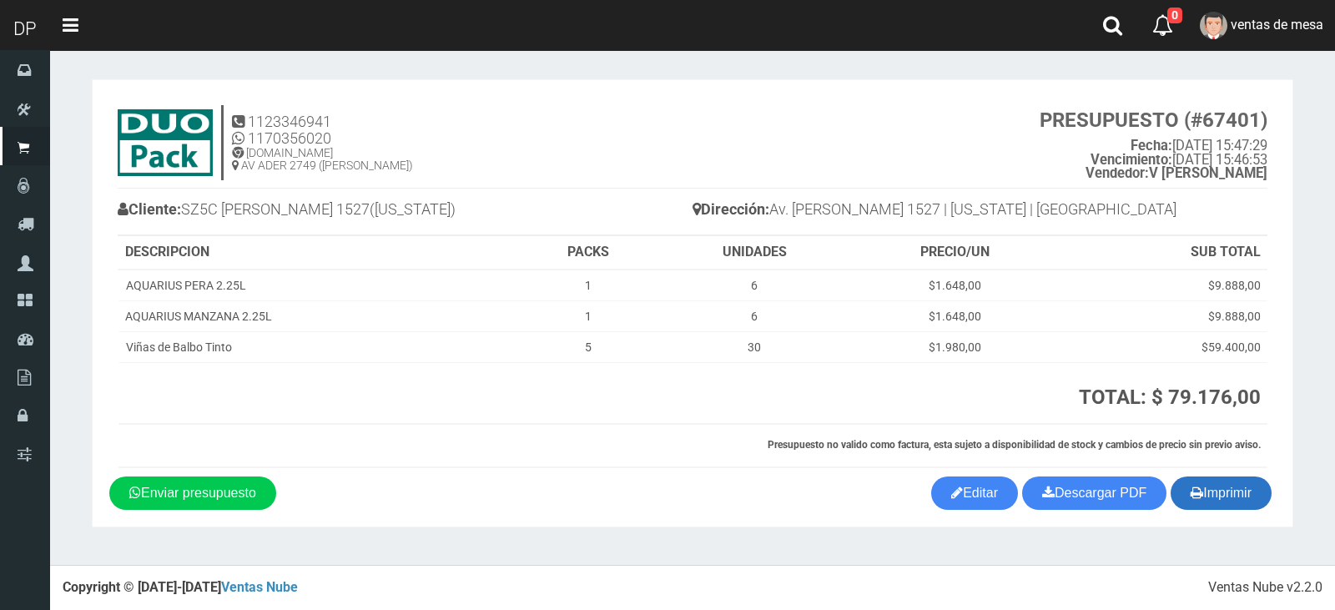
click at [1224, 504] on button "Imprimir" at bounding box center [1220, 492] width 101 height 33
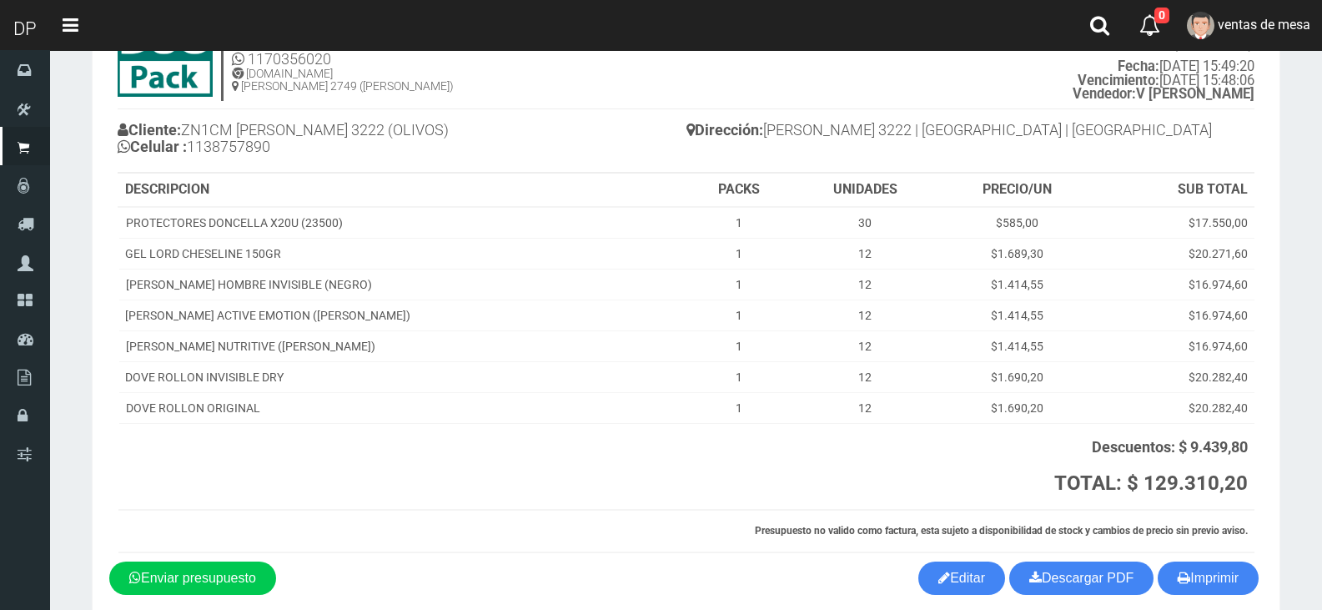
scroll to position [156, 0]
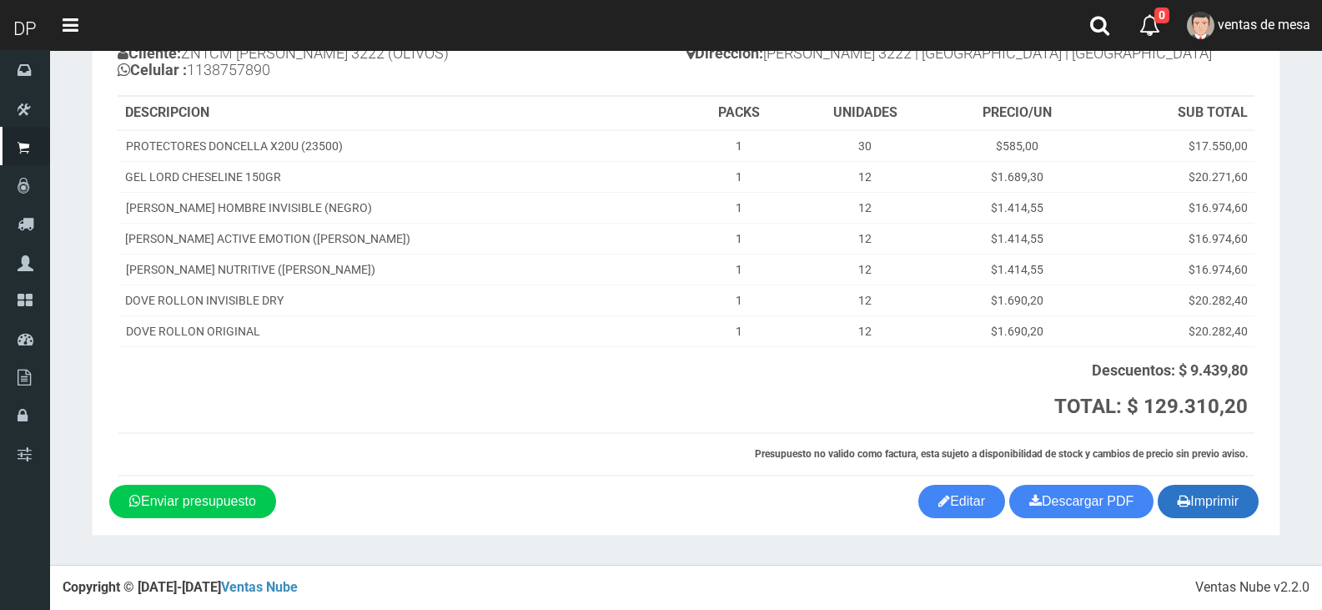
click at [1229, 489] on button "Imprimir" at bounding box center [1208, 501] width 101 height 33
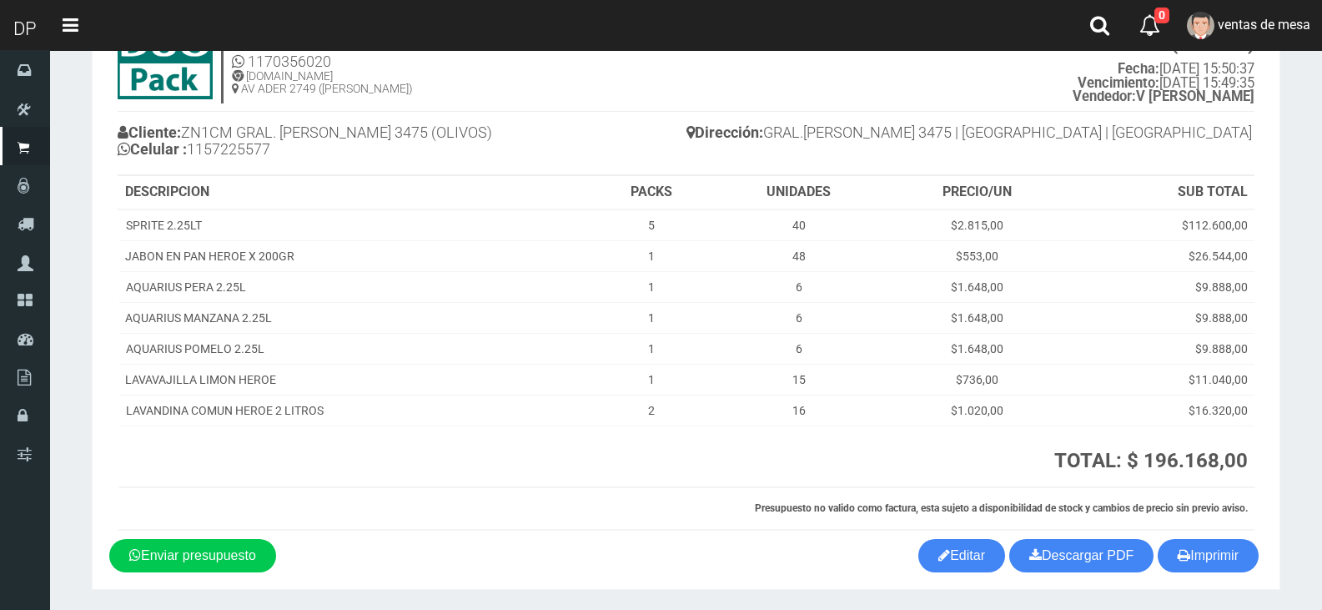
scroll to position [131, 0]
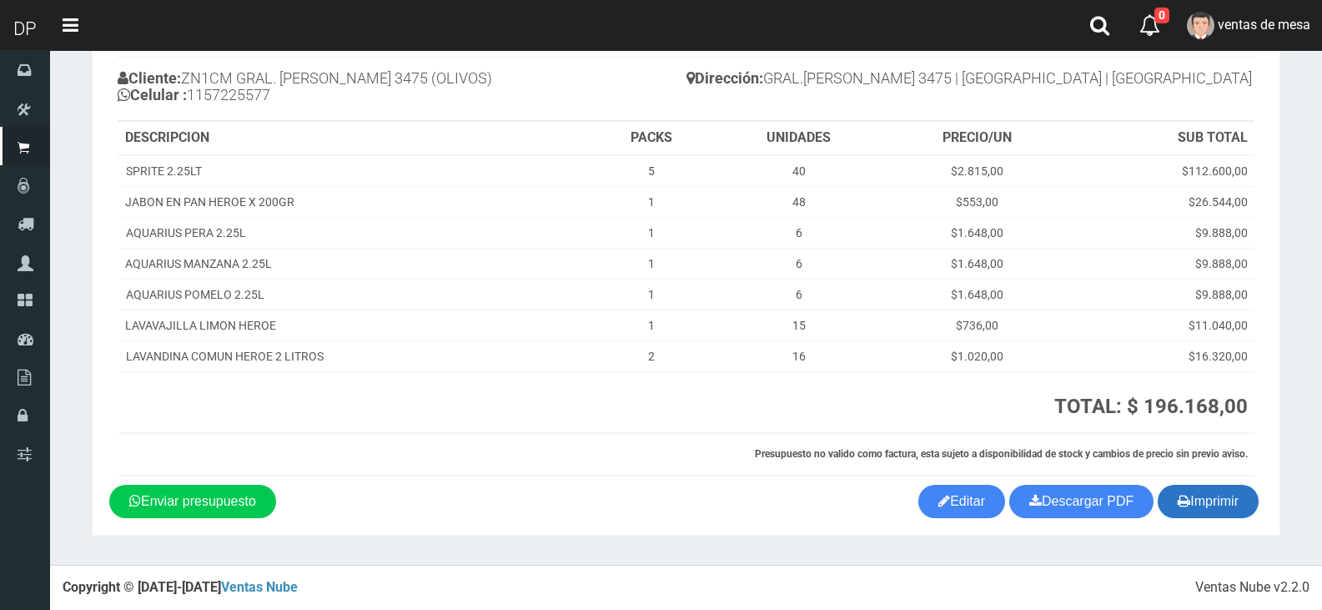
click at [1230, 507] on button "Imprimir" at bounding box center [1208, 501] width 101 height 33
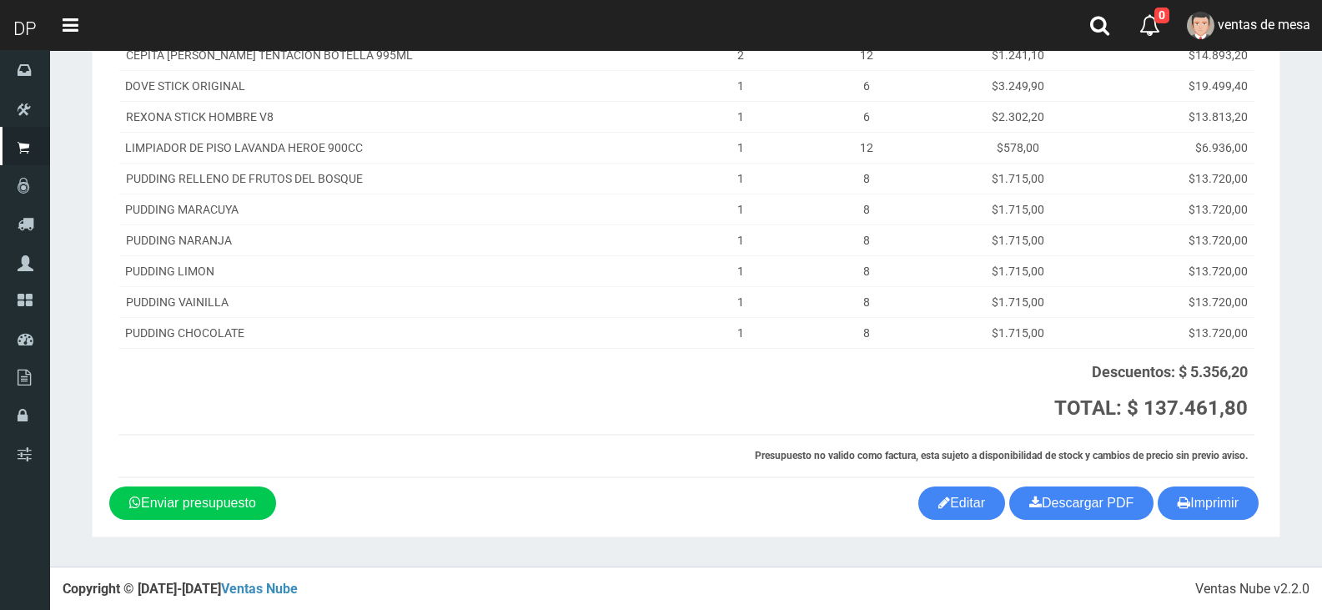
scroll to position [232, 0]
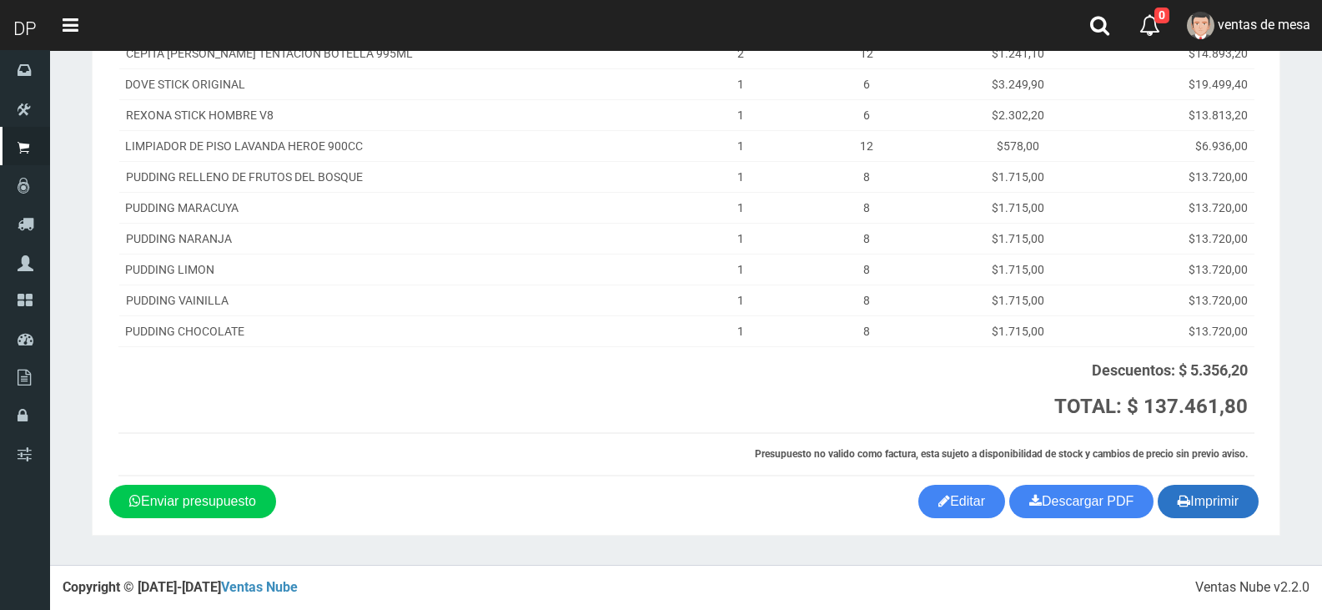
click at [1222, 503] on button "Imprimir" at bounding box center [1208, 501] width 101 height 33
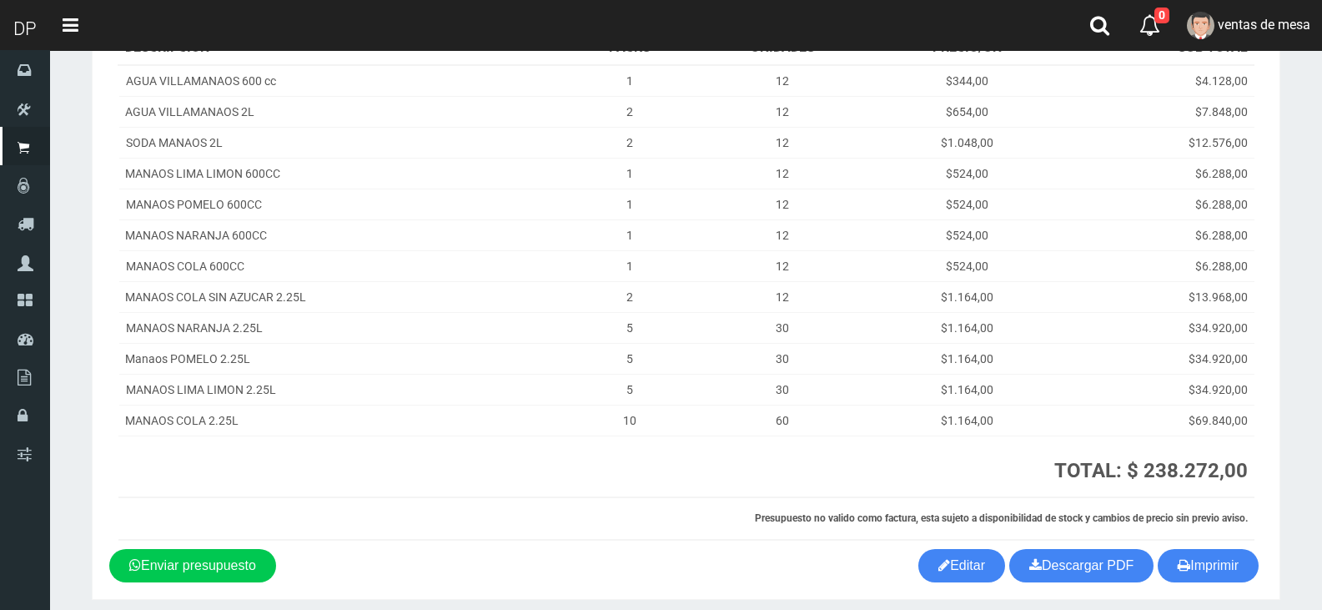
scroll to position [302, 0]
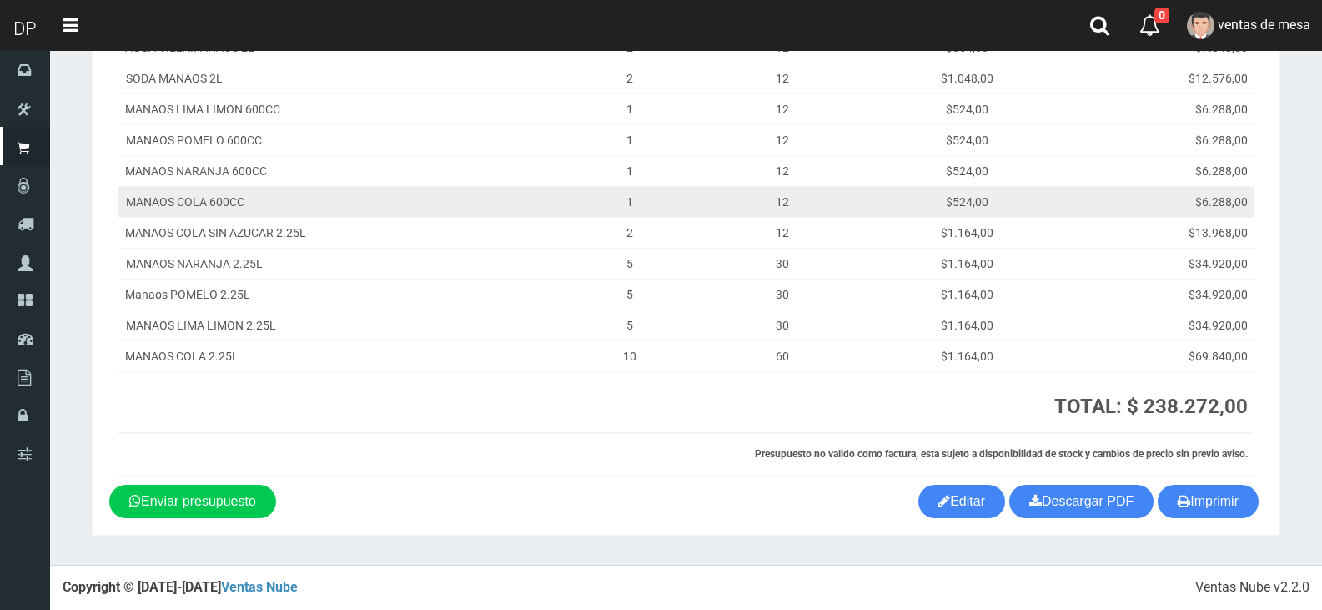
click at [1140, 193] on td "$6.288,00" at bounding box center [1158, 201] width 193 height 31
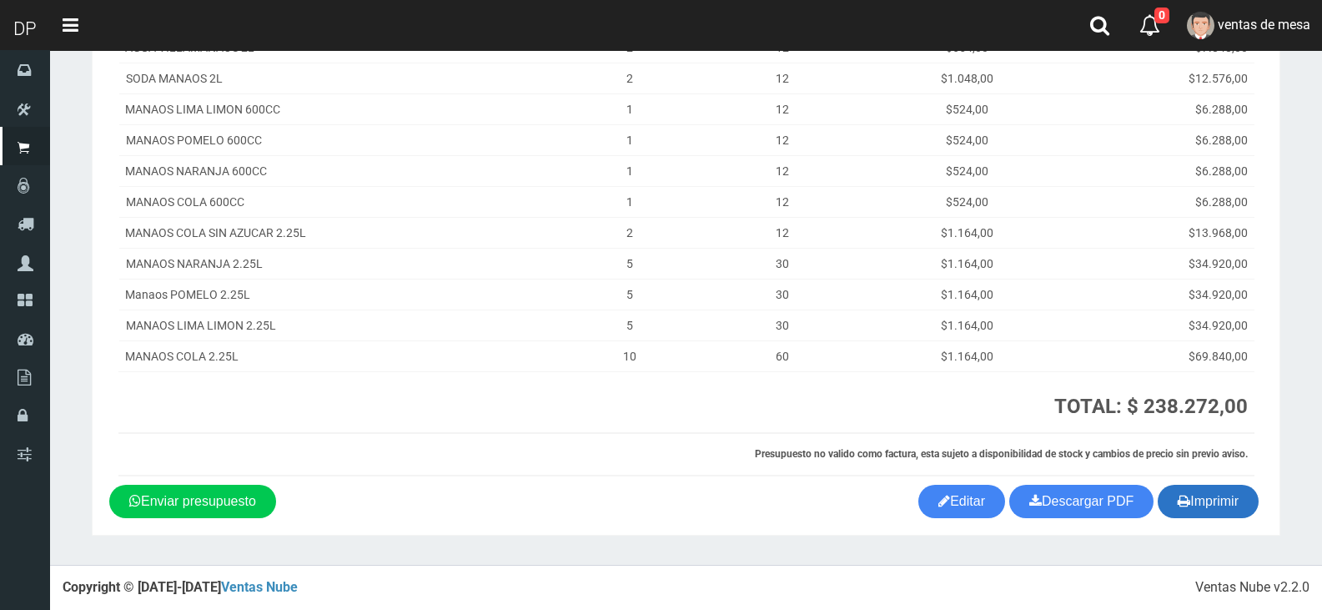
click at [1209, 490] on button "Imprimir" at bounding box center [1208, 501] width 101 height 33
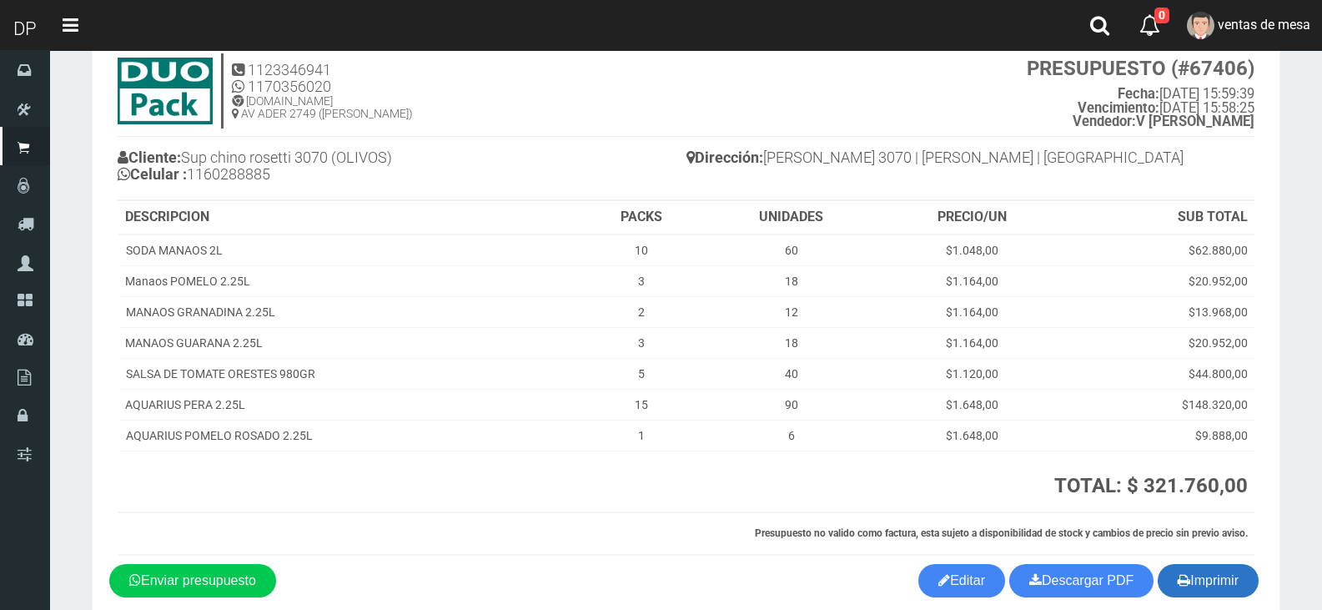
scroll to position [131, 0]
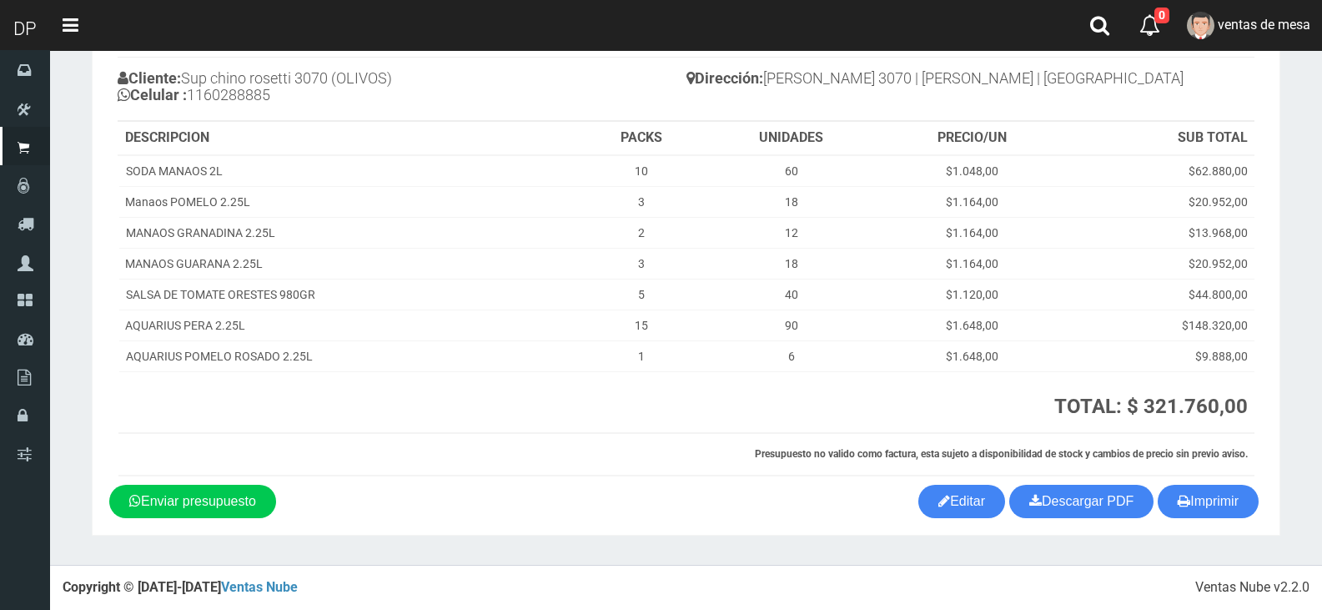
click at [1189, 484] on div "1123346941 1170356020 [DOMAIN_NAME] AV ADER 2749 ([PERSON_NAME]) PRESUPUESTO (#…" at bounding box center [686, 225] width 1154 height 519
click at [1161, 502] on button "Imprimir" at bounding box center [1208, 501] width 101 height 33
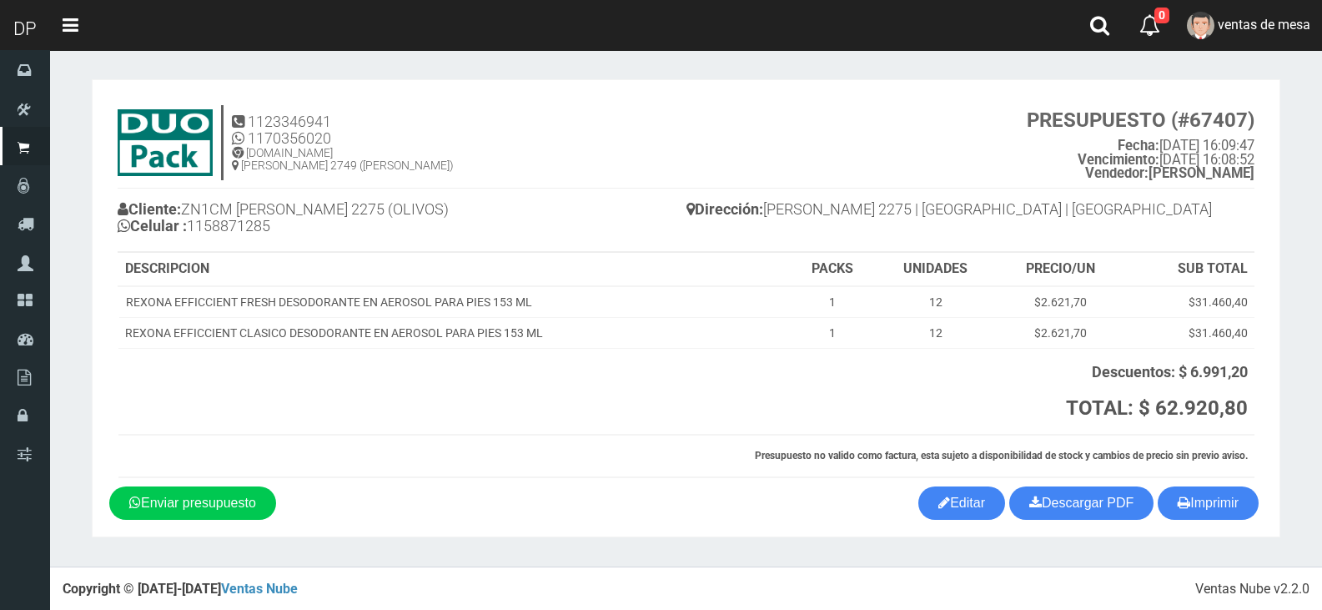
scroll to position [2, 0]
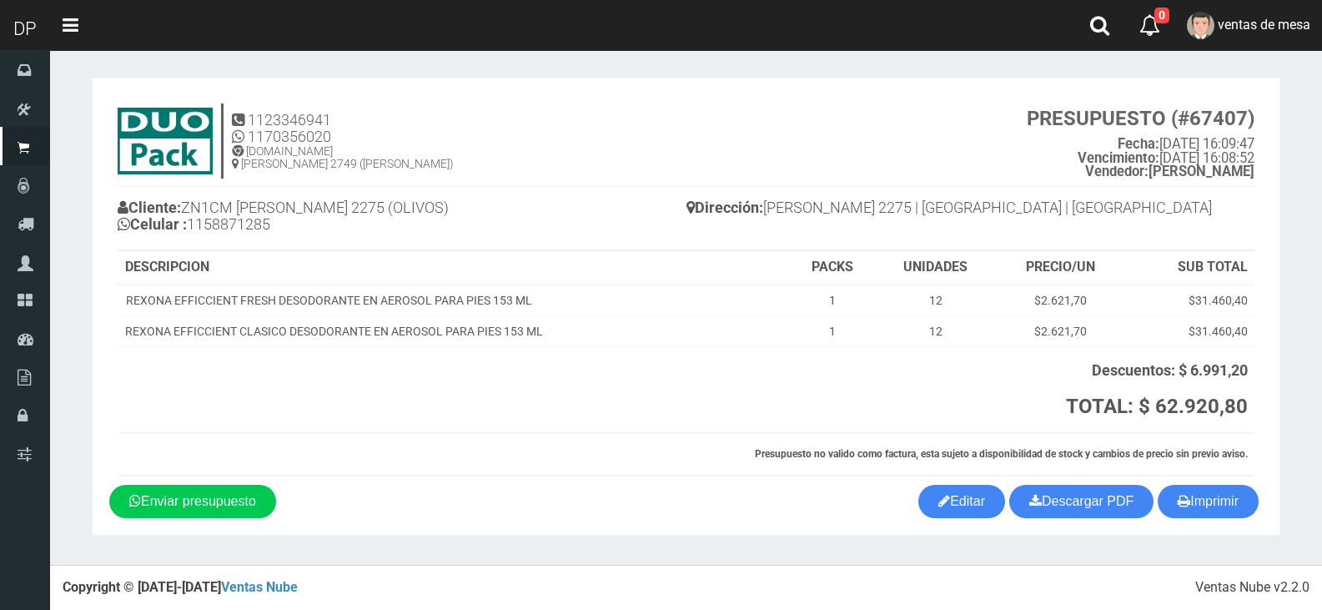
click at [1219, 260] on th "SUB TOTAL" at bounding box center [1189, 267] width 130 height 33
click at [1232, 500] on button "Imprimir" at bounding box center [1208, 501] width 101 height 33
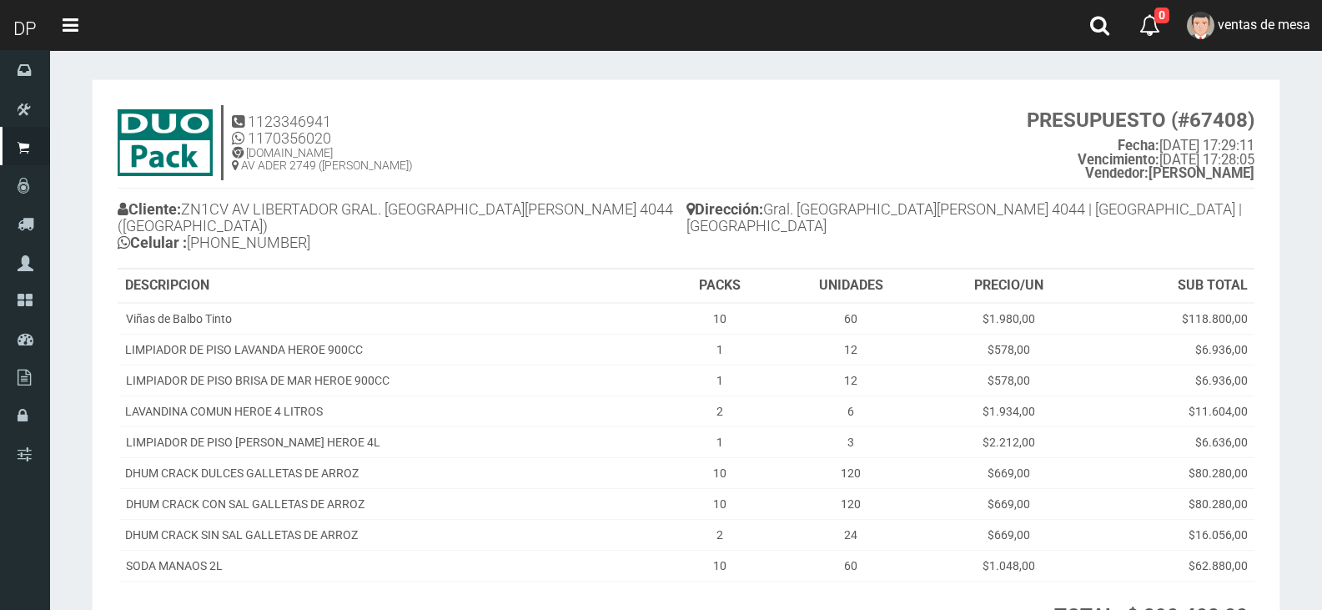
scroll to position [193, 0]
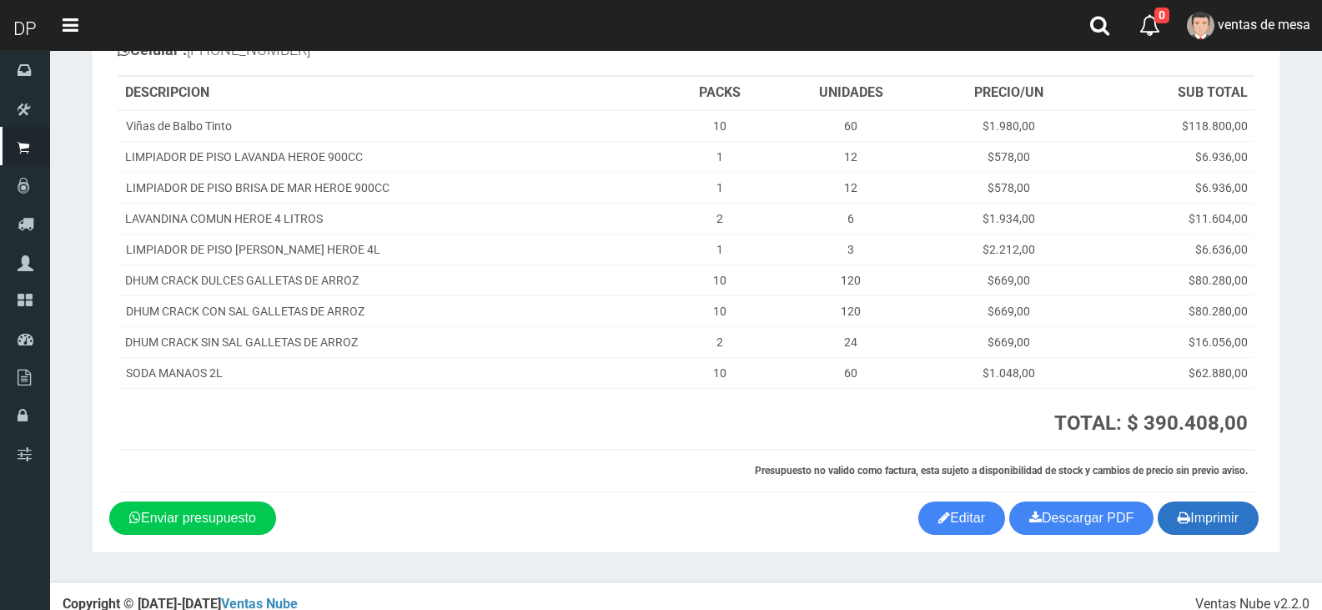
click at [1189, 501] on button "Imprimir" at bounding box center [1208, 517] width 101 height 33
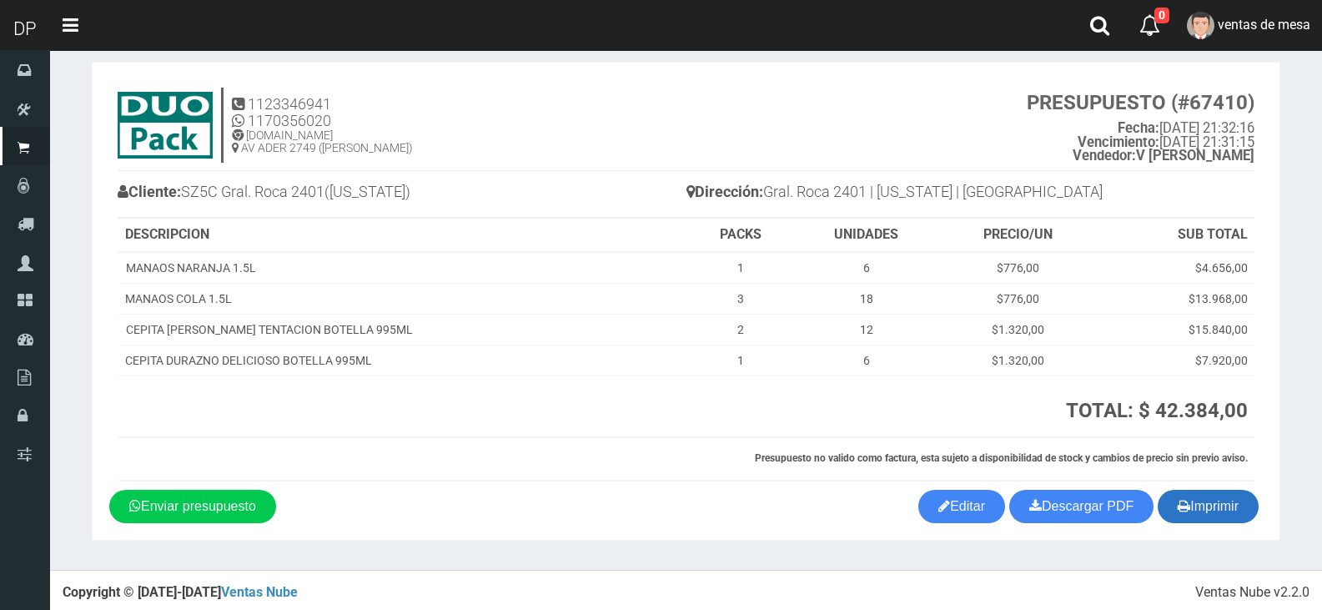
scroll to position [22, 0]
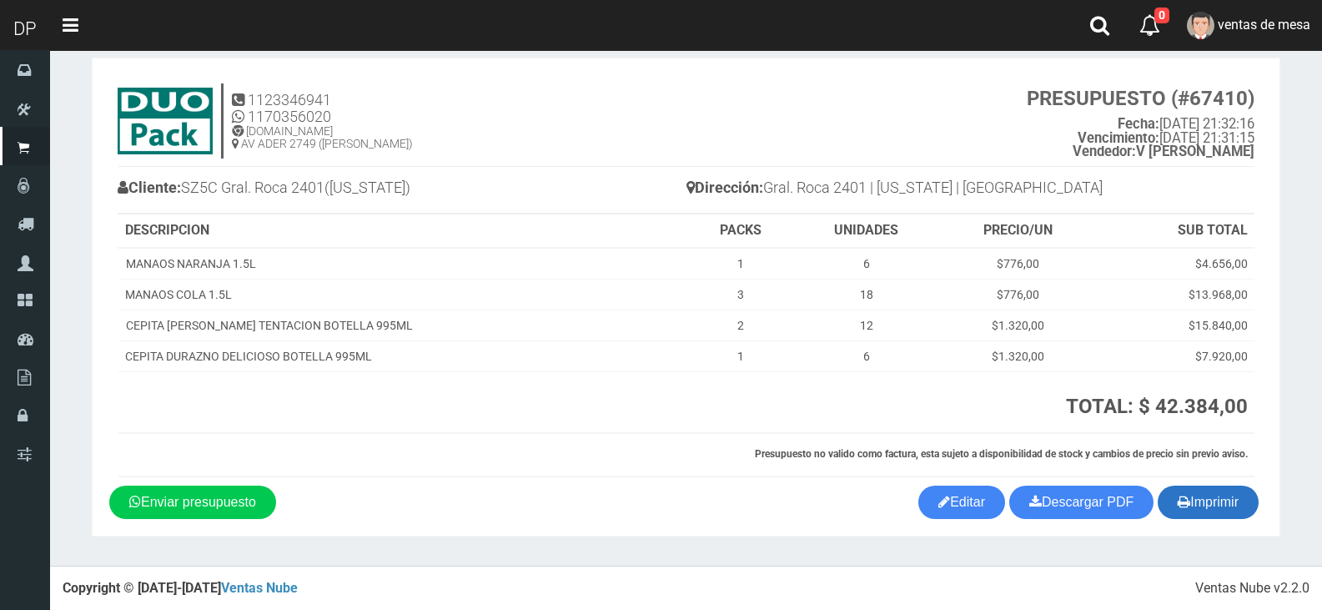
click at [1217, 494] on button "Imprimir" at bounding box center [1208, 501] width 101 height 33
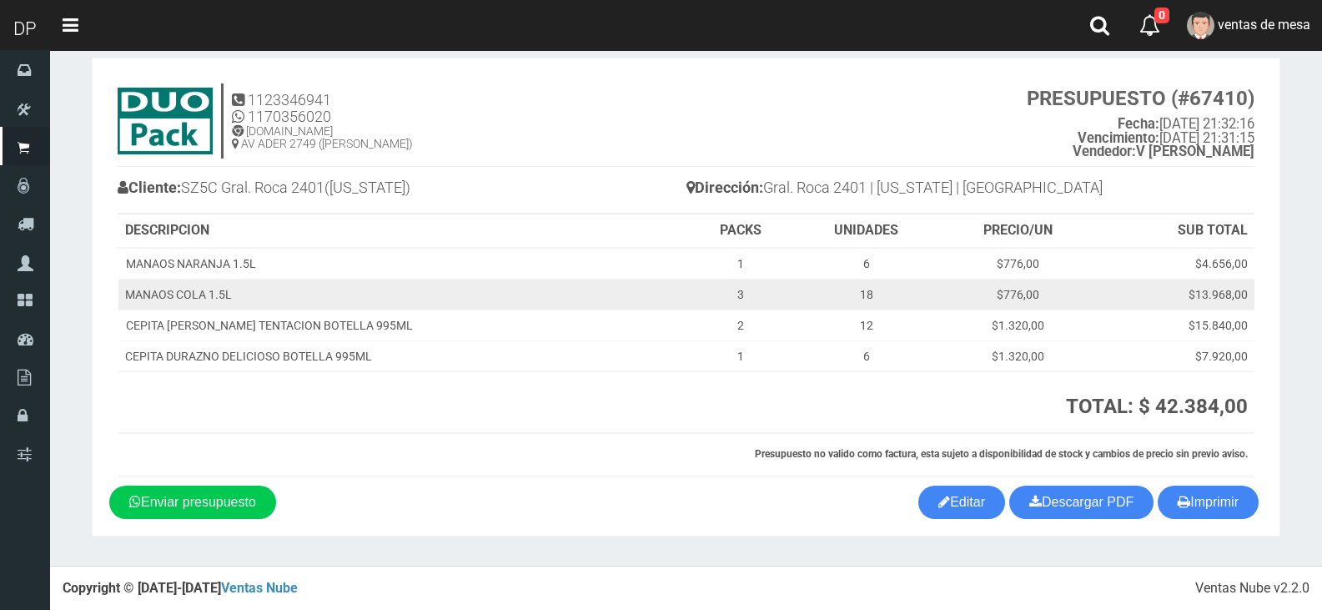
click at [1036, 297] on td "$776,00" at bounding box center [1018, 294] width 157 height 31
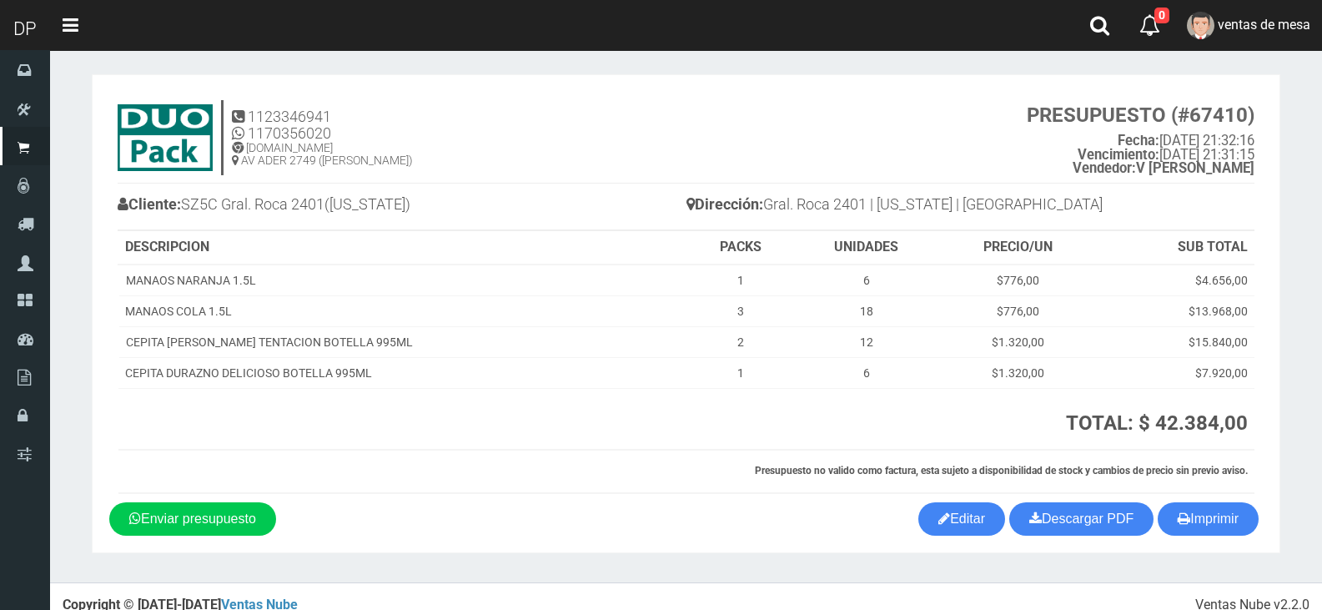
scroll to position [0, 0]
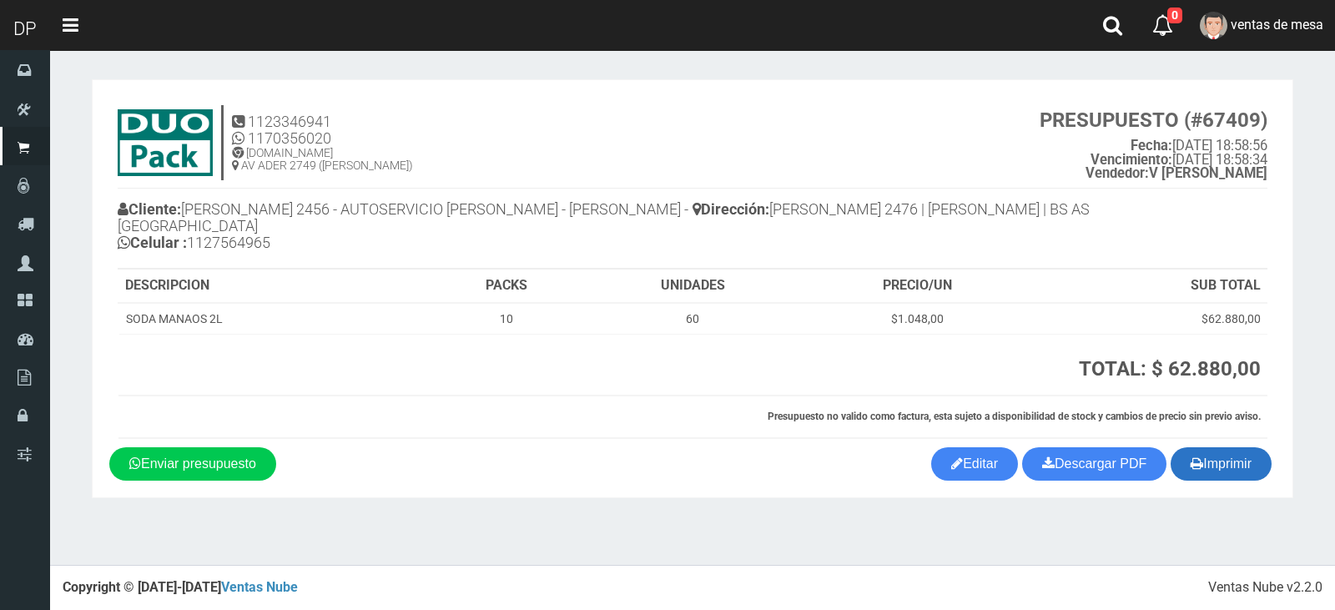
click at [1237, 460] on button "Imprimir" at bounding box center [1220, 463] width 101 height 33
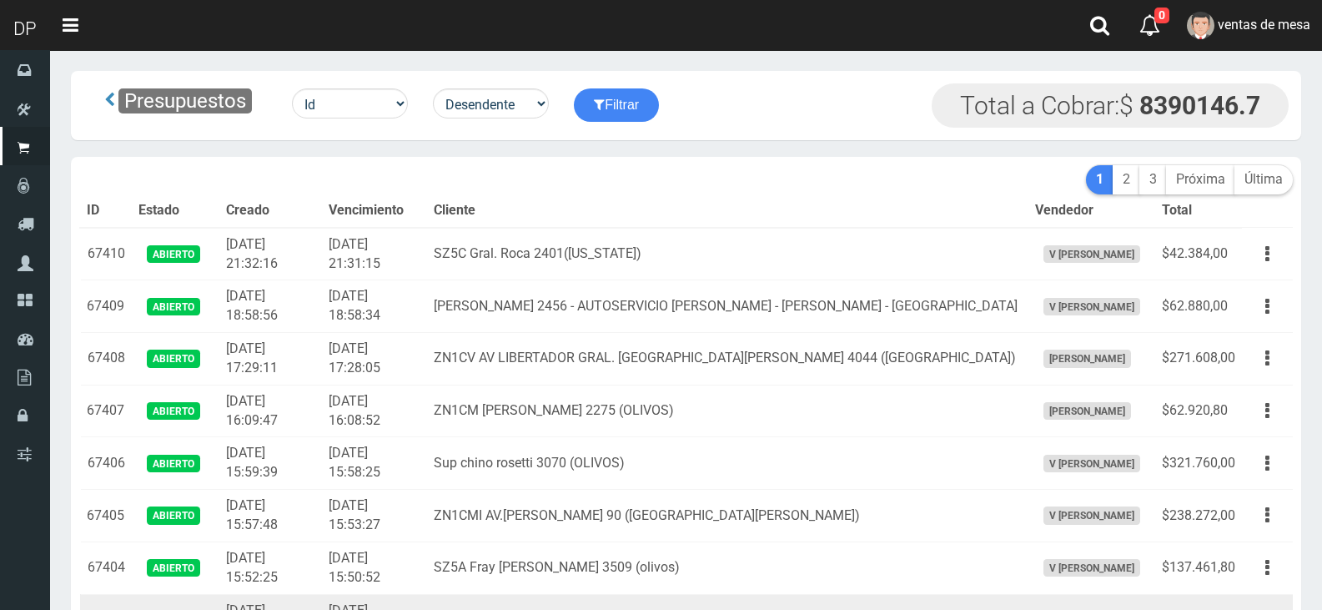
scroll to position [417, 0]
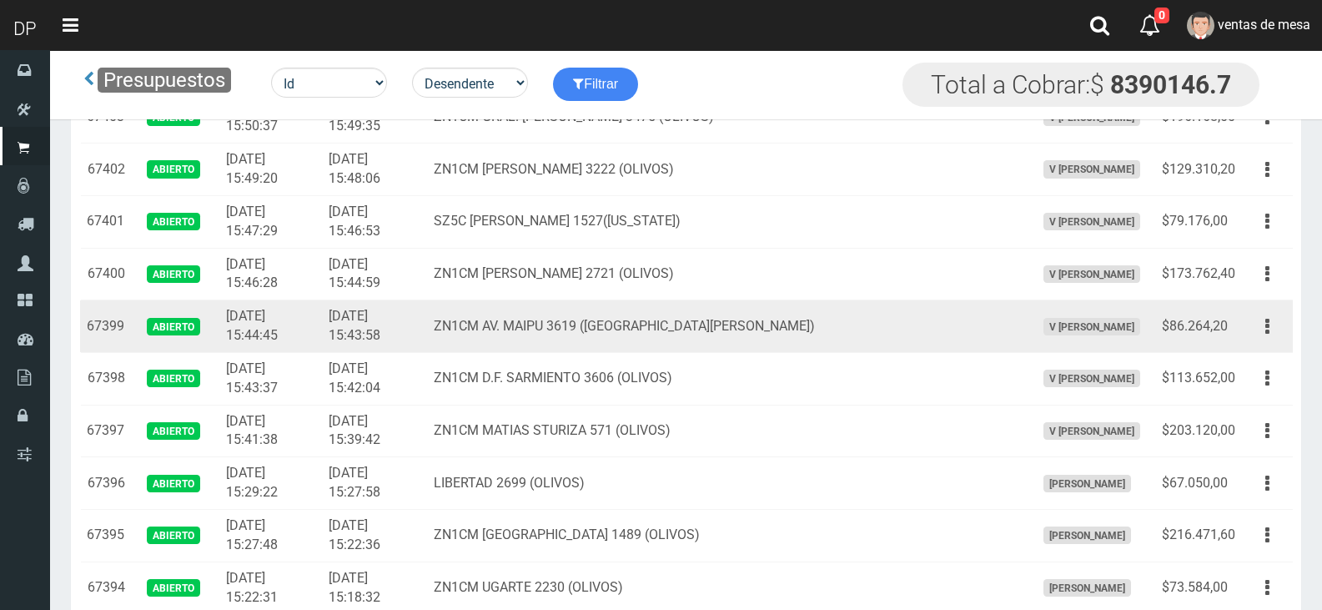
click at [793, 323] on td "ZN1CM AV. MAIPU 3619 ([GEOGRAPHIC_DATA][PERSON_NAME])" at bounding box center [727, 326] width 601 height 53
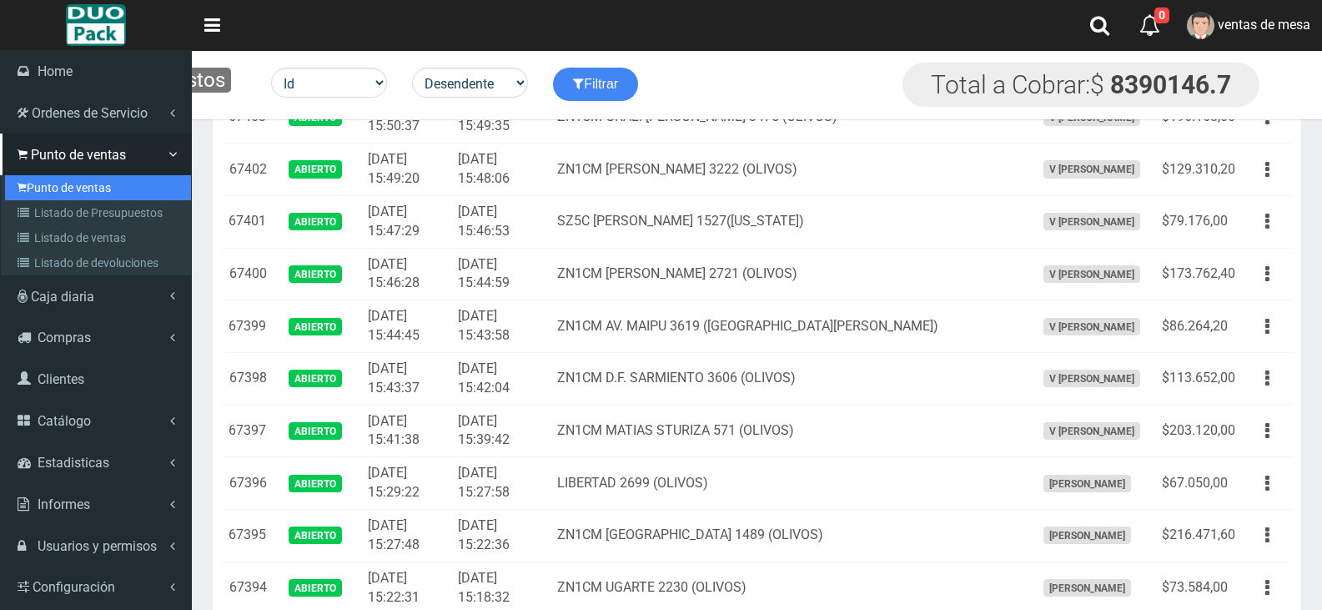
click at [73, 188] on link "Punto de ventas" at bounding box center [98, 187] width 186 height 25
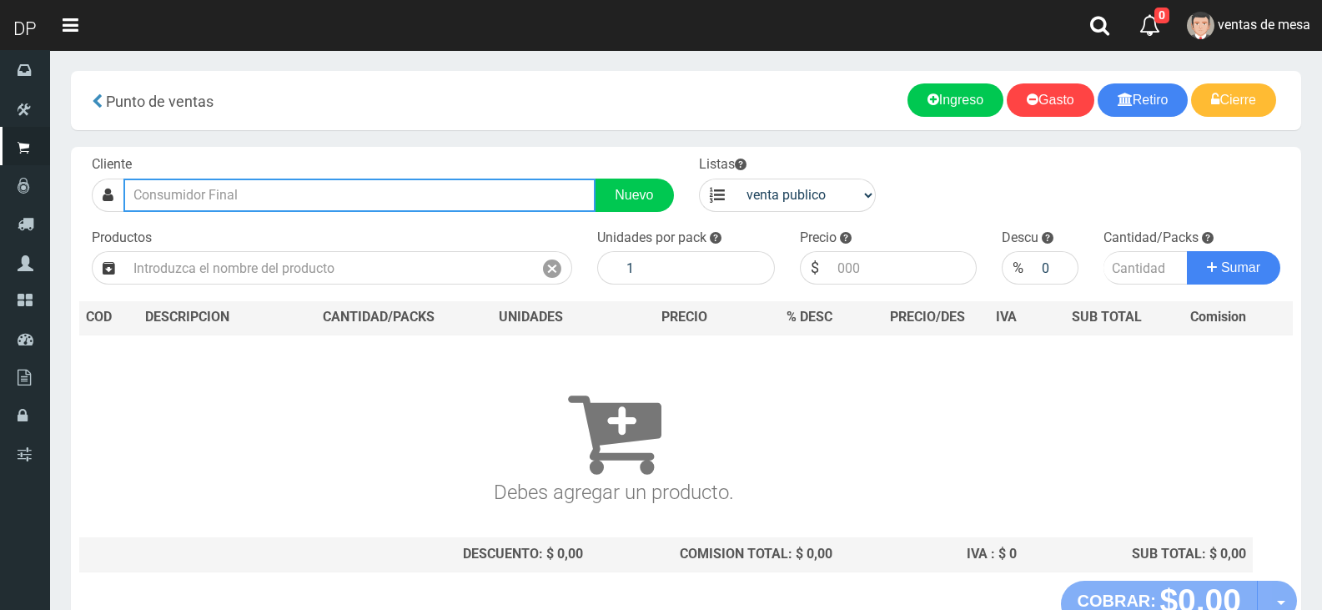
click at [467, 197] on input "text" at bounding box center [359, 195] width 472 height 33
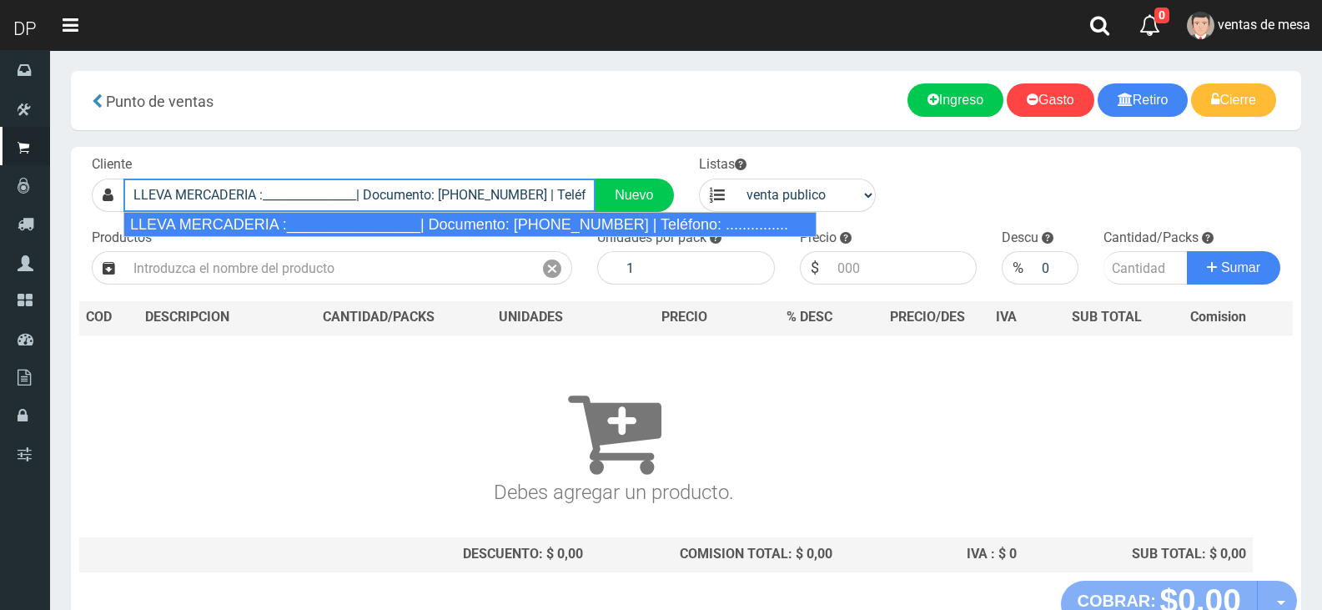
type input "LLEVA MERCADERIA :________________| Documento: 01111111111111111111 | Teléfono:…"
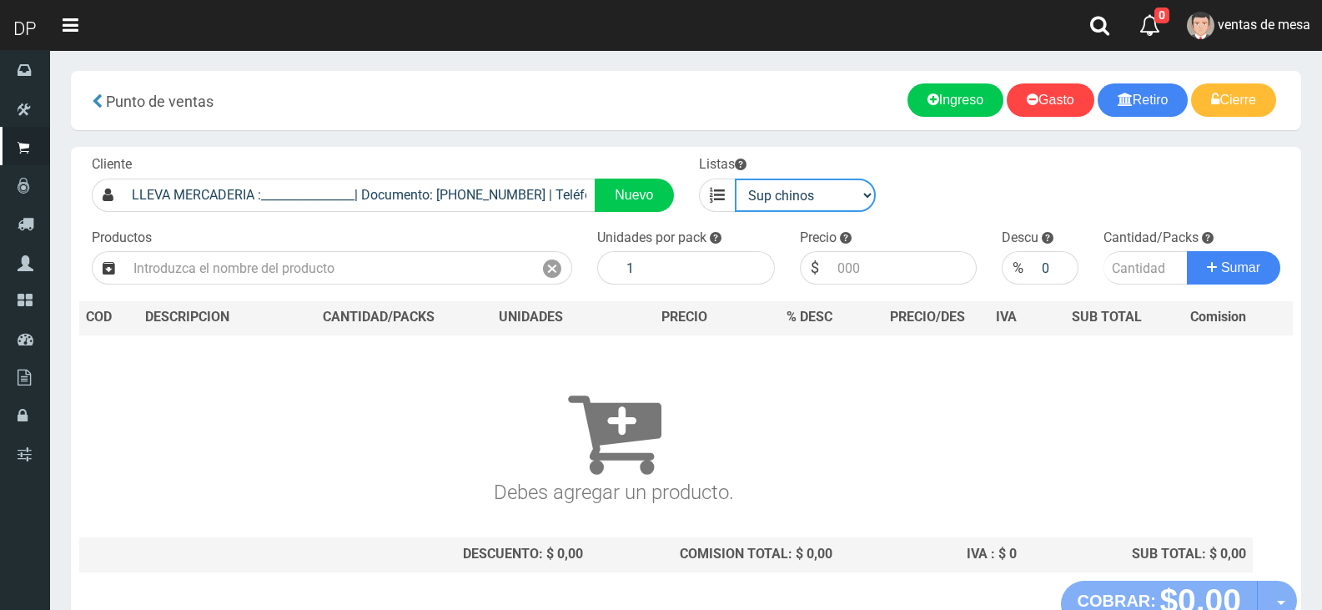
click at [792, 192] on select "venta publico Sup chinos reventas" at bounding box center [806, 195] width 142 height 33
select select "3"
click at [735, 179] on select "venta publico Sup chinos reventas" at bounding box center [806, 195] width 142 height 33
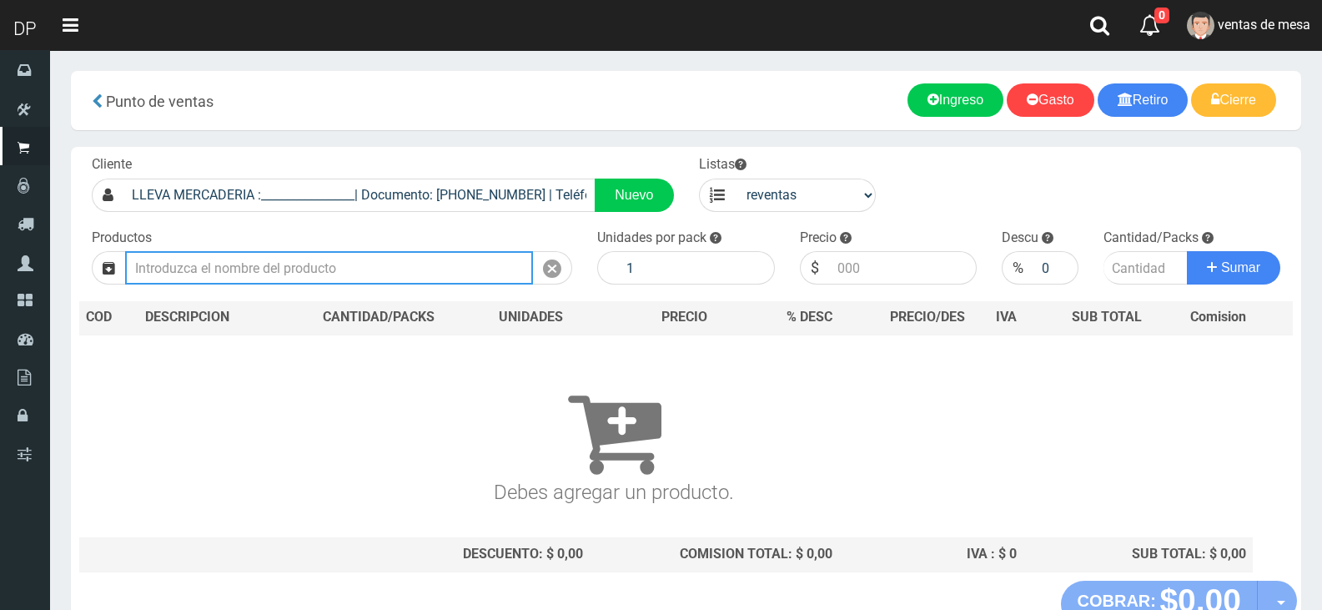
click at [373, 271] on input "text" at bounding box center [329, 267] width 408 height 33
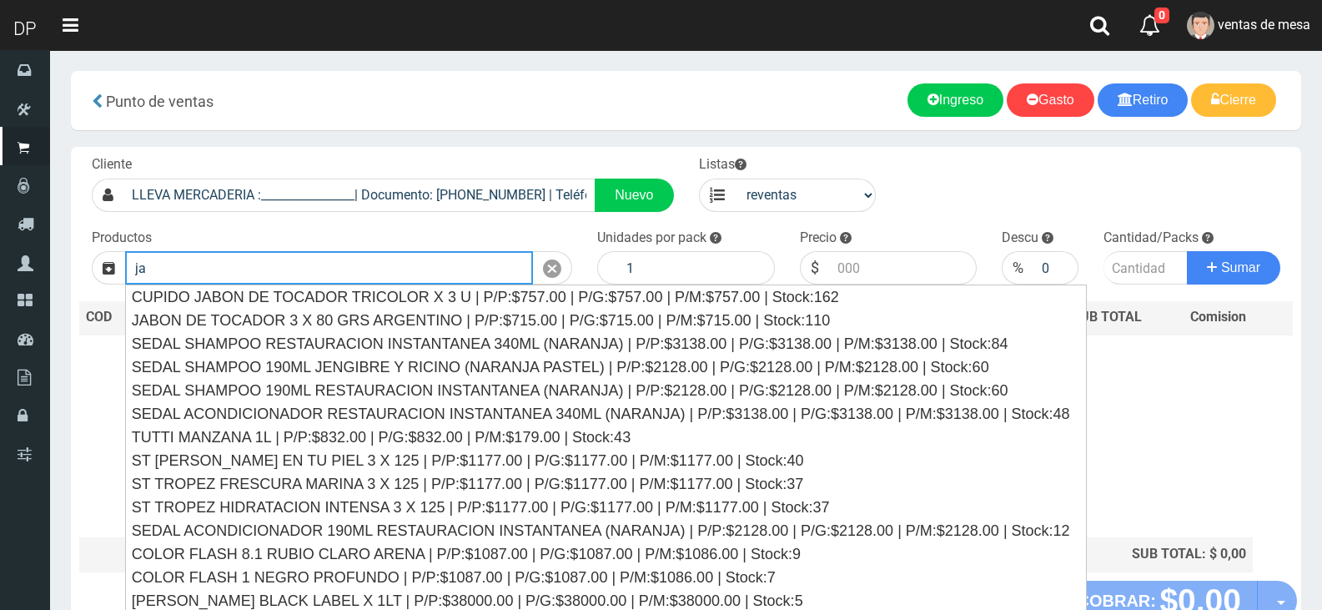
type input "j"
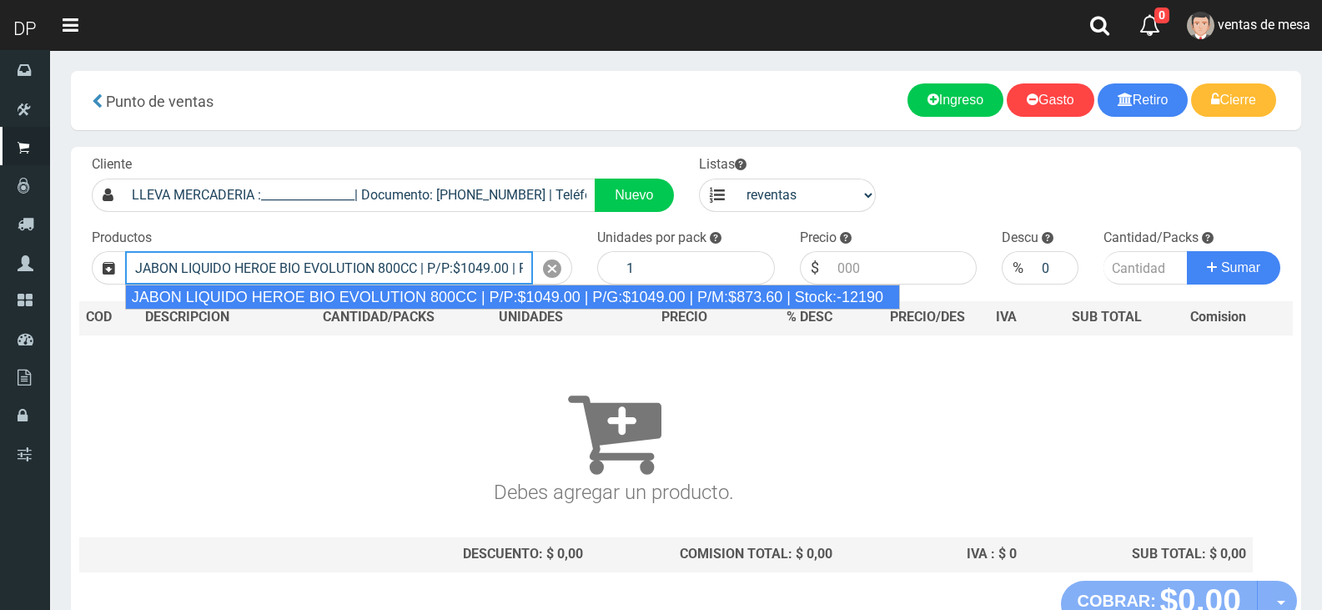
type input "JABON LIQUIDO HEROE BIO EVOLUTION 800CC | P/P:$1049.00 | P/G:$1049.00 | P/M:$87…"
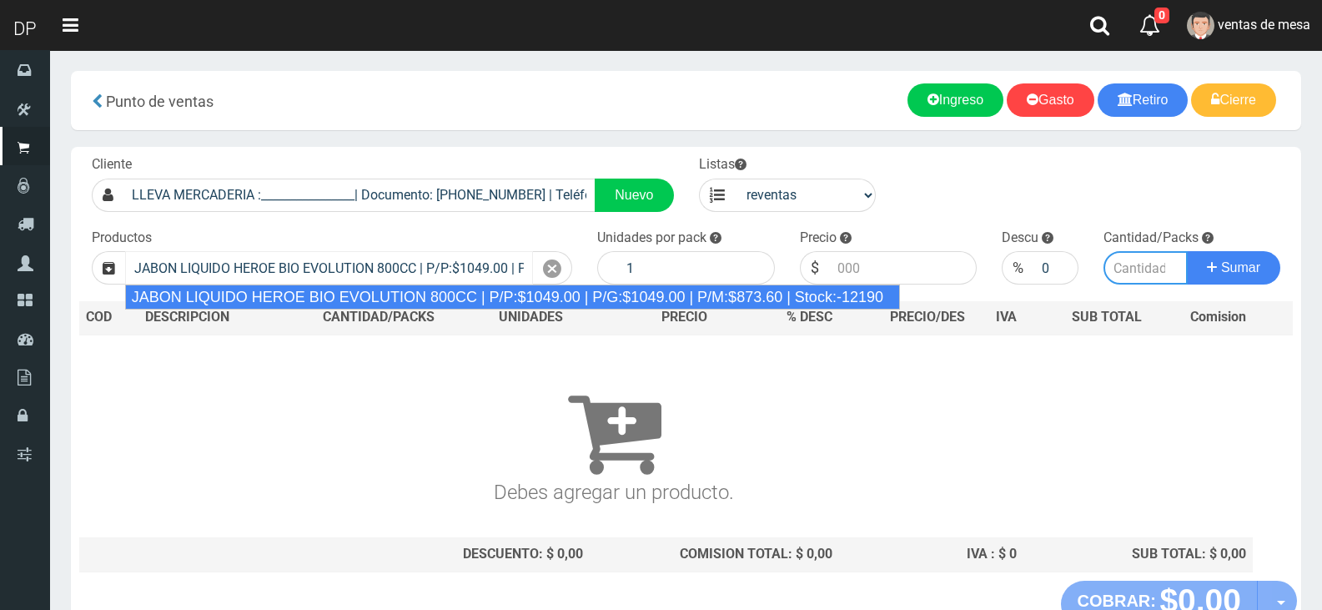
type input "15"
type input "873.60"
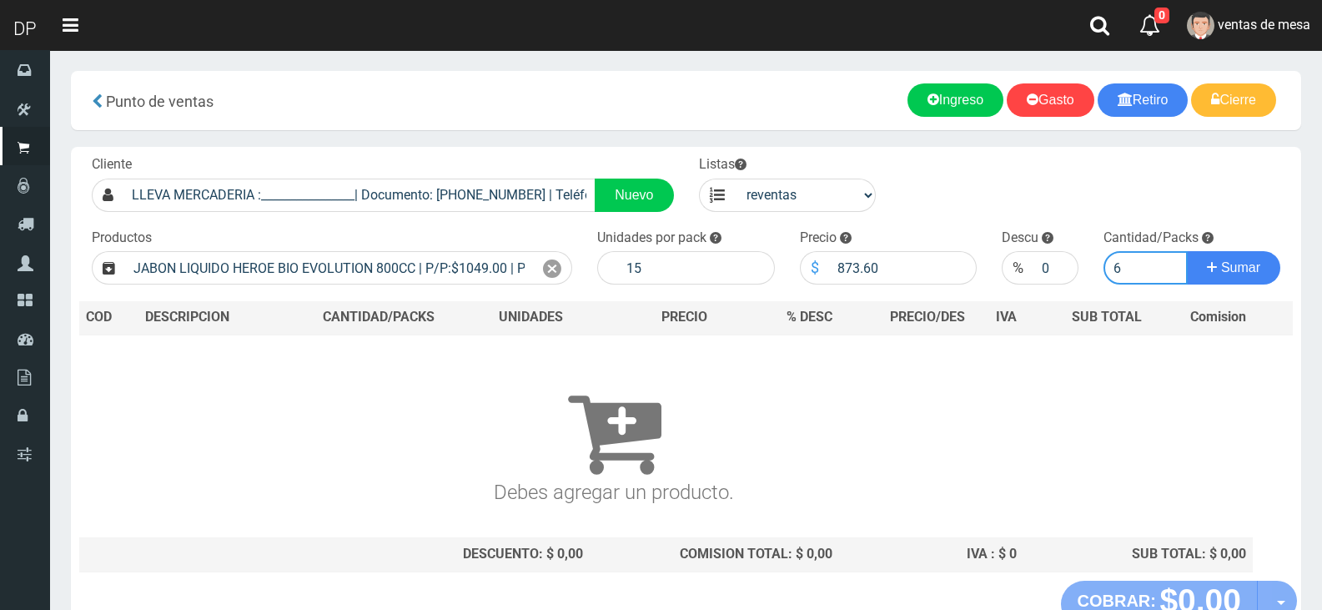
type input "6"
click at [1187, 251] on button "Sumar" at bounding box center [1233, 267] width 93 height 33
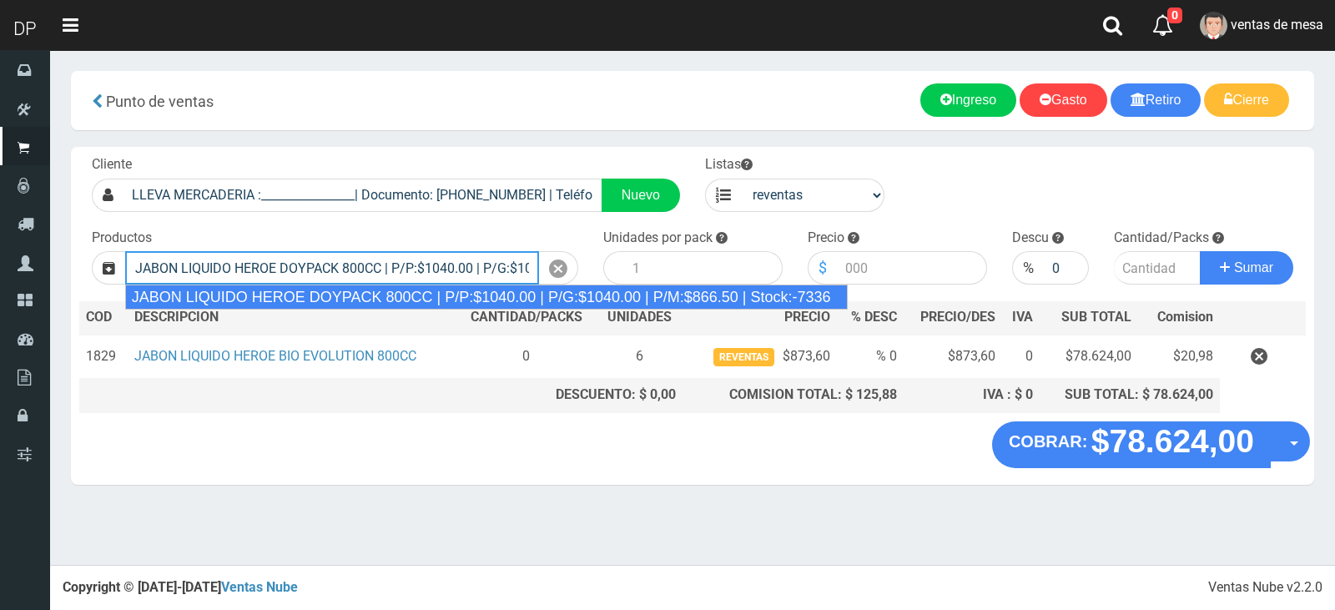
type input "JABON LIQUIDO HEROE DOYPACK 800CC | P/P:$1040.00 | P/G:$1040.00 | P/M:$866.50 |…"
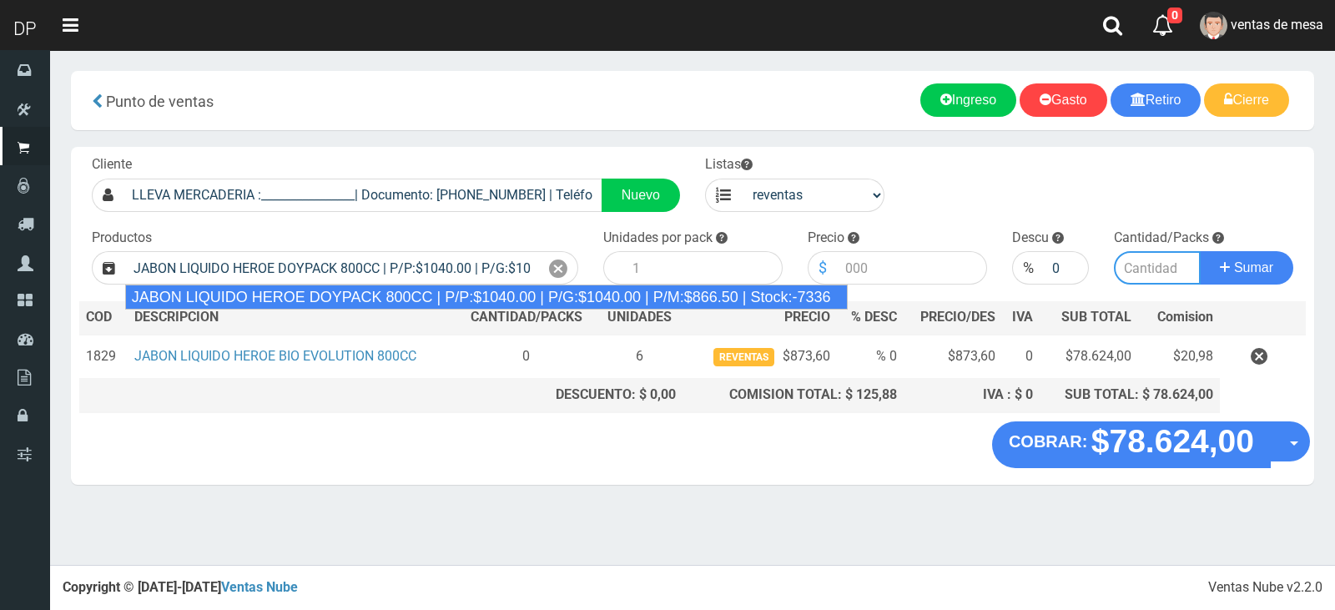
type input "12"
type input "866.50"
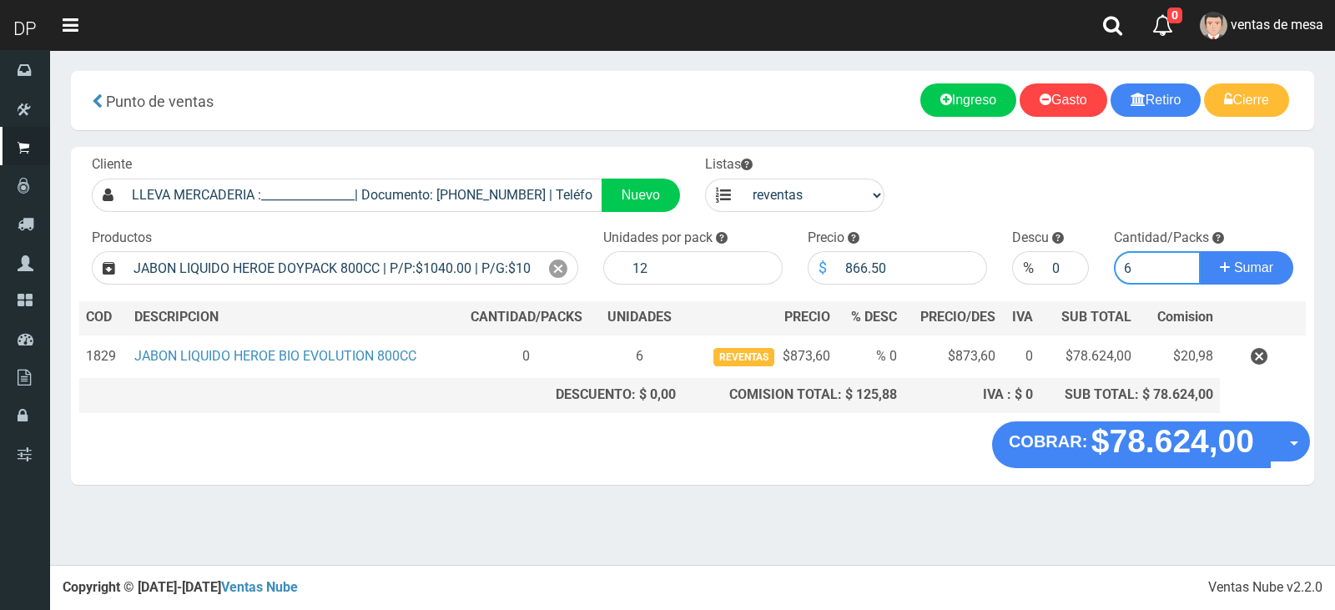
type input "6"
click at [1199, 251] on button "Sumar" at bounding box center [1245, 267] width 93 height 33
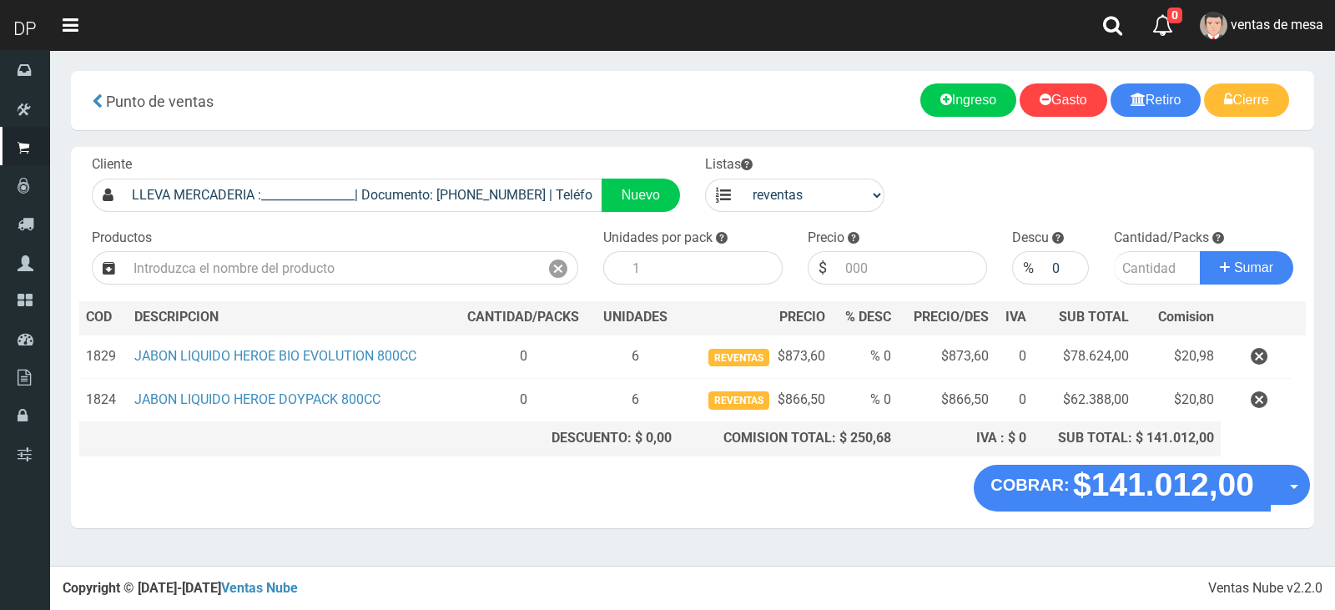
click at [1187, 511] on div "COBRAR: $141.012,00 Opciones Hacer Devolucion Crear presupuesto" at bounding box center [692, 496] width 1243 height 63
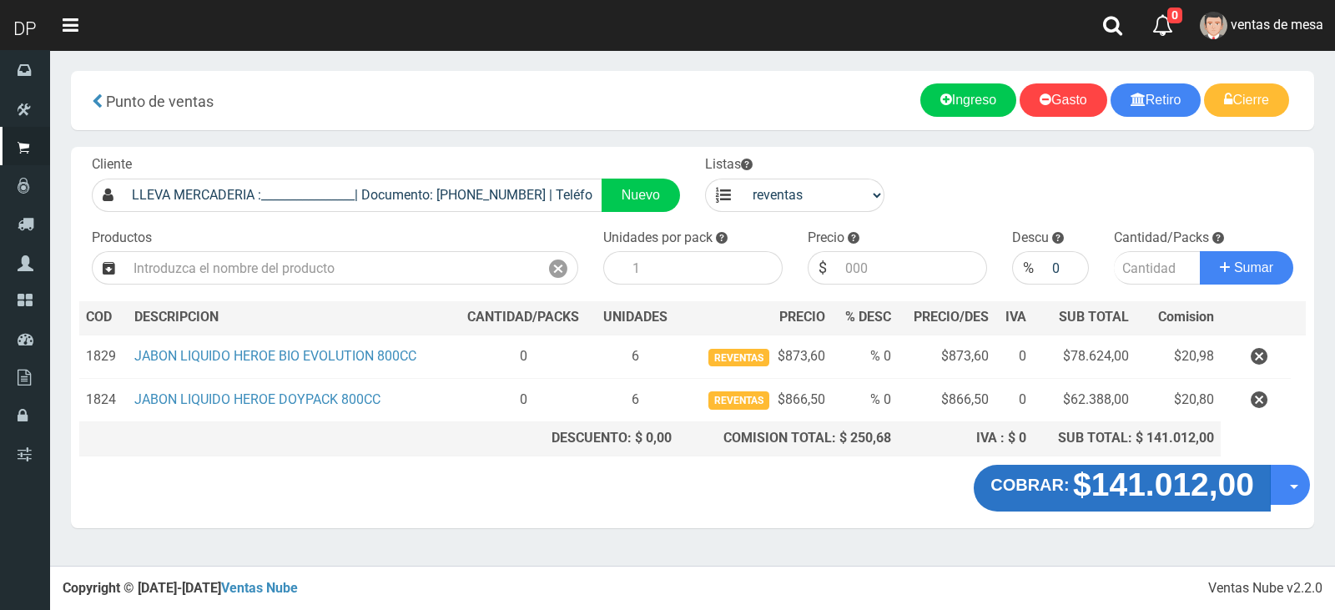
click at [1181, 499] on strong "$141.012,00" at bounding box center [1163, 484] width 181 height 36
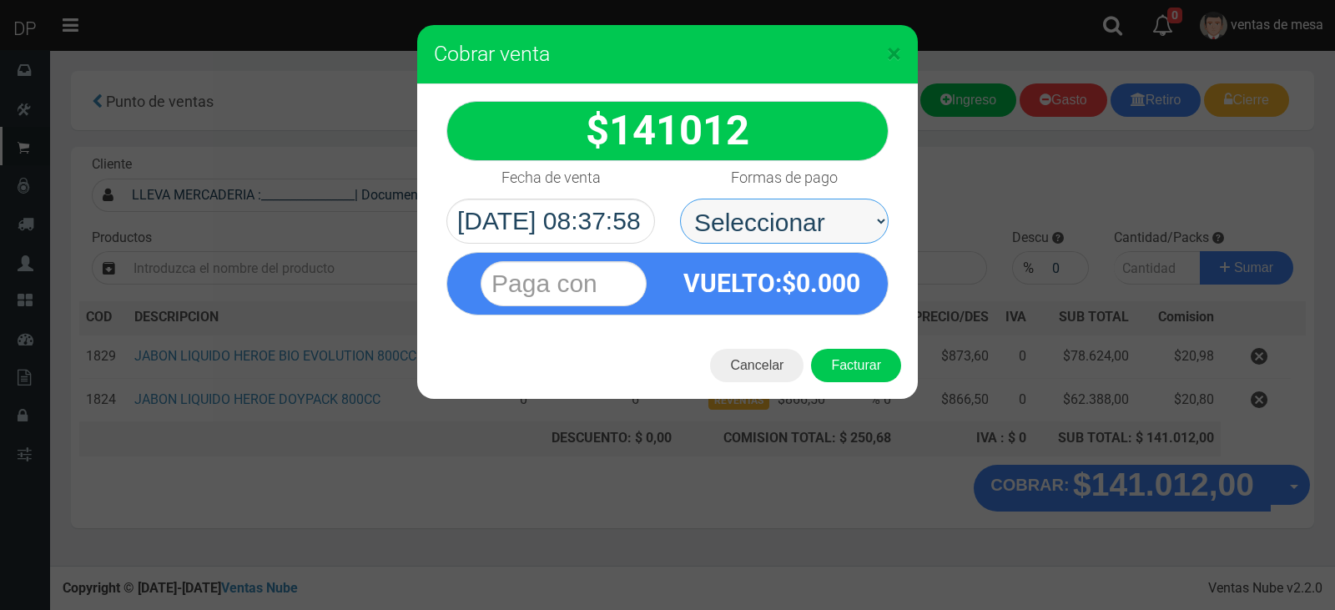
click at [837, 234] on select "Seleccionar Efectivo Tarjeta de Crédito Depósito Débito" at bounding box center [784, 221] width 209 height 45
select select "Efectivo"
click at [680, 199] on select "Seleccionar Efectivo Tarjeta de Crédito Depósito Débito" at bounding box center [784, 221] width 209 height 45
click at [865, 365] on button "Facturar" at bounding box center [856, 365] width 90 height 33
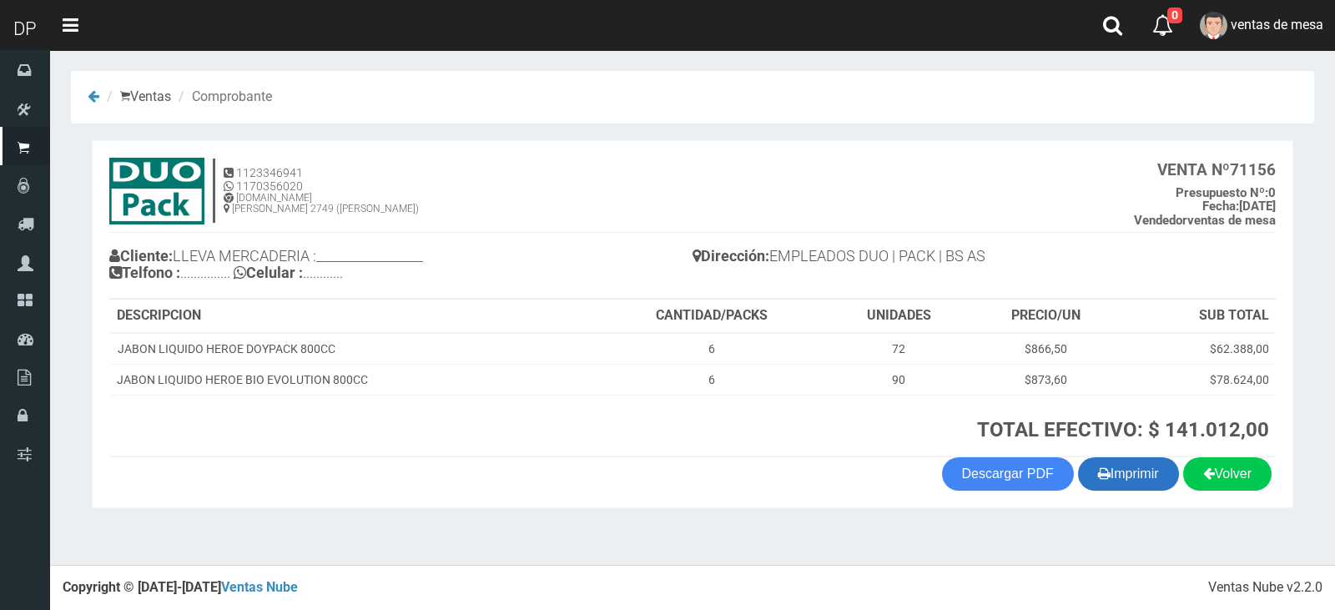
drag, startPoint x: 1082, startPoint y: 475, endPoint x: 1073, endPoint y: 475, distance: 9.2
click at [1083, 475] on button "Imprimir" at bounding box center [1128, 473] width 101 height 33
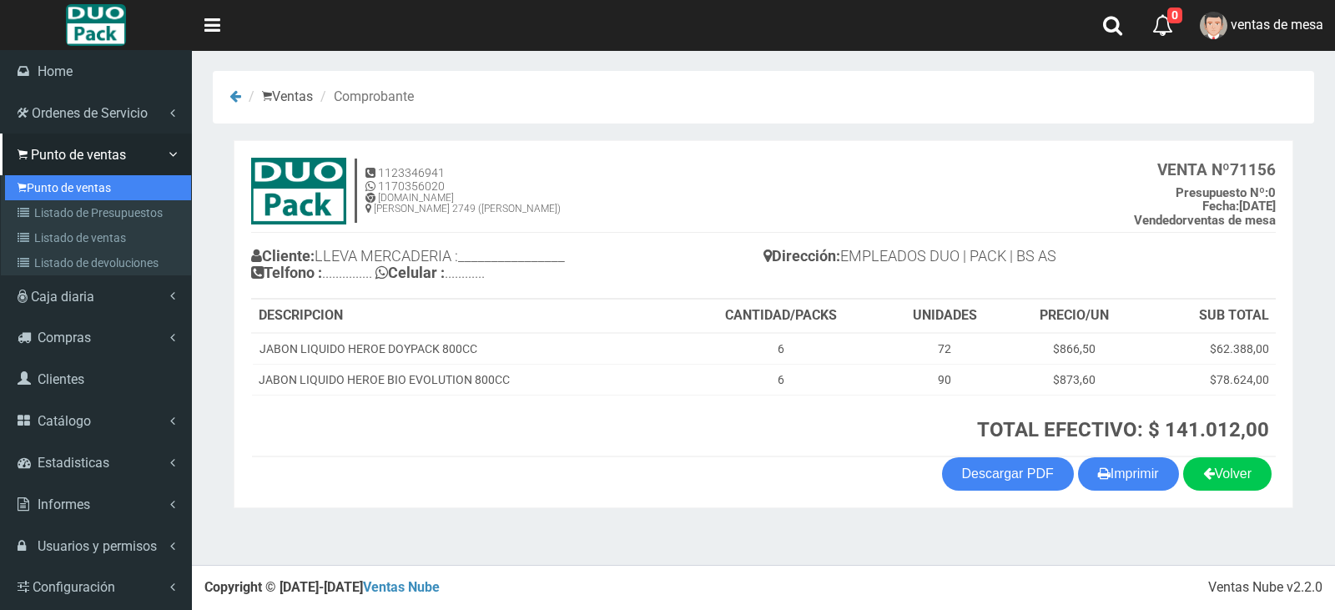
click at [63, 194] on link "Punto de ventas" at bounding box center [98, 187] width 186 height 25
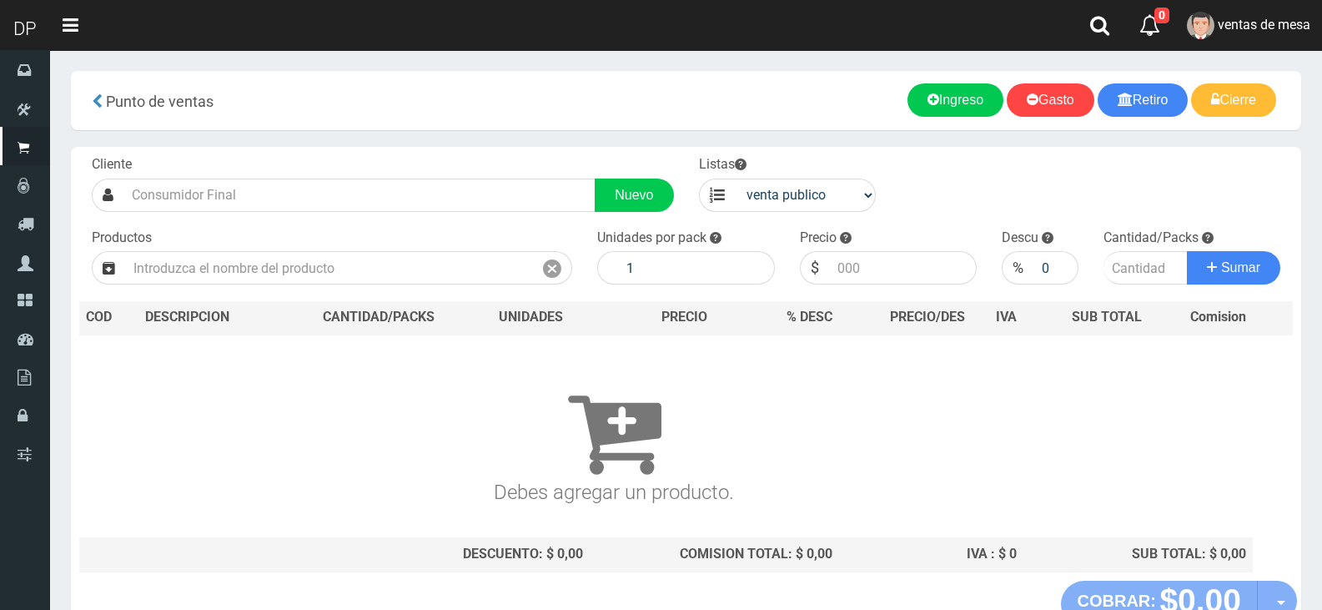
click at [302, 249] on div "Productos" at bounding box center [331, 257] width 505 height 57
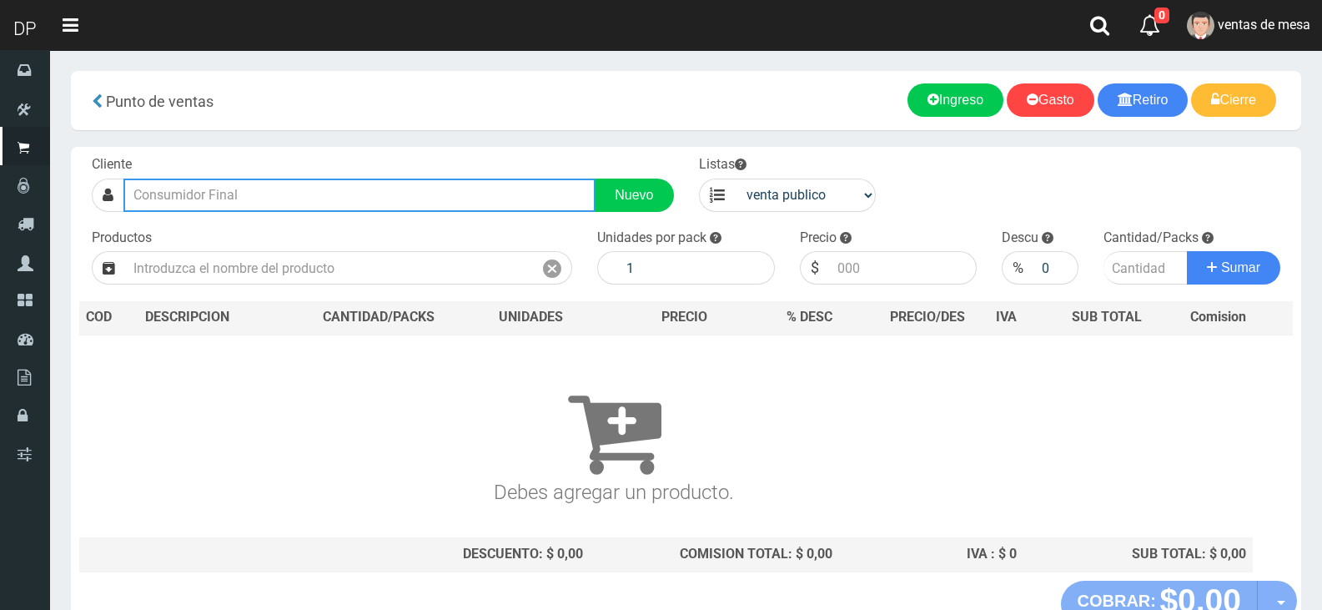
click at [301, 204] on input "text" at bounding box center [359, 195] width 472 height 33
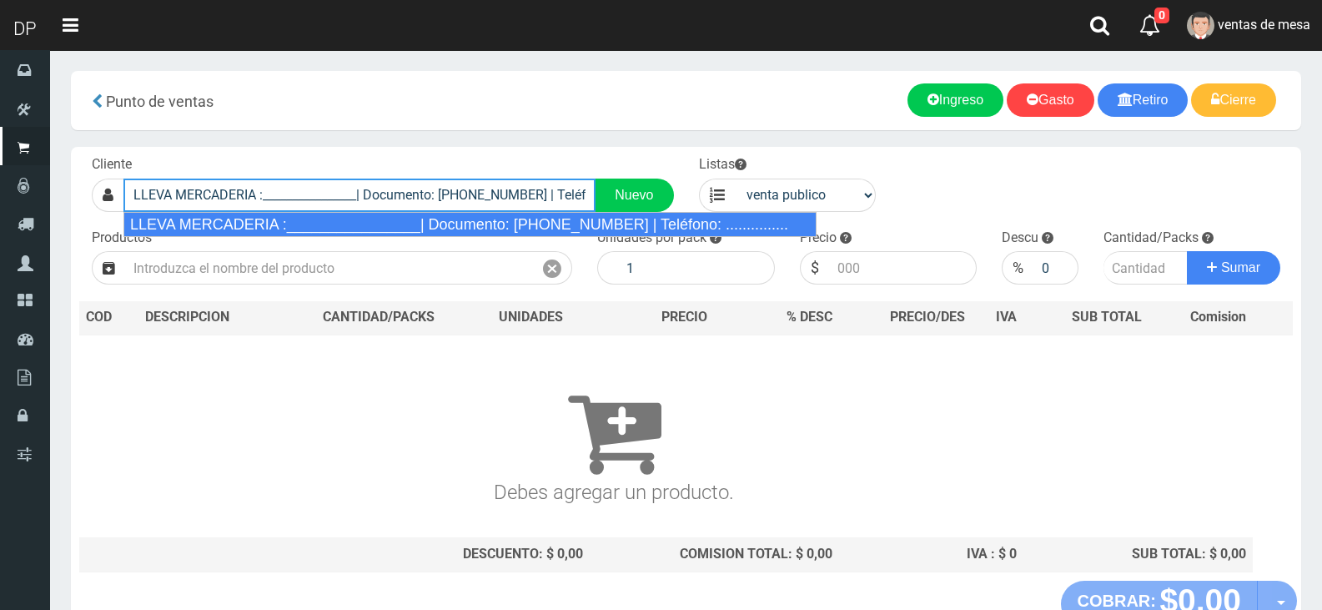
type input "LLEVA MERCADERIA :________________| Documento: [PHONE_NUMBER] | Teléfono: .....…"
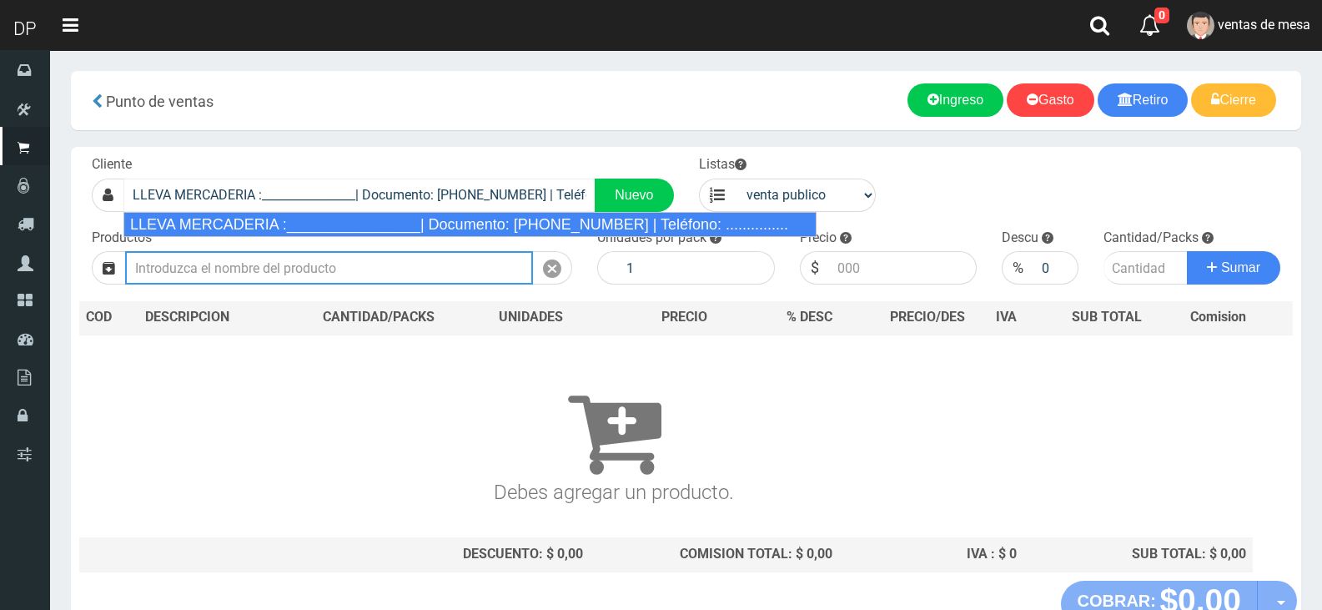
select select "2"
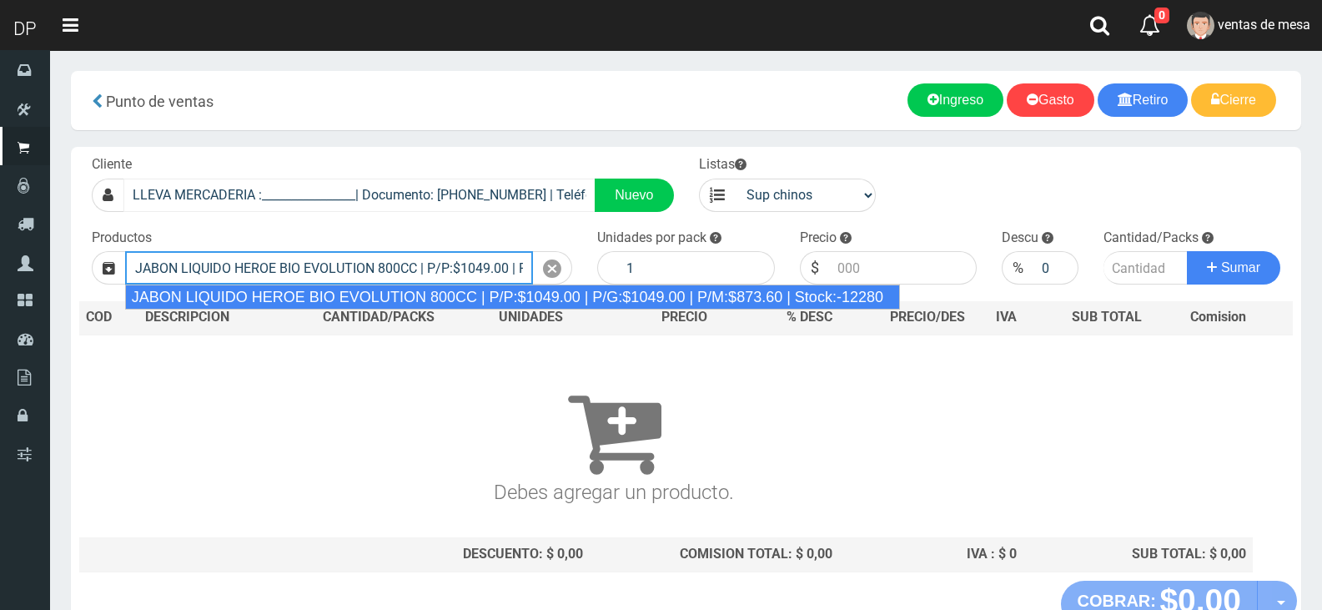
type input "JABON LIQUIDO HEROE BIO EVOLUTION 800CC | P/P:$1049.00 | P/G:$1049.00 | P/M:$87…"
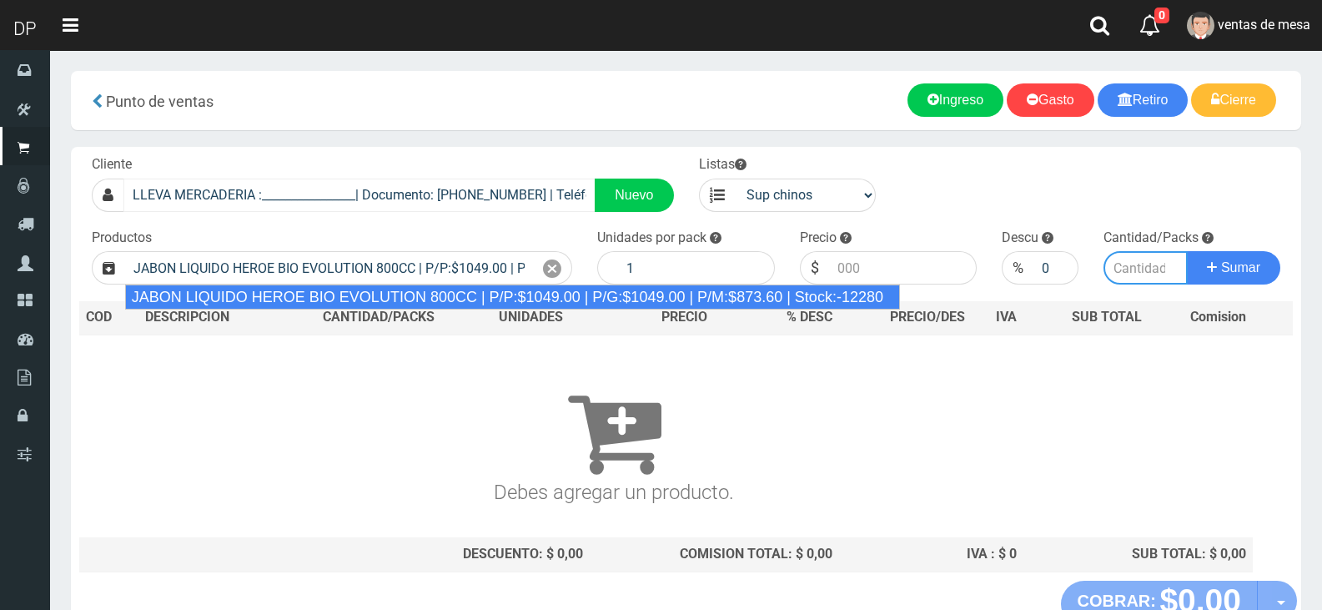
type input "15"
type input "1049.00"
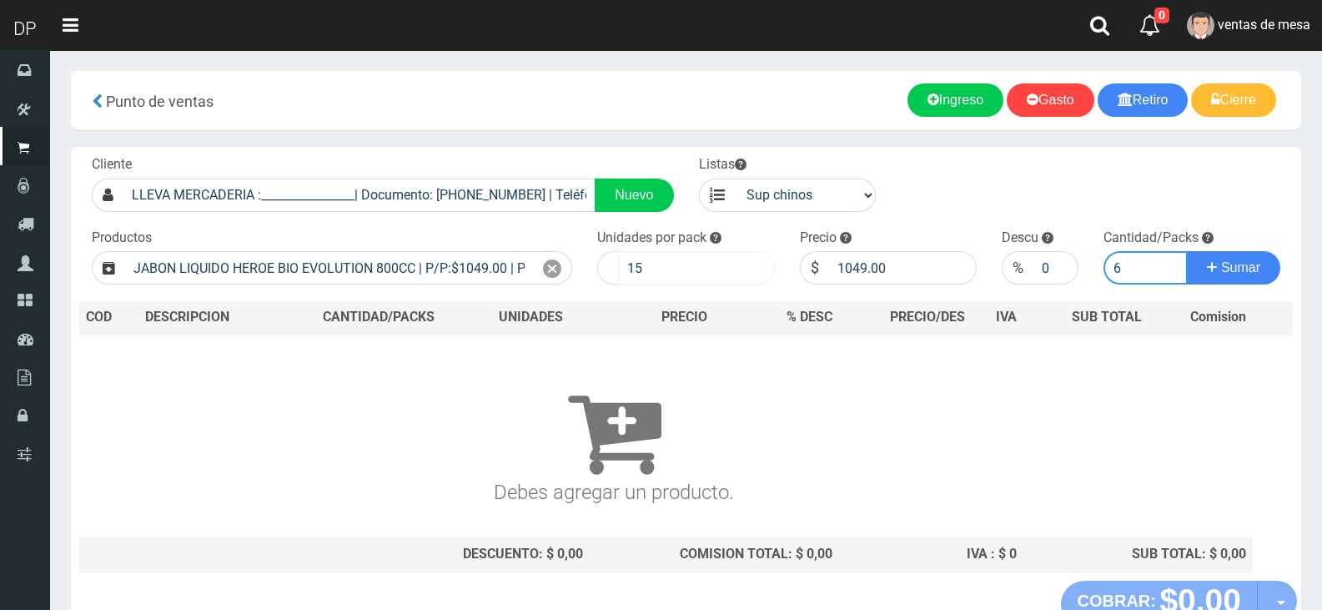
type input "6"
click at [696, 276] on input "15" at bounding box center [696, 267] width 157 height 33
drag, startPoint x: 757, startPoint y: 194, endPoint x: 763, endPoint y: 207, distance: 14.2
click at [757, 194] on select "venta publico Sup chinos reventas" at bounding box center [806, 195] width 142 height 33
select select "3"
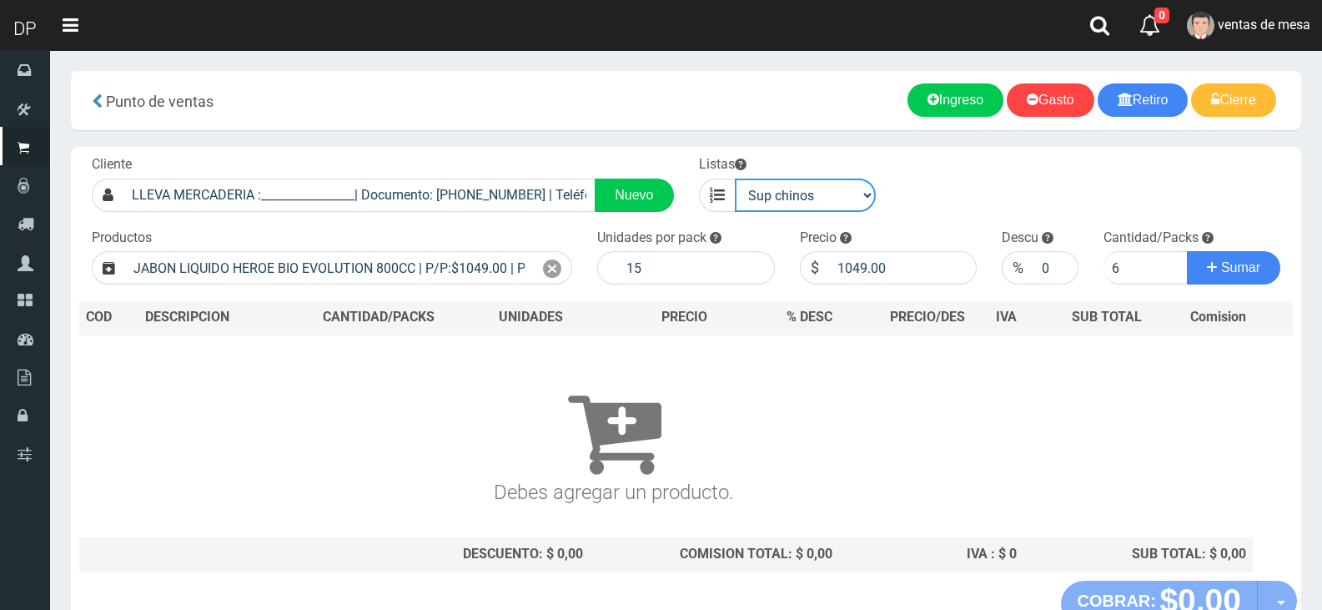
click at [735, 179] on select "venta publico Sup chinos reventas" at bounding box center [806, 195] width 142 height 33
click at [801, 274] on div "$" at bounding box center [814, 267] width 29 height 33
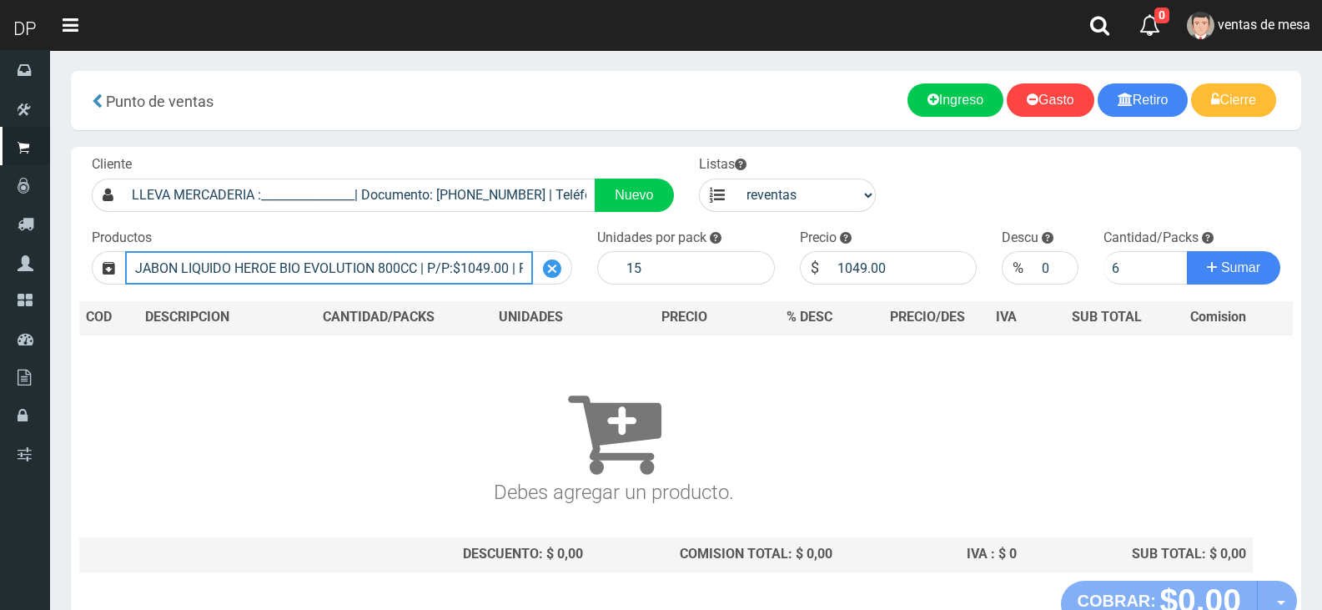
drag, startPoint x: 518, startPoint y: 275, endPoint x: 563, endPoint y: 271, distance: 45.2
click at [520, 275] on input "JABON LIQUIDO HEROE BIO EVOLUTION 800CC | P/P:$1049.00 | P/G:$1049.00 | P/M:$87…" at bounding box center [329, 267] width 408 height 33
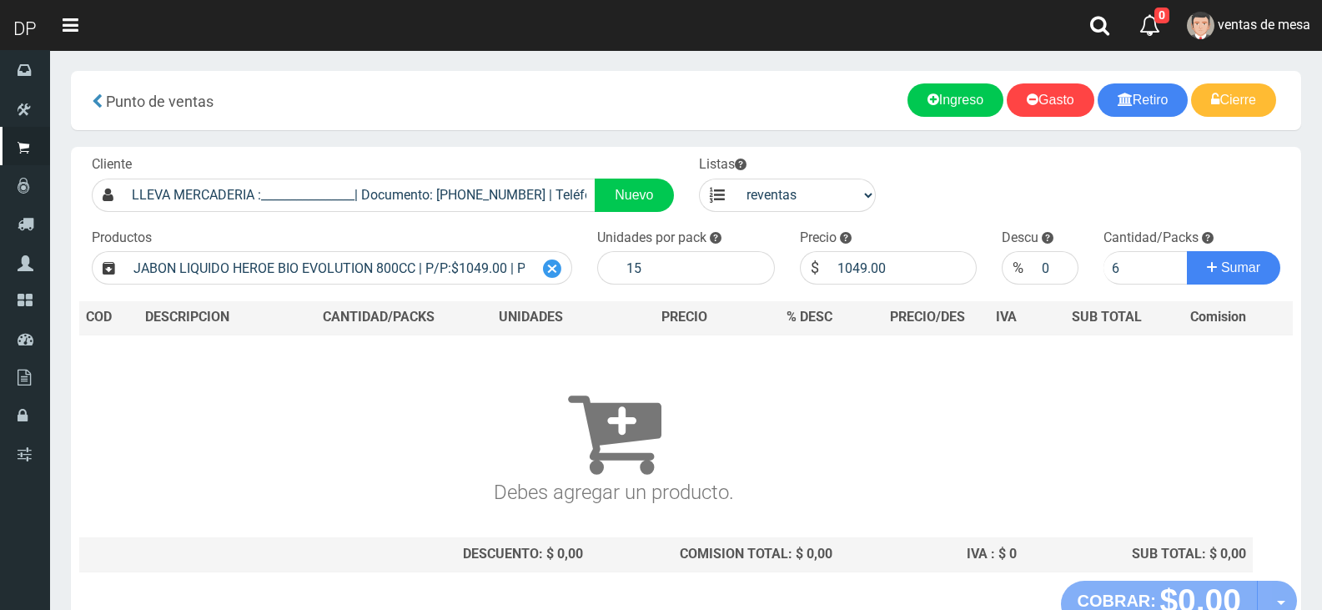
click at [567, 270] on div at bounding box center [552, 267] width 39 height 33
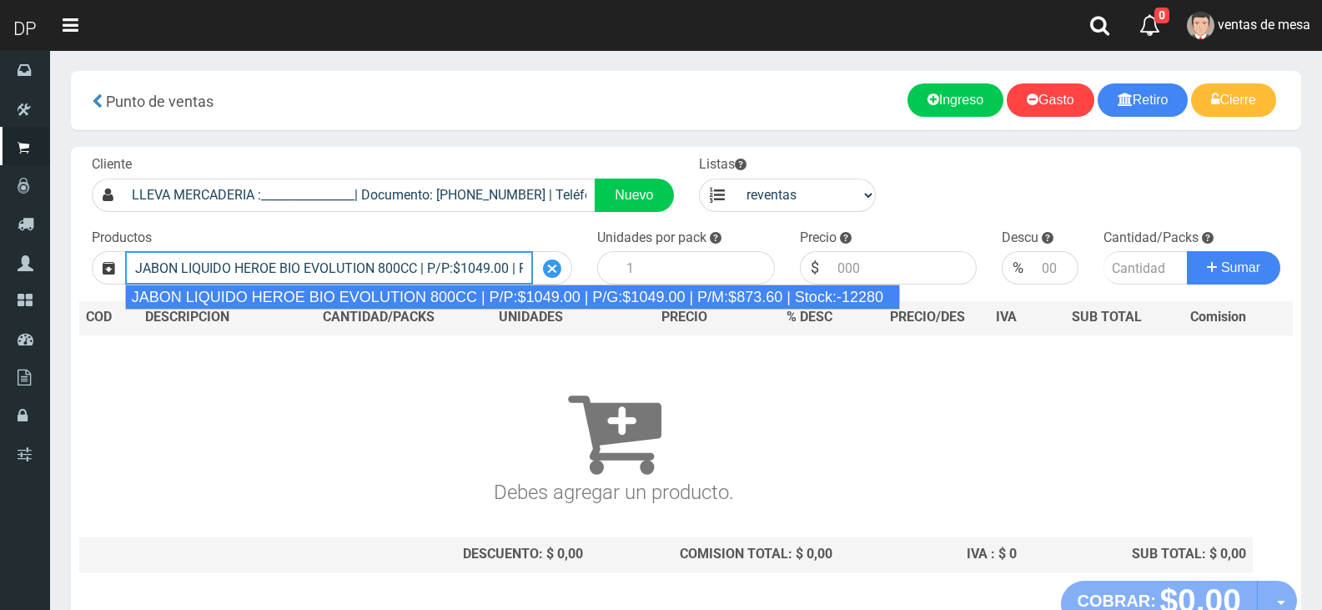
type input "JABON LIQUIDO HEROE BIO EVOLUTION 800CC | P/P:$1049.00 | P/G:$1049.00 | P/M:$87…"
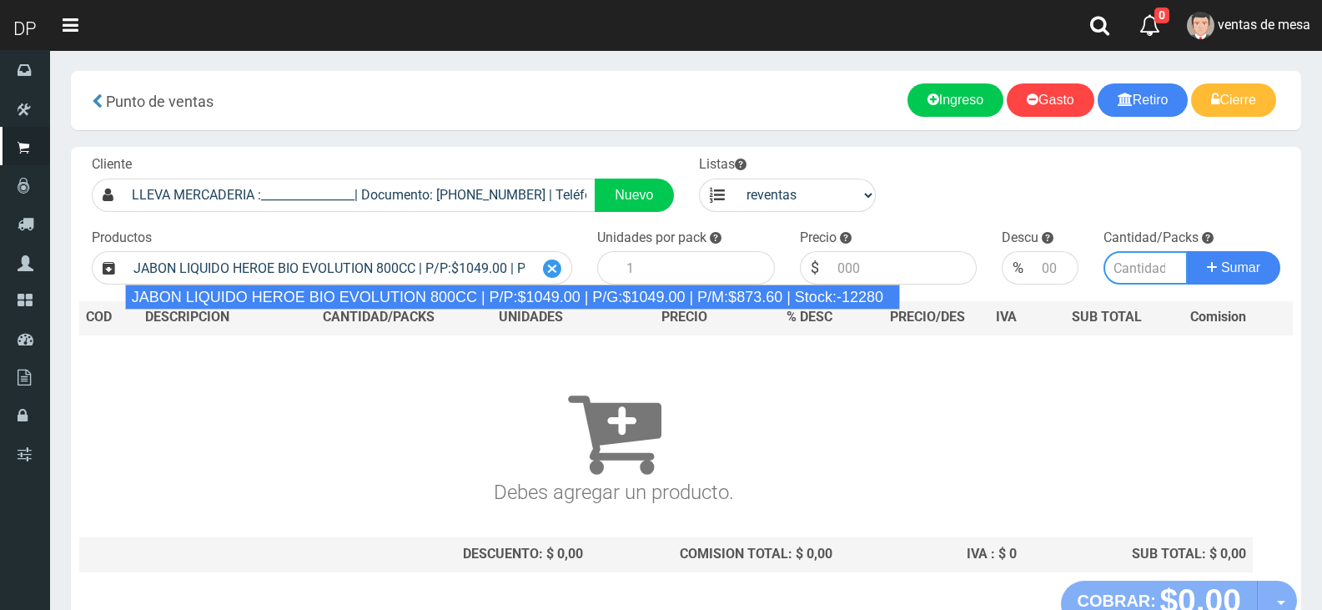
type input "15"
type input "873.60"
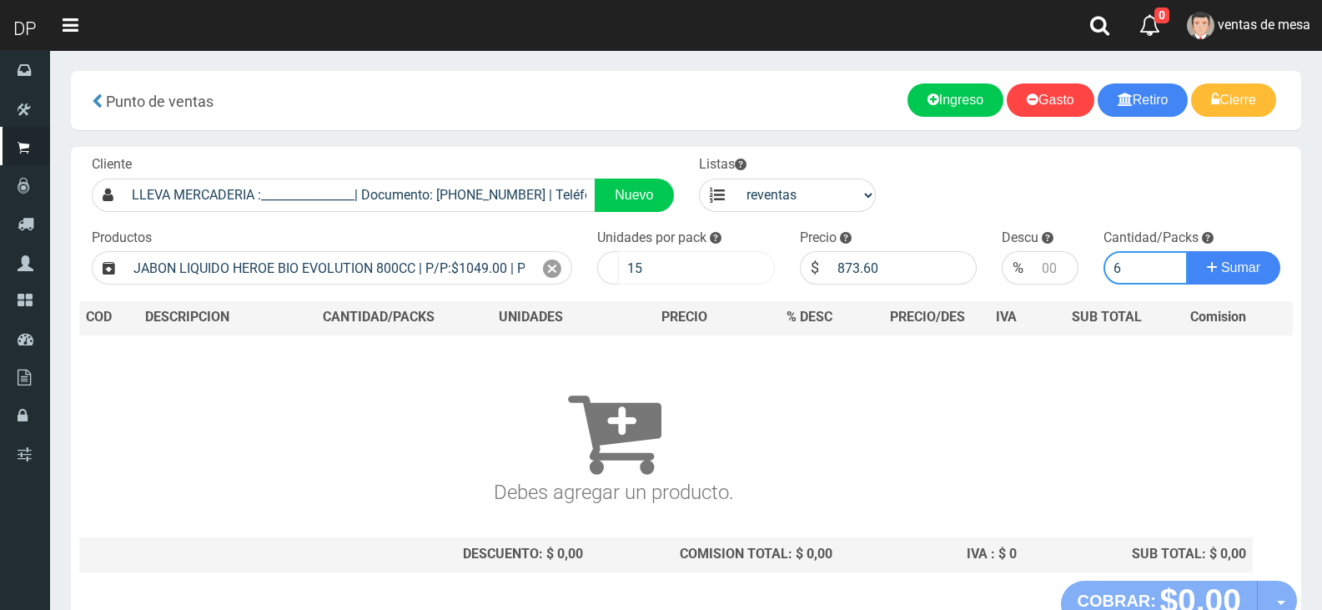
type input "6"
click at [681, 254] on input "15" at bounding box center [696, 267] width 157 height 33
type input "1"
click at [1187, 251] on button "Sumar" at bounding box center [1233, 267] width 93 height 33
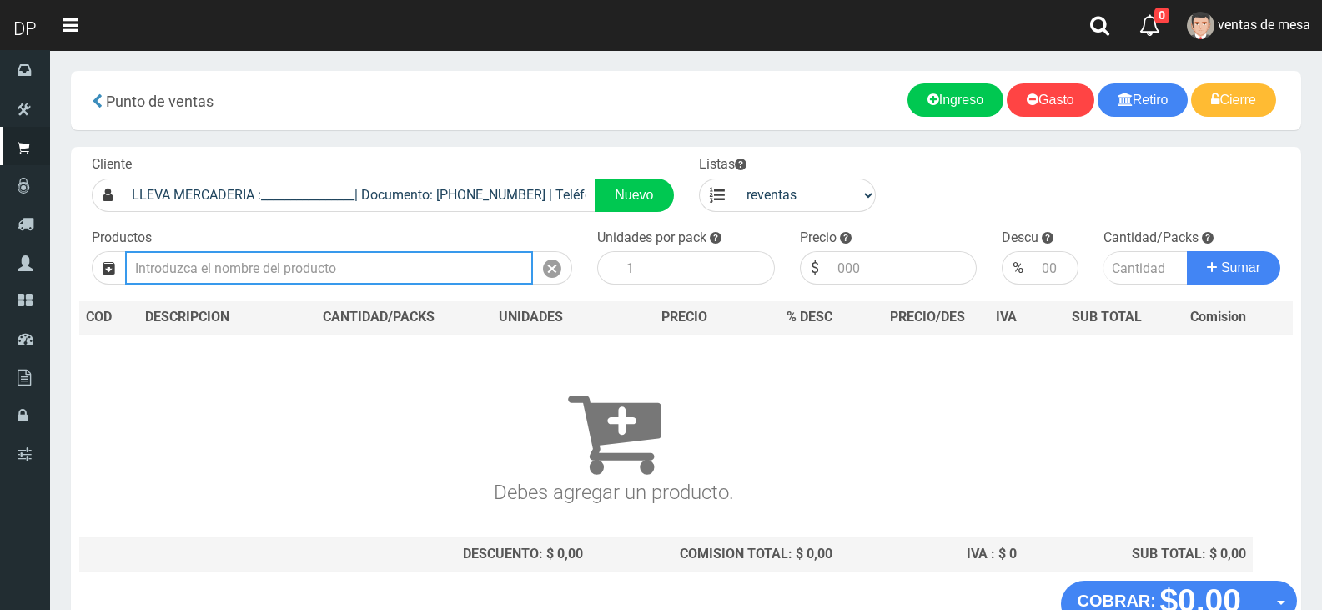
click at [427, 274] on input "text" at bounding box center [329, 267] width 408 height 33
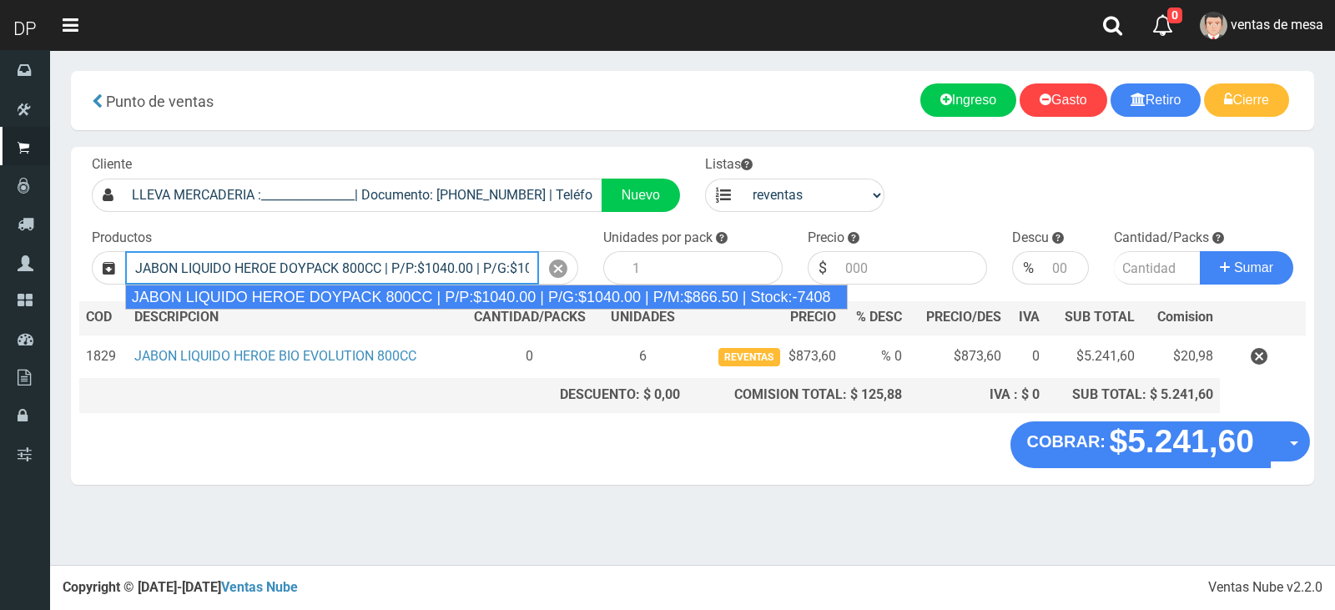
type input "JABON LIQUIDO HEROE DOYPACK 800CC | P/P:$1040.00 | P/G:$1040.00 | P/M:$866.50 |…"
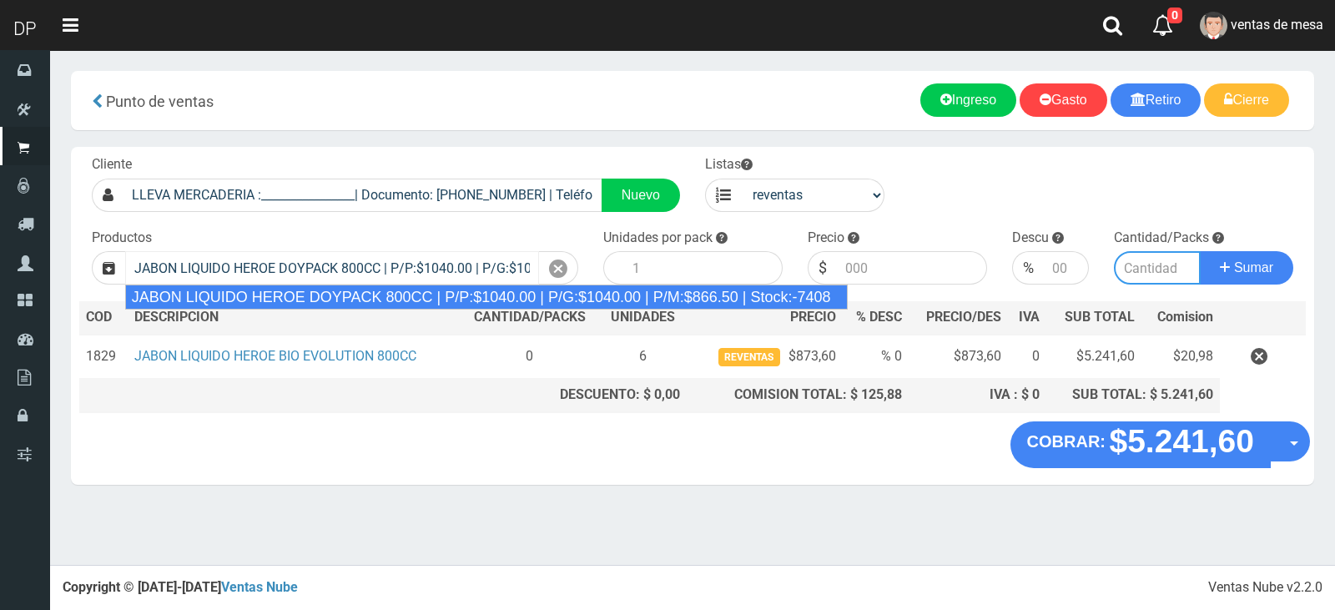
type input "12"
type input "866.50"
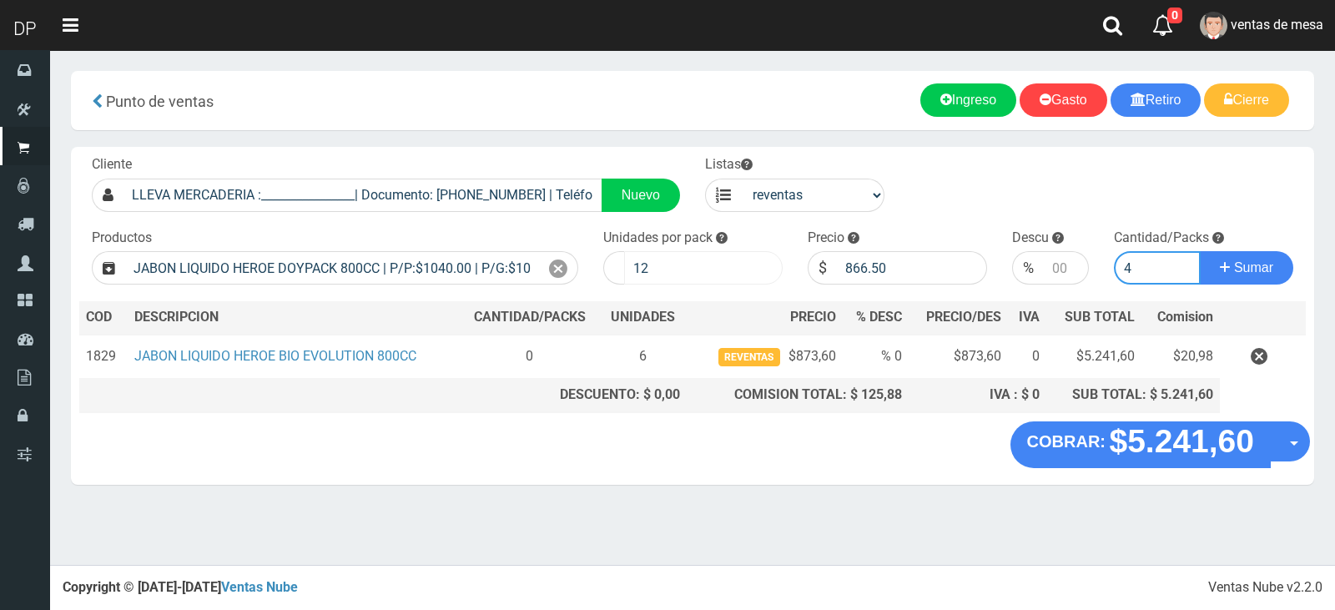
type input "4"
click at [665, 275] on input "12" at bounding box center [703, 267] width 158 height 33
click at [666, 278] on input "12" at bounding box center [703, 267] width 158 height 33
type input "1"
click at [1199, 251] on button "Sumar" at bounding box center [1245, 267] width 93 height 33
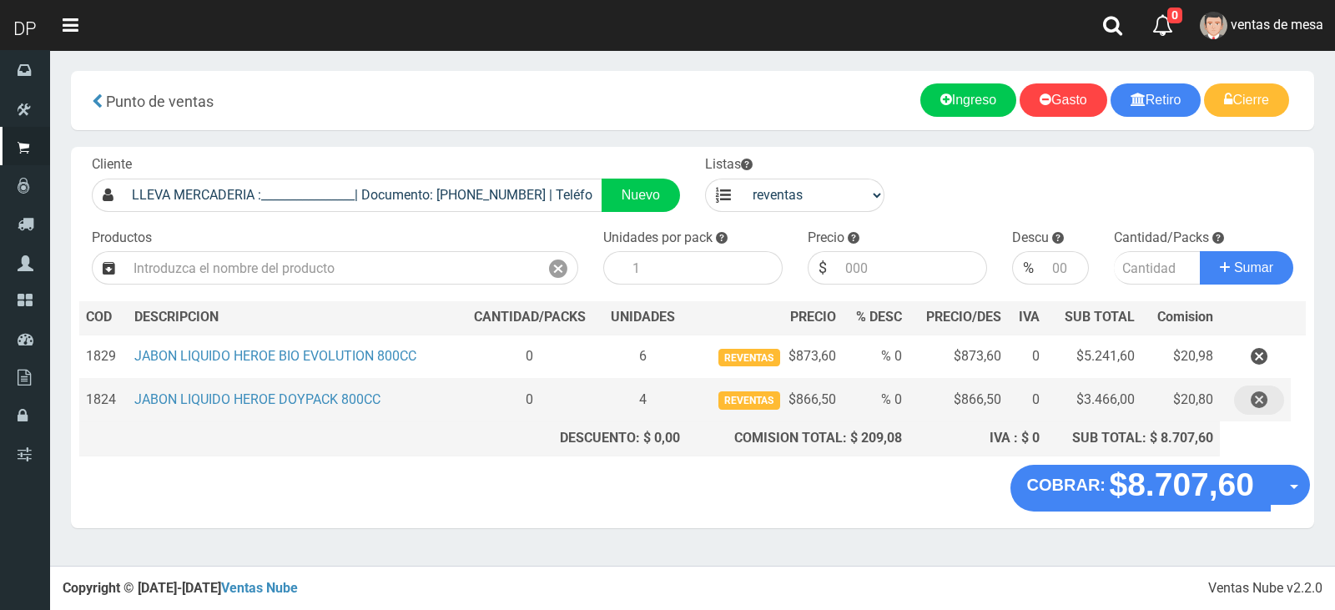
click at [1251, 400] on icon "button" at bounding box center [1258, 399] width 17 height 29
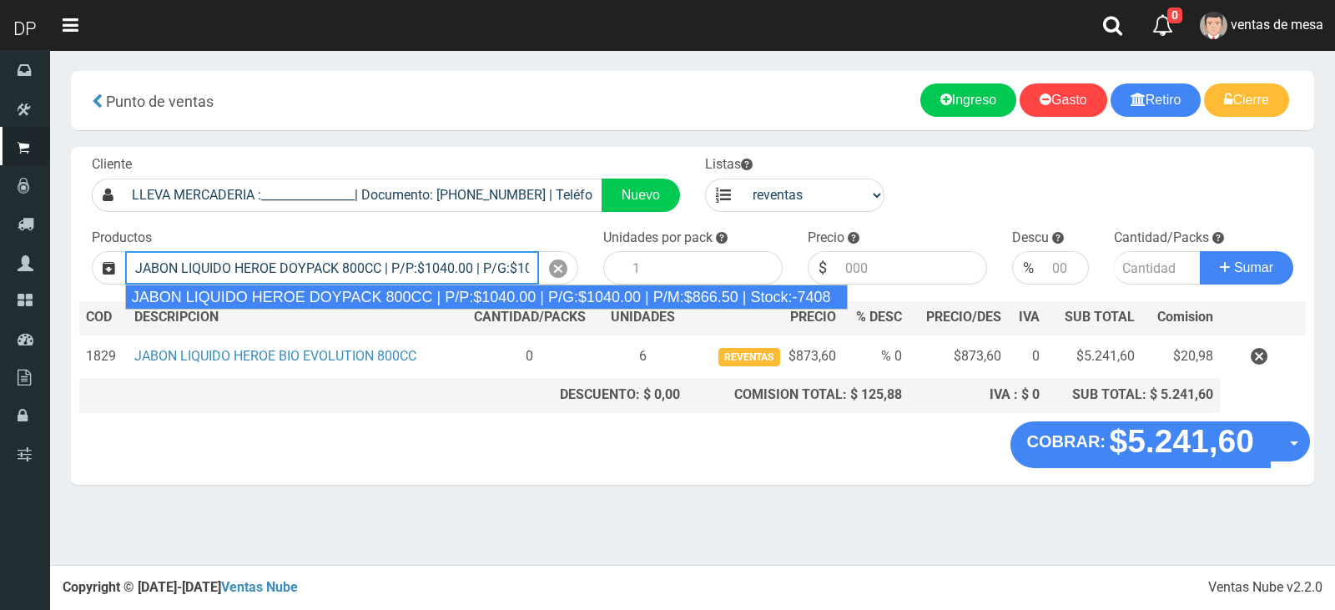
type input "JABON LIQUIDO HEROE DOYPACK 800CC | P/P:$1040.00 | P/G:$1040.00 | P/M:$866.50 |…"
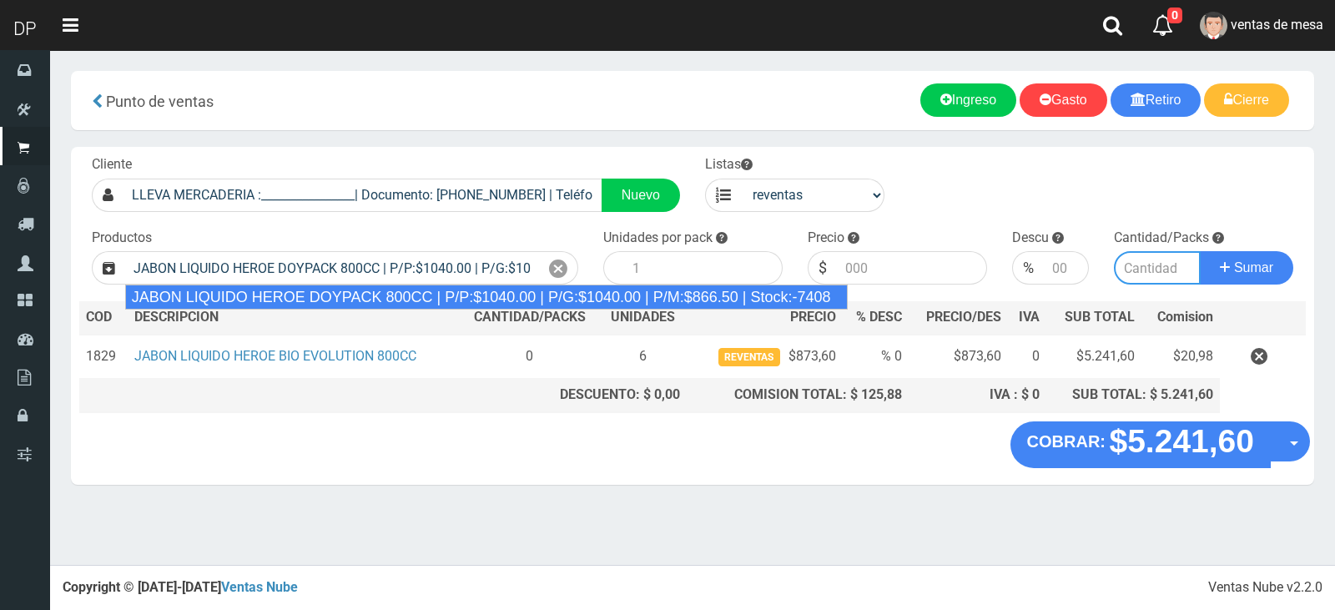
type input "12"
type input "866.50"
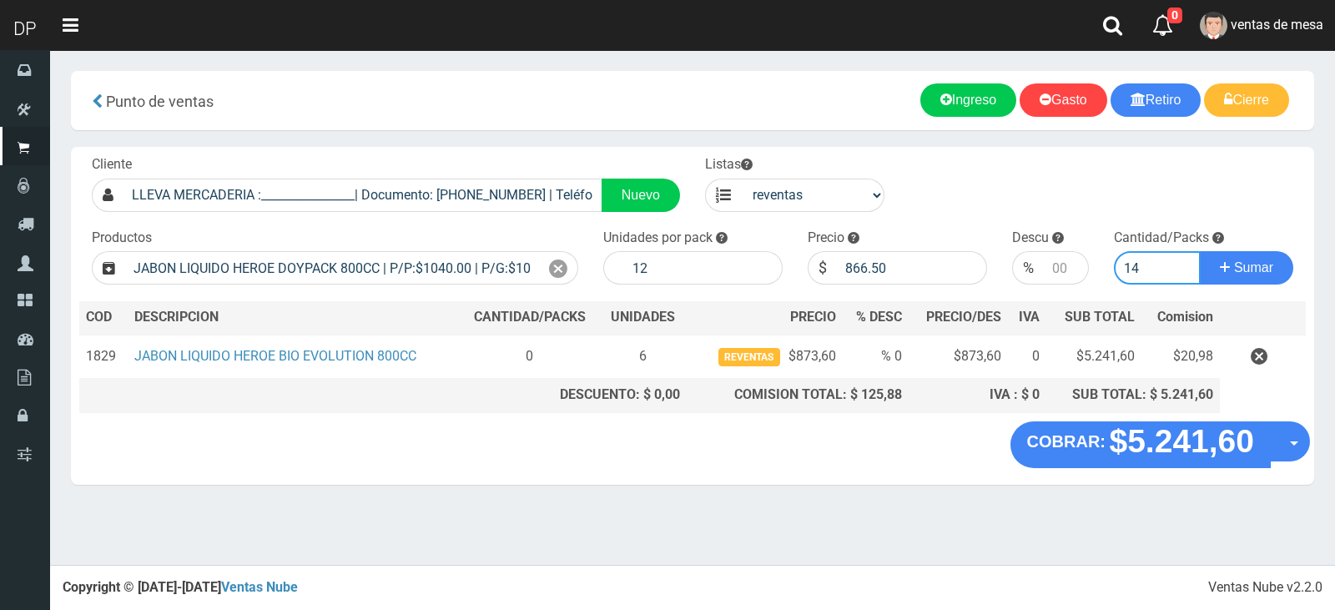
type input "1"
type input "6"
click at [682, 270] on input "12" at bounding box center [703, 267] width 158 height 33
type input "1"
click at [1199, 251] on button "Sumar" at bounding box center [1245, 267] width 93 height 33
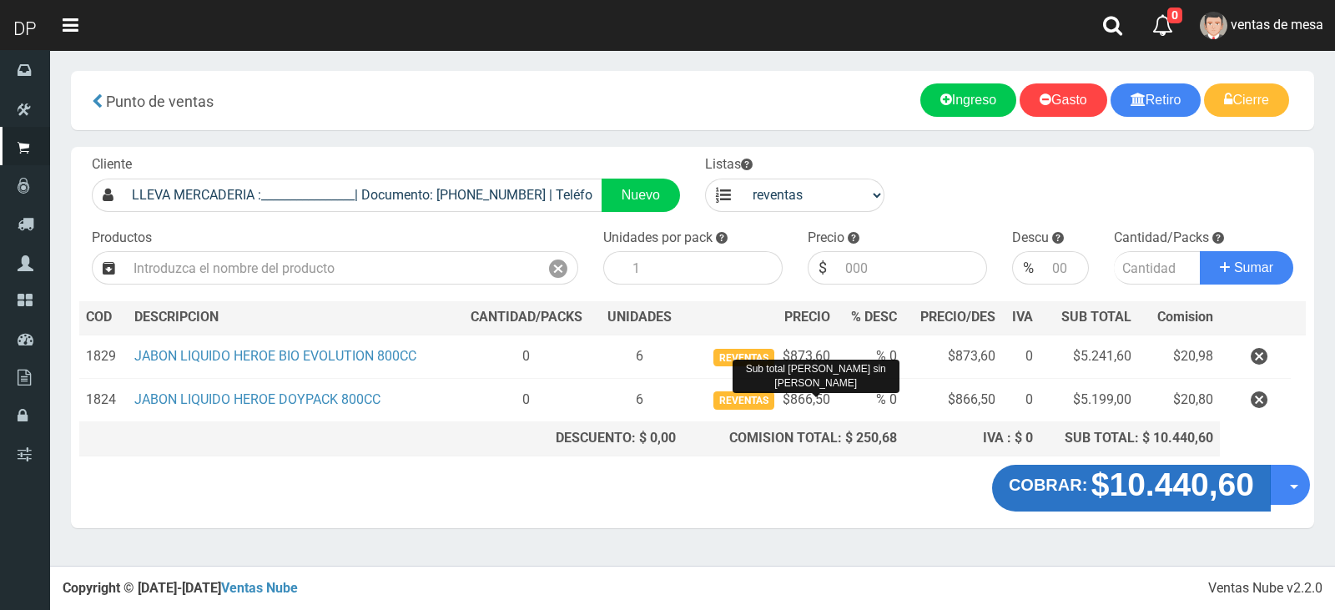
click at [1109, 474] on button "COBRAR: $10.440,60" at bounding box center [1131, 488] width 279 height 47
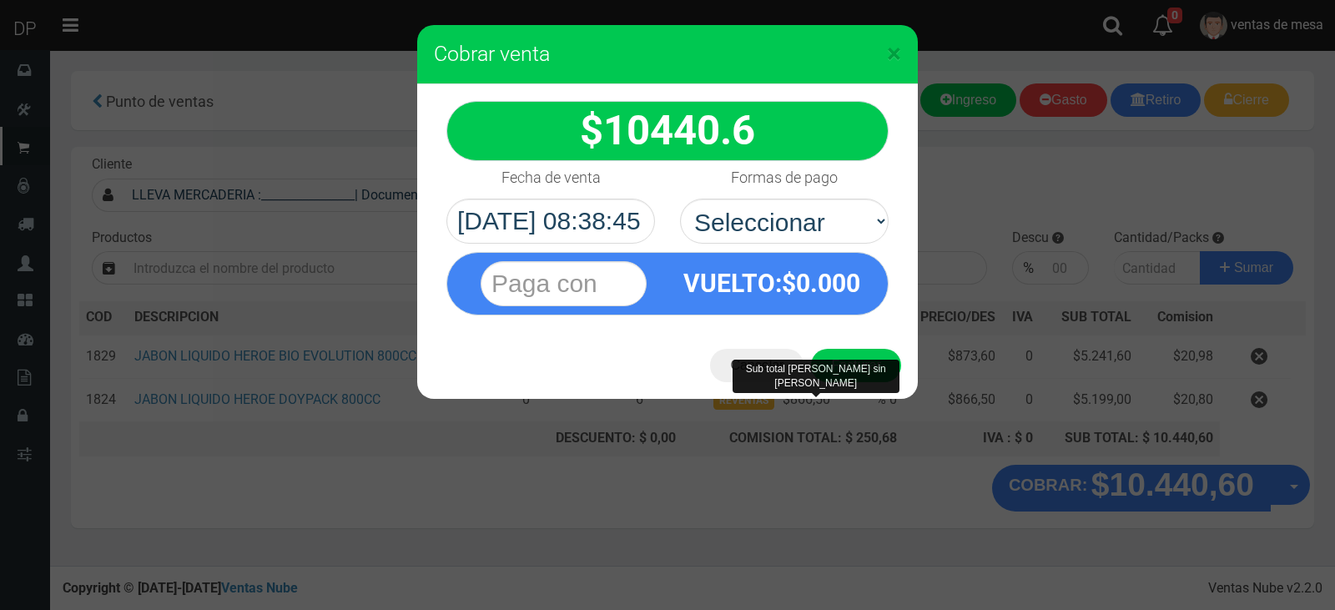
click at [852, 244] on div "VUELTO :$ 0.000" at bounding box center [667, 280] width 467 height 72
click at [840, 233] on select "Seleccionar Efectivo Tarjeta de Crédito Depósito Débito" at bounding box center [784, 221] width 209 height 45
click at [842, 294] on span "0.000" at bounding box center [828, 283] width 64 height 29
click at [826, 219] on select "Seleccionar Efectivo Tarjeta de Crédito Depósito Débito" at bounding box center [784, 221] width 209 height 45
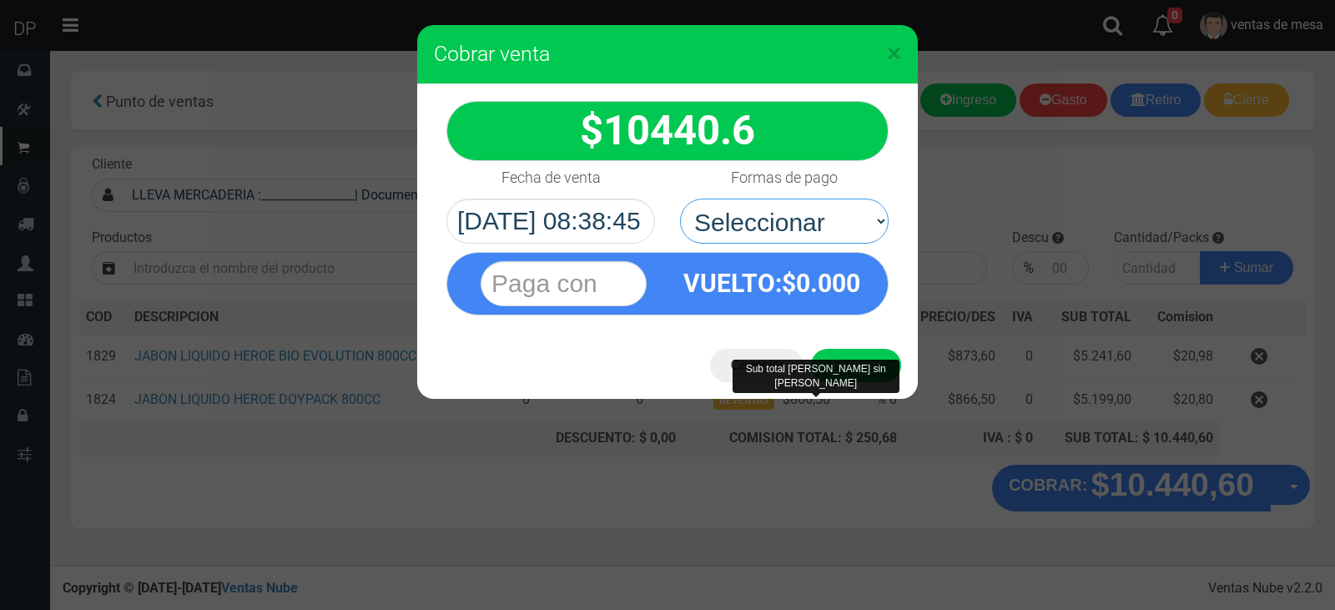
select select "Efectivo"
click at [680, 199] on select "Seleccionar Efectivo Tarjeta de Crédito Depósito Débito" at bounding box center [784, 221] width 209 height 45
click at [837, 353] on button "Facturar" at bounding box center [856, 365] width 90 height 33
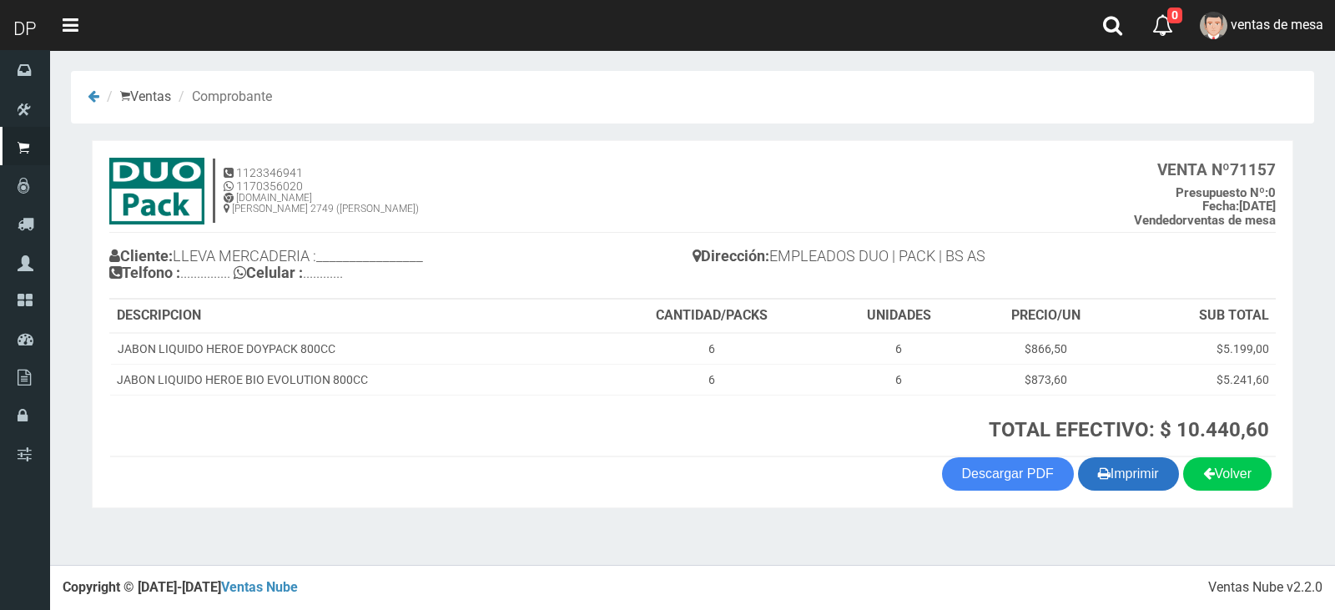
click at [1141, 473] on button "Imprimir" at bounding box center [1128, 473] width 101 height 33
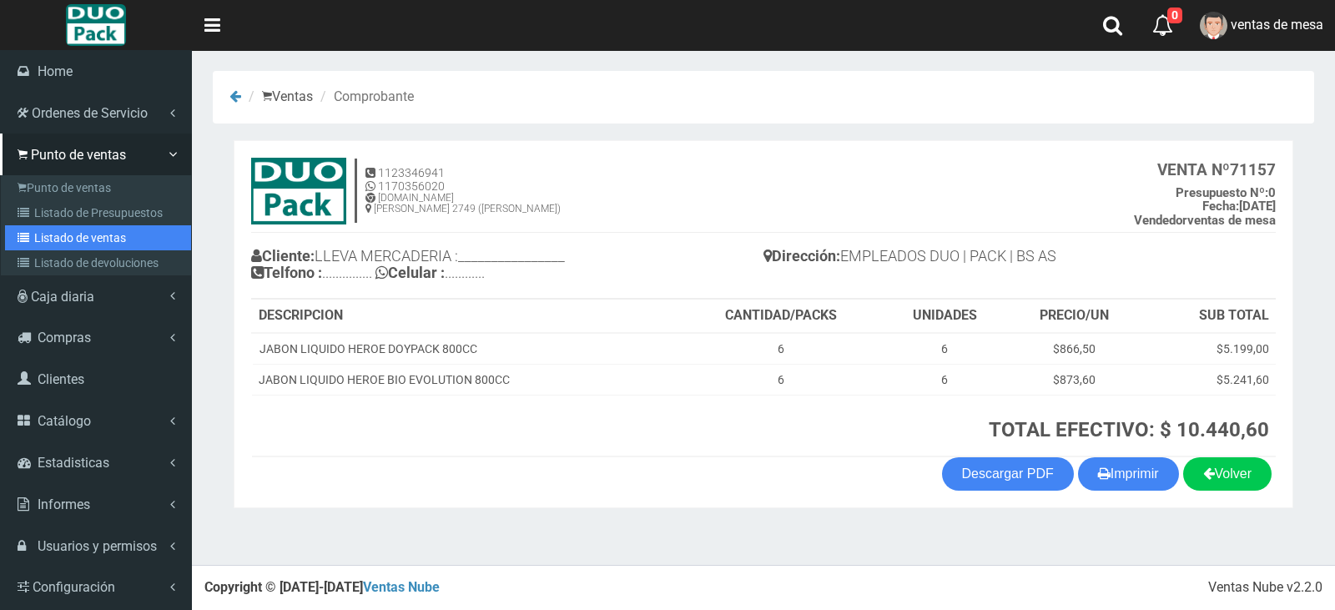
click at [80, 244] on link "Listado de ventas" at bounding box center [98, 237] width 186 height 25
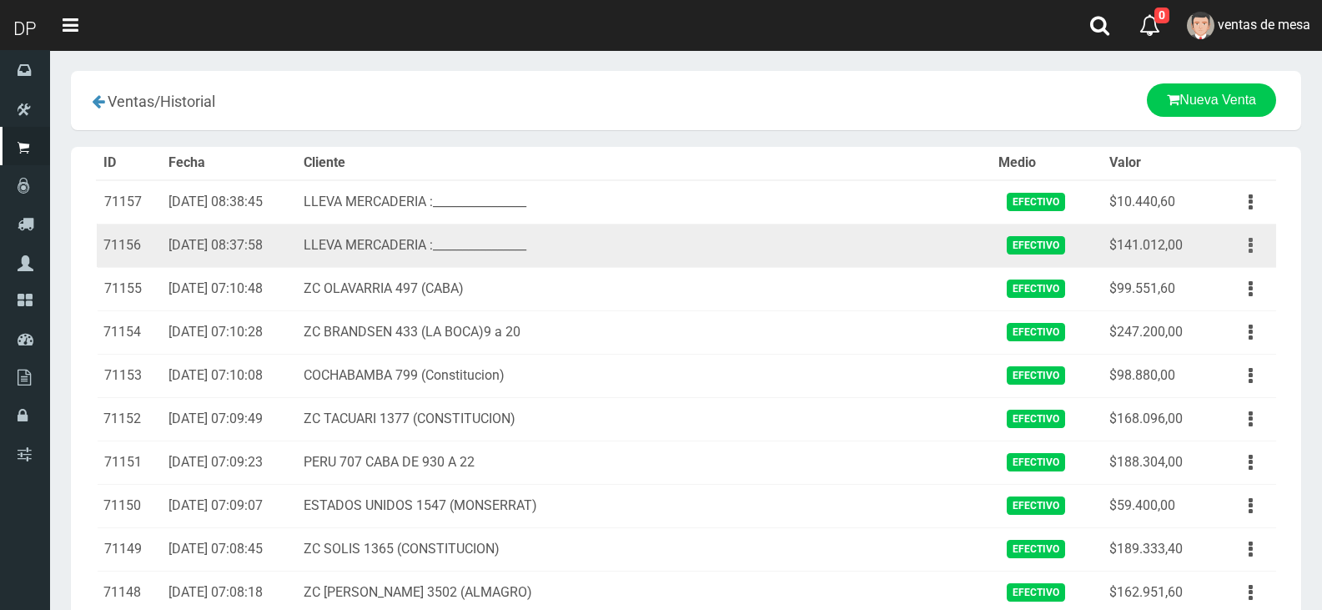
click at [1242, 239] on button "button" at bounding box center [1251, 245] width 38 height 29
click at [1232, 319] on link "Eliminar" at bounding box center [1203, 335] width 132 height 37
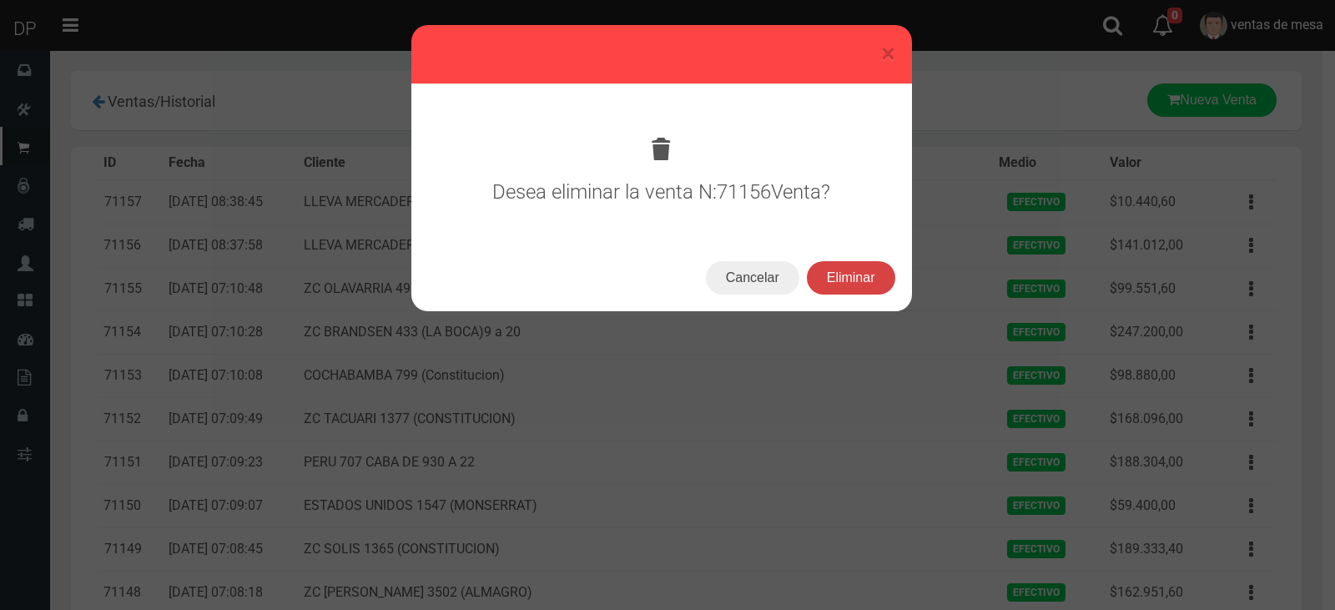
click at [875, 279] on button "Eliminar" at bounding box center [851, 277] width 88 height 33
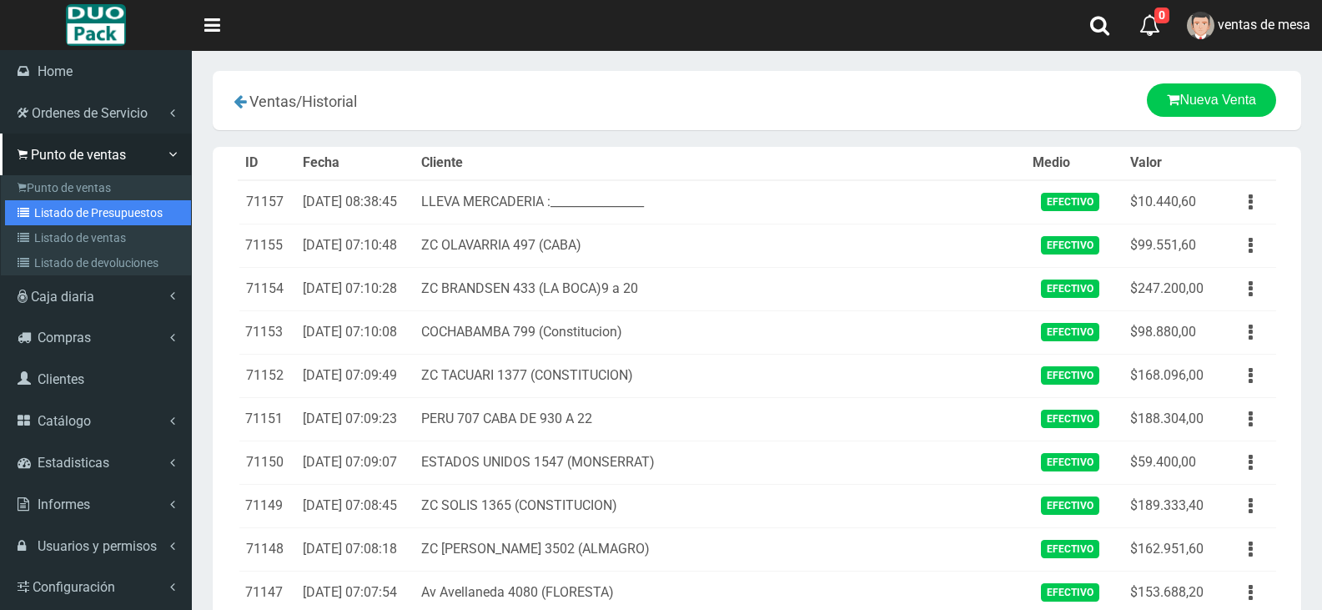
drag, startPoint x: 142, startPoint y: 216, endPoint x: 153, endPoint y: 212, distance: 12.4
click at [142, 216] on link "Listado de Presupuestos" at bounding box center [98, 212] width 186 height 25
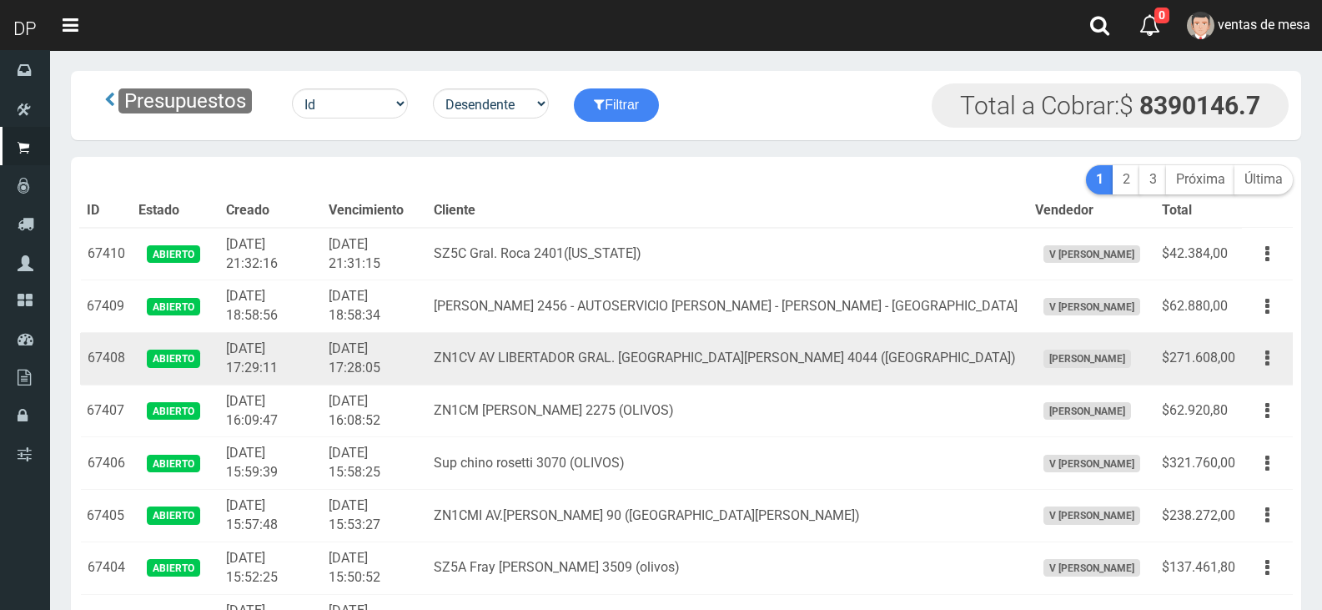
click at [321, 360] on td "[DATE] 17:29:11" at bounding box center [270, 359] width 102 height 53
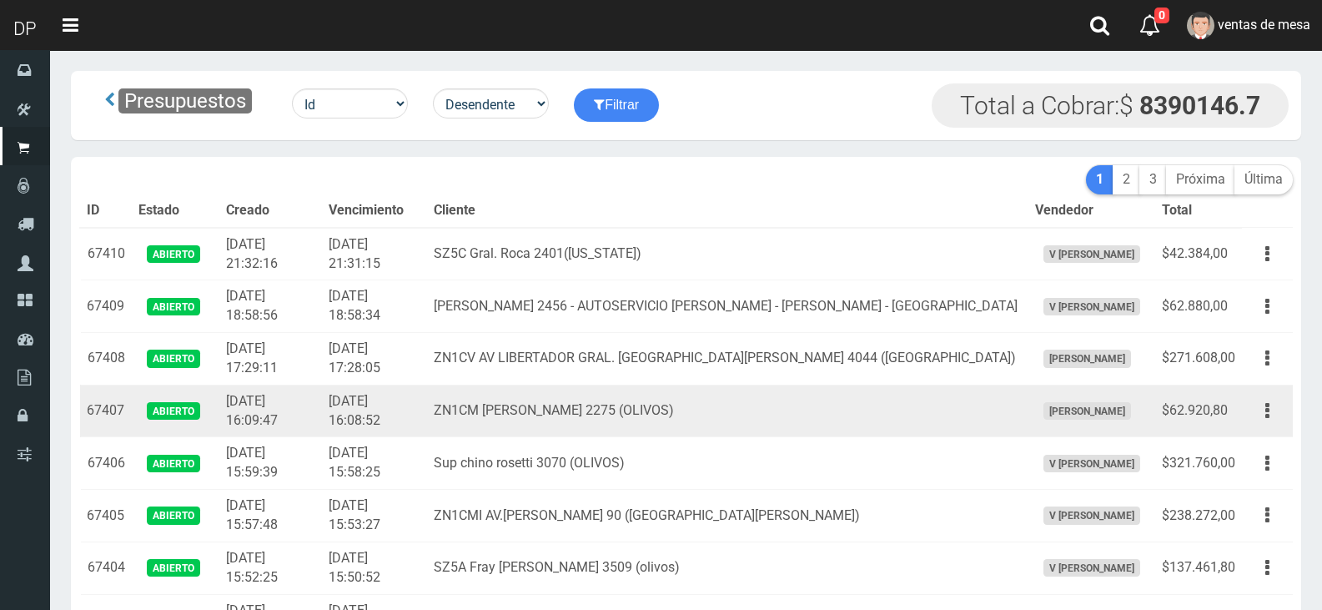
drag, startPoint x: 851, startPoint y: 425, endPoint x: 840, endPoint y: 417, distance: 13.2
click at [850, 425] on td "ZN1CM [PERSON_NAME] 2275 (OLIVOS)" at bounding box center [727, 411] width 601 height 53
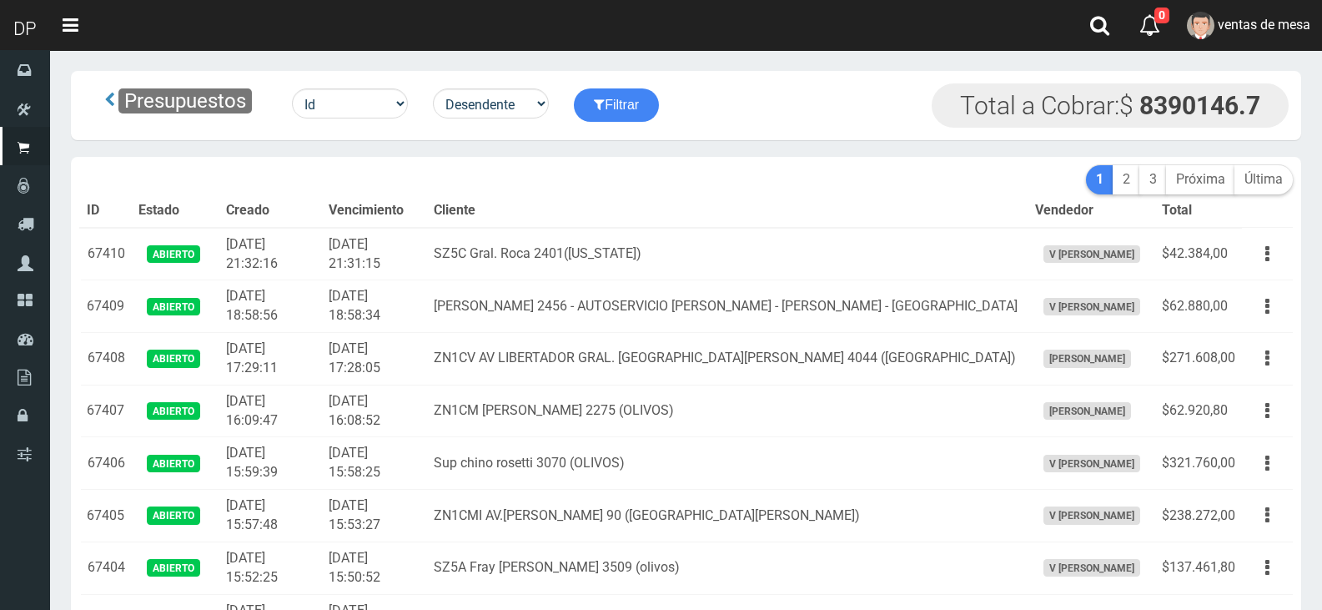
click at [667, 194] on th "Cliente" at bounding box center [727, 210] width 601 height 33
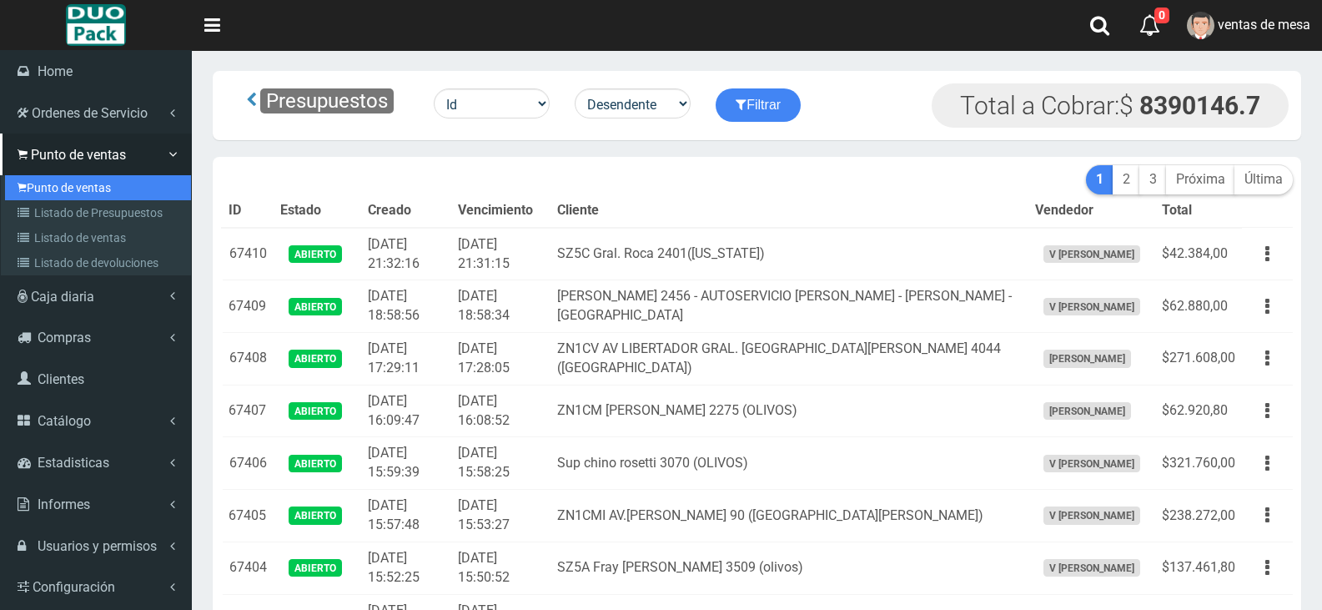
click at [49, 187] on link "Punto de ventas" at bounding box center [98, 187] width 186 height 25
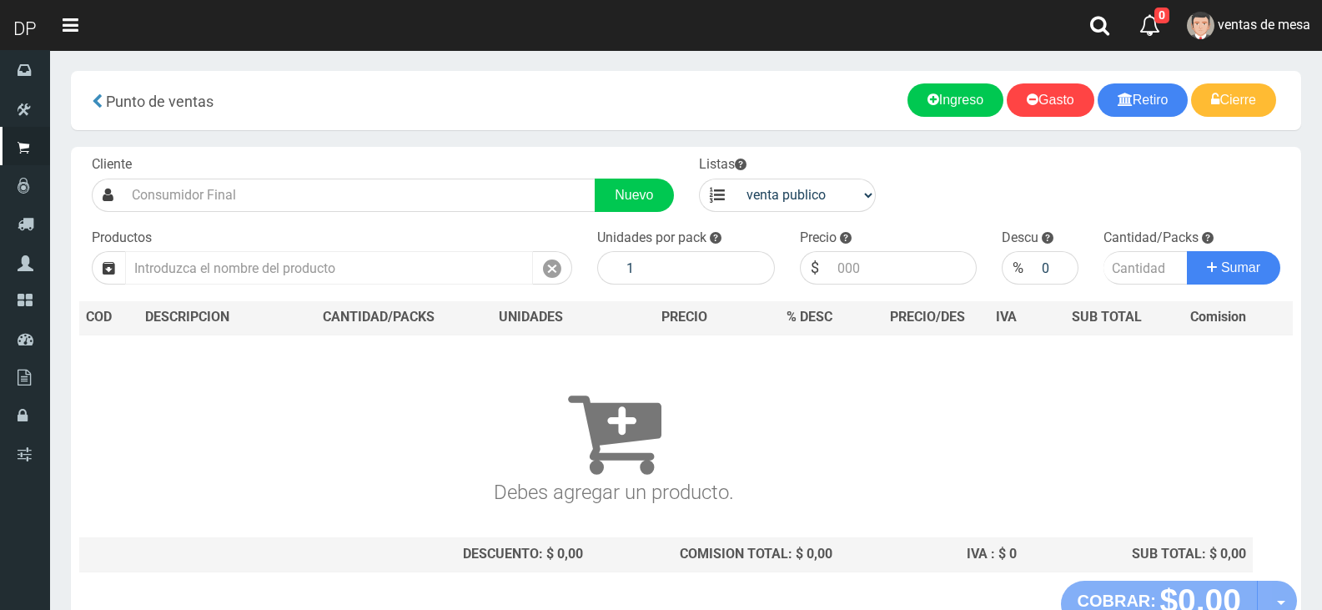
click at [395, 268] on input "text" at bounding box center [329, 267] width 408 height 33
type input "8"
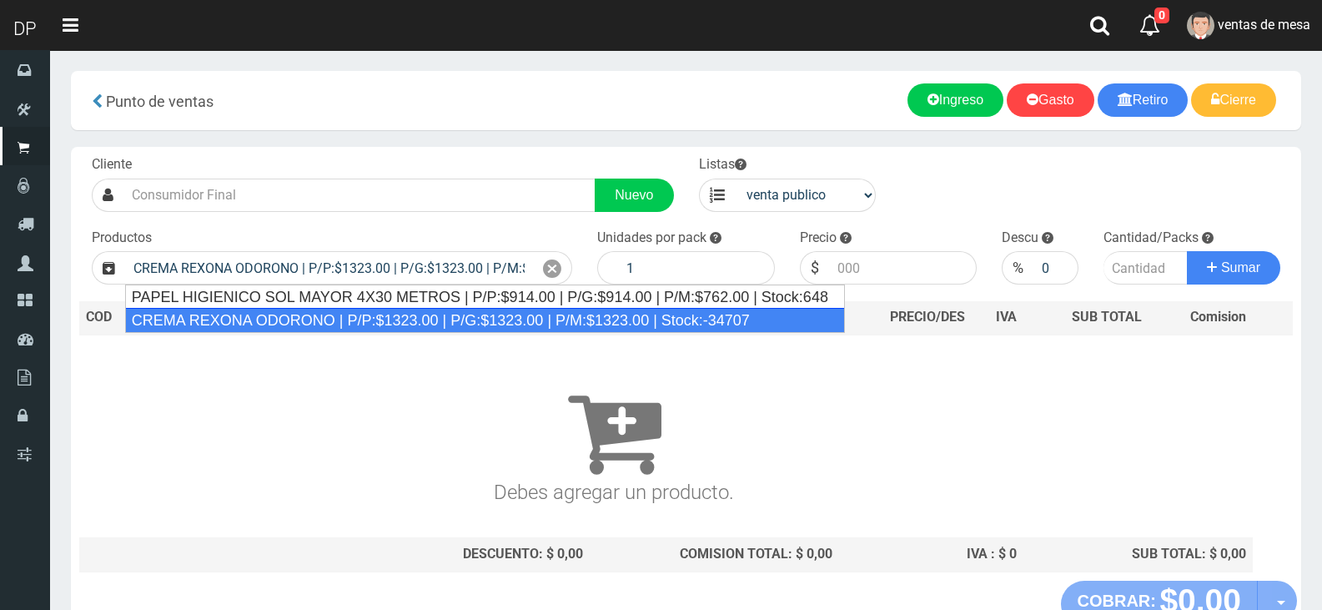
type input "CREMA REXONA ODORONO | P/P:$1323.00 | P/G:$1323.00 | P/M:$1323.00 | Stock:-34707"
type input "12"
type input "1323.00"
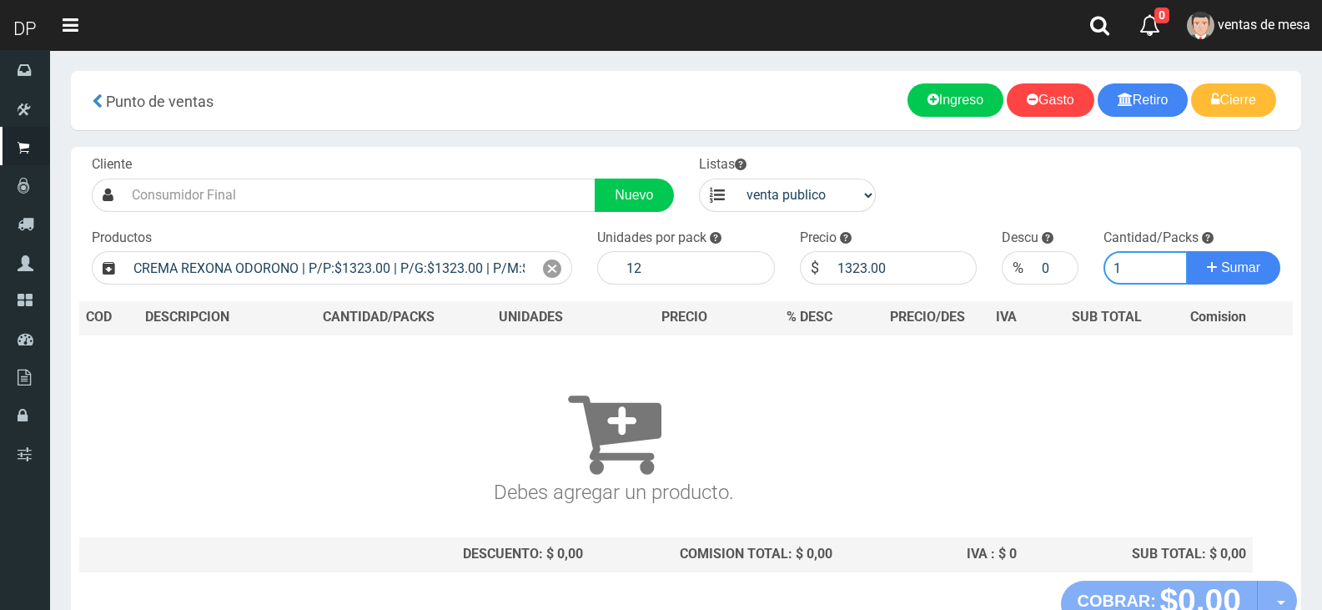
type input "1"
click at [1187, 251] on button "Sumar" at bounding box center [1233, 267] width 93 height 33
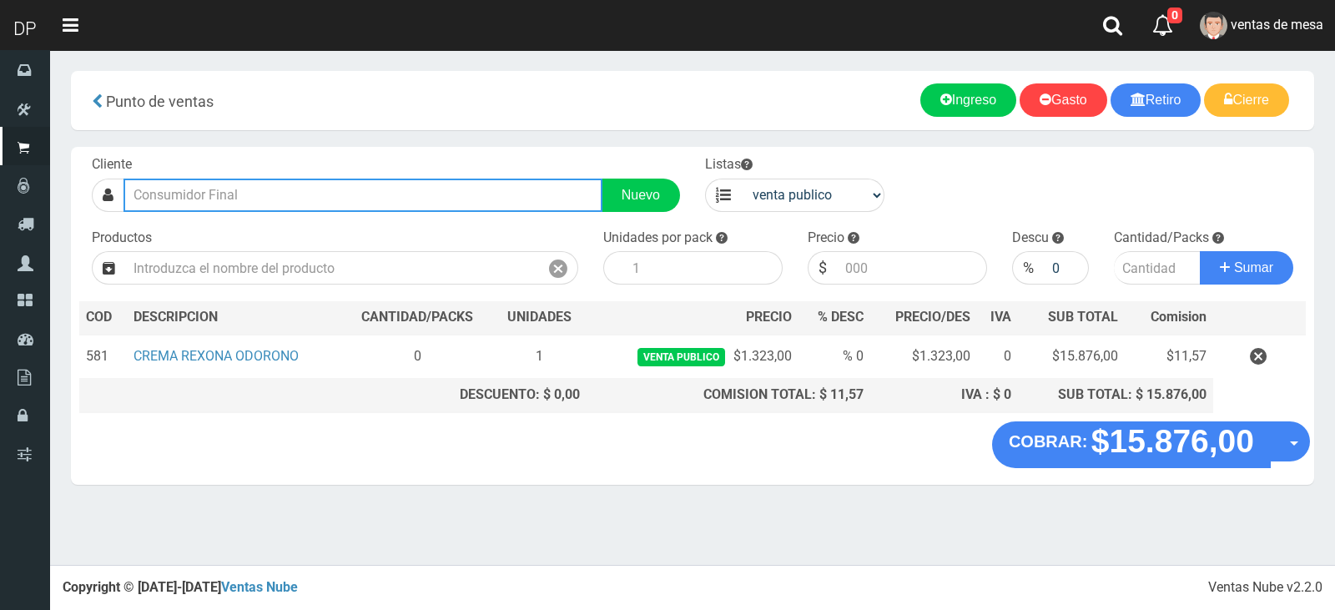
click at [303, 204] on input "text" at bounding box center [362, 195] width 479 height 33
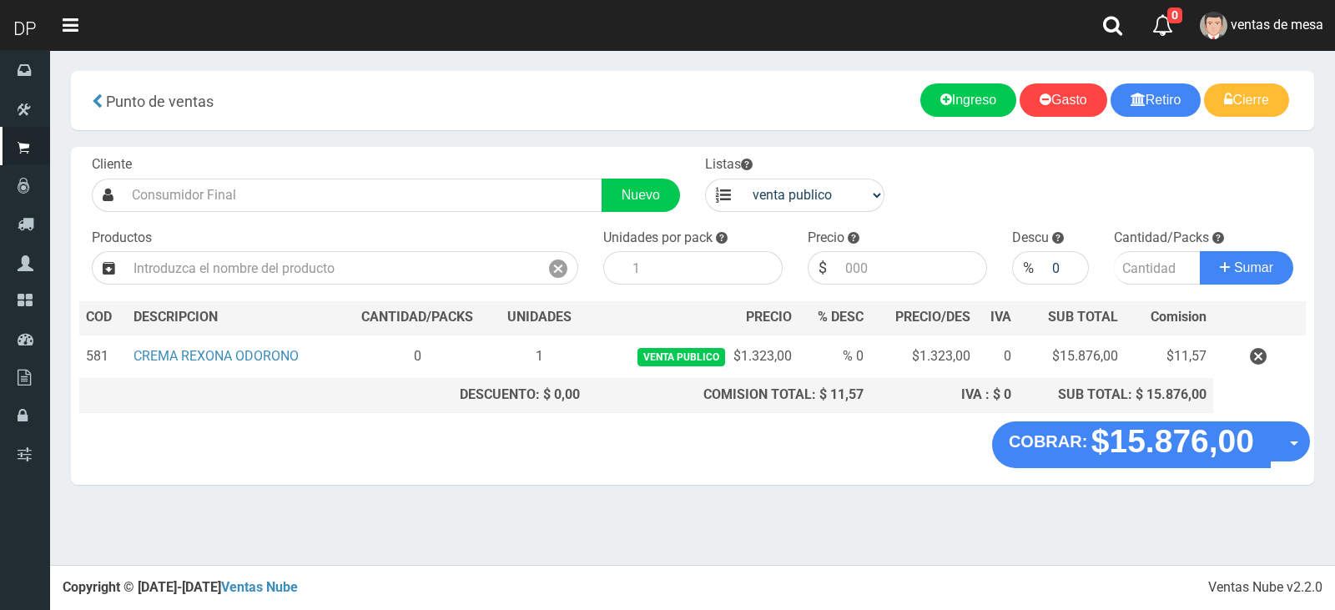
click at [885, 196] on div "Listas venta publico Sup chinos reventas" at bounding box center [794, 183] width 204 height 57
click at [863, 205] on select "venta publico Sup chinos reventas" at bounding box center [812, 195] width 143 height 33
select select "3"
click at [741, 179] on select "venta publico Sup chinos reventas" at bounding box center [812, 195] width 143 height 33
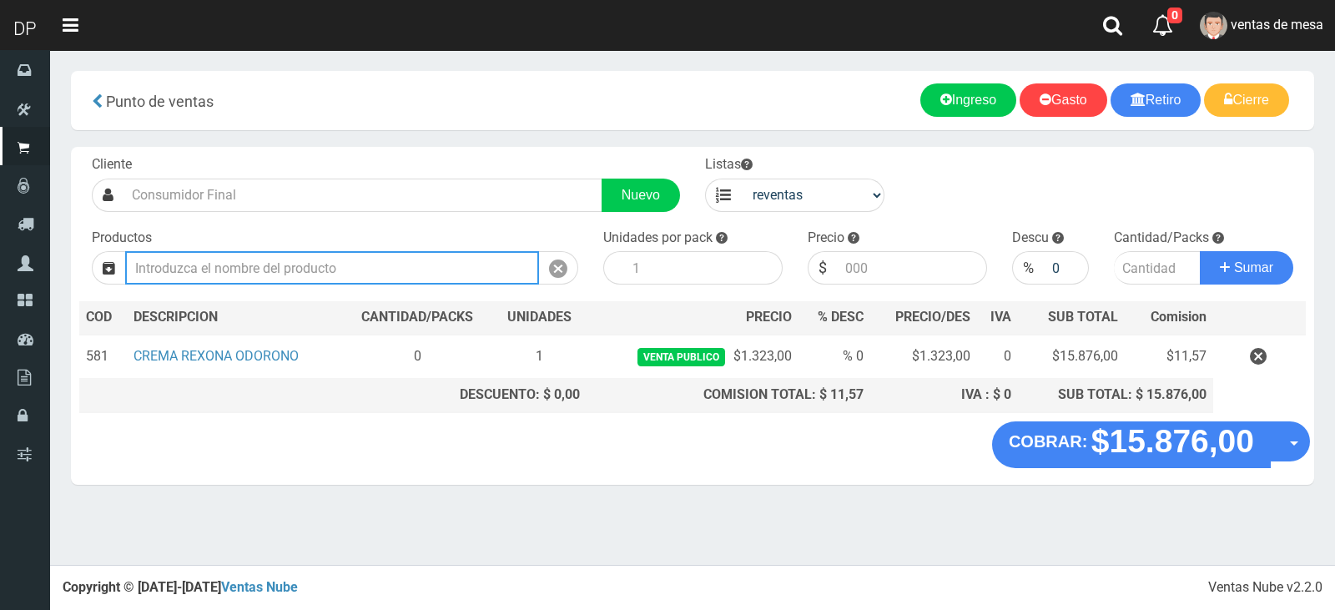
click at [402, 269] on input "text" at bounding box center [332, 267] width 414 height 33
click at [402, 264] on input "text" at bounding box center [332, 267] width 414 height 33
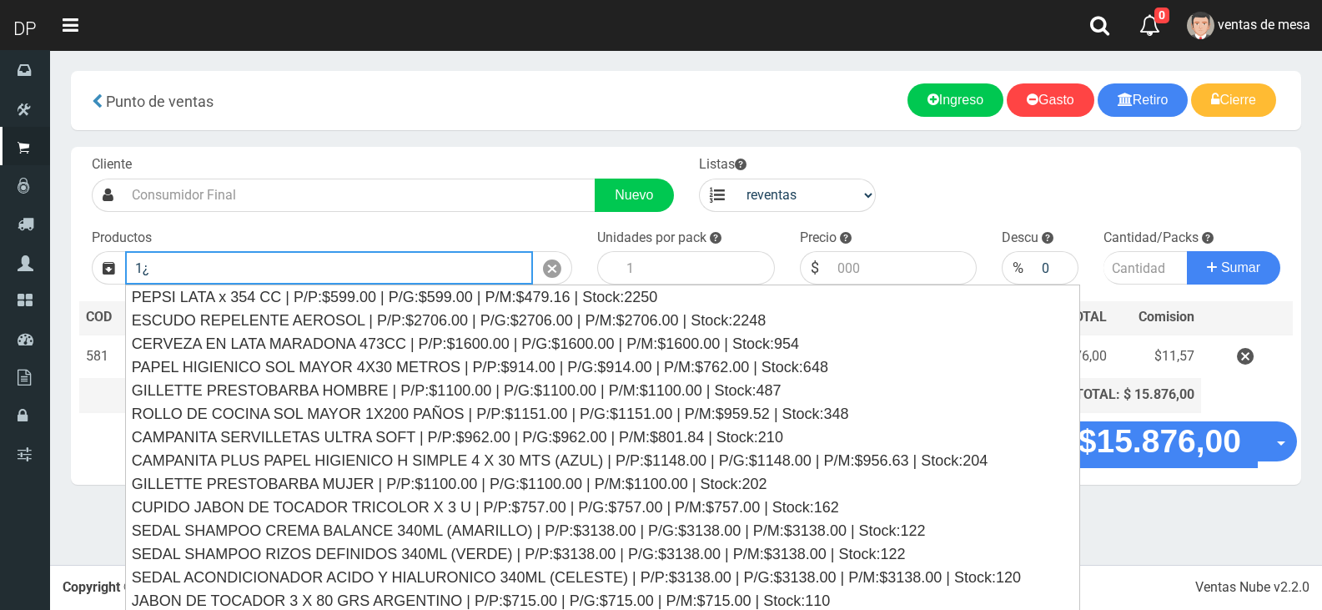
type input "1"
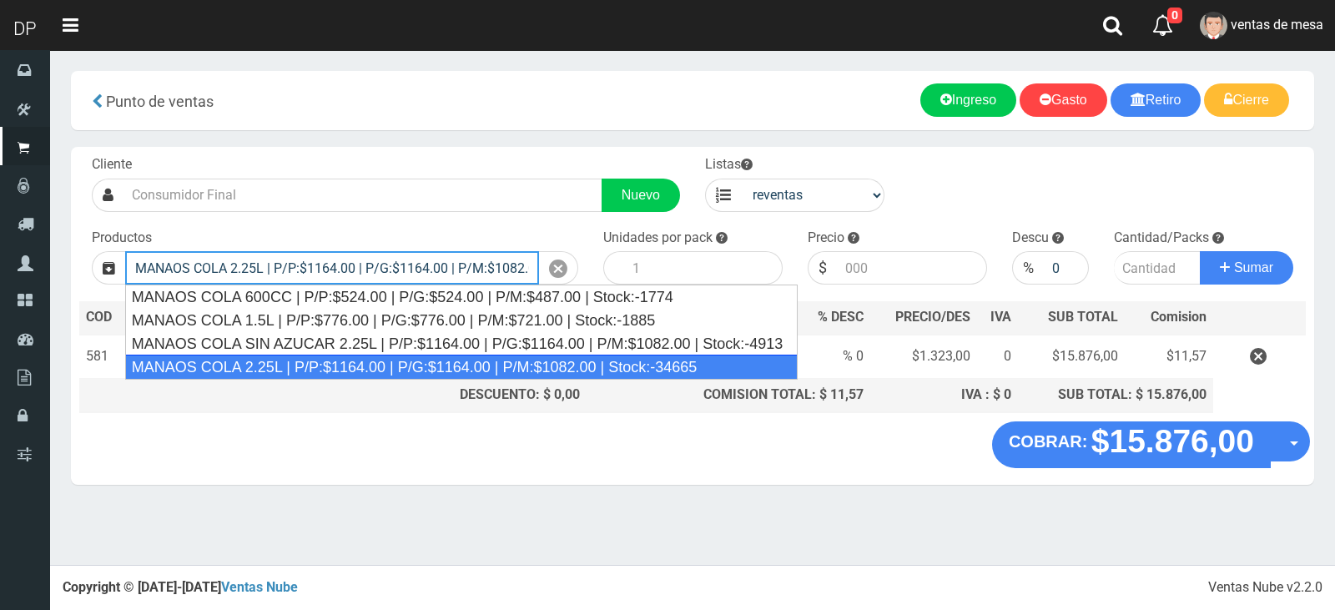
type input "MANAOS COLA 2.25L | P/P:$1164.00 | P/G:$1164.00 | P/M:$1082.00 | Stock:-34665"
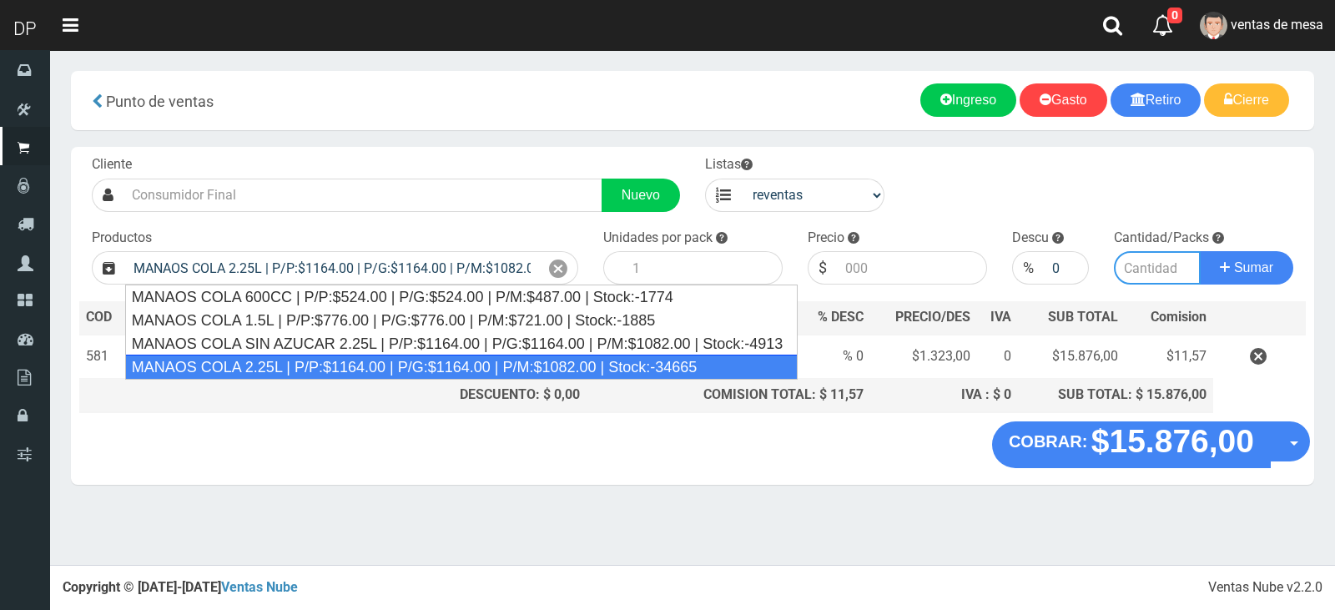
type input "6"
type input "1082.00"
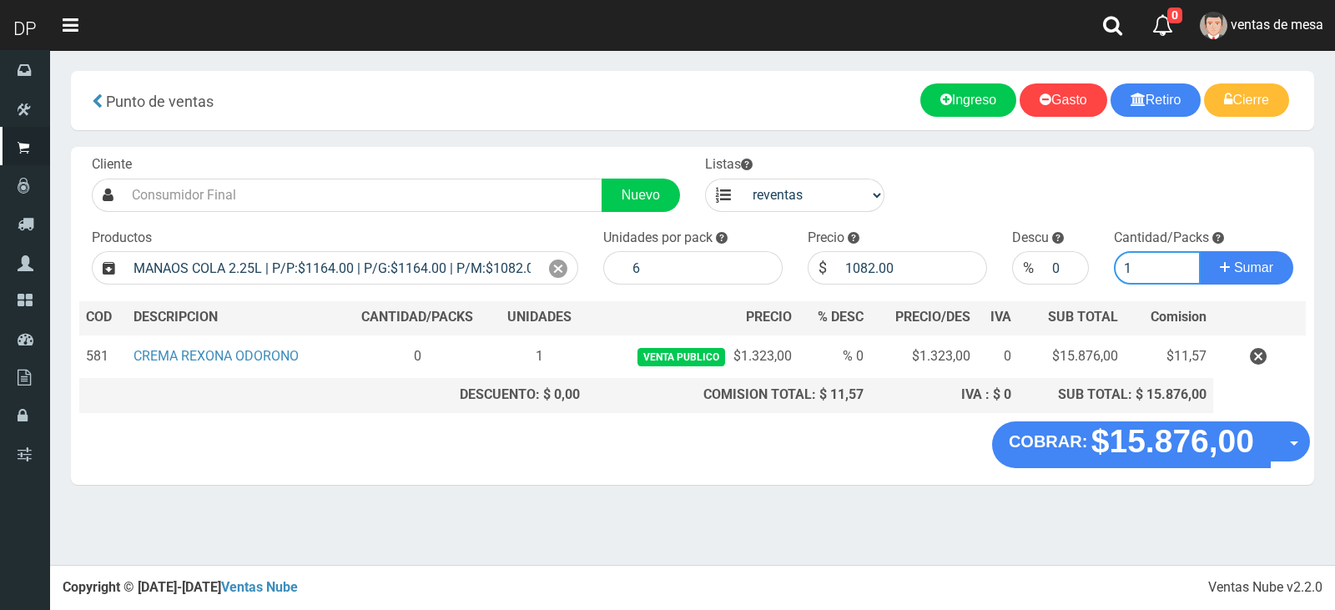
type input "1"
click at [1199, 251] on button "Sumar" at bounding box center [1245, 267] width 93 height 33
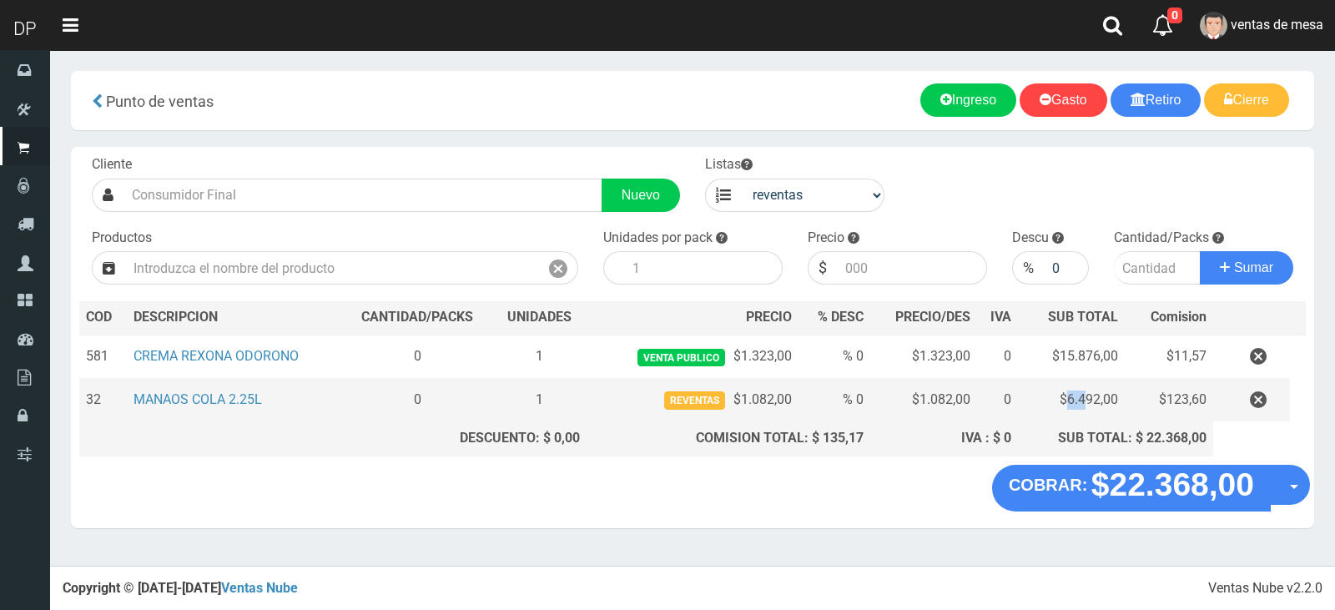
drag, startPoint x: 1066, startPoint y: 400, endPoint x: 1089, endPoint y: 399, distance: 23.4
click at [1089, 399] on td "$6.492,00" at bounding box center [1071, 400] width 107 height 43
click at [831, 410] on td "% 0" at bounding box center [834, 400] width 72 height 43
click at [797, 397] on td "reventas $1.082,00" at bounding box center [692, 400] width 213 height 43
drag, startPoint x: 742, startPoint y: 396, endPoint x: 801, endPoint y: 394, distance: 58.4
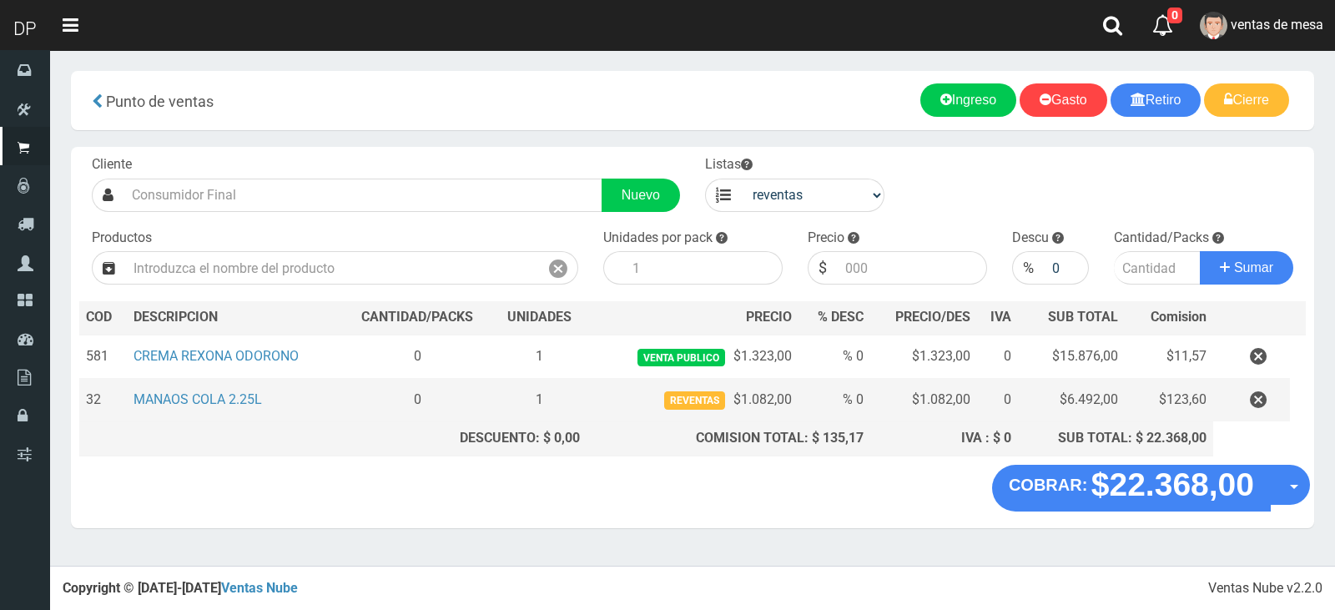
click at [752, 397] on td "reventas $1.082,00" at bounding box center [692, 400] width 213 height 43
click at [801, 394] on tr "32 MANAOS COLA 2.25L 0 1 reventas $1.082,00 % 0 $1.082,00 0 $6.492,00 $123,60" at bounding box center [692, 400] width 1226 height 43
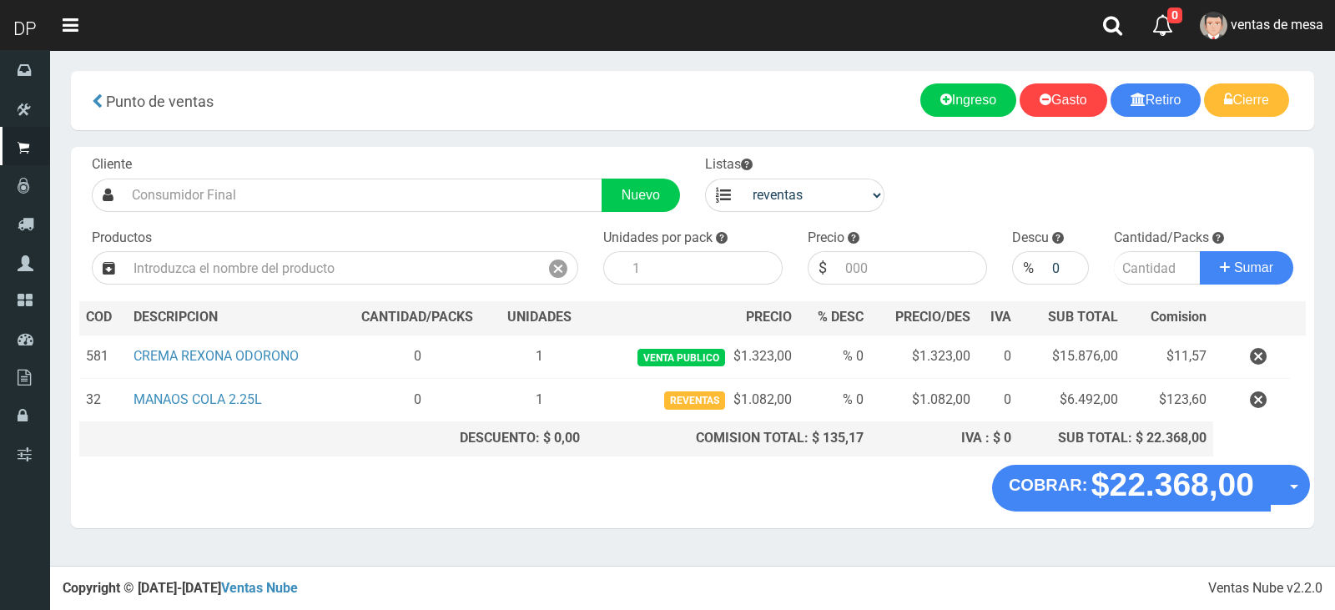
click at [761, 498] on "COBRAR: $22.368,00 Opciones Hacer Devolucion Crear presupuesto" at bounding box center [692, 488] width 1235 height 47
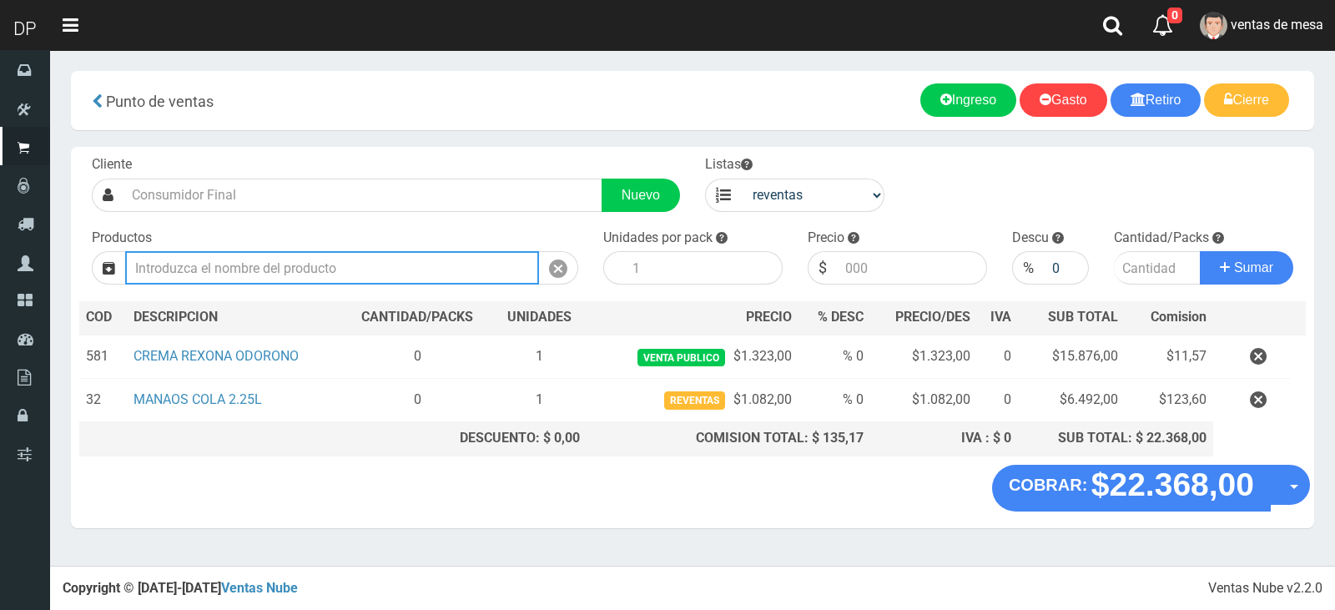
click at [441, 260] on input "text" at bounding box center [332, 267] width 414 height 33
click at [440, 263] on input "text" at bounding box center [332, 267] width 414 height 33
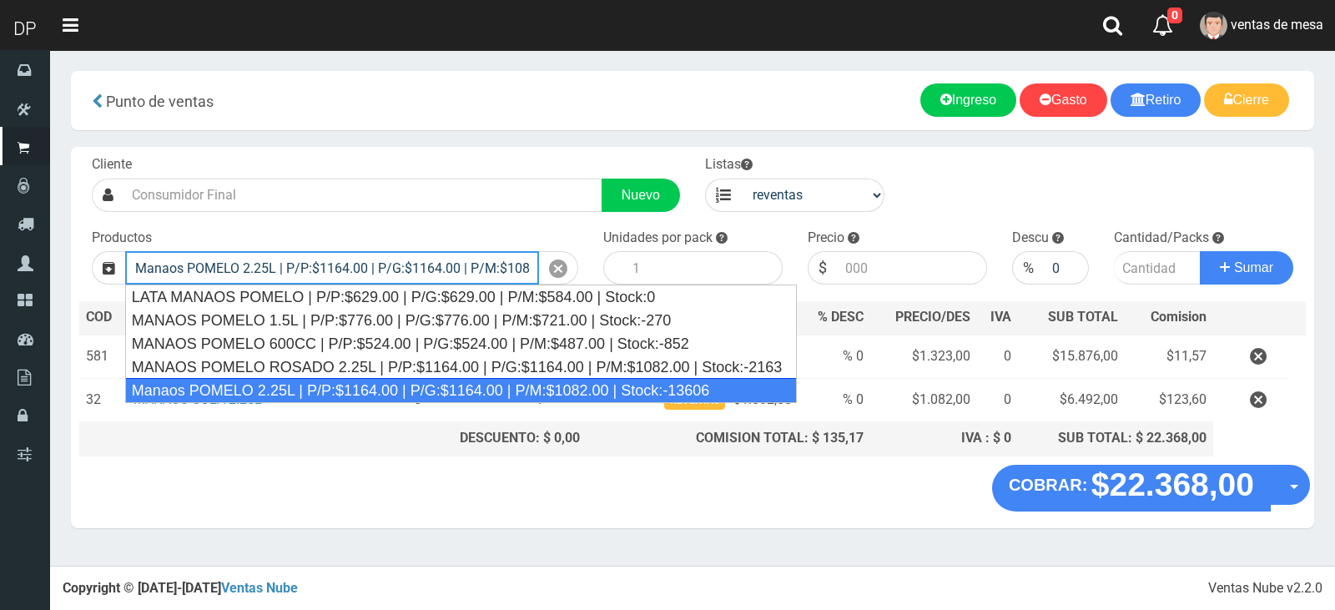
type input "Manaos POMELO 2.25L | P/P:$1164.00 | P/G:$1164.00 | P/M:$1082.00 | Stock:-13606"
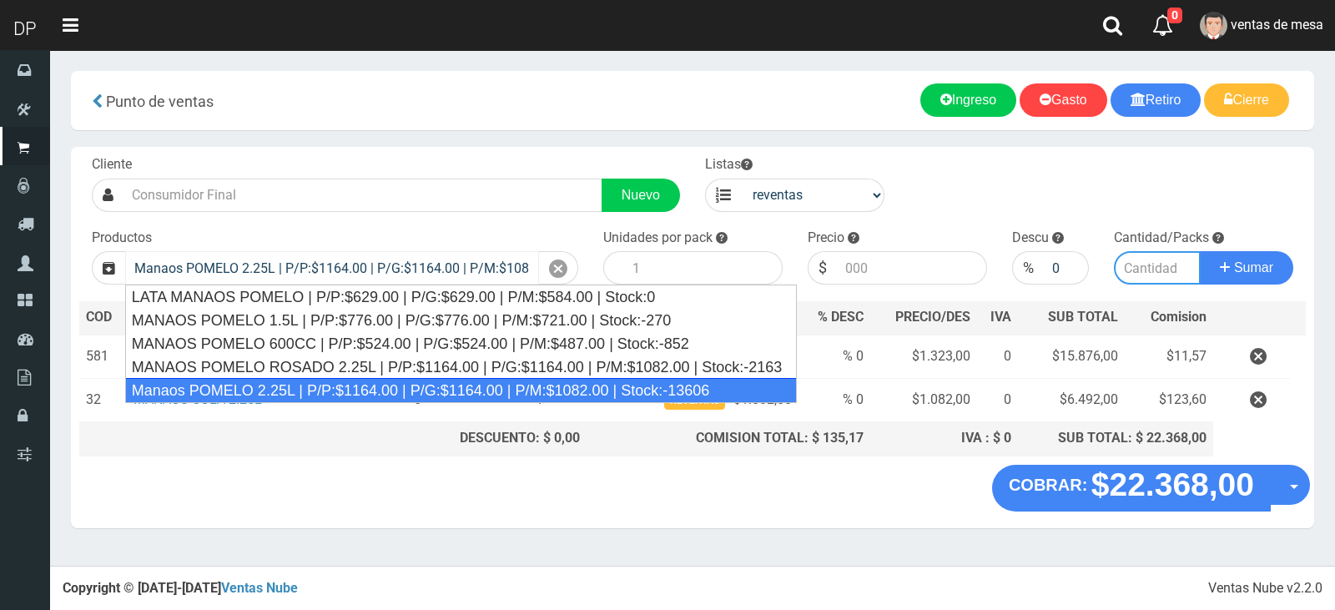
type input "6"
type input "1082.00"
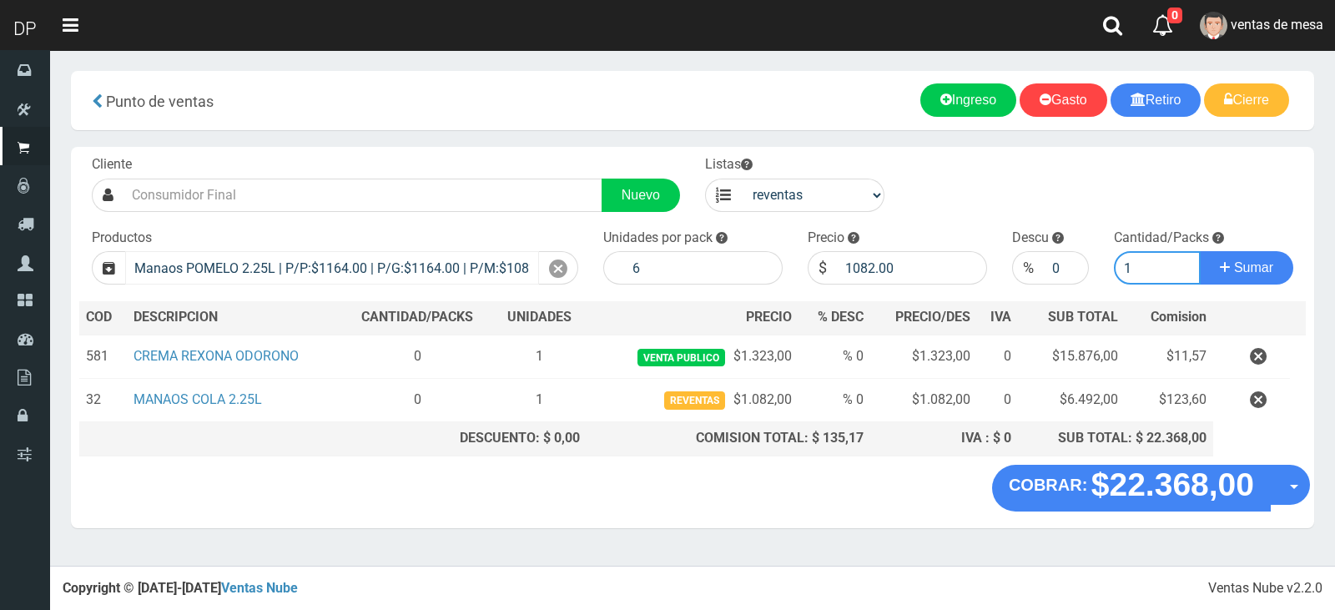
type input "1"
click at [1199, 251] on button "Sumar" at bounding box center [1245, 267] width 93 height 33
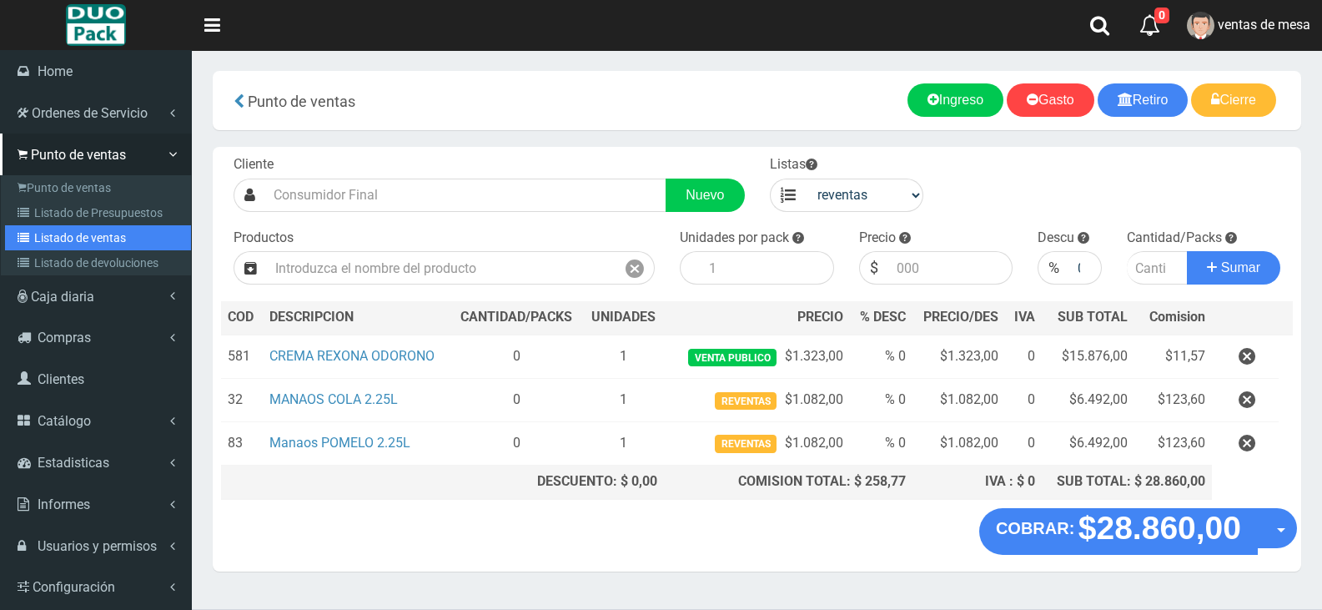
click at [105, 234] on link "Listado de ventas" at bounding box center [98, 237] width 186 height 25
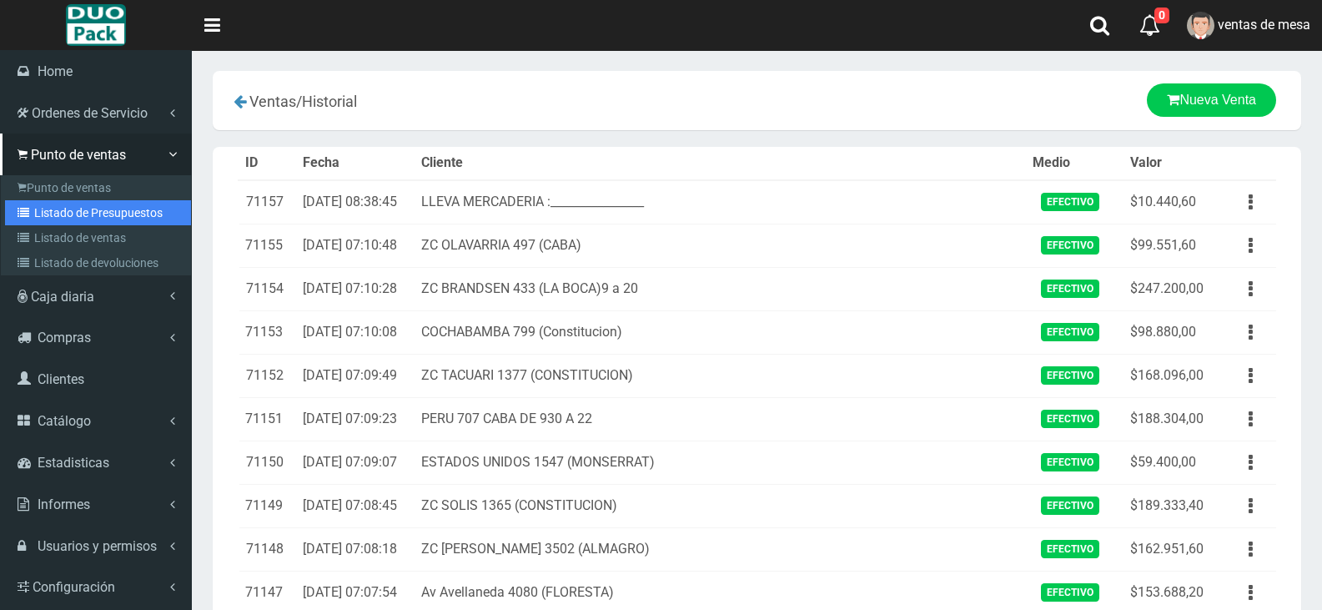
click at [88, 216] on link "Listado de Presupuestos" at bounding box center [98, 212] width 186 height 25
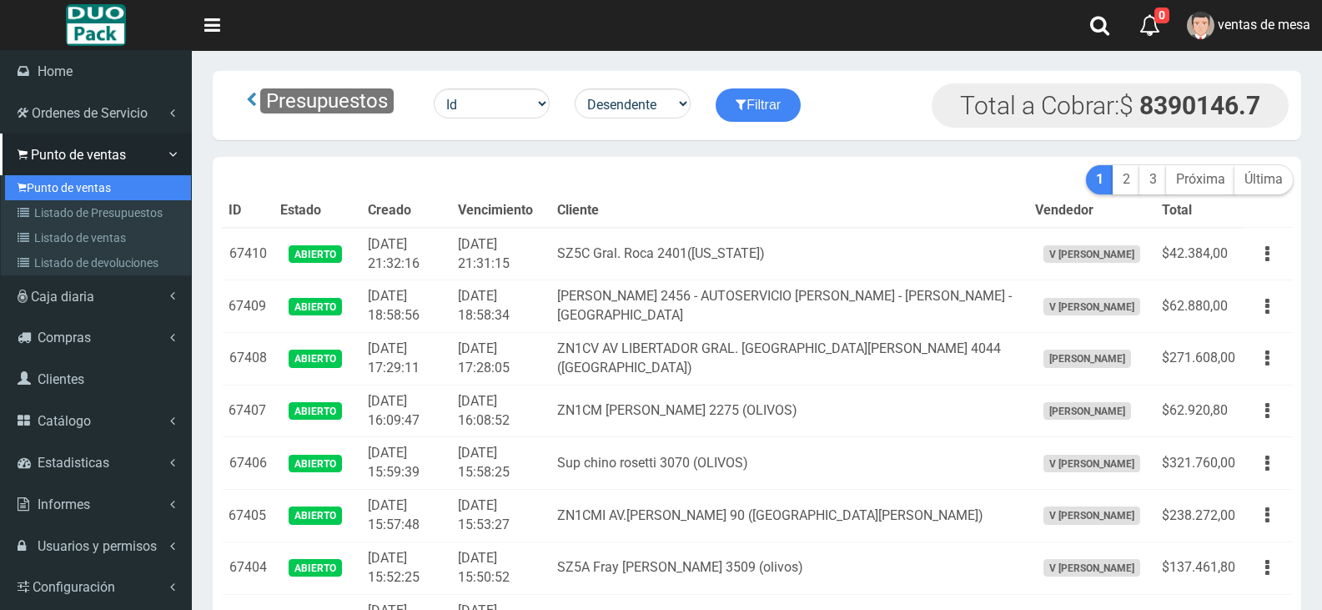
click at [83, 188] on link "Punto de ventas" at bounding box center [98, 187] width 186 height 25
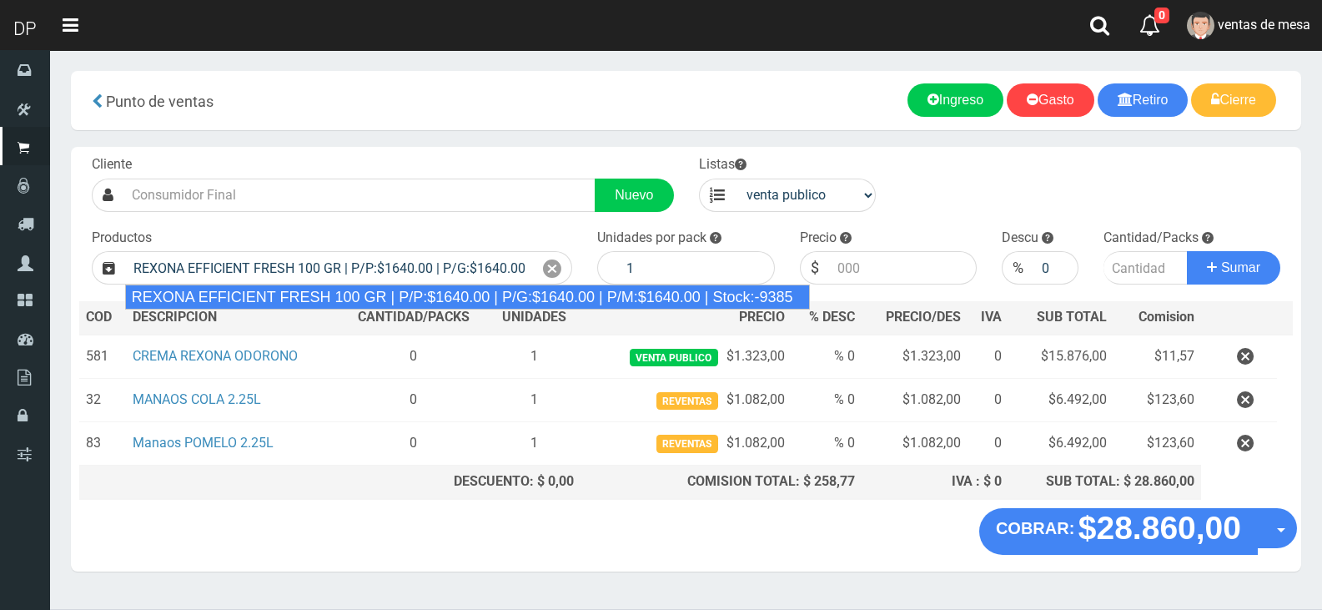
type input "REXONA EFFICIENT FRESH 100 GR | P/P:$1640.00 | P/G:$1640.00 | P/M:$1640.00 | St…"
type input "12"
type input "1640.00"
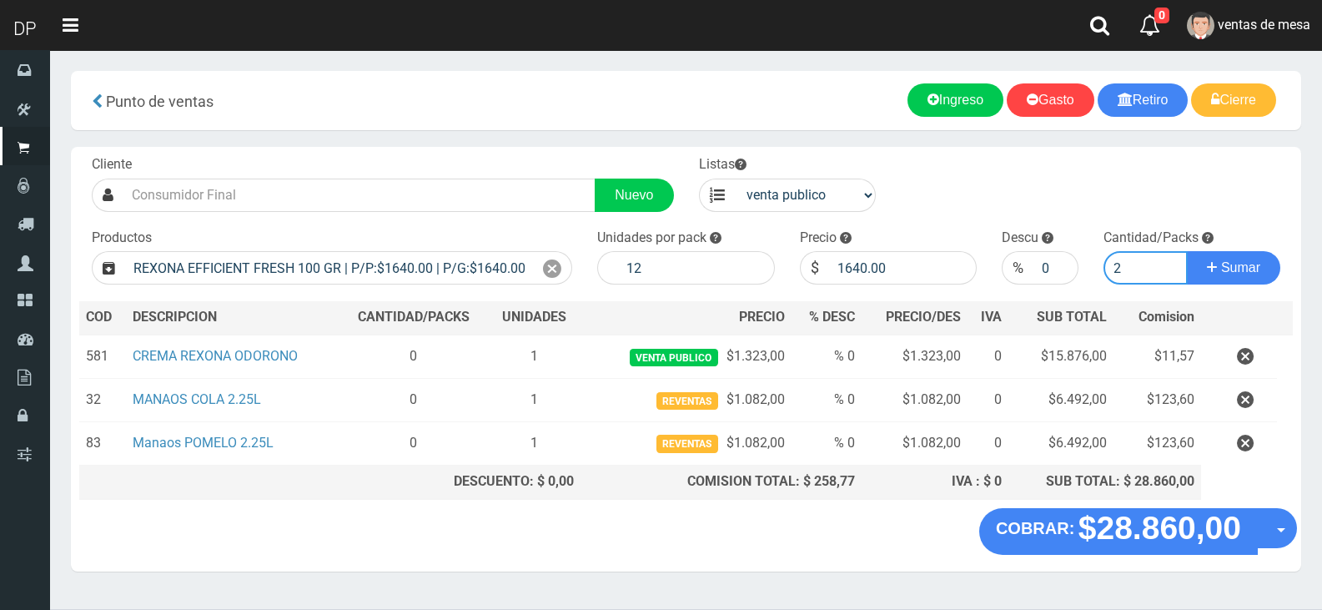
type input "2"
click at [674, 288] on div "Cliente Nuevo Listas venta publico Sup chinos reventas Productos" at bounding box center [686, 327] width 1230 height 361
click at [686, 274] on input "12" at bounding box center [696, 267] width 157 height 33
type input "1"
click at [1187, 251] on button "Sumar" at bounding box center [1233, 267] width 93 height 33
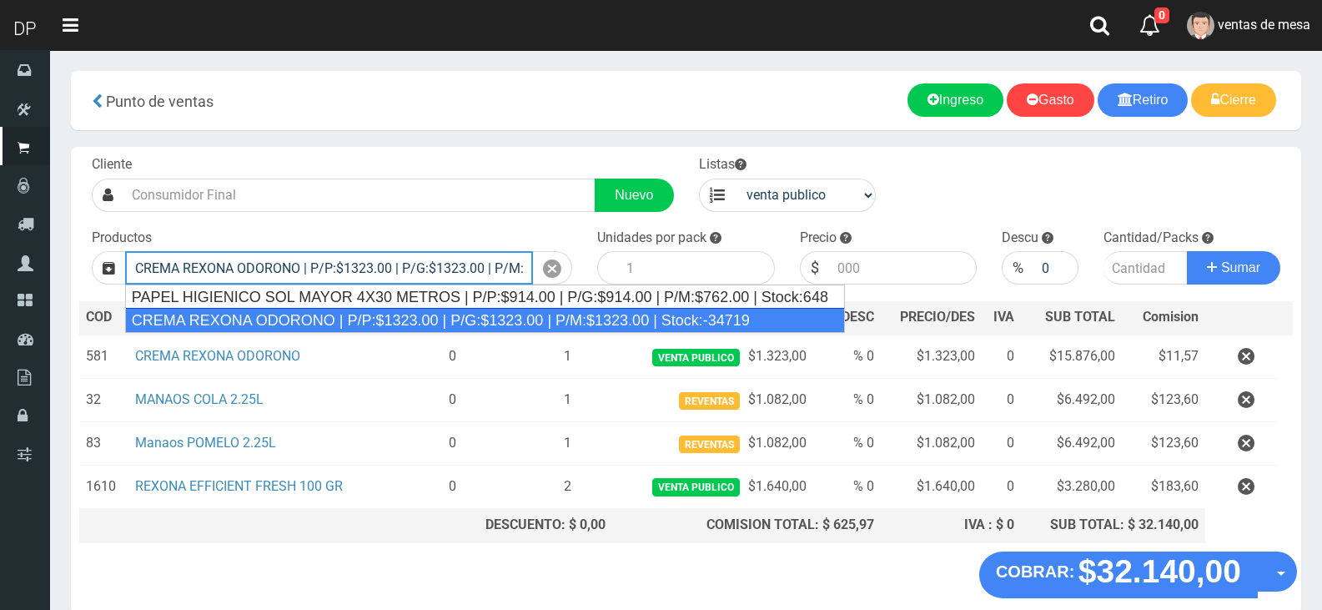
type input "CREMA REXONA ODORONO | P/P:$1323.00 | P/G:$1323.00 | P/M:$1323.00 | Stock:-34719"
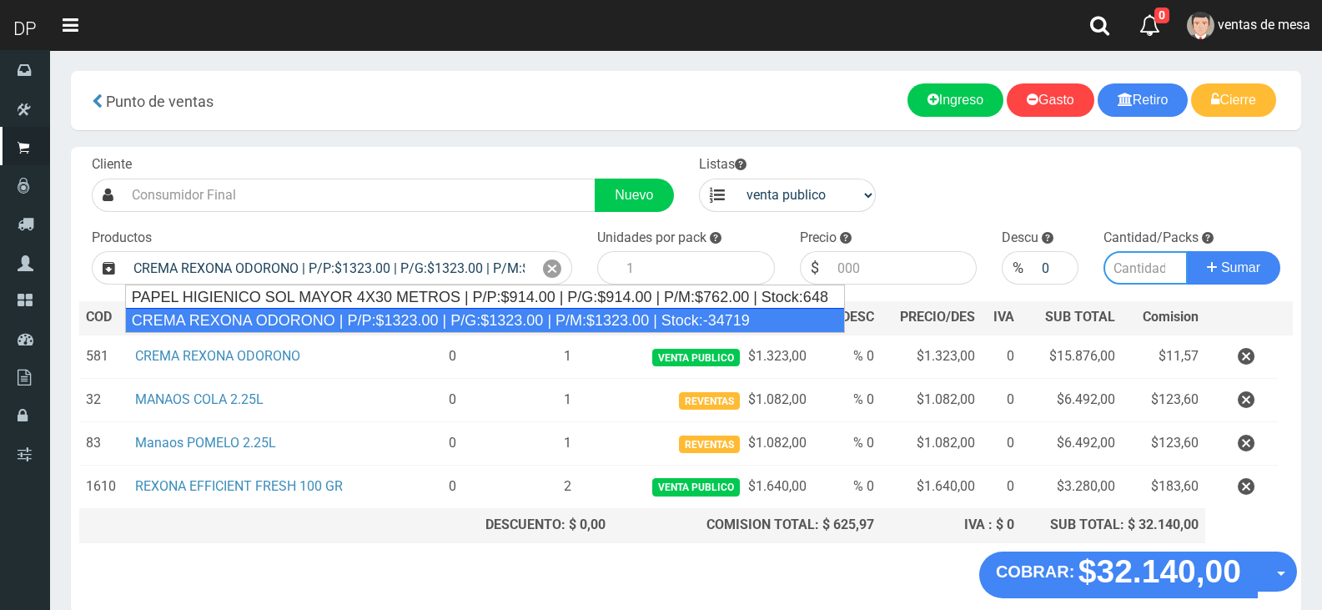
type input "12"
type input "1323.00"
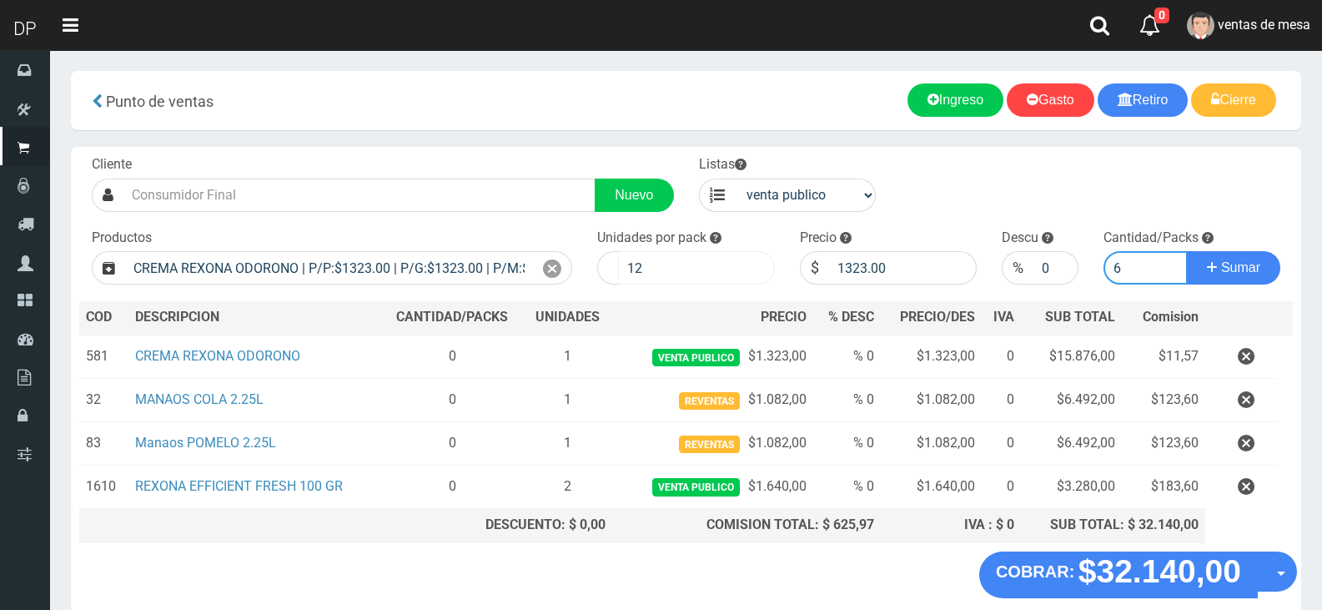
type input "6"
click at [696, 271] on input "12" at bounding box center [696, 267] width 157 height 33
type input "1"
click at [1187, 251] on button "Sumar" at bounding box center [1233, 267] width 93 height 33
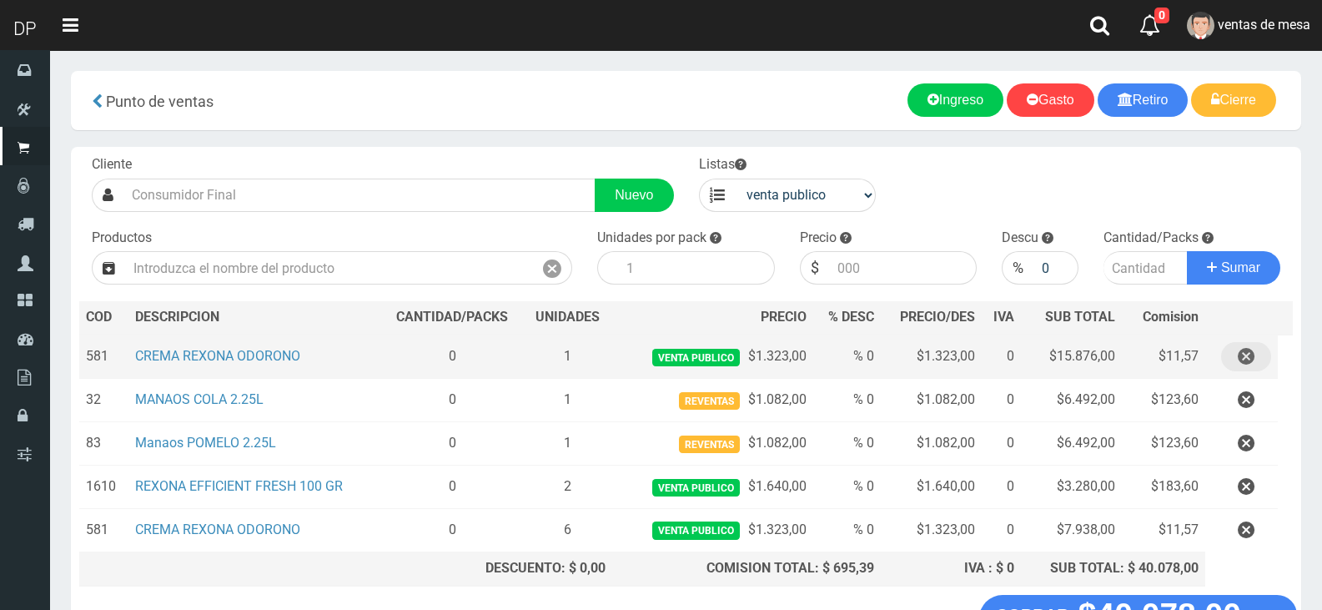
click at [1234, 359] on button "button" at bounding box center [1246, 356] width 50 height 29
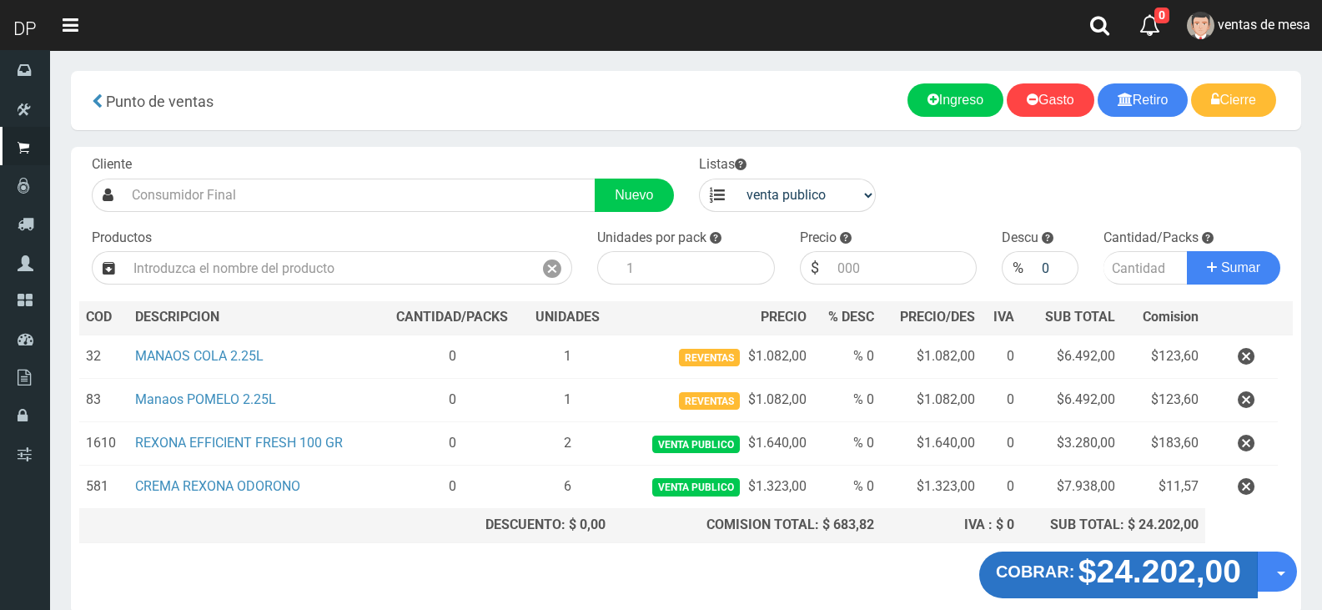
click at [1059, 552] on button "COBRAR: $24.202,00" at bounding box center [1118, 574] width 279 height 47
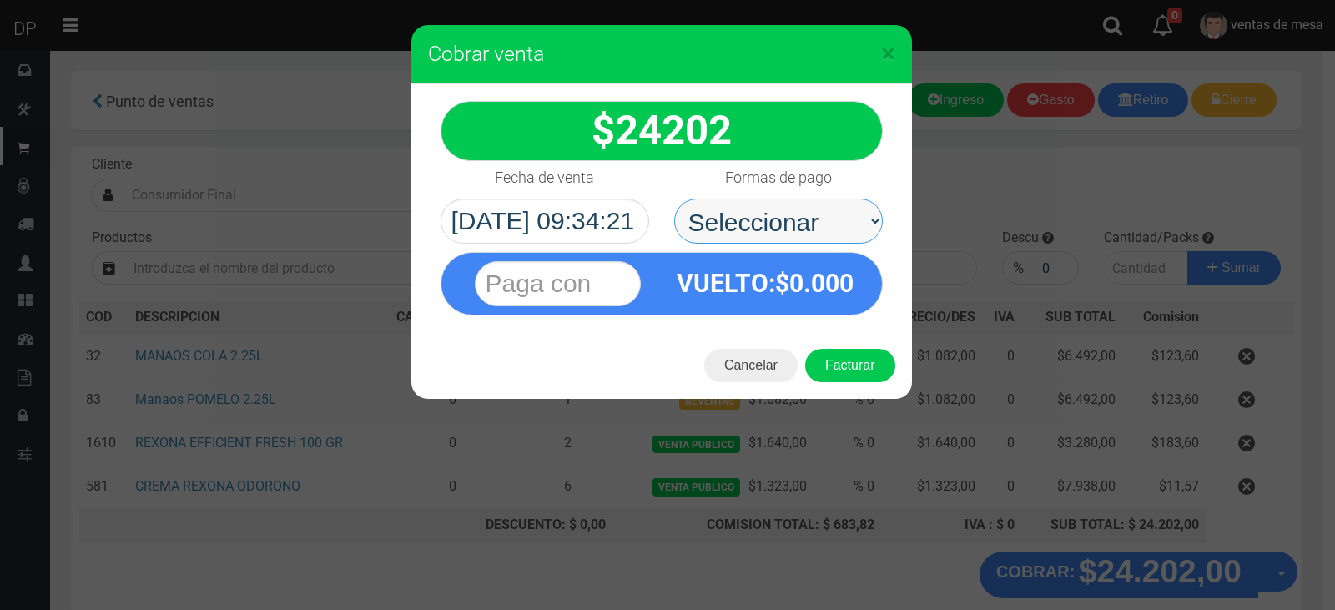
click at [775, 238] on select "Seleccionar Efectivo Tarjeta de Crédito Depósito Débito" at bounding box center [778, 221] width 209 height 45
select select "Efectivo"
click at [674, 199] on select "Seleccionar Efectivo Tarjeta de Crédito Depósito Débito" at bounding box center [778, 221] width 209 height 45
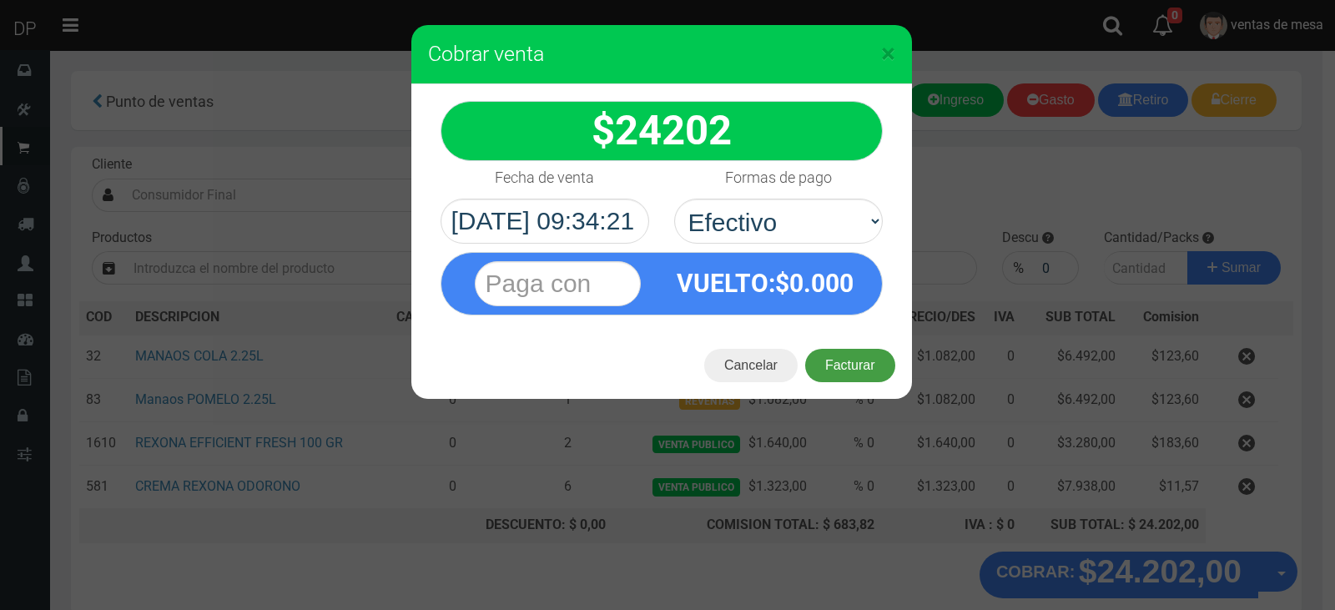
click at [840, 354] on button "Facturar" at bounding box center [850, 365] width 90 height 33
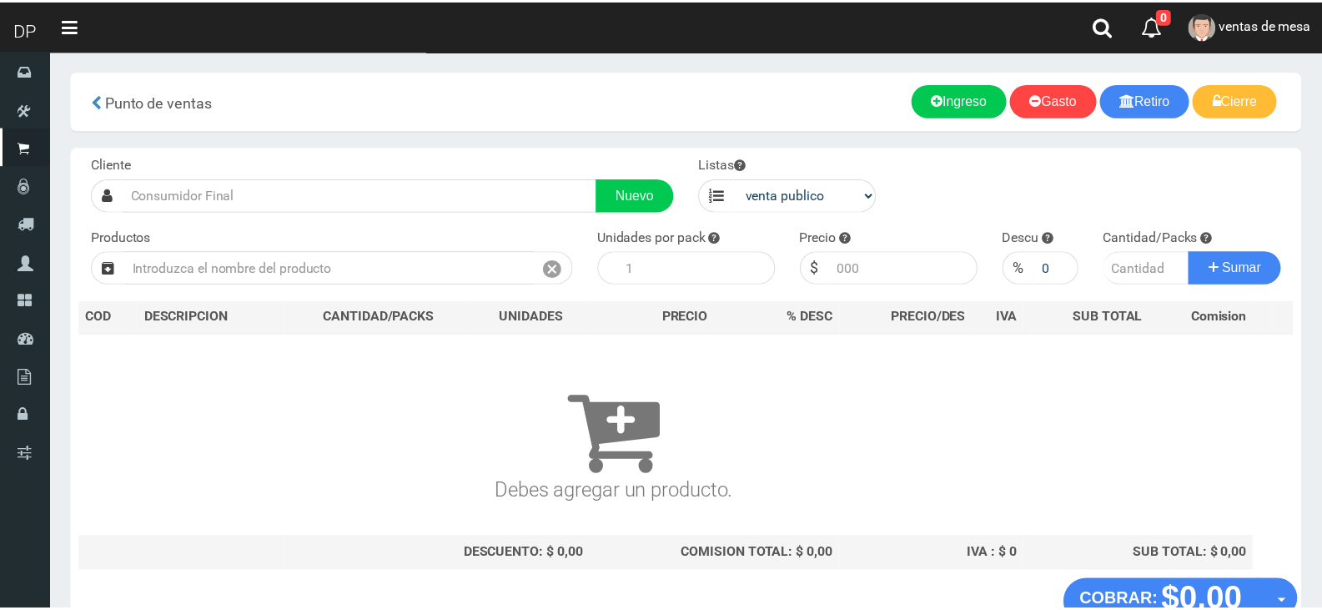
scroll to position [11, 0]
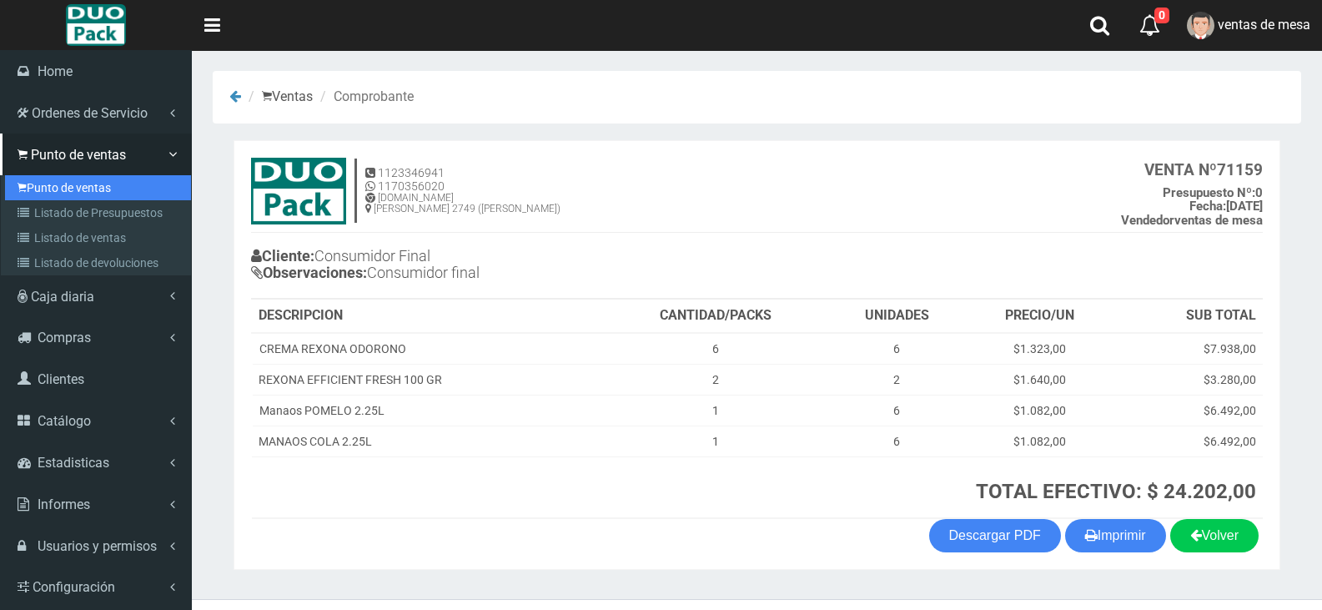
click at [44, 188] on link "Punto de ventas" at bounding box center [98, 187] width 186 height 25
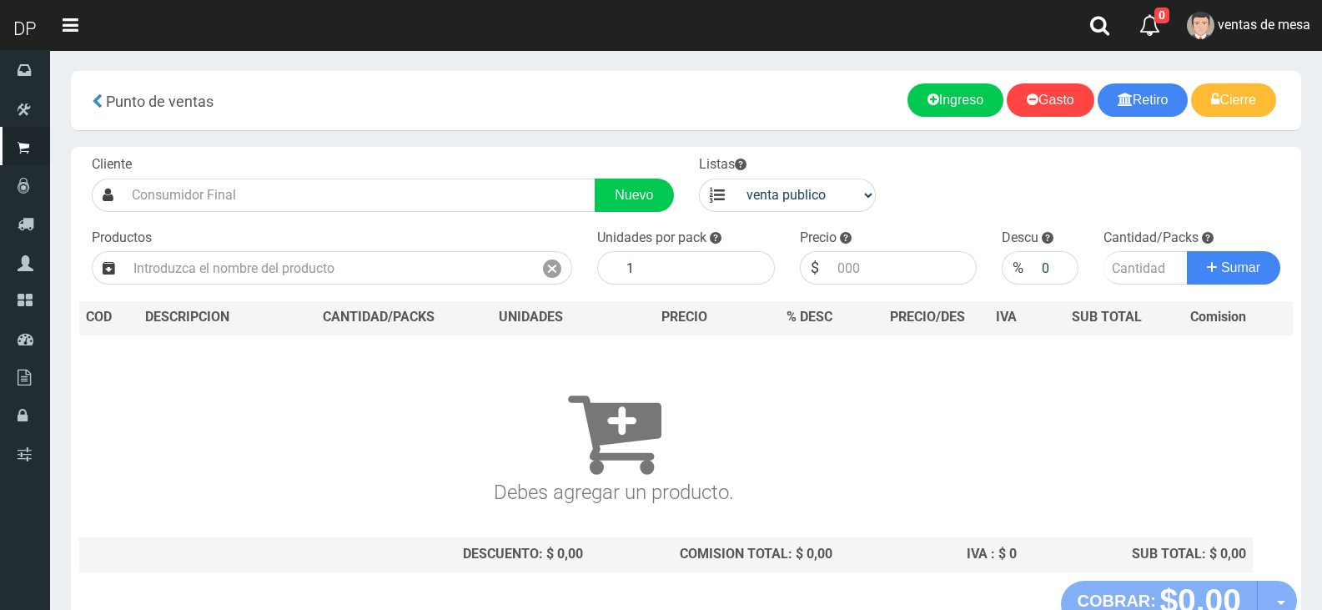
click at [264, 254] on input "text" at bounding box center [329, 267] width 408 height 33
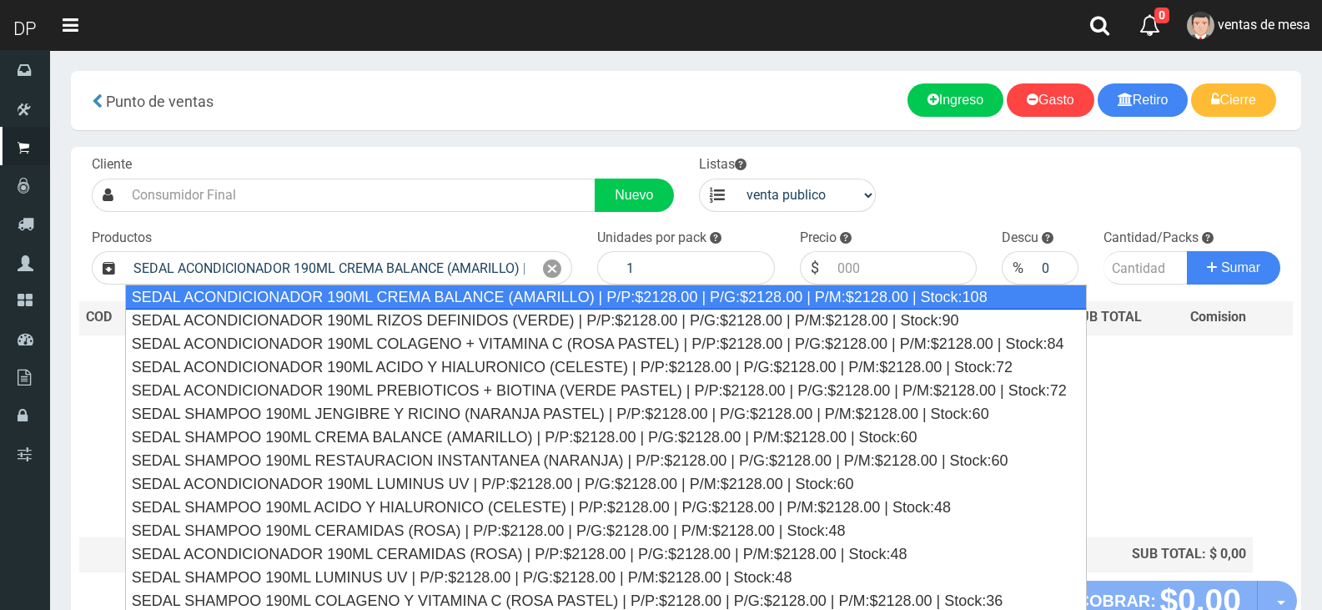
type input "SEDAL ACONDICIONADOR 190ML CREMA BALANCE (AMARILLO) | P/P:$2128.00 | P/G:$2128.…"
type input "12"
type input "2128.00"
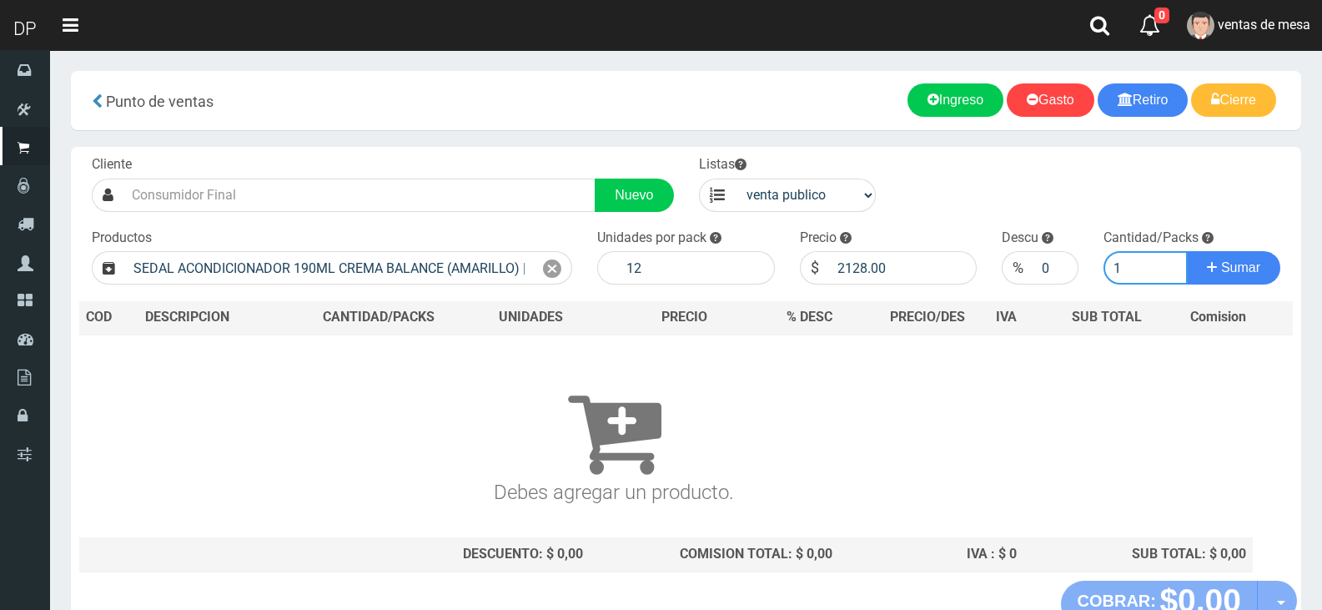
type input "1"
click at [1187, 251] on button "Sumar" at bounding box center [1233, 267] width 93 height 33
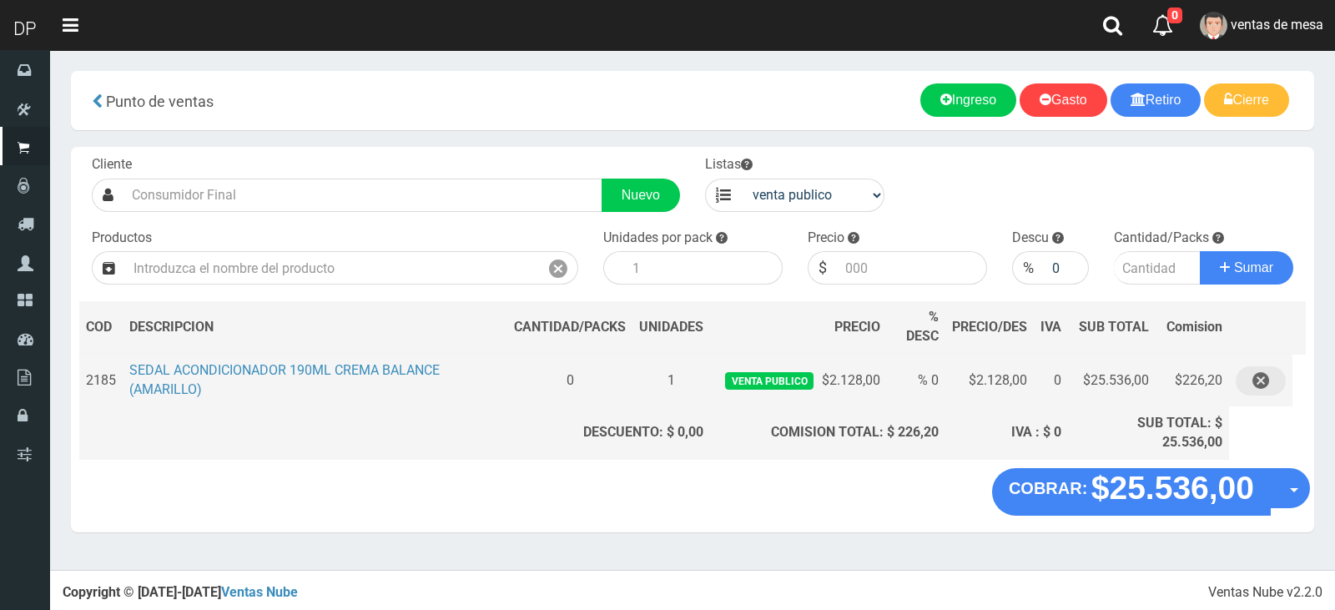
click at [1278, 375] on button "button" at bounding box center [1260, 380] width 50 height 29
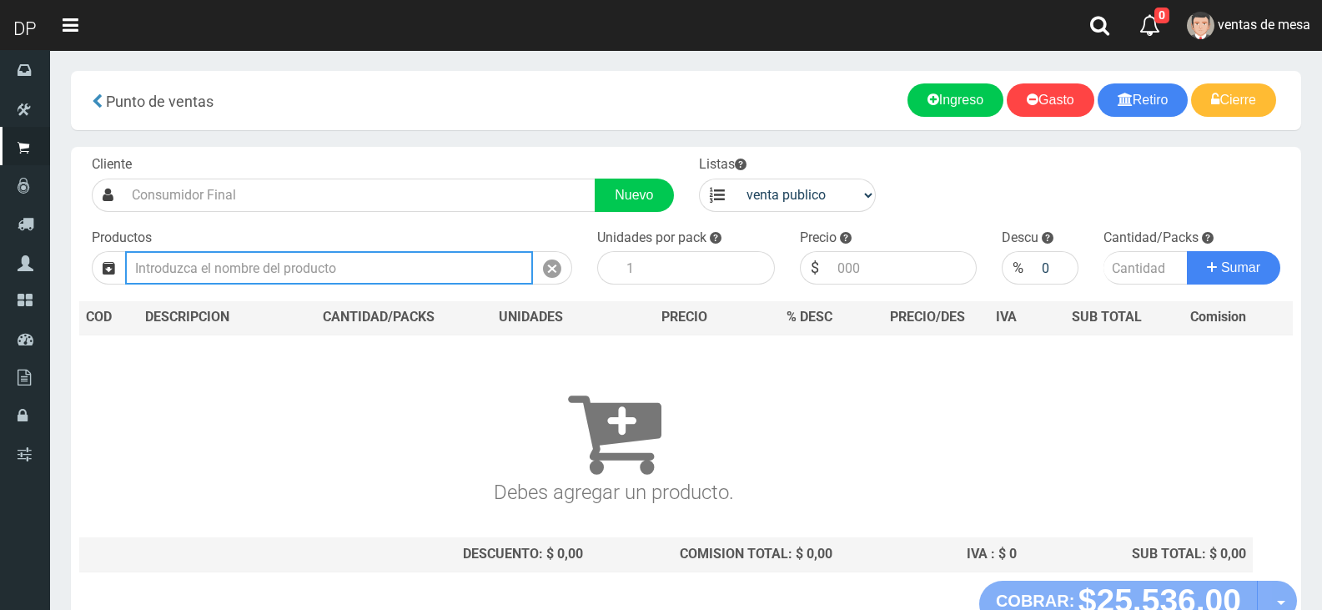
click at [431, 271] on input "text" at bounding box center [329, 267] width 408 height 33
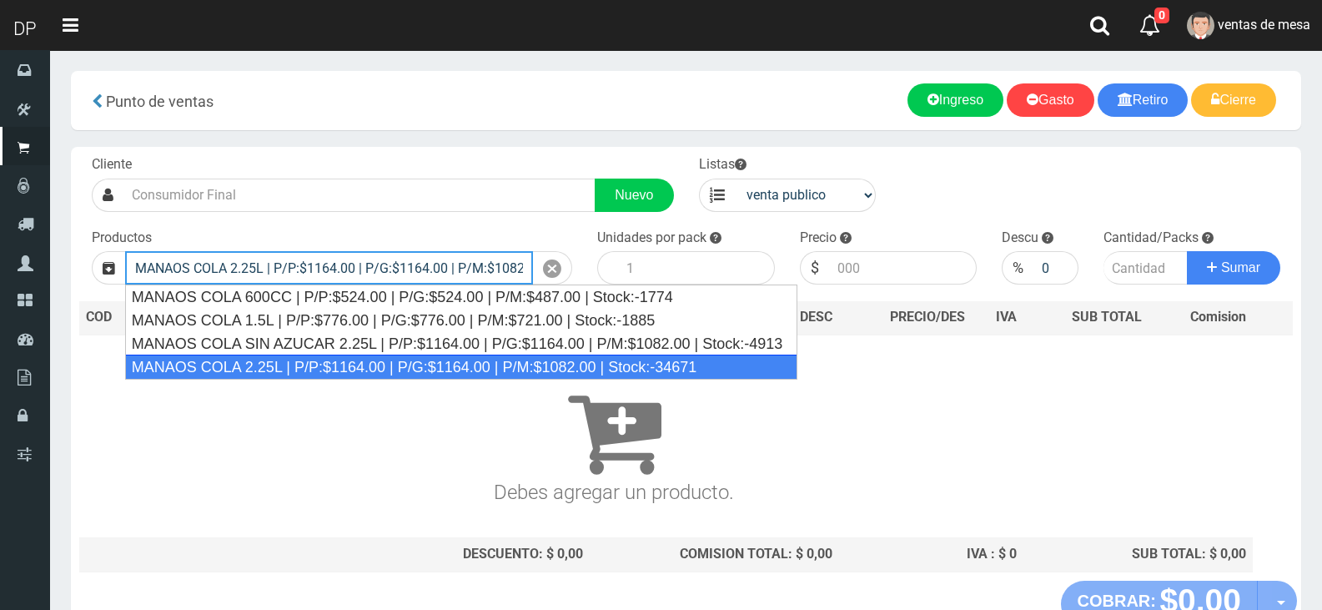
type input "MANAOS COLA 2.25L | P/P:$1164.00 | P/G:$1164.00 | P/M:$1082.00 | Stock:-34671"
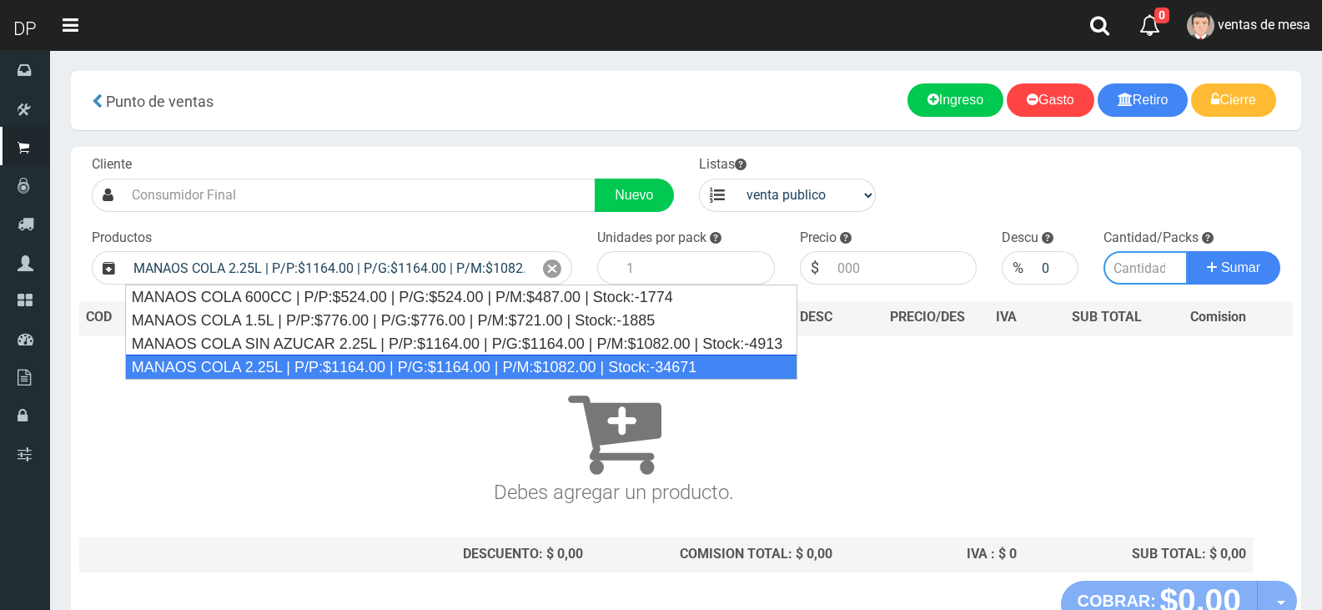
type input "6"
type input "1164.00"
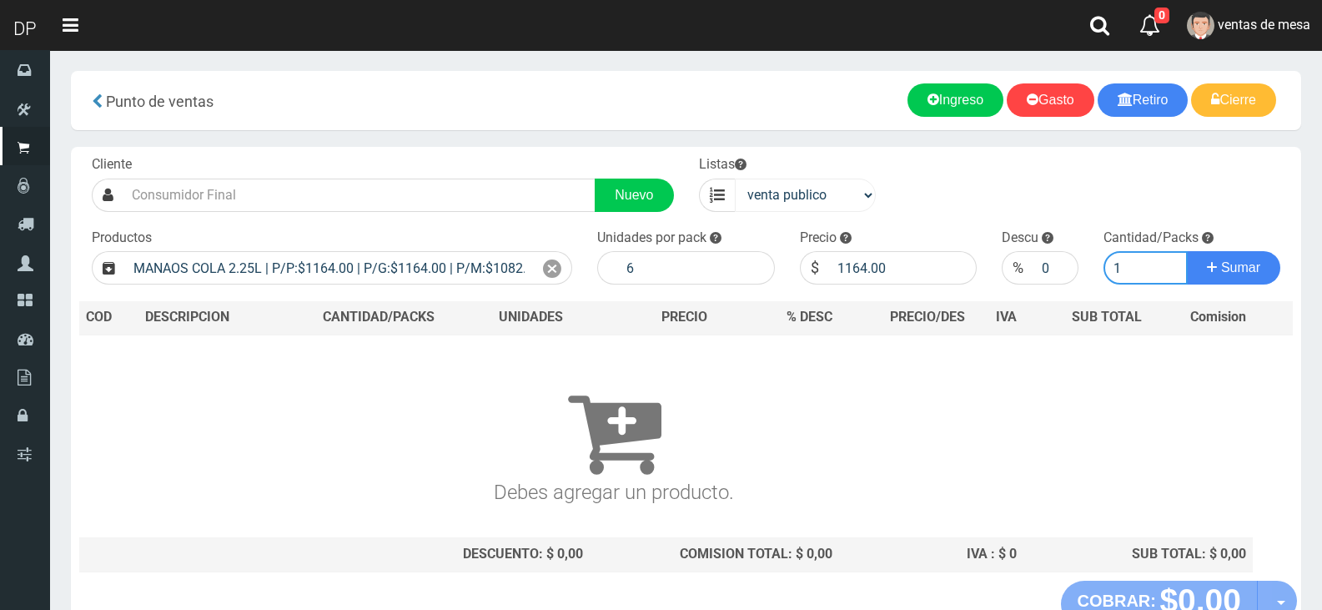
type input "1"
click at [770, 183] on select "venta publico Sup chinos reventas" at bounding box center [806, 195] width 142 height 33
select select "3"
click at [735, 179] on select "venta publico Sup chinos reventas" at bounding box center [806, 195] width 142 height 33
click at [553, 266] on icon at bounding box center [552, 269] width 18 height 24
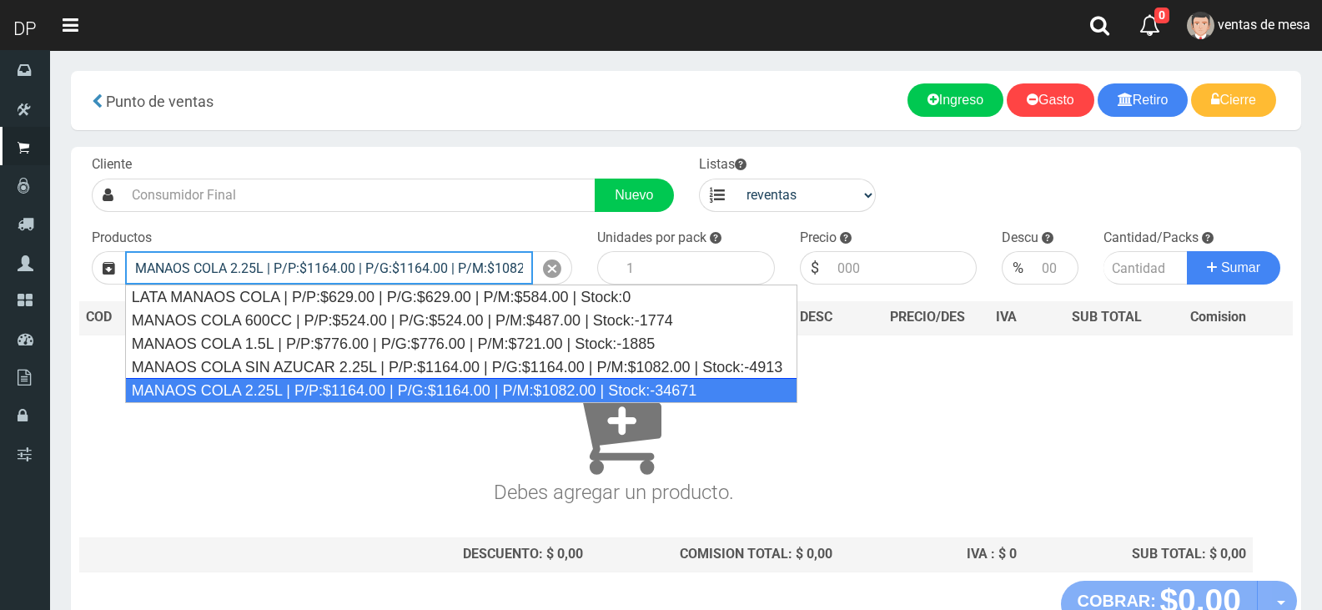
type input "MANAOS COLA 2.25L | P/P:$1164.00 | P/G:$1164.00 | P/M:$1082.00 | Stock:-34671"
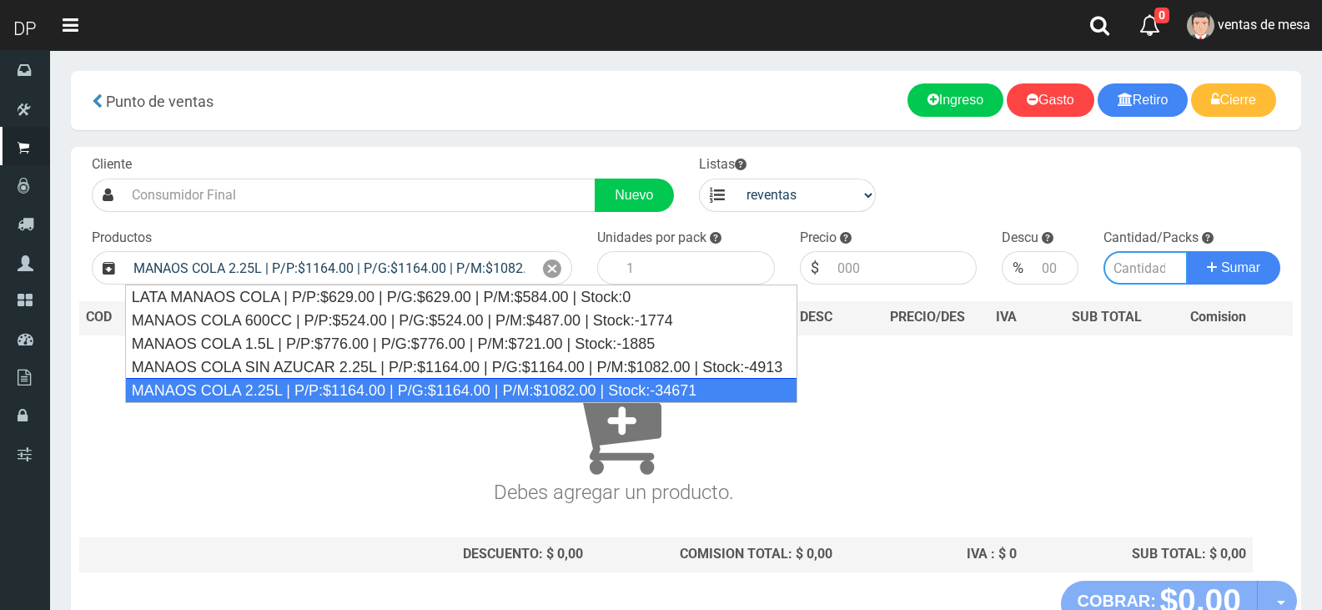
type input "6"
type input "1082.00"
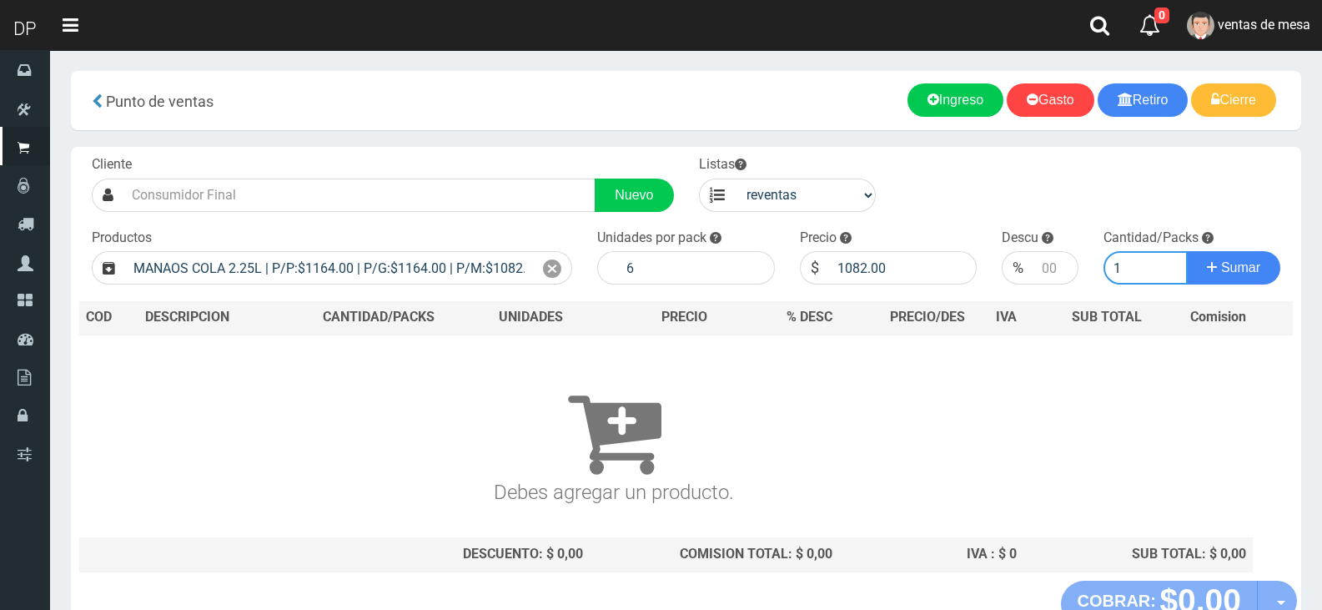
type input "1"
click at [1187, 251] on button "Sumar" at bounding box center [1233, 267] width 93 height 33
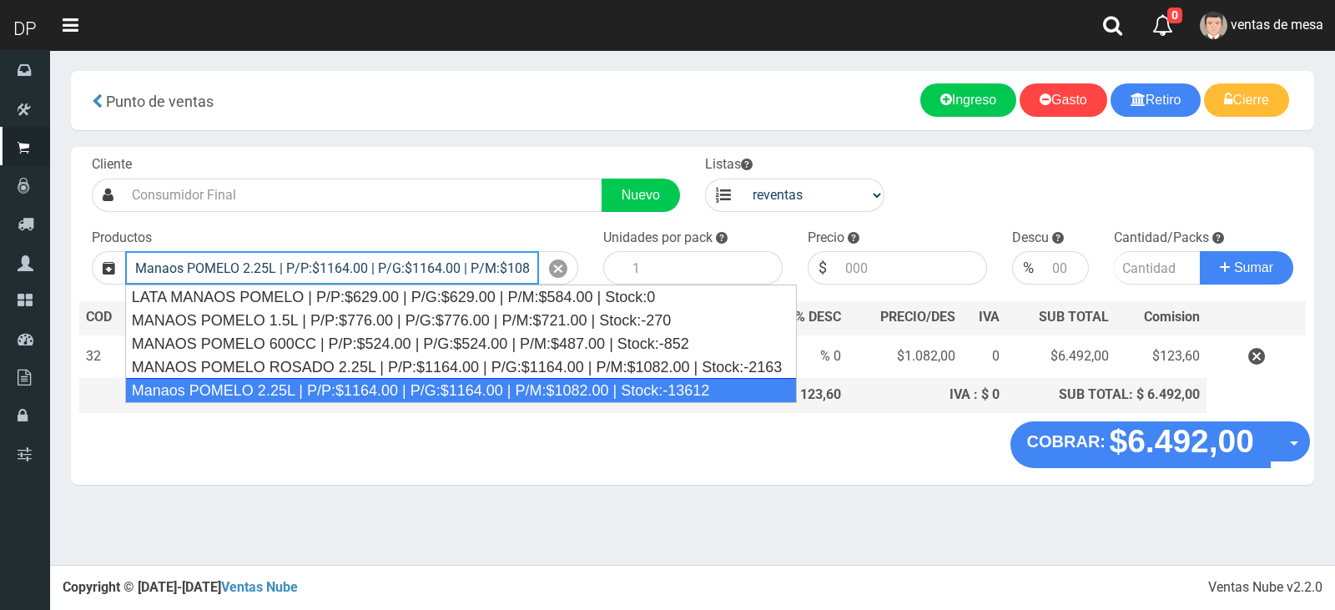
type input "Manaos POMELO 2.25L | P/P:$1164.00 | P/G:$1164.00 | P/M:$1082.00 | Stock:-13612"
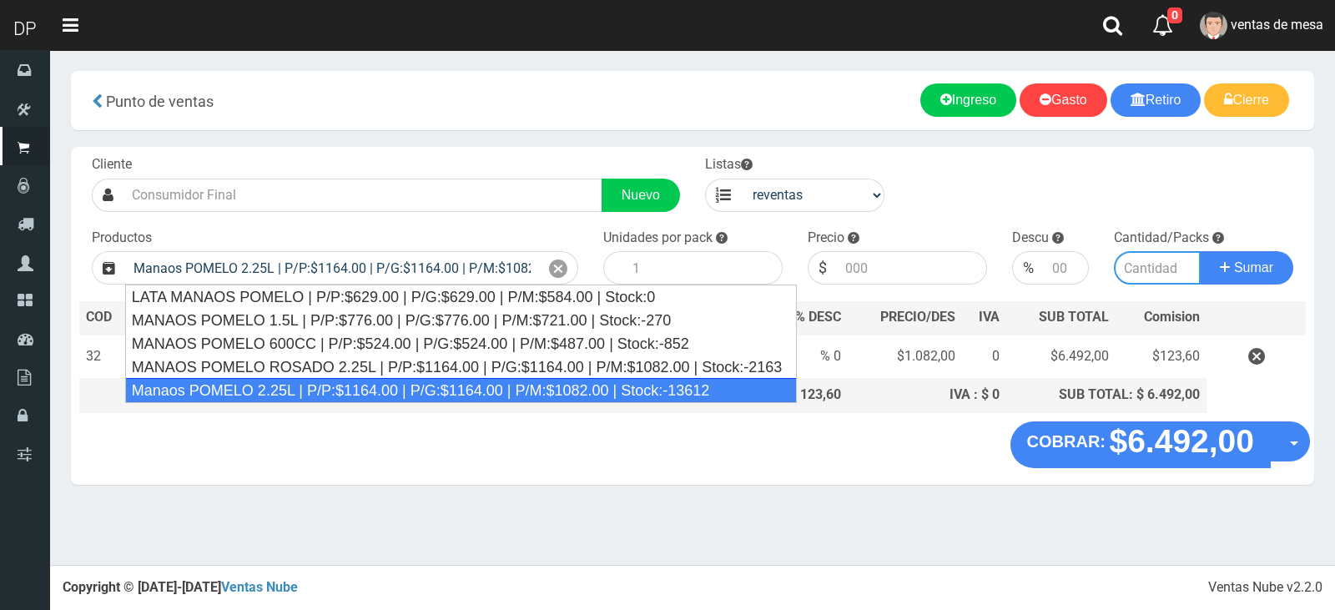
type input "6"
type input "1082.00"
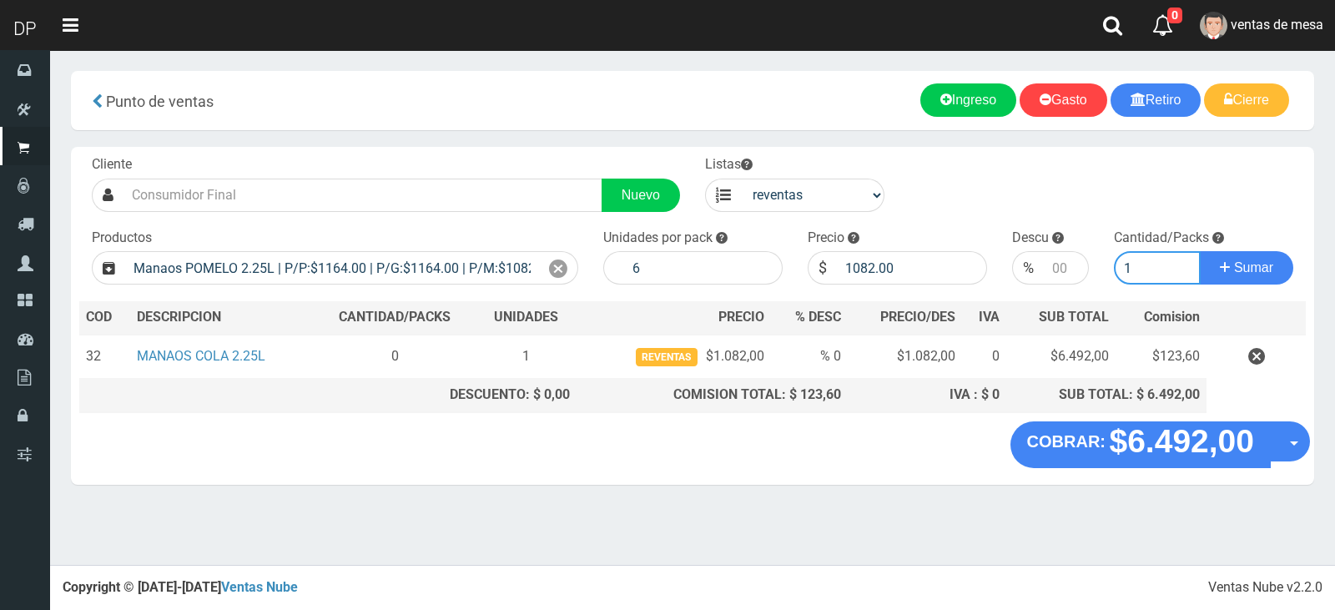
type input "1"
click at [1199, 251] on button "Sumar" at bounding box center [1245, 267] width 93 height 33
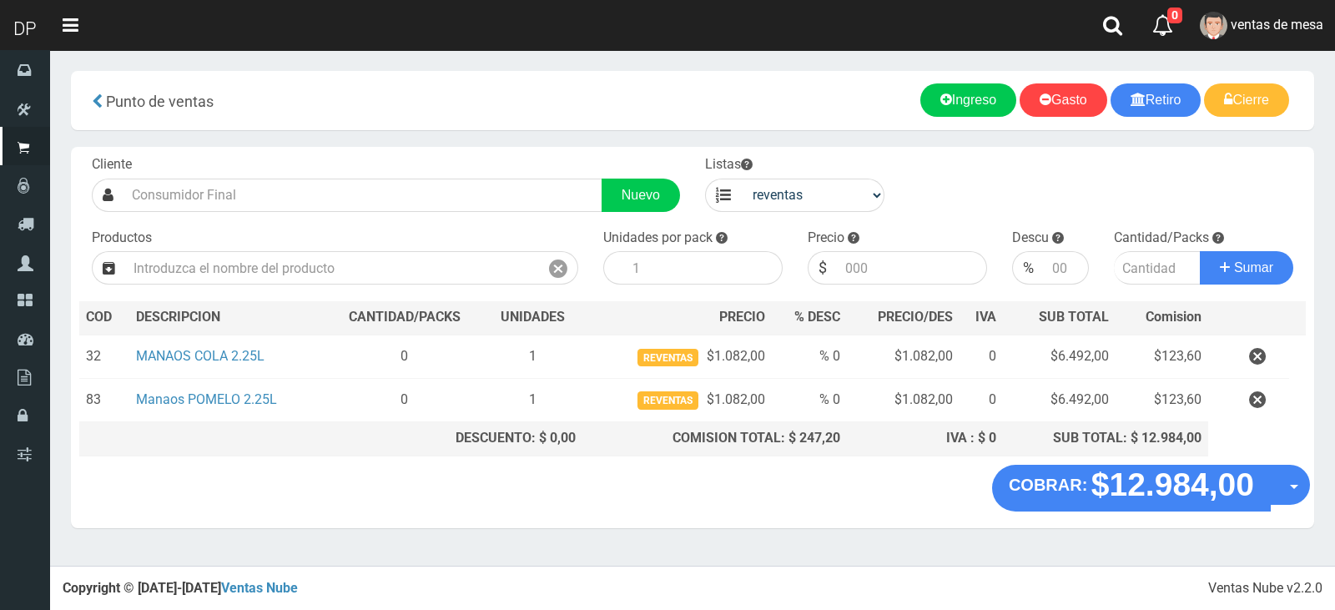
click at [880, 218] on div "Cliente Nuevo Listas venta publico Sup chinos reventas Productos" at bounding box center [692, 306] width 1243 height 318
drag, startPoint x: 843, startPoint y: 194, endPoint x: 838, endPoint y: 203, distance: 9.7
click at [843, 194] on select "venta publico Sup chinos reventas" at bounding box center [812, 195] width 143 height 33
select select "1"
click at [741, 179] on select "venta publico Sup chinos reventas" at bounding box center [812, 195] width 143 height 33
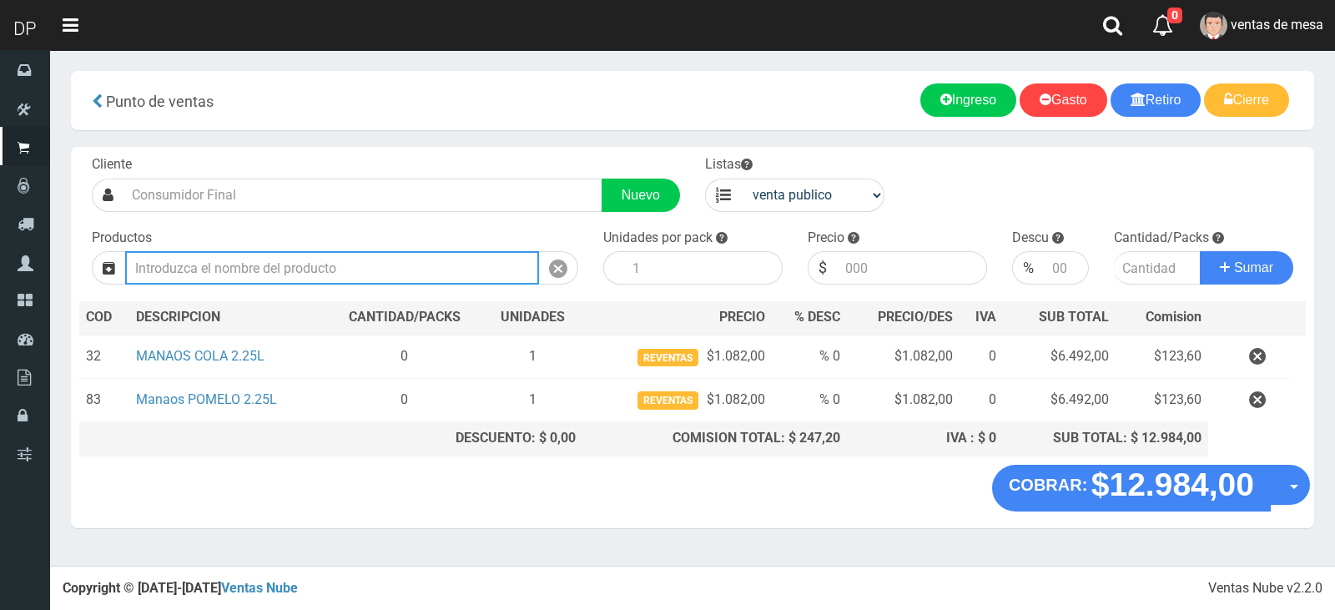
click at [318, 268] on input "text" at bounding box center [332, 267] width 414 height 33
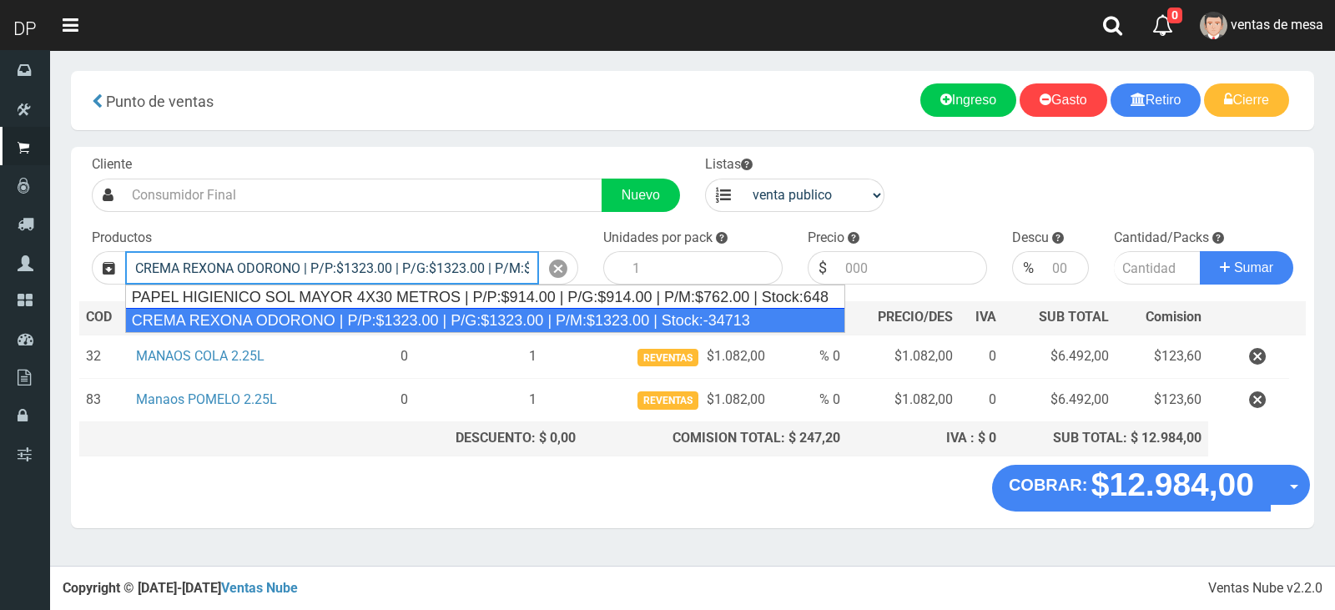
type input "CREMA REXONA ODORONO | P/P:$1323.00 | P/G:$1323.00 | P/M:$1323.00 | Stock:-34713"
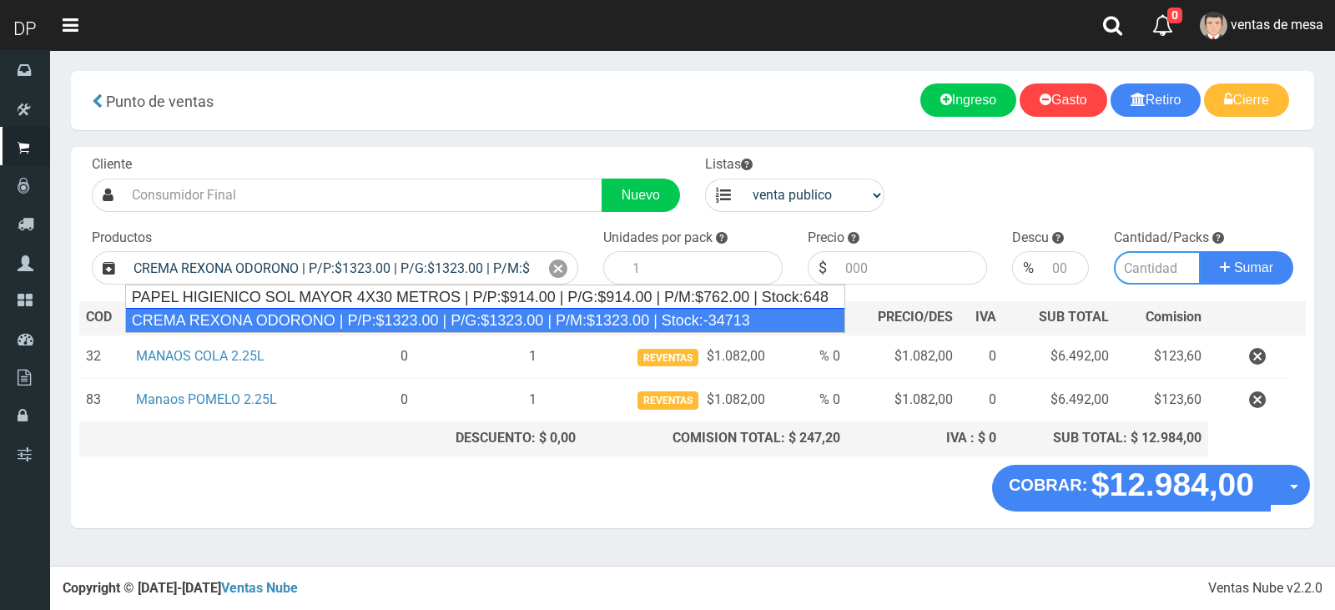
type input "12"
type input "1323.00"
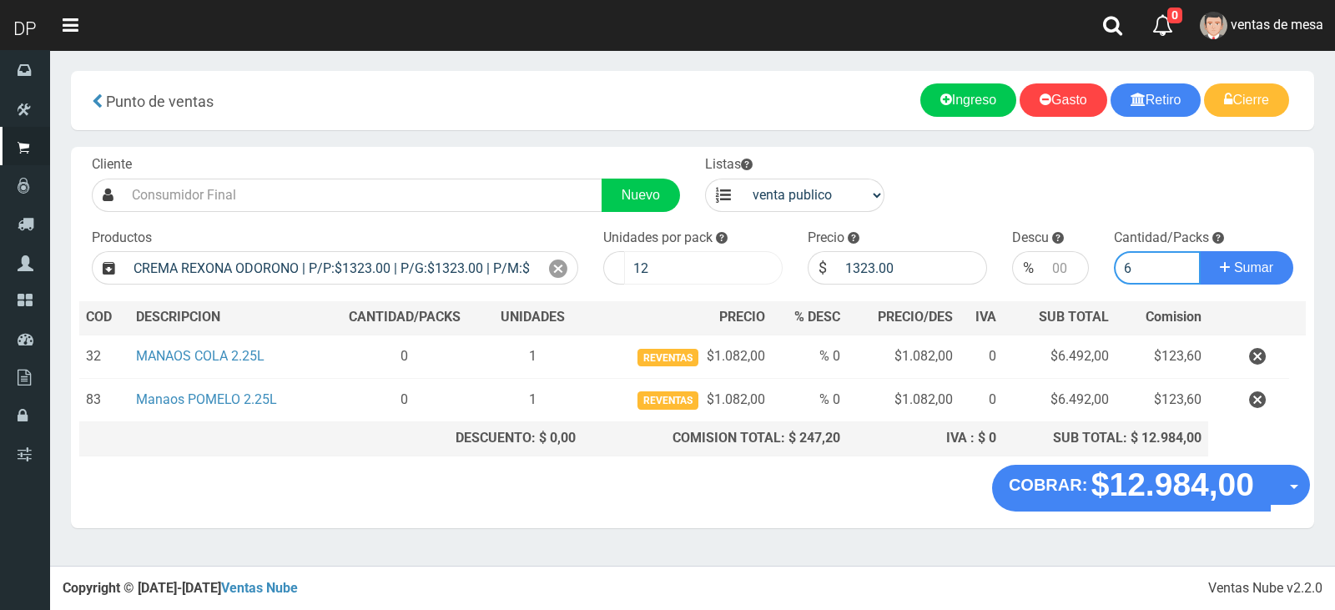
type input "6"
click at [719, 279] on input "12" at bounding box center [703, 267] width 158 height 33
type input "1"
click at [1199, 251] on button "Sumar" at bounding box center [1245, 267] width 93 height 33
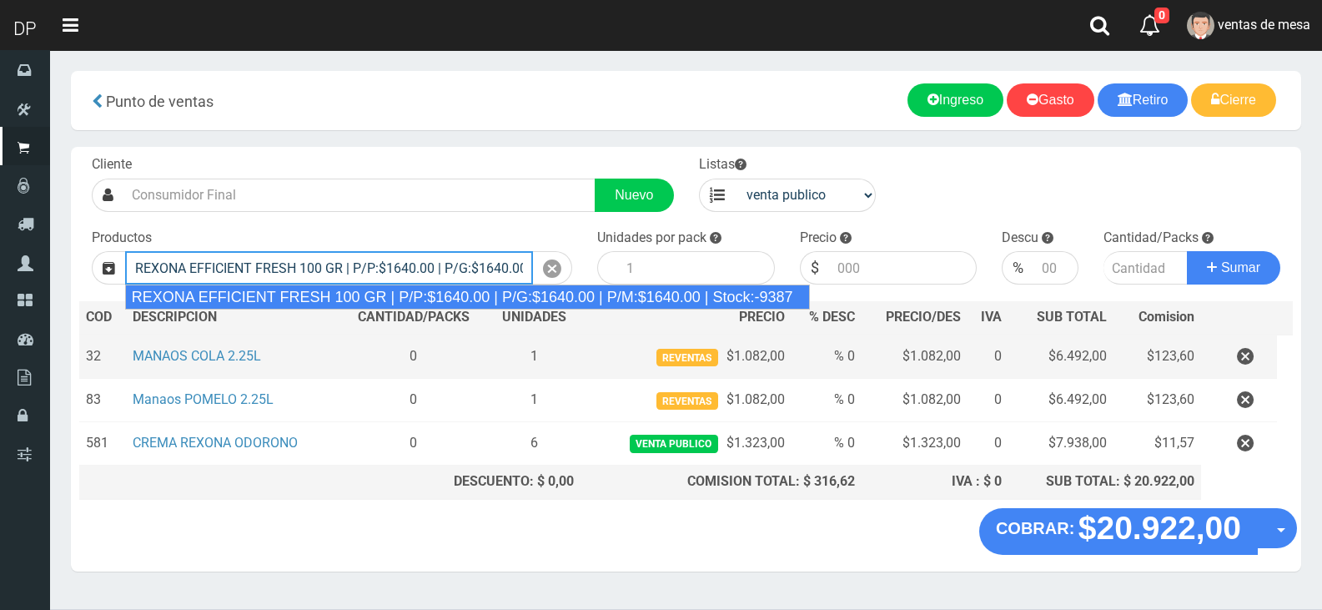
type input "REXONA EFFICIENT FRESH 100 GR | P/P:$1640.00 | P/G:$1640.00 | P/M:$1640.00 | St…"
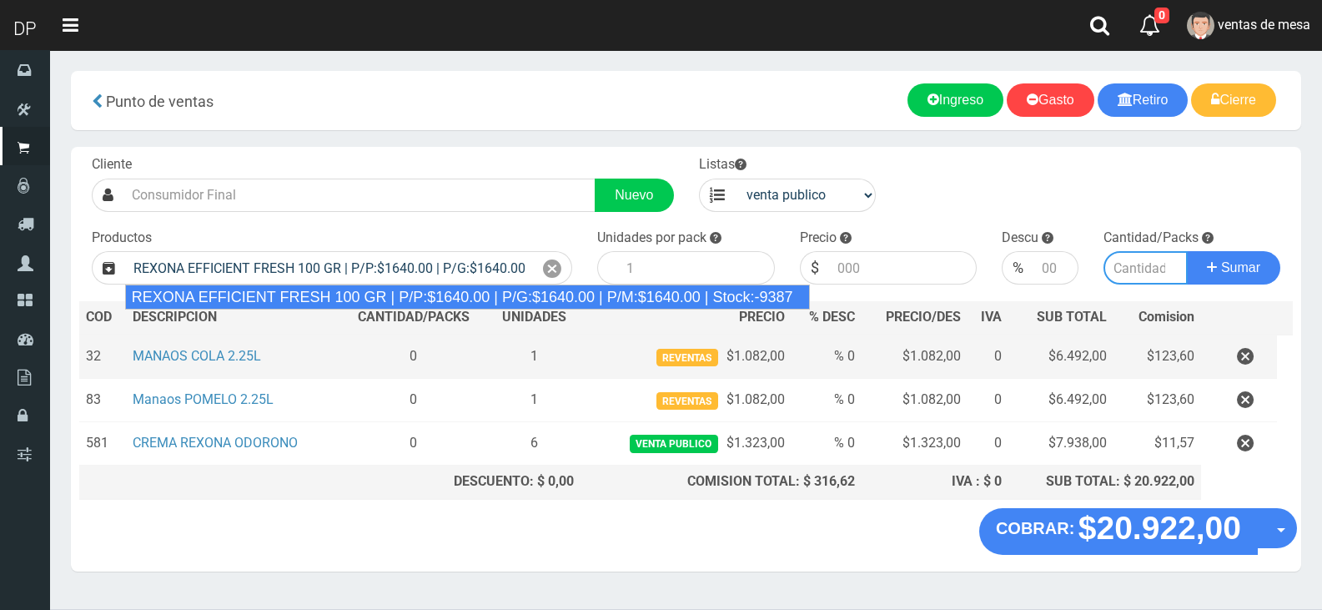
type input "12"
type input "1640.00"
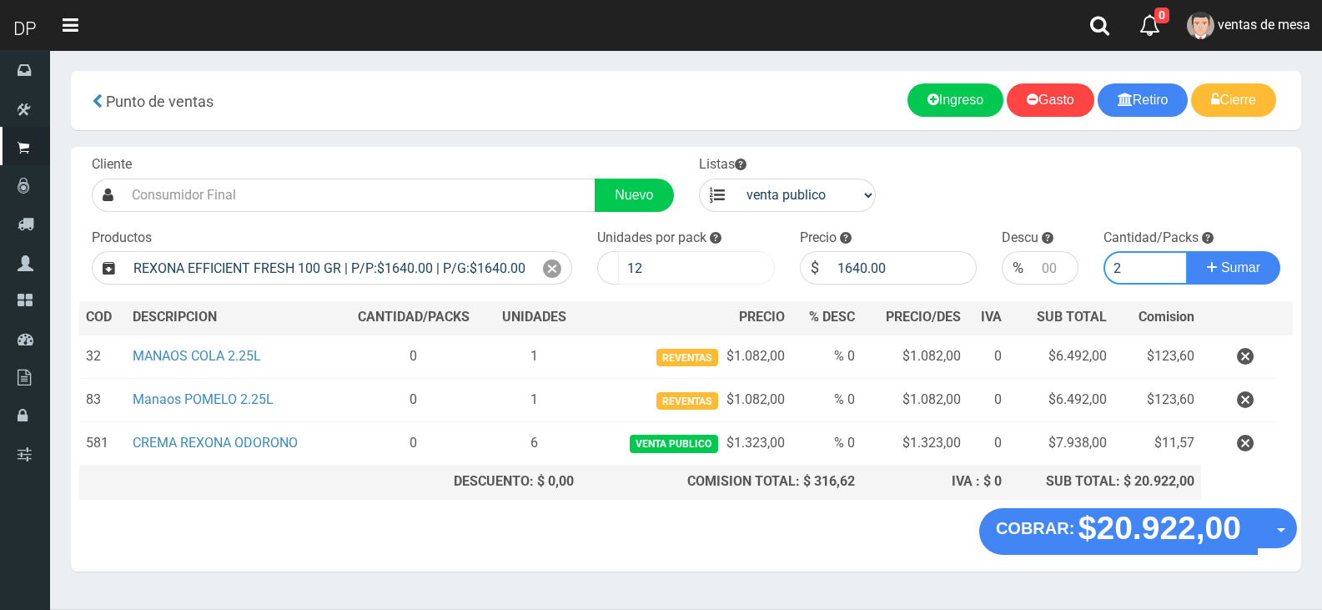
type input "2"
click at [722, 258] on input "12" at bounding box center [696, 267] width 157 height 33
type input "1"
click at [1187, 251] on button "Sumar" at bounding box center [1233, 267] width 93 height 33
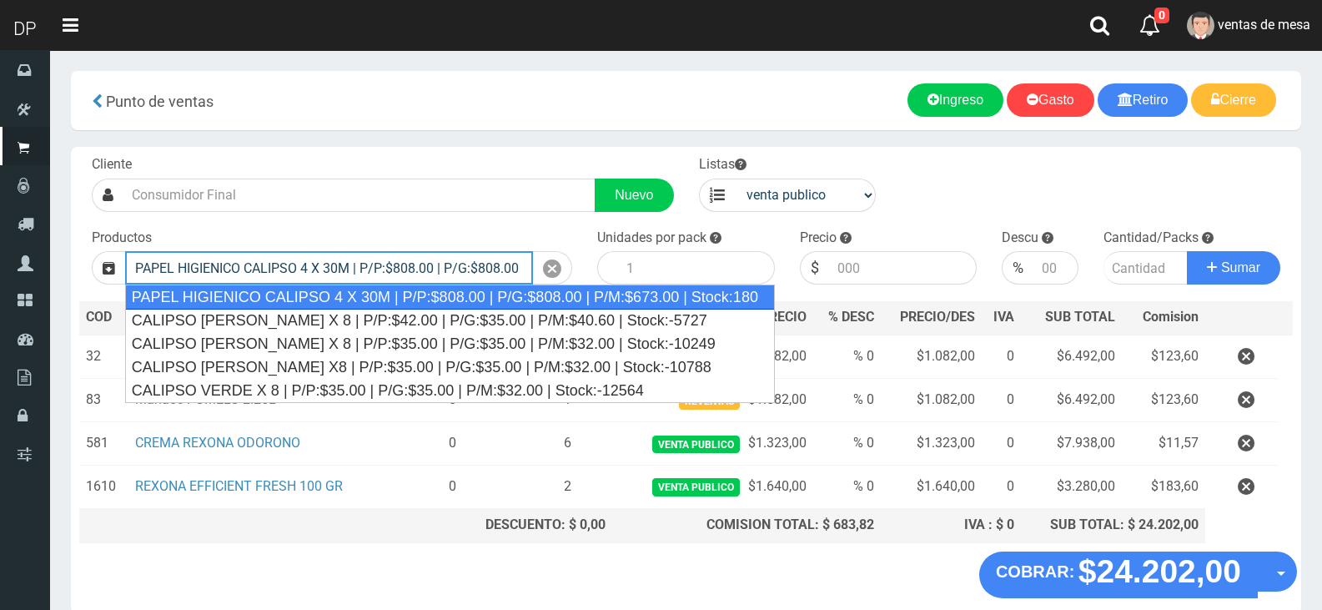
type input "PAPEL HIGIENICO CALIPSO 4 X 30M | P/P:$808.00 | P/G:$808.00 | P/M:$673.00 | Sto…"
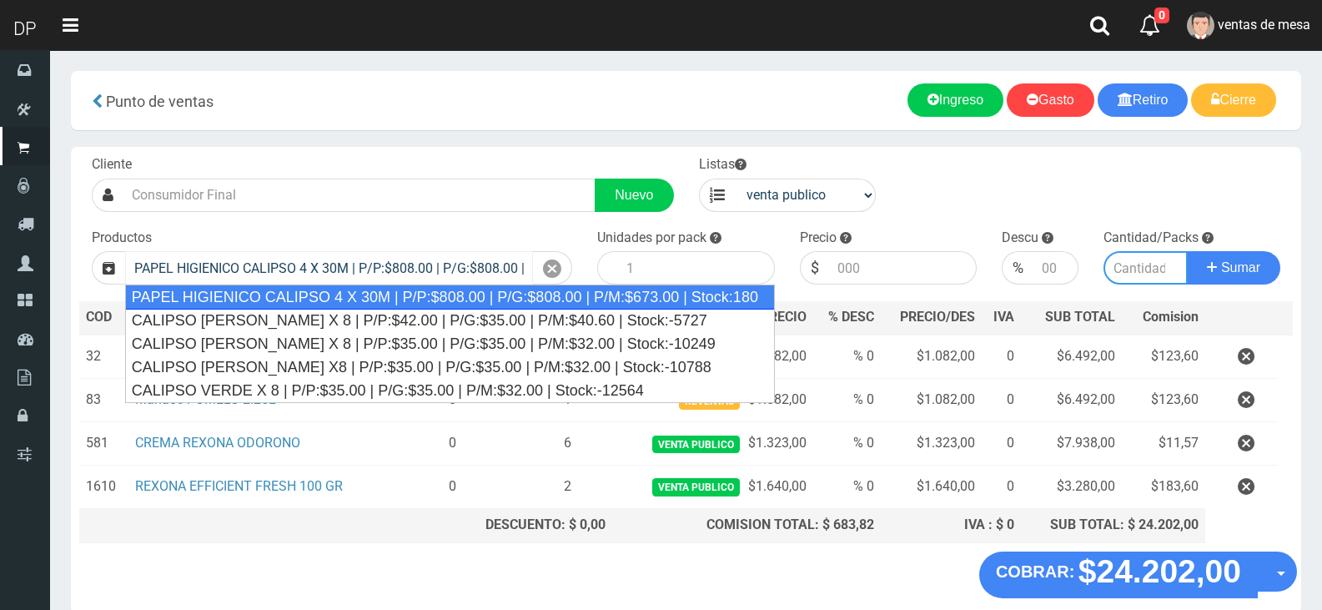
type input "12"
type input "808.00"
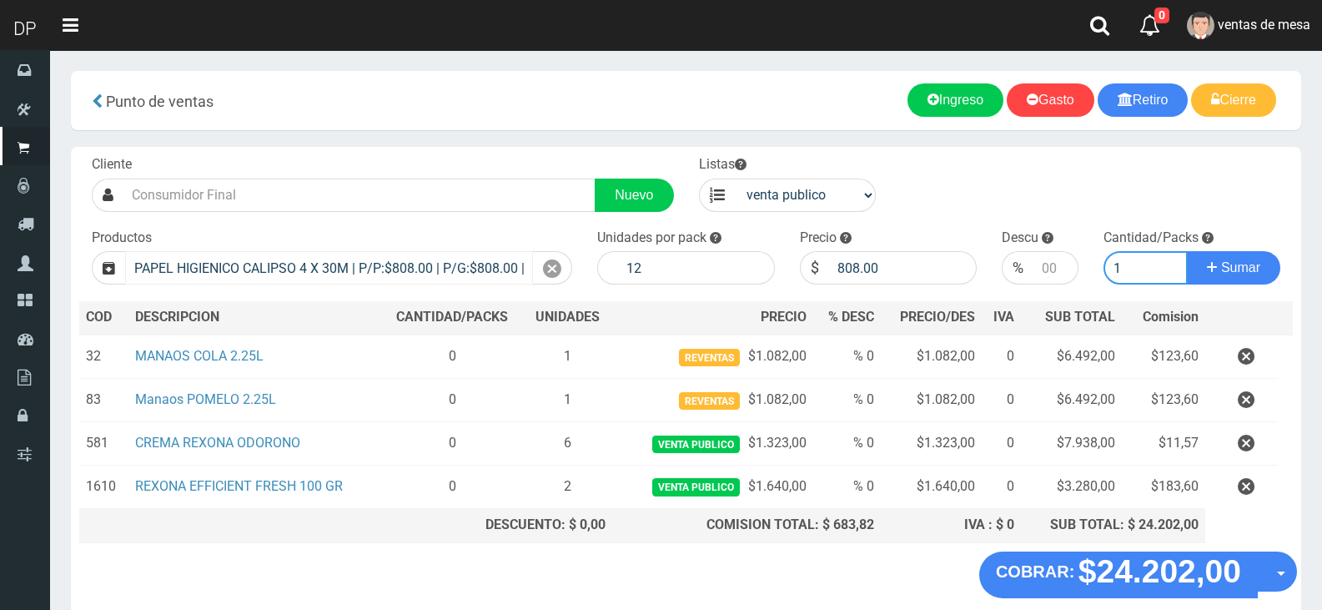
type input "1"
click at [1187, 251] on button "Sumar" at bounding box center [1233, 267] width 93 height 33
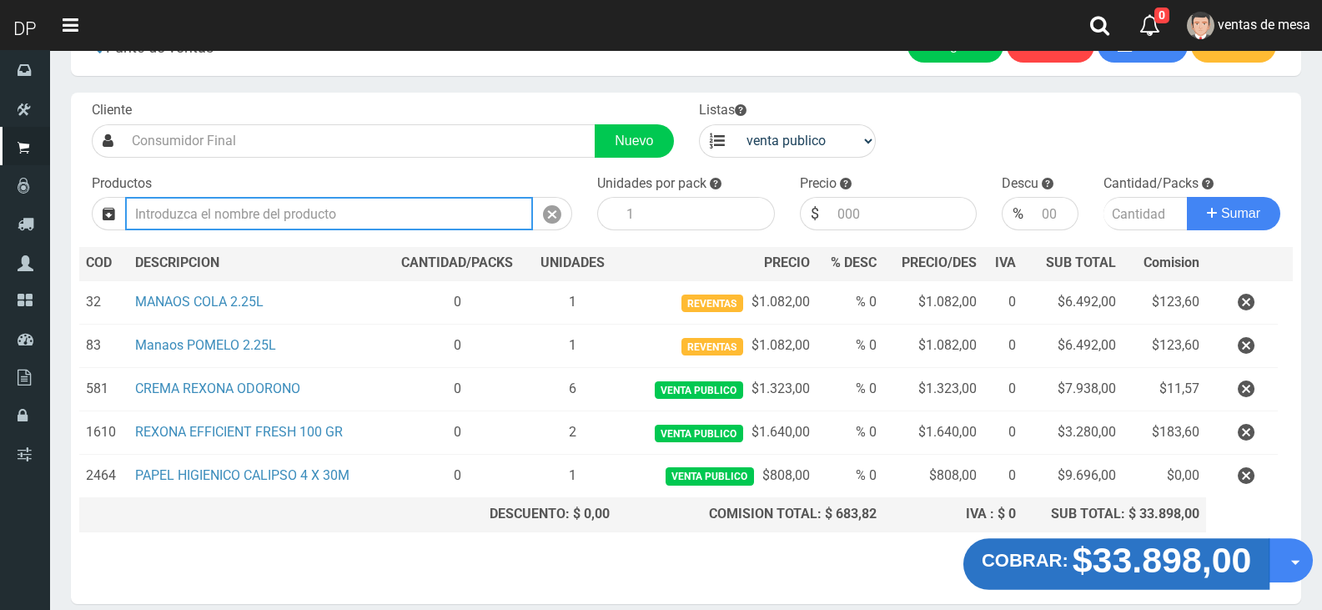
scroll to position [83, 0]
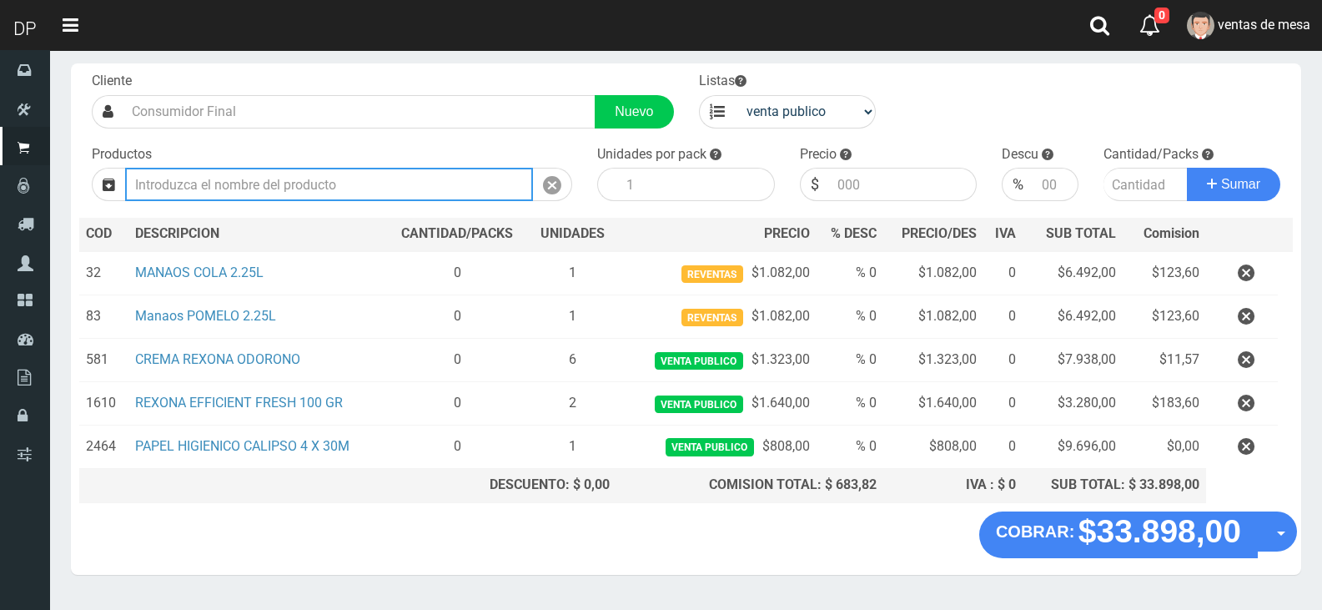
click at [406, 184] on input "text" at bounding box center [329, 184] width 408 height 33
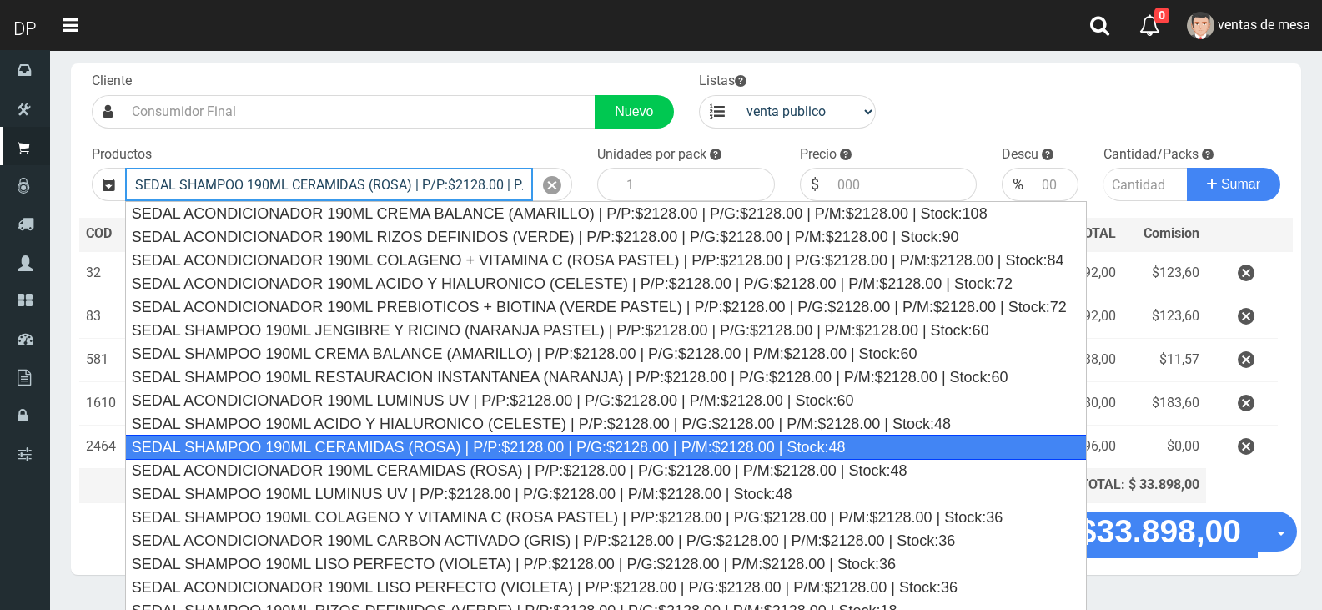
type input "SEDAL SHAMPOO 190ML CERAMIDAS (ROSA) | P/P:$2128.00 | P/G:$2128.00 | P/M:$2128.…"
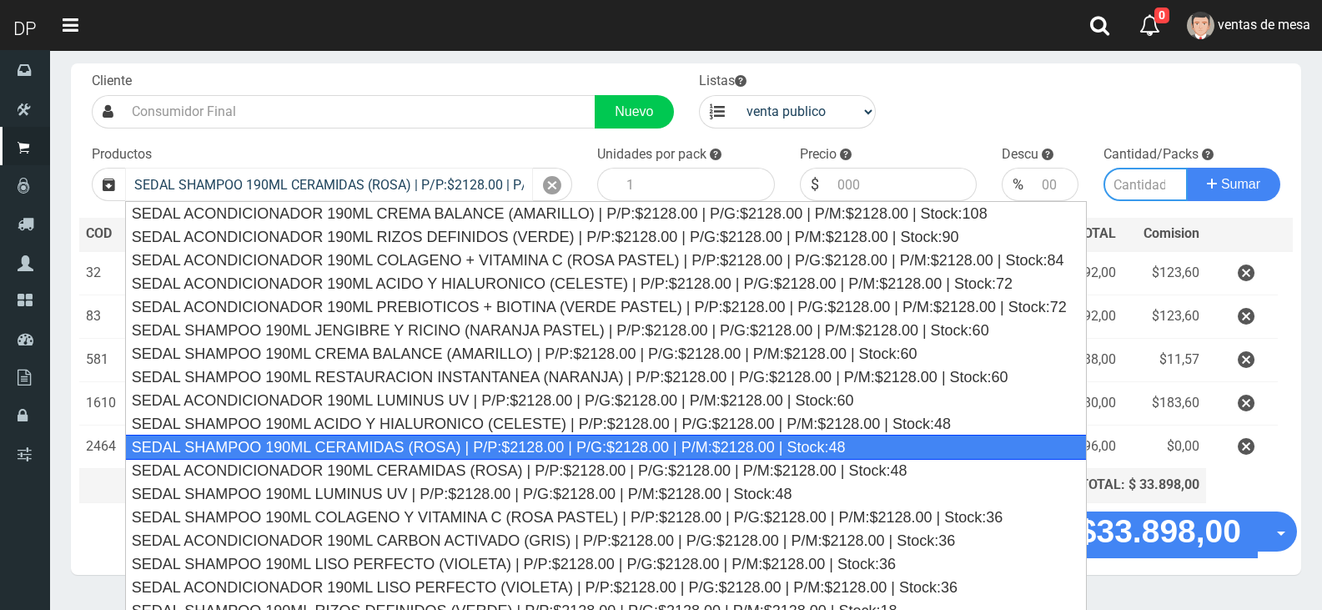
type input "12"
type input "2128.00"
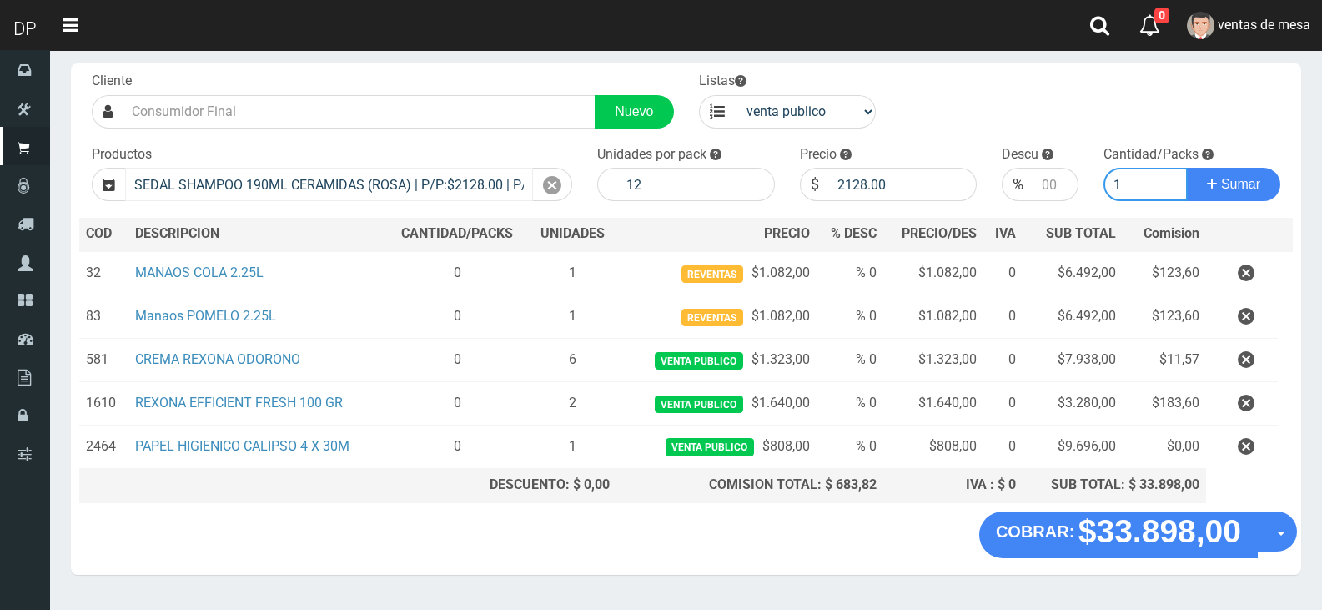
type input "1"
click at [1187, 168] on button "Sumar" at bounding box center [1233, 184] width 93 height 33
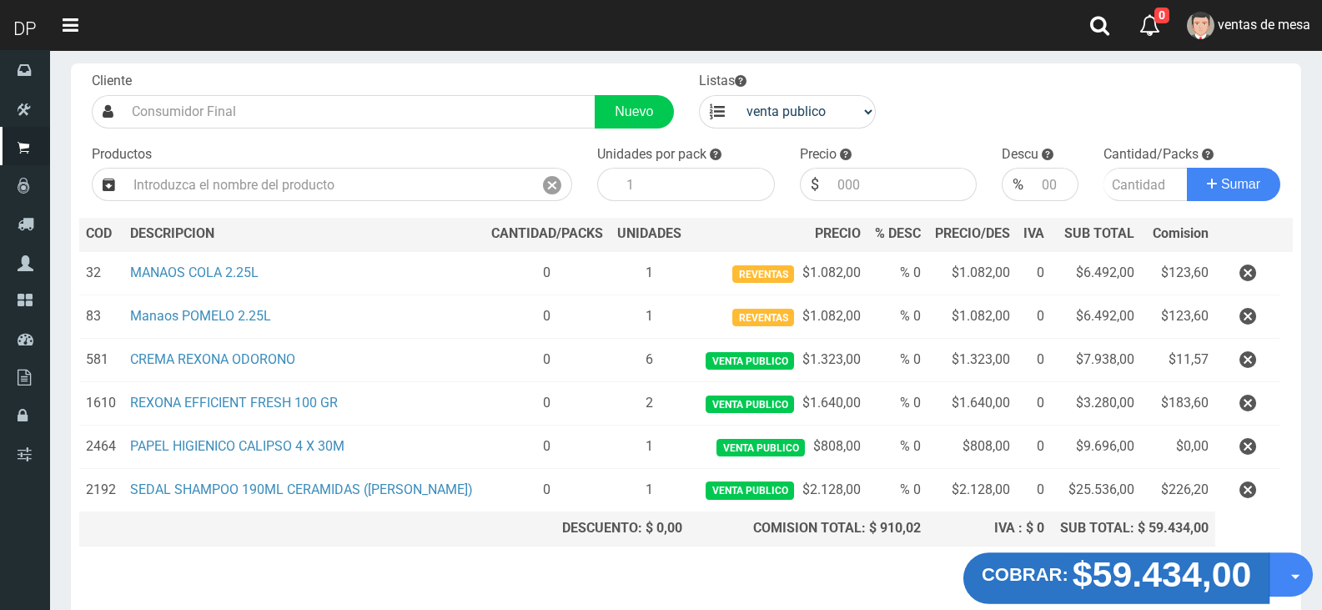
click at [1056, 586] on button "COBRAR: $59.434,00" at bounding box center [1116, 578] width 307 height 52
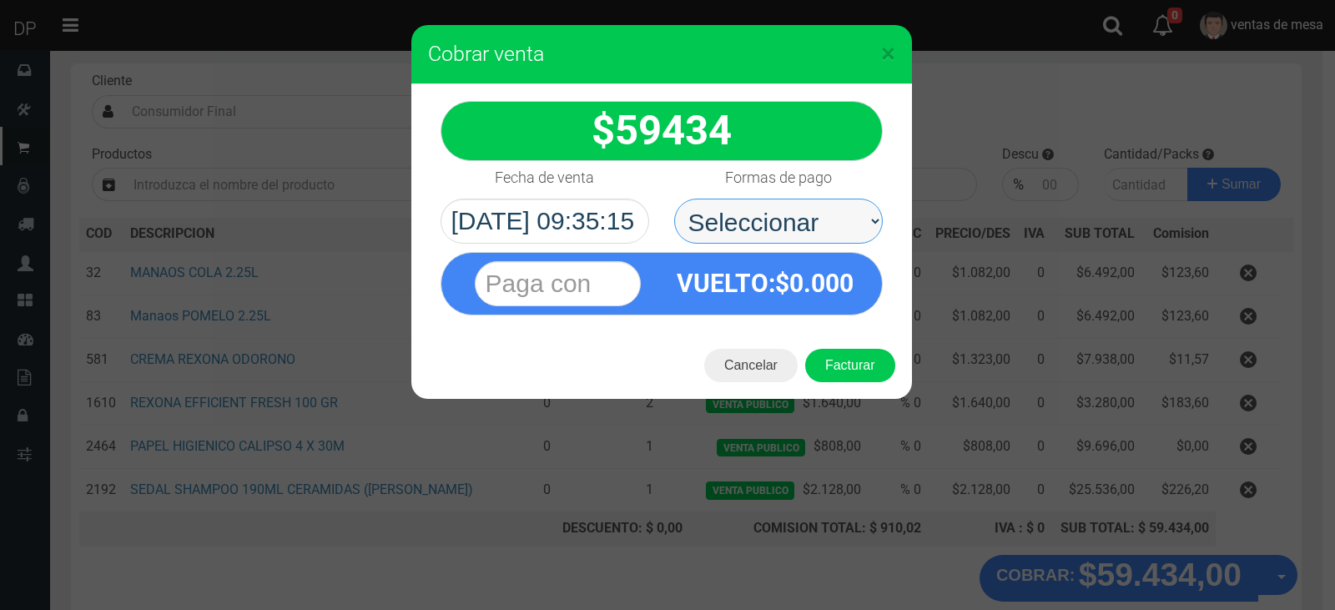
drag, startPoint x: 812, startPoint y: 226, endPoint x: 813, endPoint y: 241, distance: 15.1
click at [812, 226] on select "Seleccionar Efectivo Tarjeta de Crédito Depósito Débito" at bounding box center [778, 221] width 209 height 45
select select "Efectivo"
click at [674, 199] on select "Seleccionar Efectivo Tarjeta de Crédito Depósito Débito" at bounding box center [778, 221] width 209 height 45
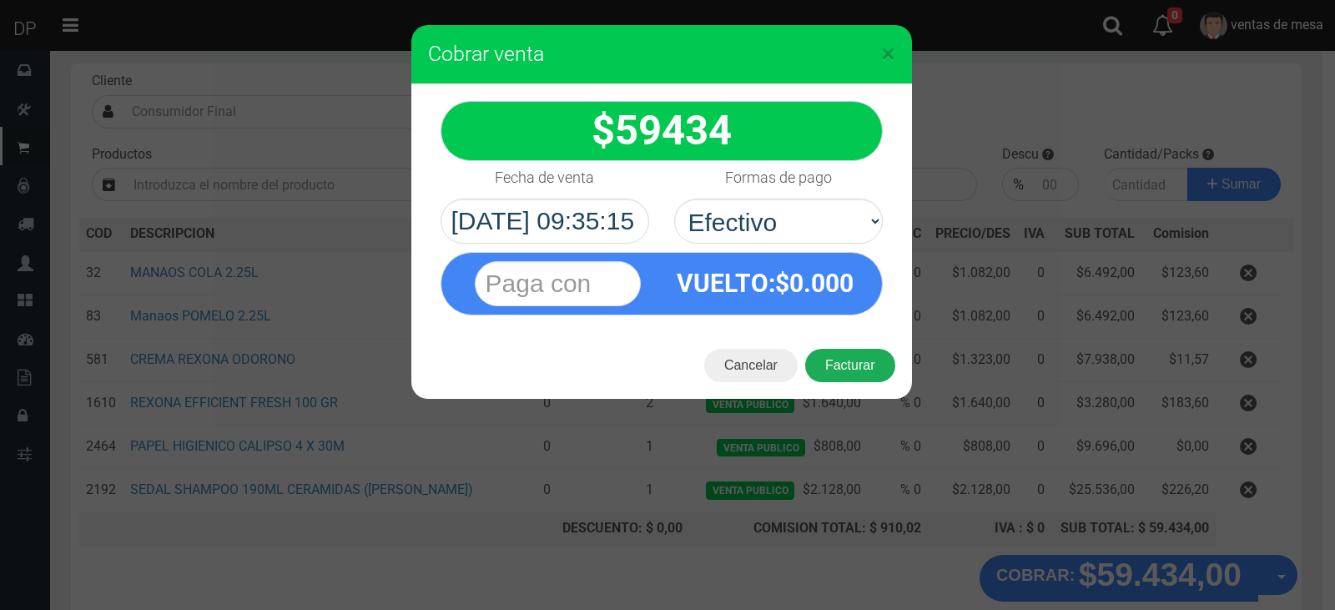
click at [839, 375] on button "Facturar" at bounding box center [850, 365] width 90 height 33
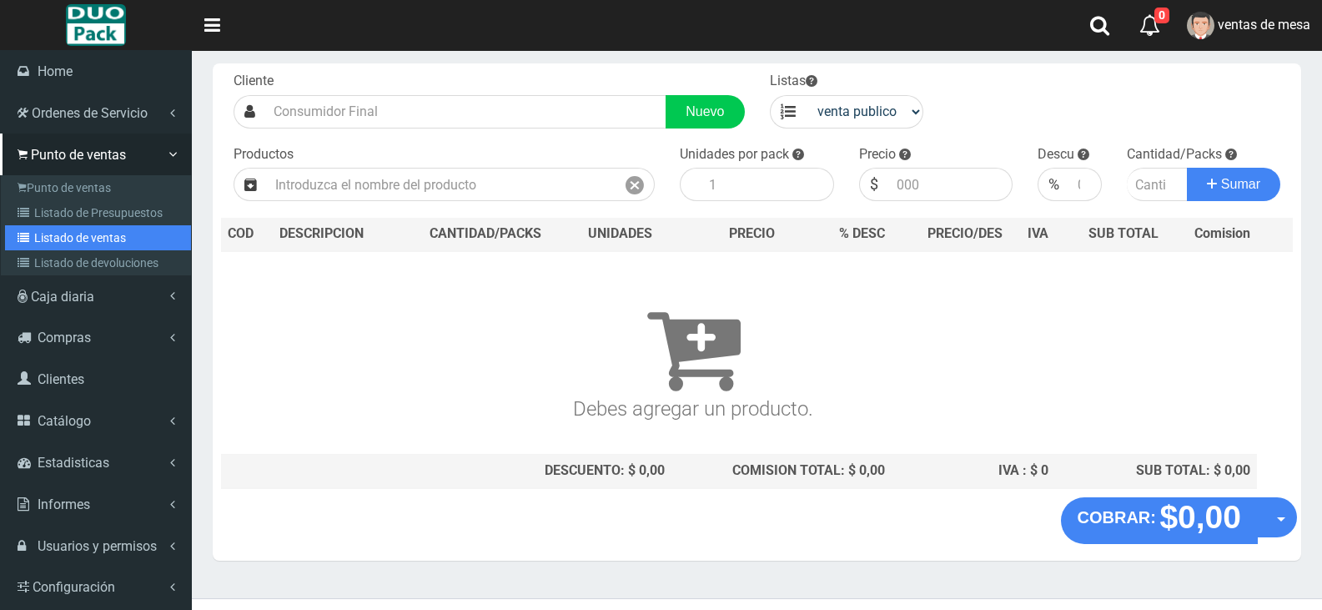
click at [117, 226] on link "Listado de ventas" at bounding box center [98, 237] width 186 height 25
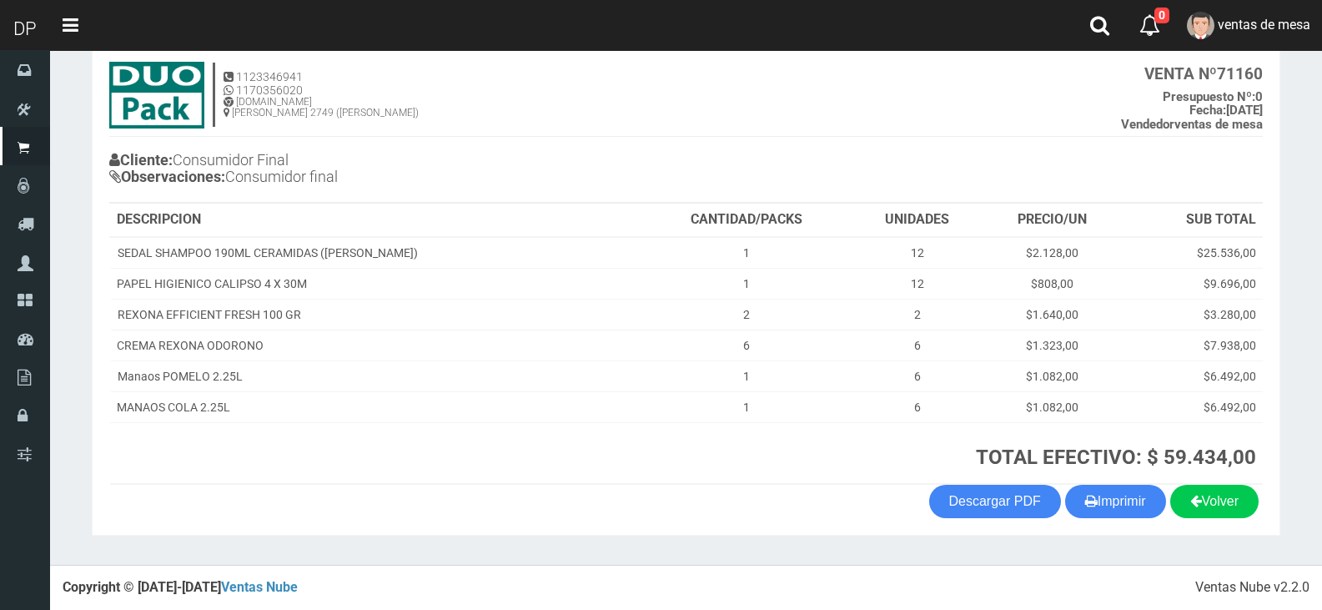
scroll to position [96, 0]
click at [1088, 515] on button "Imprimir" at bounding box center [1115, 501] width 101 height 33
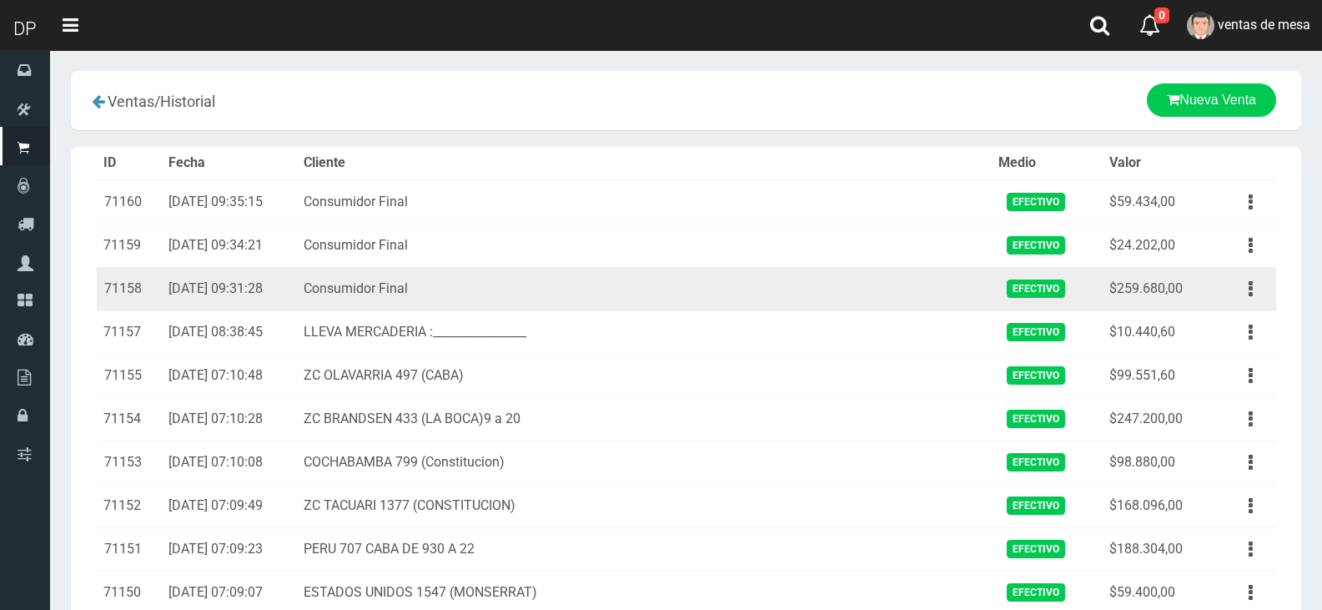
drag, startPoint x: 1255, startPoint y: 287, endPoint x: 1225, endPoint y: 301, distance: 33.2
click at [1257, 288] on button "button" at bounding box center [1251, 288] width 38 height 29
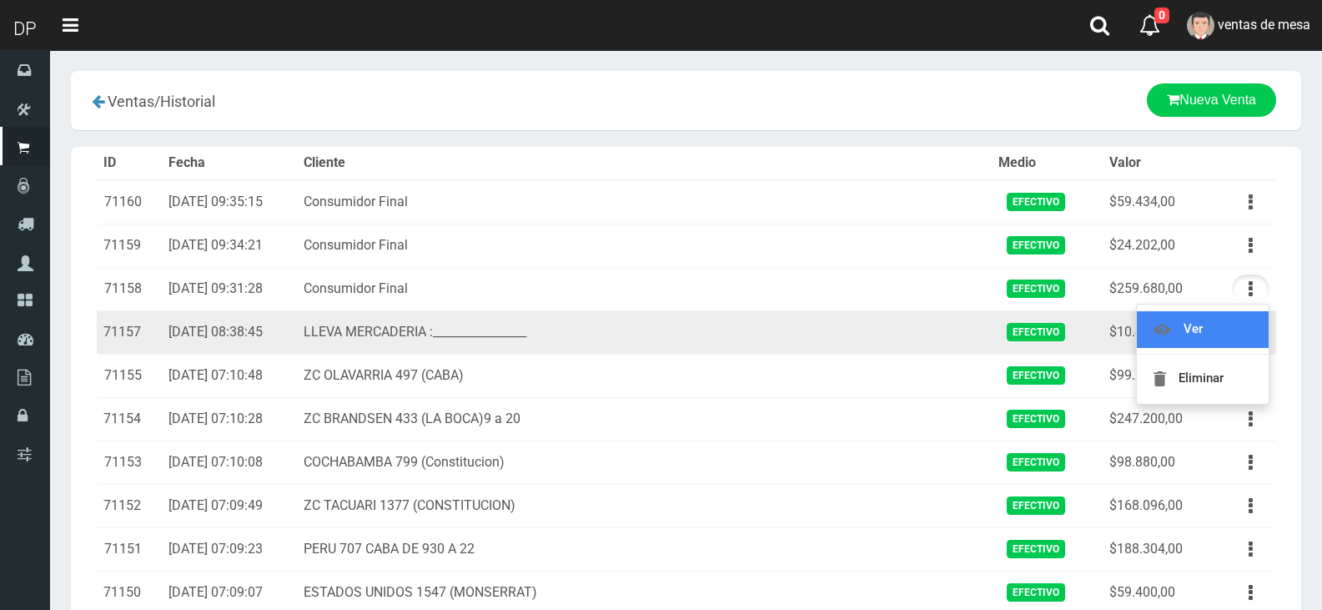
click at [1219, 345] on link "Ver" at bounding box center [1203, 329] width 132 height 37
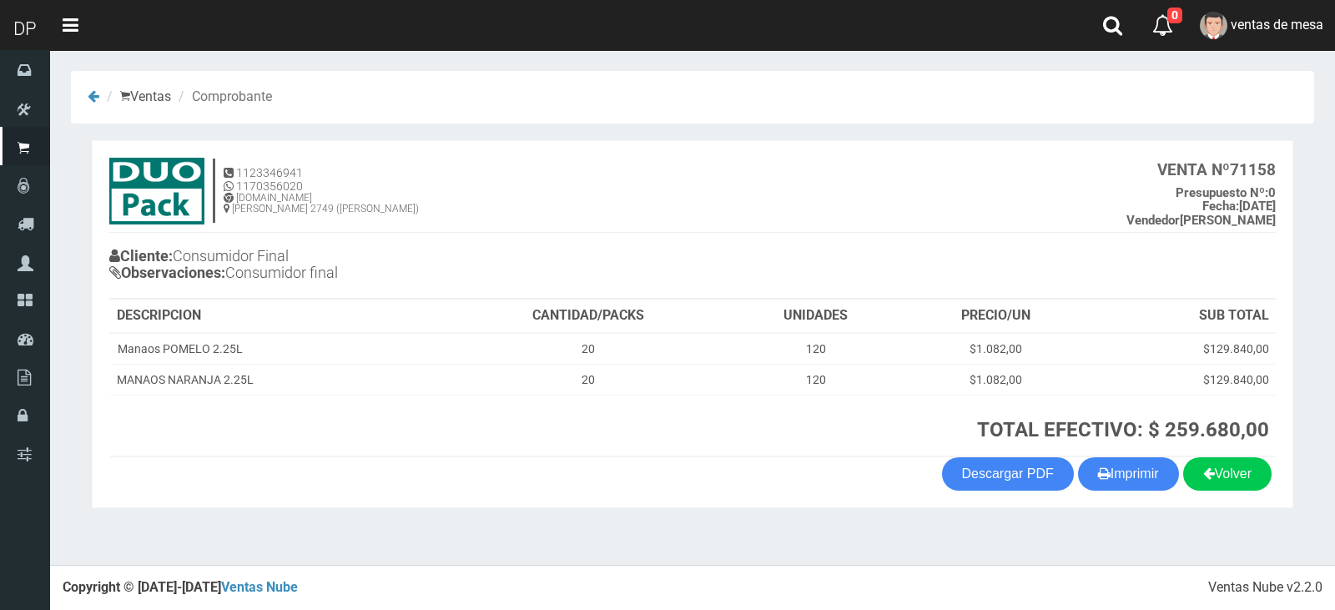
drag, startPoint x: 1157, startPoint y: 483, endPoint x: 1071, endPoint y: 493, distance: 86.5
click at [1155, 488] on button "Imprimir" at bounding box center [1128, 473] width 101 height 33
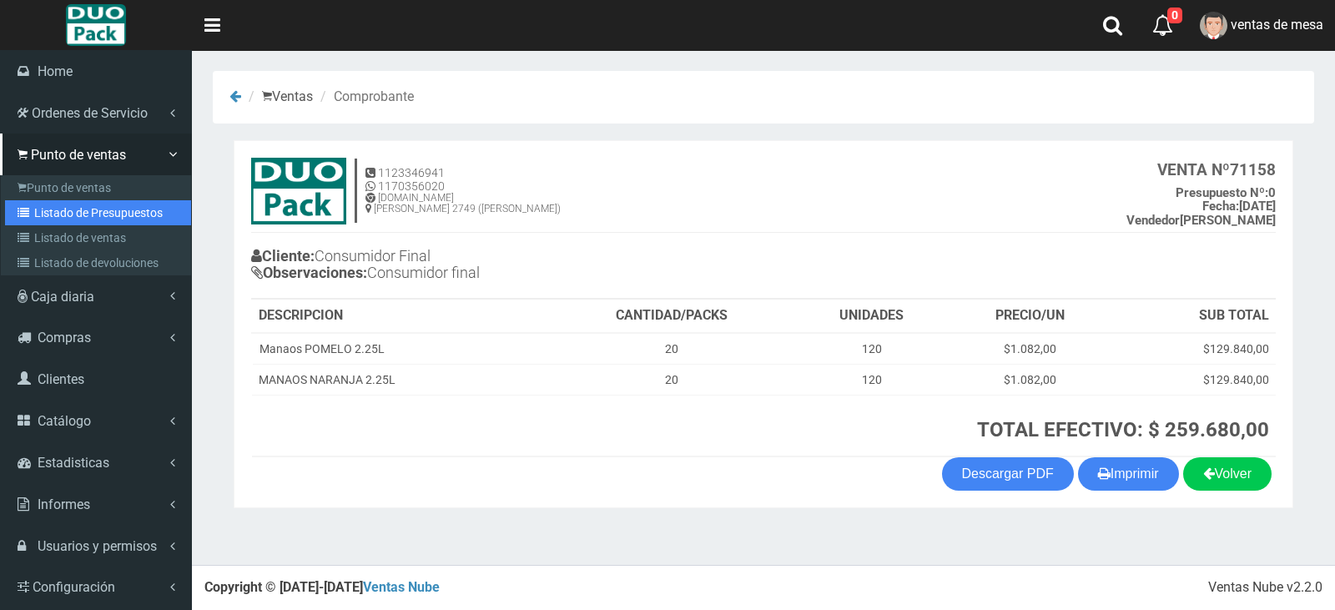
click at [63, 200] on link "Listado de Presupuestos" at bounding box center [98, 212] width 186 height 25
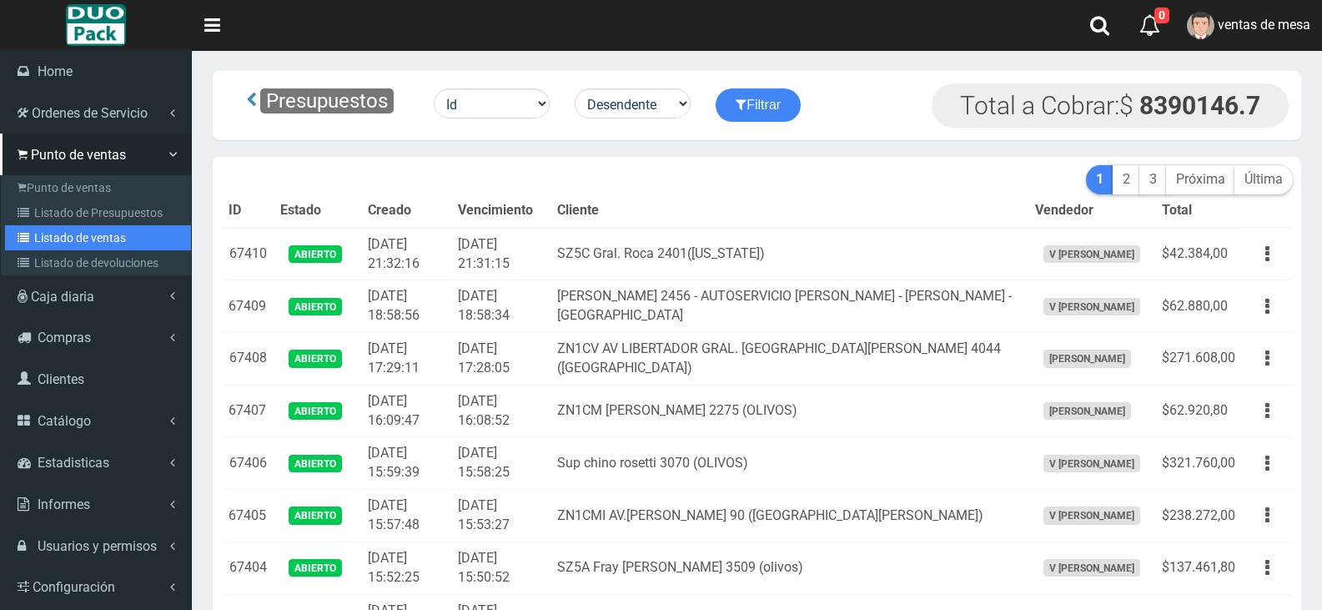
click at [31, 234] on icon at bounding box center [26, 238] width 17 height 12
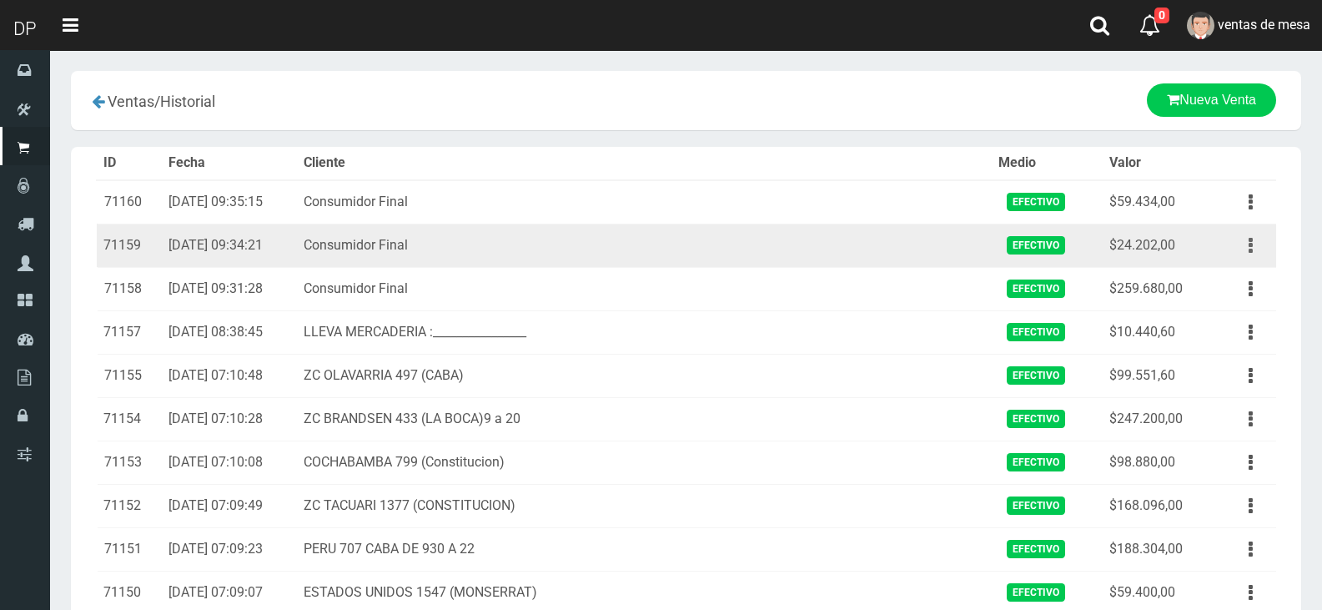
click at [1240, 232] on button "button" at bounding box center [1251, 245] width 38 height 29
click at [1232, 324] on link "Eliminar" at bounding box center [1203, 335] width 132 height 37
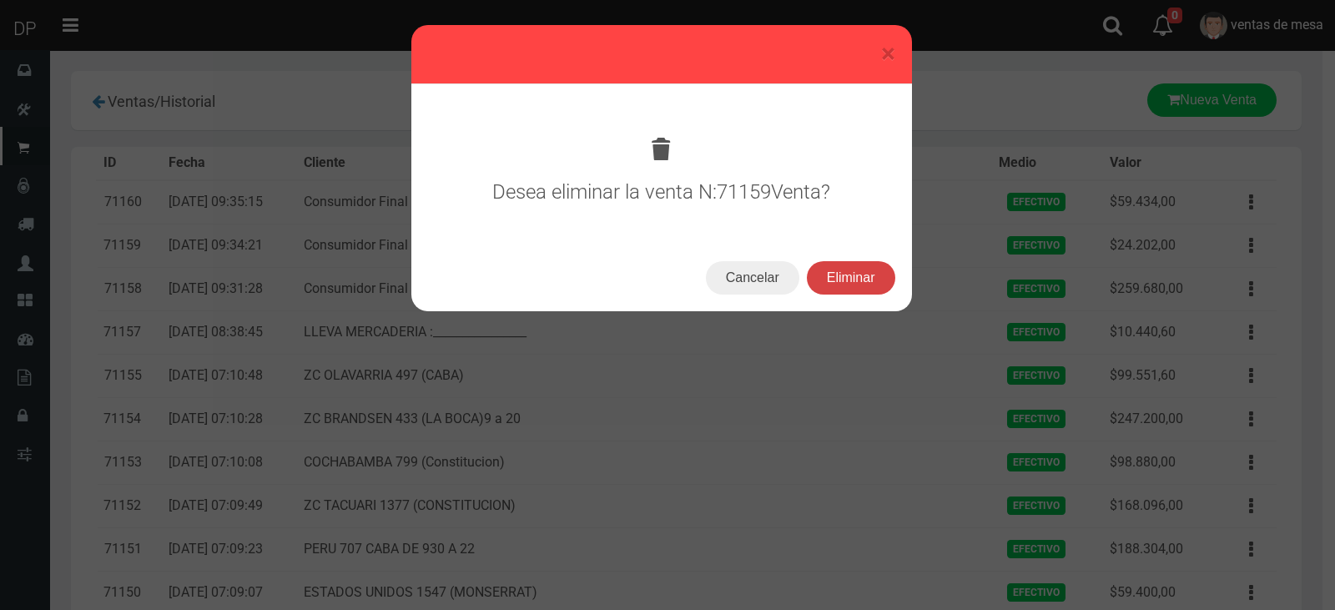
click at [853, 284] on button "Eliminar" at bounding box center [851, 277] width 88 height 33
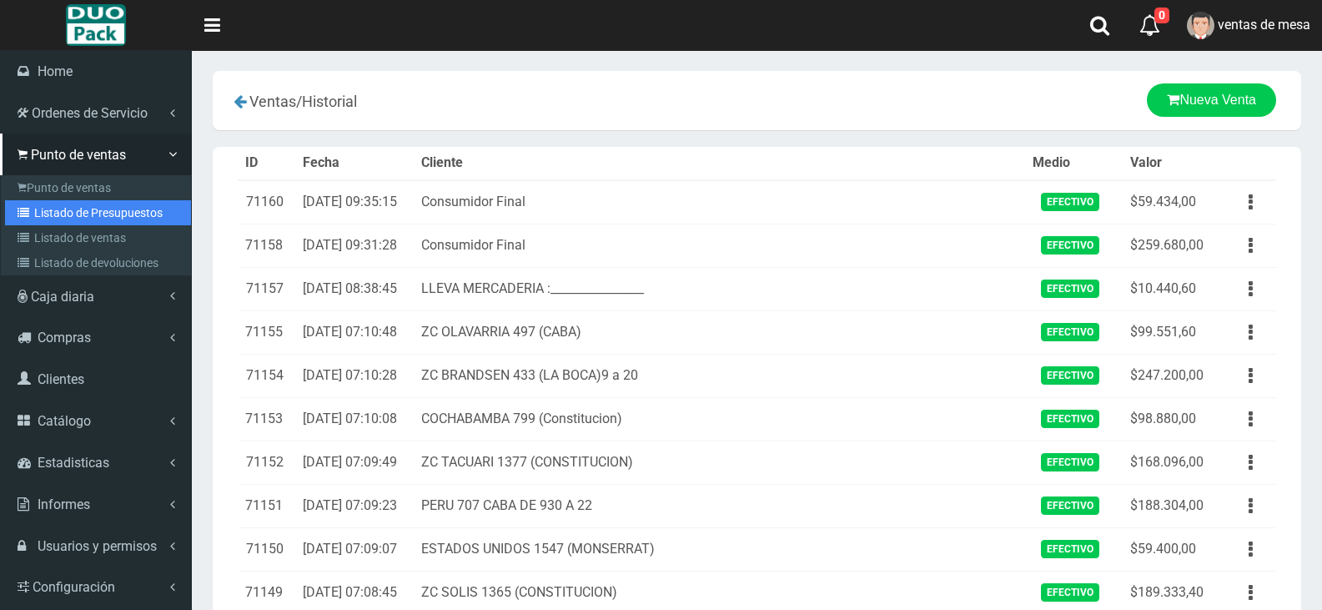
click at [50, 207] on link "Listado de Presupuestos" at bounding box center [98, 212] width 186 height 25
